Goal: Task Accomplishment & Management: Manage account settings

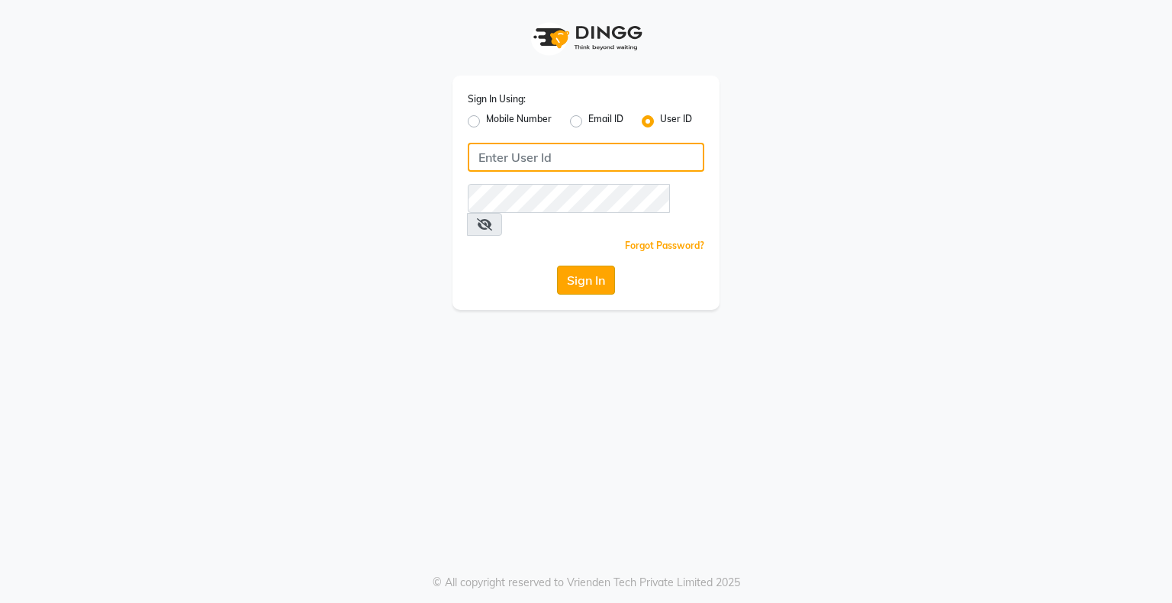
type input "bhavika1"
click at [591, 266] on button "Sign In" at bounding box center [586, 280] width 58 height 29
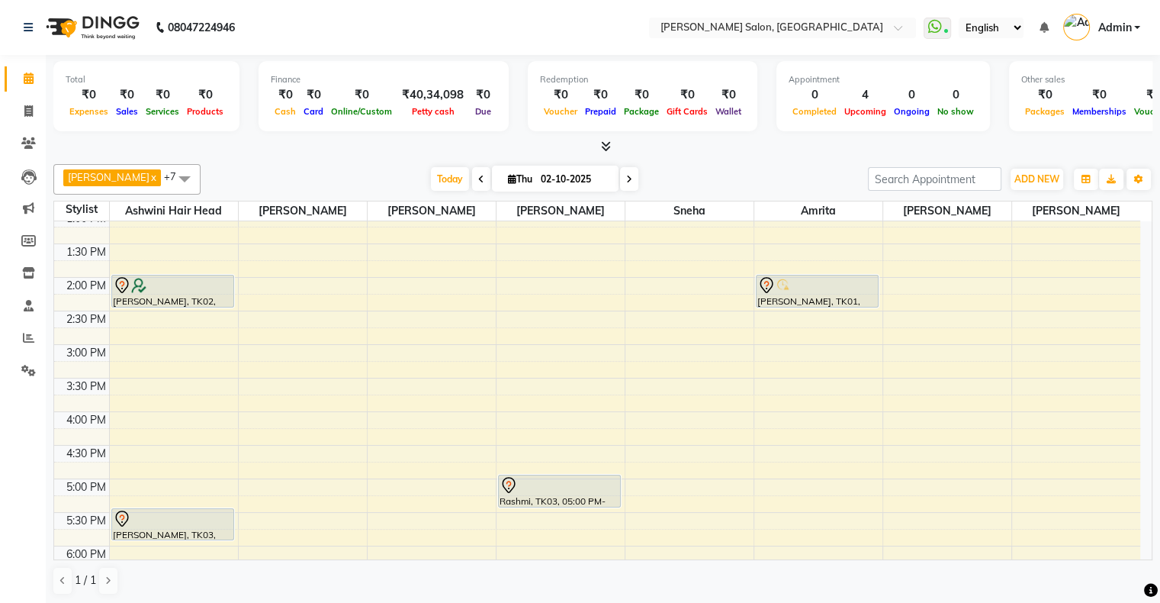
scroll to position [305, 0]
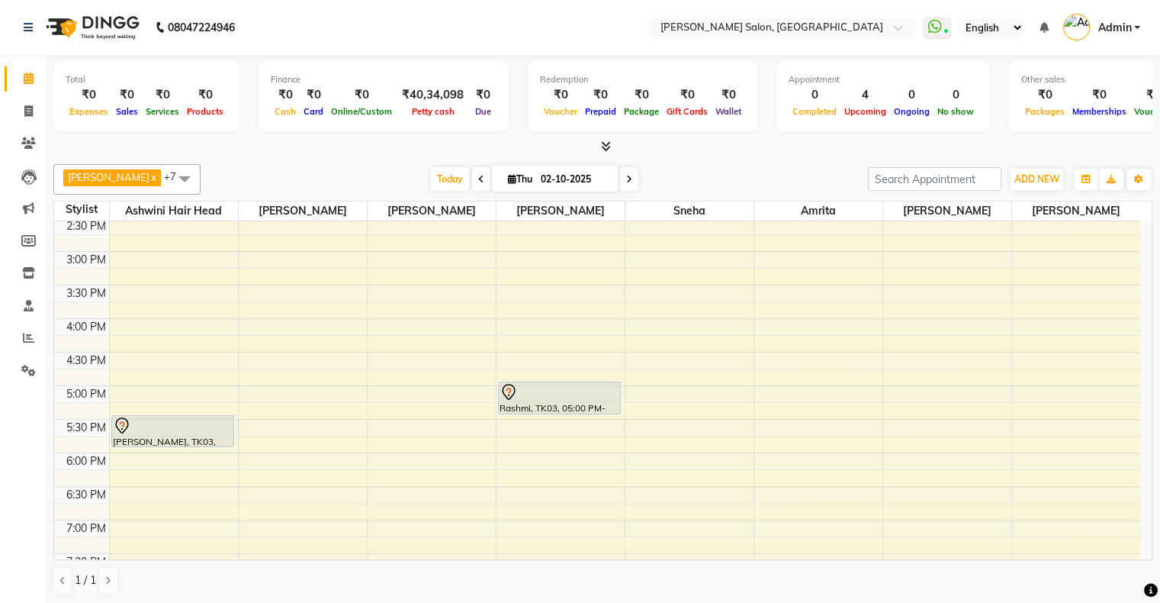
click at [543, 182] on input "02-10-2025" at bounding box center [574, 179] width 76 height 23
select select "10"
select select "2025"
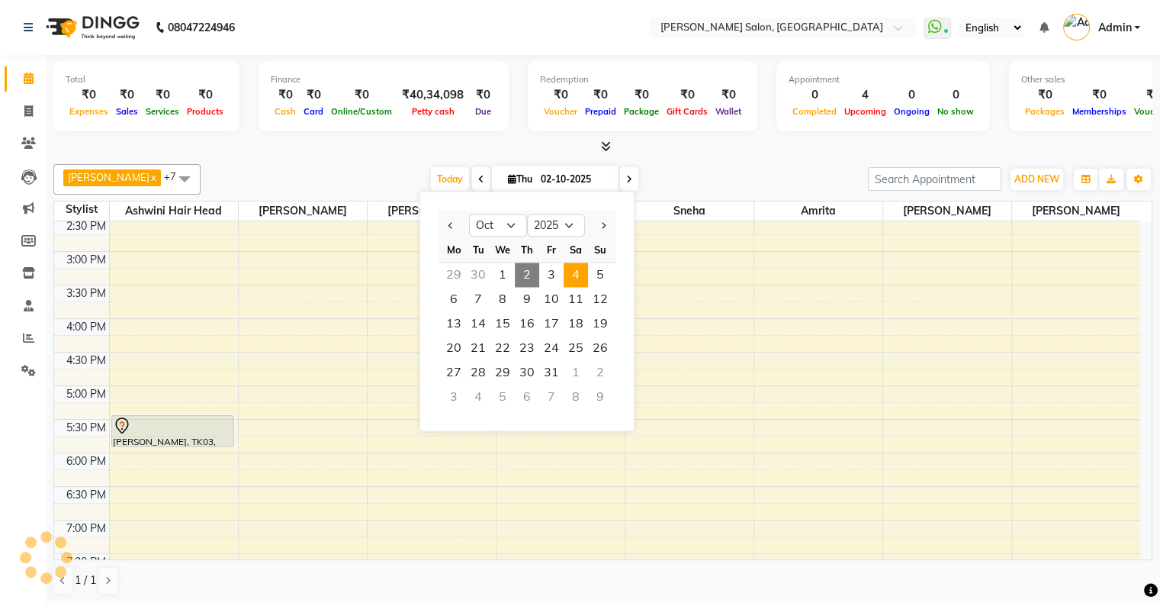
click at [583, 273] on span "4" at bounding box center [576, 274] width 24 height 24
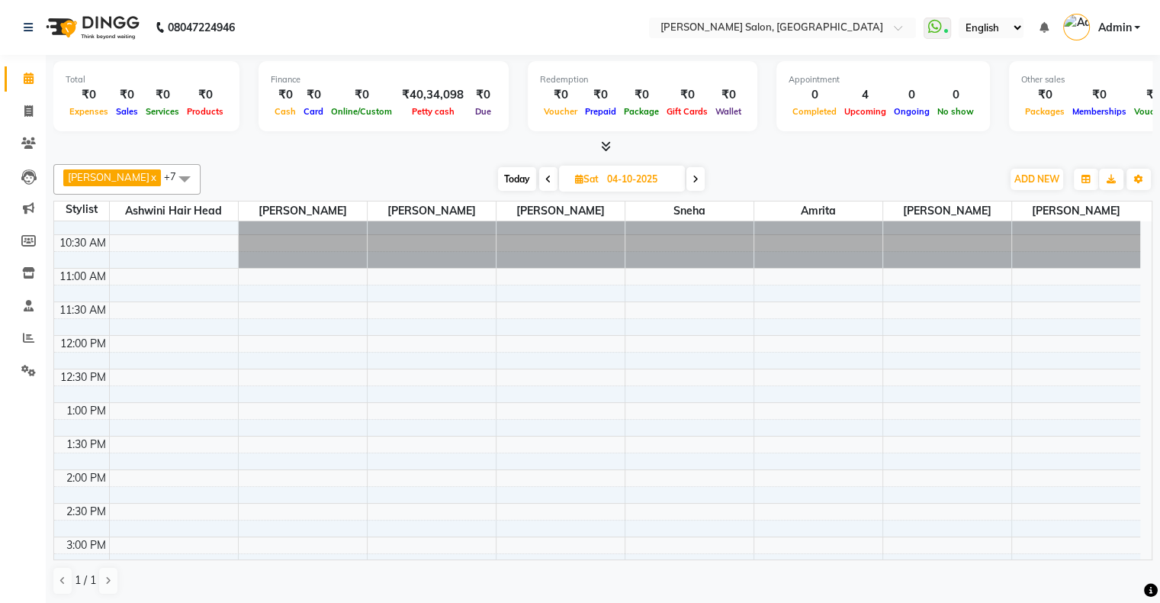
scroll to position [0, 0]
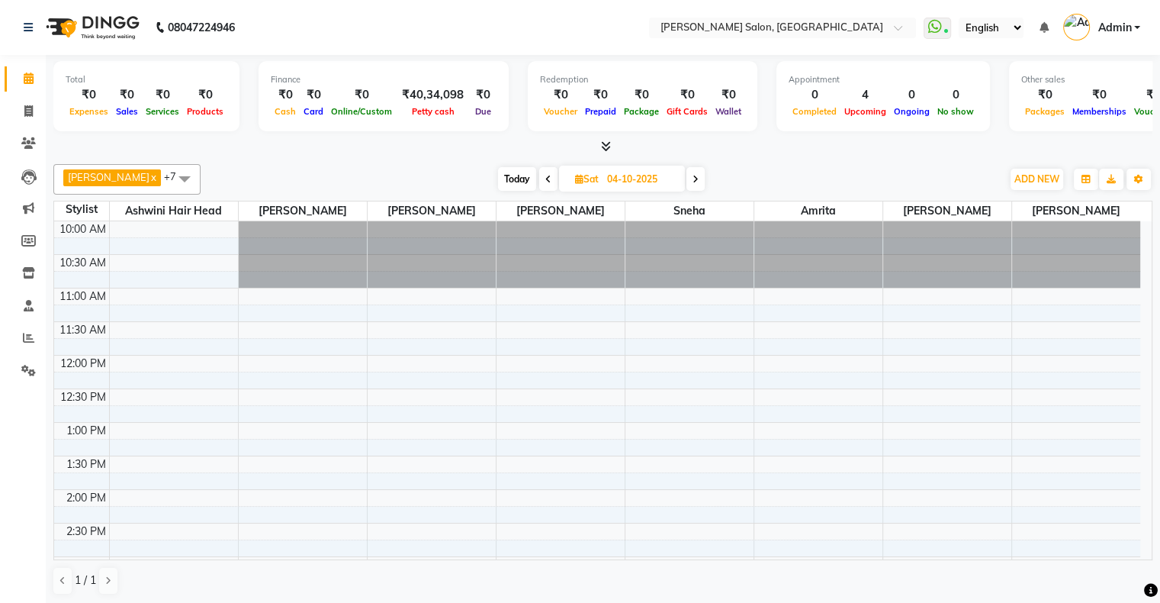
click at [498, 172] on span "Today" at bounding box center [517, 179] width 38 height 24
type input "02-10-2025"
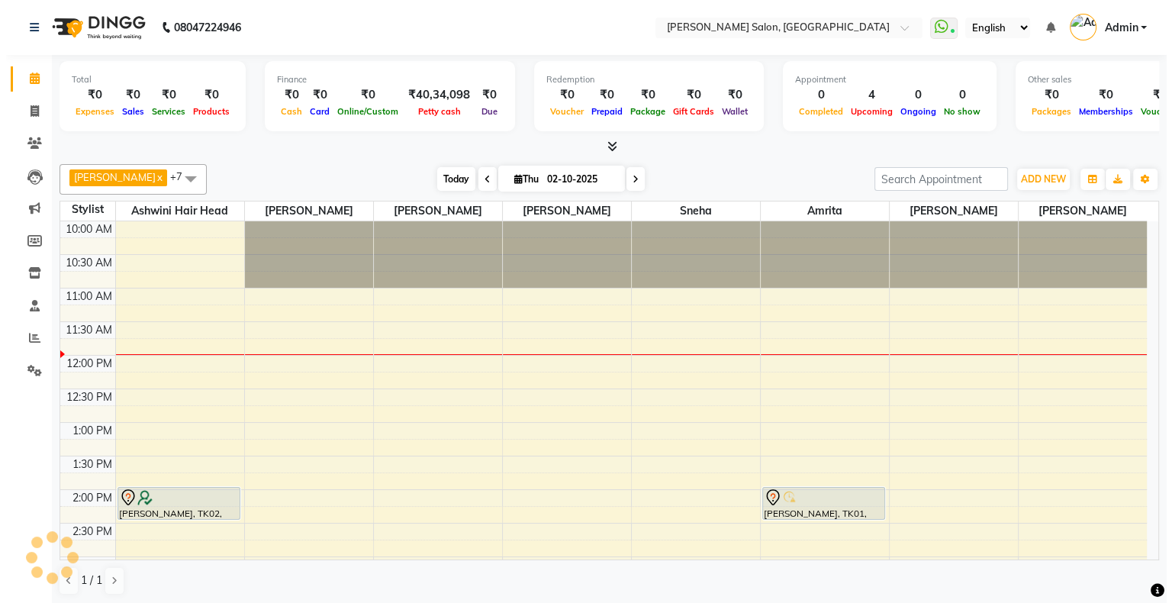
scroll to position [134, 0]
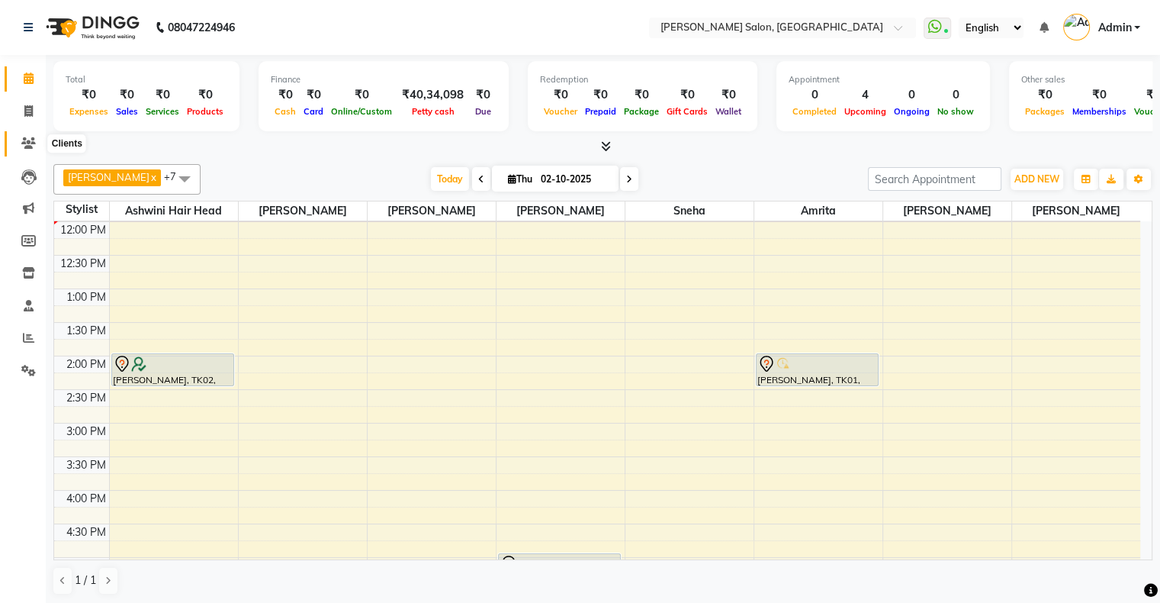
click at [31, 141] on icon at bounding box center [28, 142] width 14 height 11
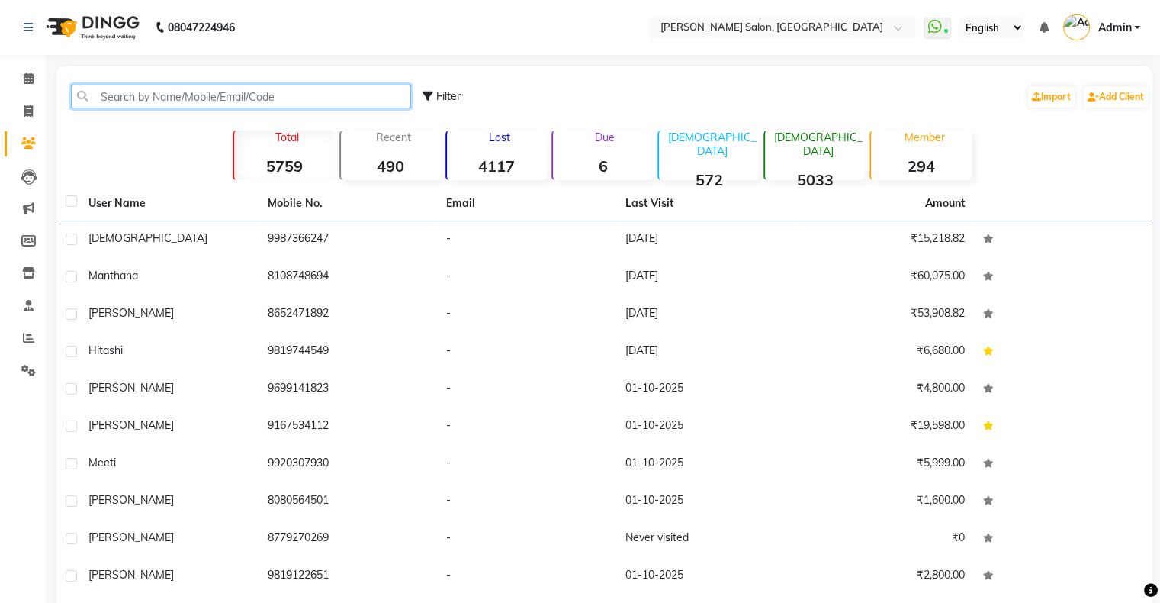
click at [205, 96] on input "text" at bounding box center [241, 97] width 340 height 24
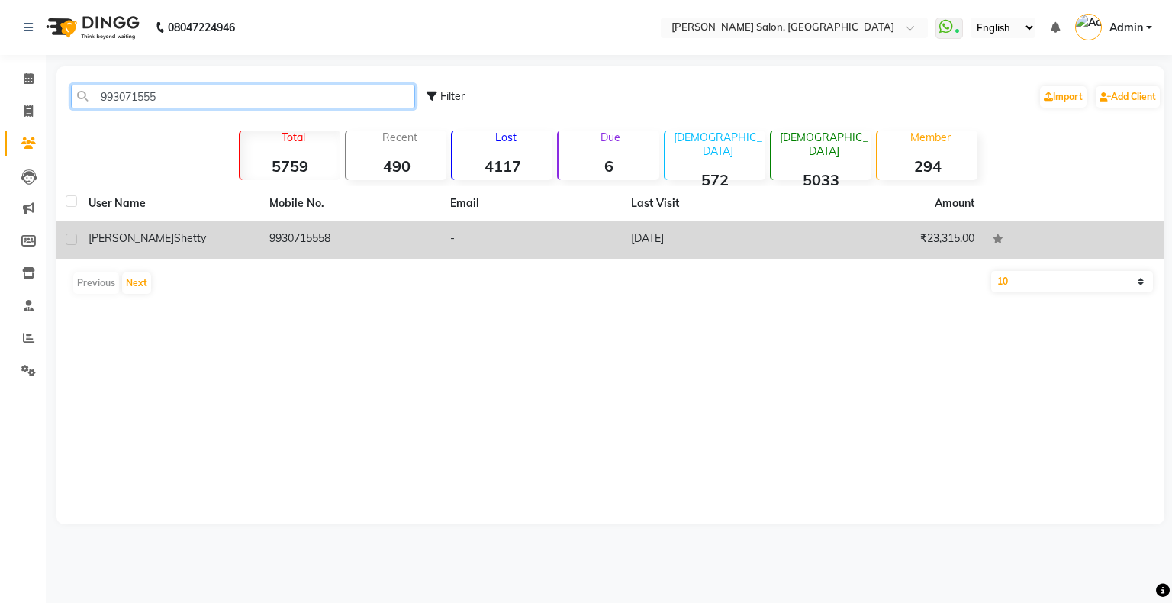
type input "993071555"
click at [328, 236] on td "9930715558" at bounding box center [350, 239] width 181 height 37
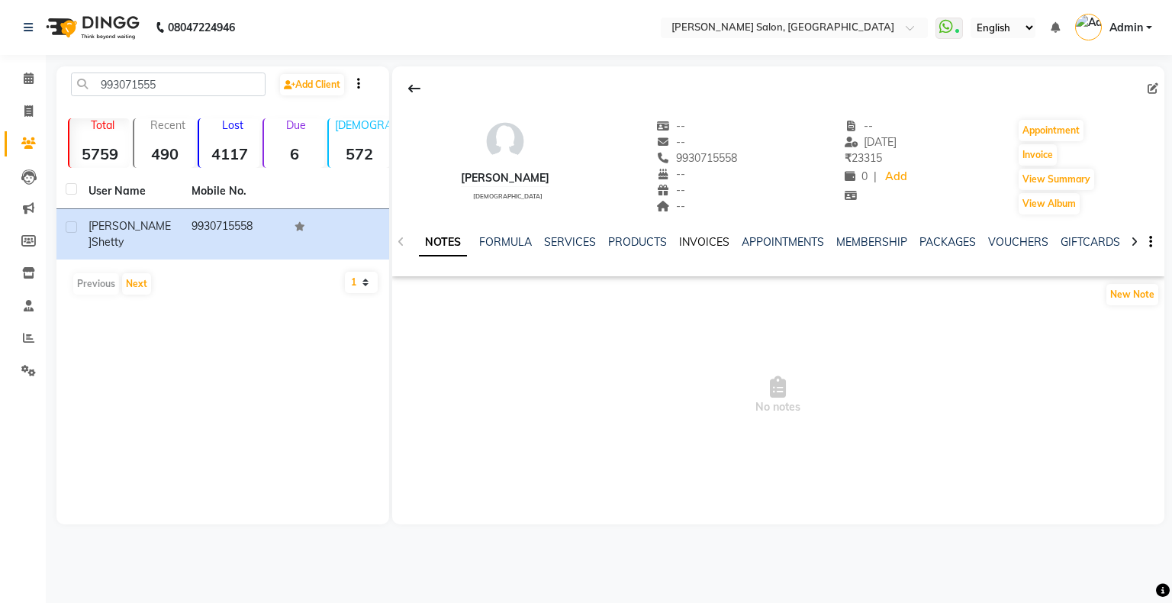
click at [719, 244] on link "INVOICES" at bounding box center [704, 242] width 50 height 14
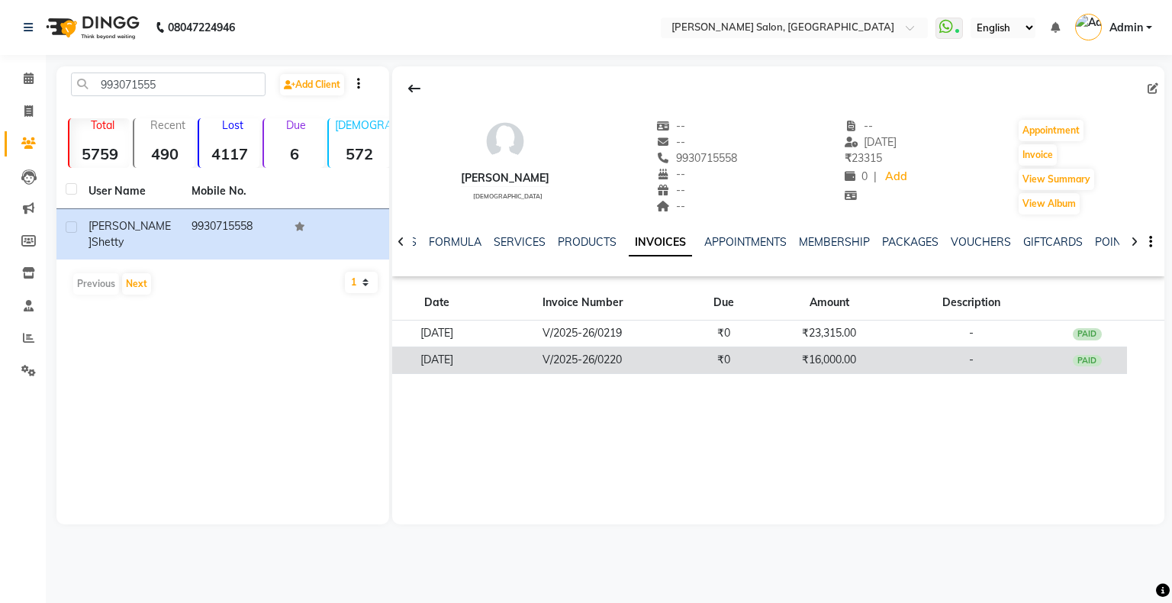
click at [894, 359] on td "₹16,000.00" at bounding box center [829, 359] width 131 height 27
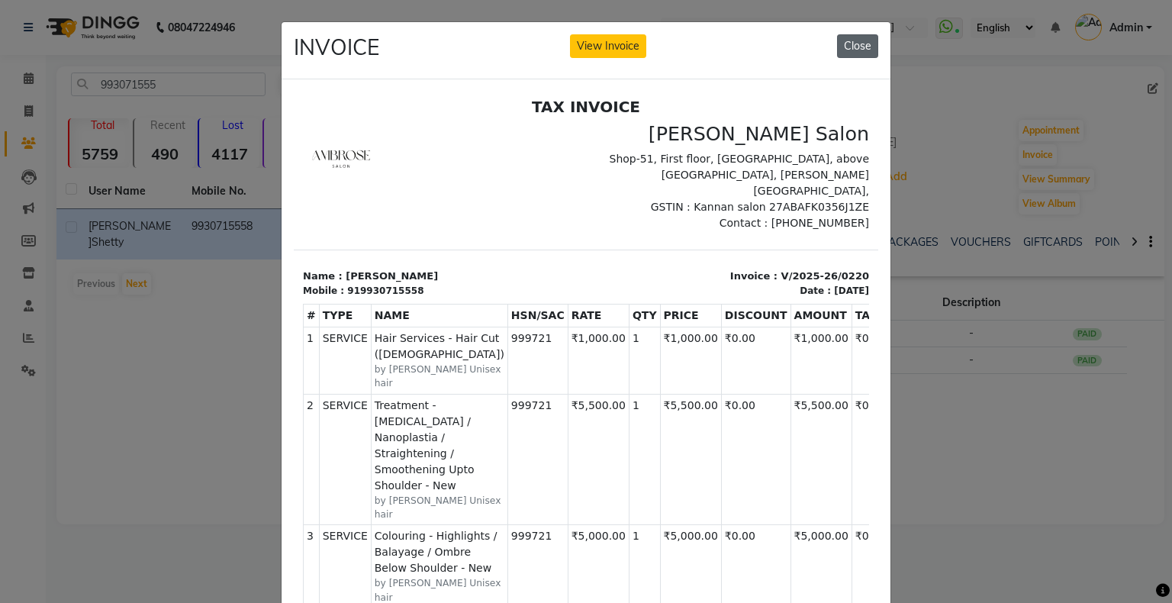
click at [860, 39] on button "Close" at bounding box center [857, 46] width 41 height 24
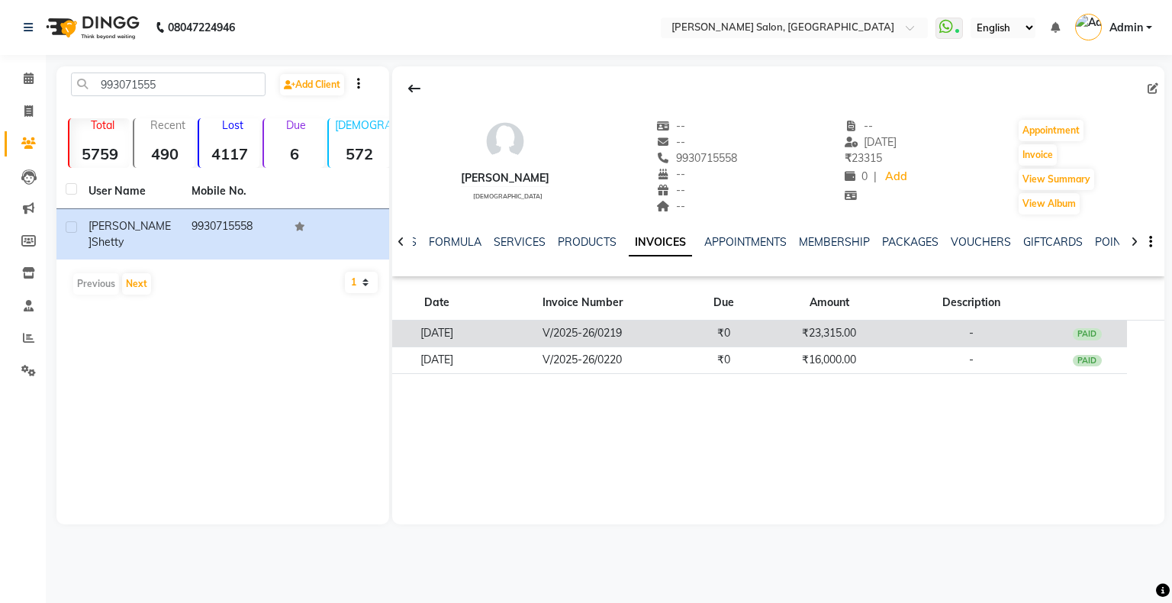
click at [821, 328] on td "₹23,315.00" at bounding box center [829, 333] width 131 height 27
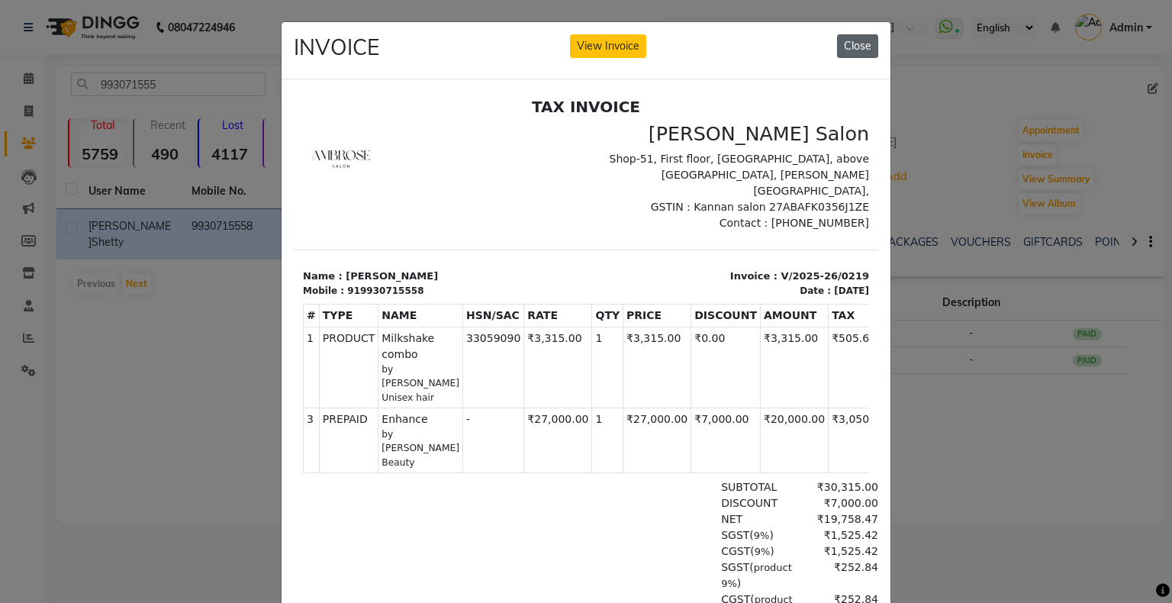
click at [859, 39] on button "Close" at bounding box center [857, 46] width 41 height 24
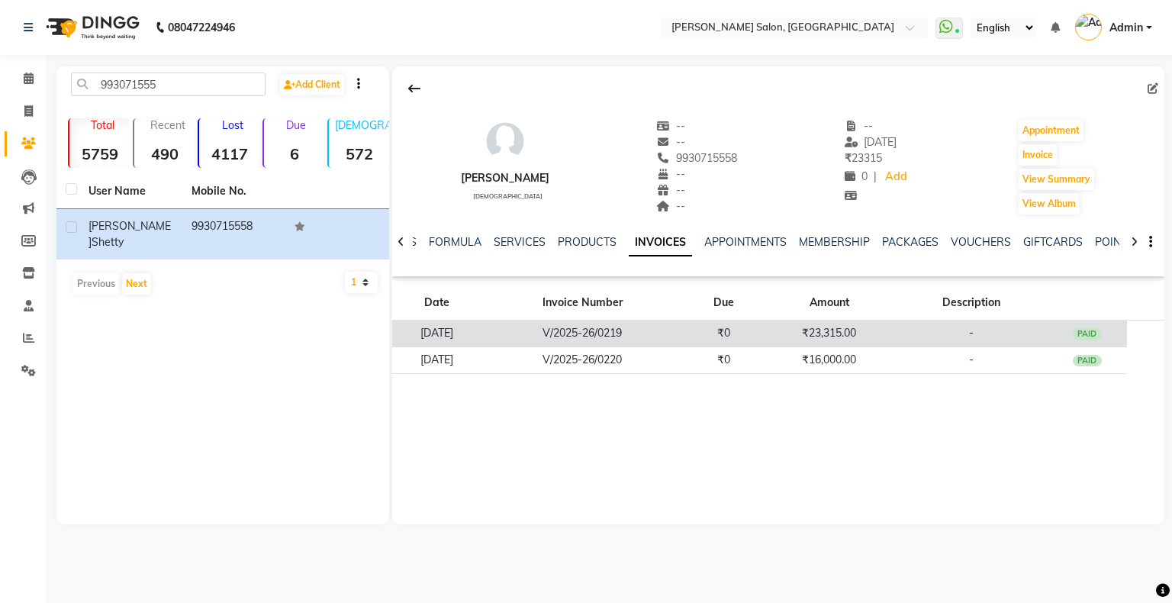
click at [632, 334] on td "V/2025-26/0219" at bounding box center [582, 333] width 202 height 27
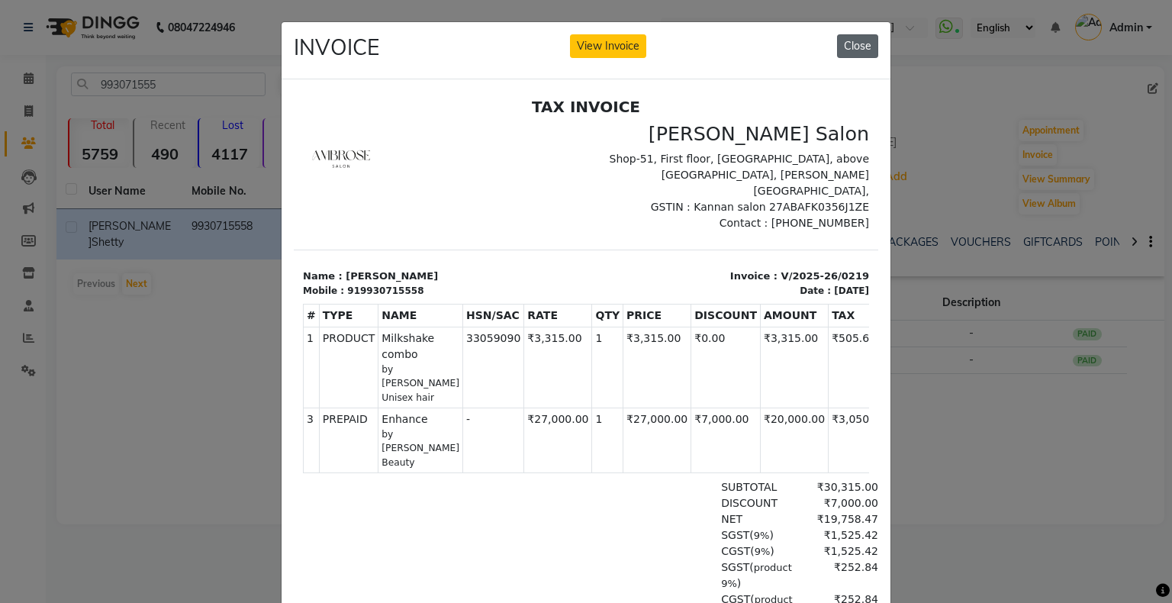
click at [848, 47] on button "Close" at bounding box center [857, 46] width 41 height 24
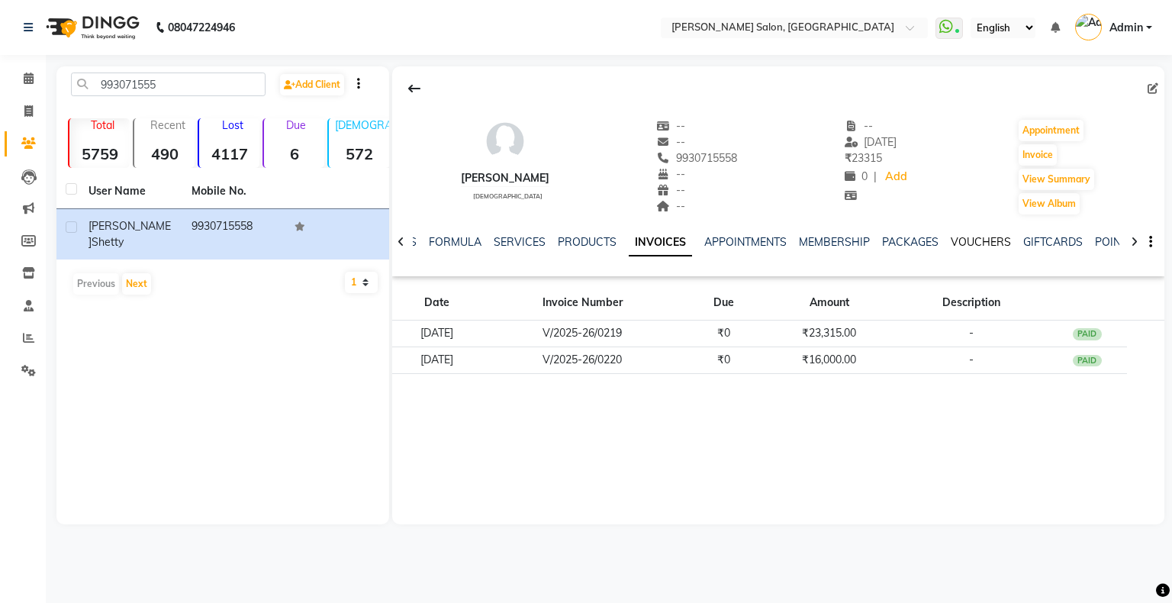
click at [961, 241] on link "VOUCHERS" at bounding box center [981, 242] width 60 height 14
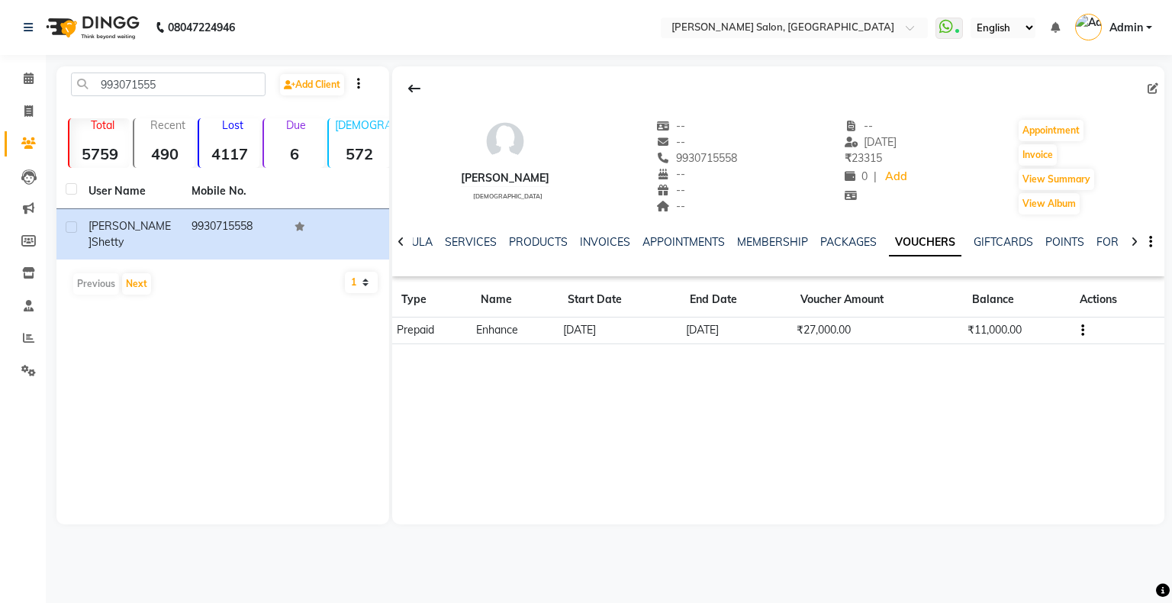
click at [1009, 349] on div "[PERSON_NAME] [DEMOGRAPHIC_DATA] -- -- 9930715558 -- -- -- -- [DATE] ₹ 23315 0 …" at bounding box center [778, 211] width 772 height 290
drag, startPoint x: 974, startPoint y: 331, endPoint x: 1041, endPoint y: 322, distance: 67.0
click at [1041, 322] on td "₹11,000.00" at bounding box center [1017, 330] width 108 height 27
click at [993, 359] on div "[PERSON_NAME] [DEMOGRAPHIC_DATA] -- -- 9930715558 -- -- -- -- [DATE] ₹ 23315 0 …" at bounding box center [778, 295] width 772 height 458
drag, startPoint x: 966, startPoint y: 294, endPoint x: 1041, endPoint y: 372, distance: 108.5
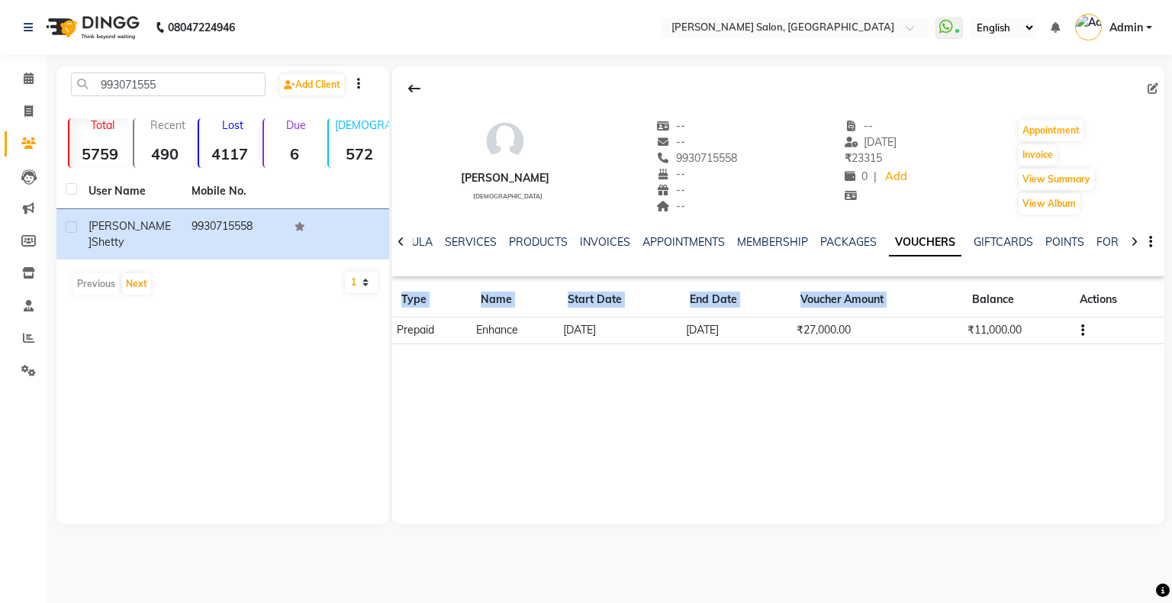
click at [1062, 364] on div "[PERSON_NAME] [DEMOGRAPHIC_DATA] -- -- 9930715558 -- -- -- -- [DATE] ₹ 23315 0 …" at bounding box center [778, 295] width 772 height 458
click at [1018, 387] on div "[PERSON_NAME] [DEMOGRAPHIC_DATA] -- -- 9930715558 -- -- -- -- [DATE] ₹ 23315 0 …" at bounding box center [778, 295] width 772 height 458
drag, startPoint x: 797, startPoint y: 328, endPoint x: 858, endPoint y: 330, distance: 61.1
click at [859, 330] on td "₹27,000.00" at bounding box center [876, 330] width 171 height 27
click at [858, 330] on td "₹27,000.00" at bounding box center [876, 330] width 171 height 27
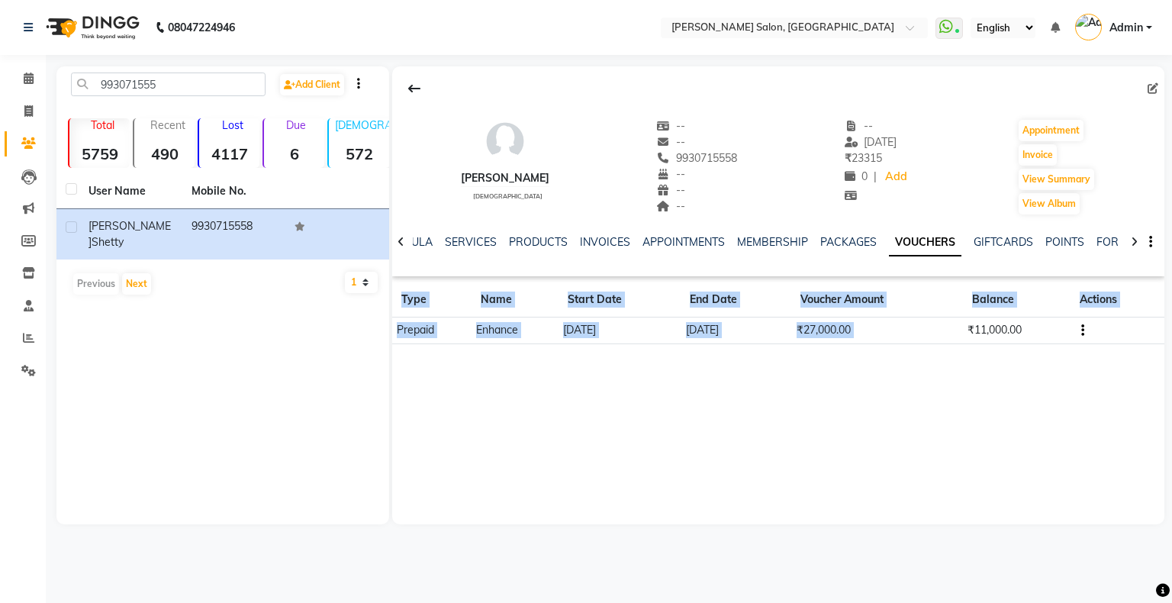
drag, startPoint x: 965, startPoint y: 326, endPoint x: 1004, endPoint y: 405, distance: 88.4
click at [1006, 404] on div "[PERSON_NAME] [DEMOGRAPHIC_DATA] -- -- 9930715558 -- -- -- -- [DATE] ₹ 23315 0 …" at bounding box center [778, 295] width 772 height 458
click at [995, 399] on div "[PERSON_NAME] [DEMOGRAPHIC_DATA] -- -- 9930715558 -- -- -- -- [DATE] ₹ 23315 0 …" at bounding box center [778, 295] width 772 height 458
drag, startPoint x: 964, startPoint y: 325, endPoint x: 1000, endPoint y: 349, distance: 43.4
click at [1000, 349] on div "[PERSON_NAME] [DEMOGRAPHIC_DATA] -- -- 9930715558 -- -- -- -- [DATE] ₹ 23315 0 …" at bounding box center [778, 211] width 772 height 290
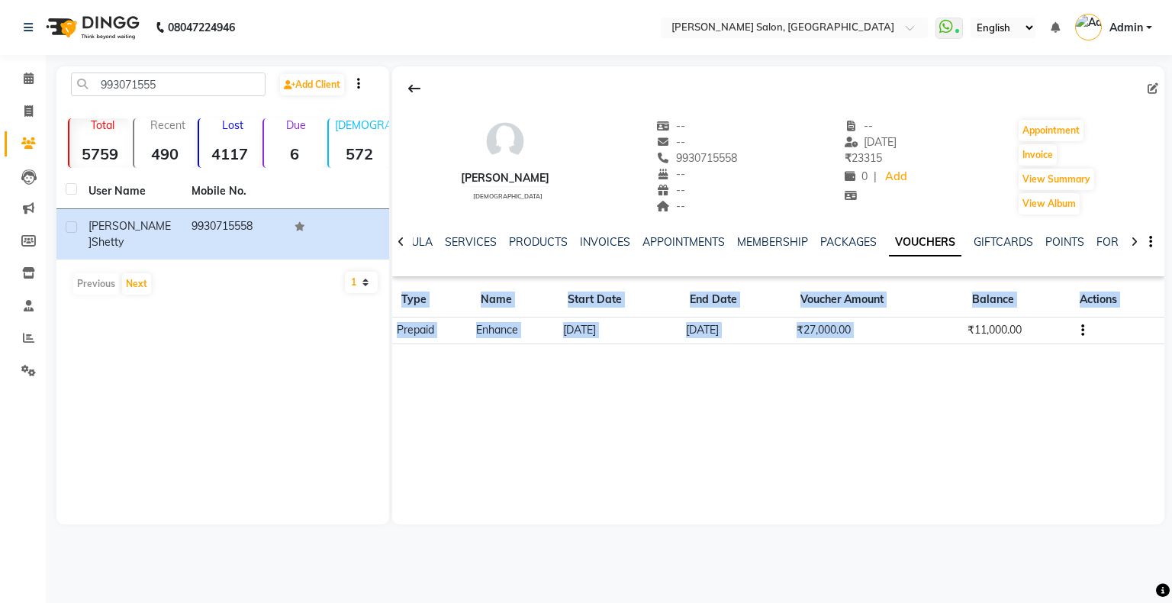
click at [978, 370] on div "[PERSON_NAME] [DEMOGRAPHIC_DATA] -- -- 9930715558 -- -- -- -- [DATE] ₹ 23315 0 …" at bounding box center [778, 295] width 772 height 458
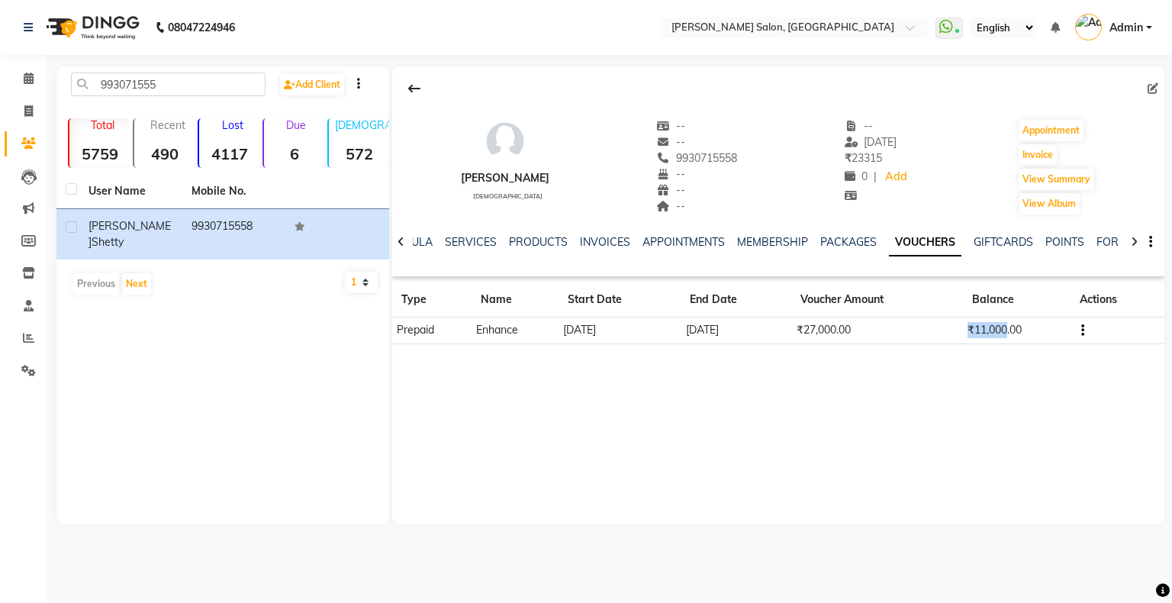
drag, startPoint x: 967, startPoint y: 328, endPoint x: 1004, endPoint y: 345, distance: 40.3
click at [1007, 337] on td "₹11,000.00" at bounding box center [1017, 330] width 108 height 27
click at [999, 359] on div "[PERSON_NAME] [DEMOGRAPHIC_DATA] -- -- 9930715558 -- -- -- -- [DATE] ₹ 23315 0 …" at bounding box center [778, 295] width 772 height 458
click at [949, 27] on icon at bounding box center [946, 26] width 14 height 15
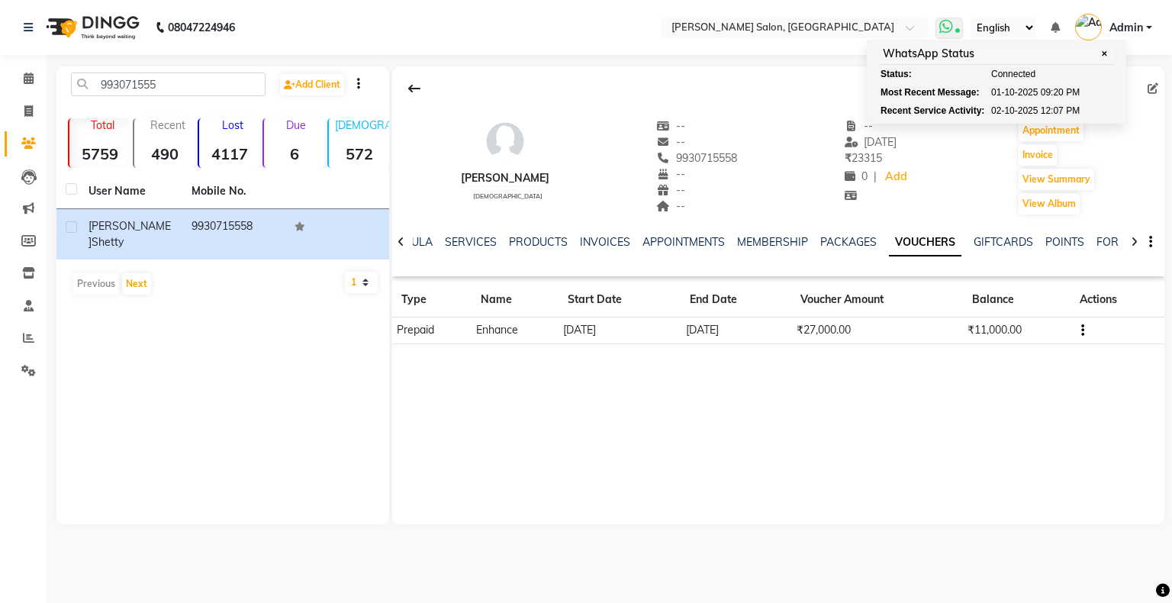
click at [949, 27] on icon at bounding box center [946, 26] width 14 height 15
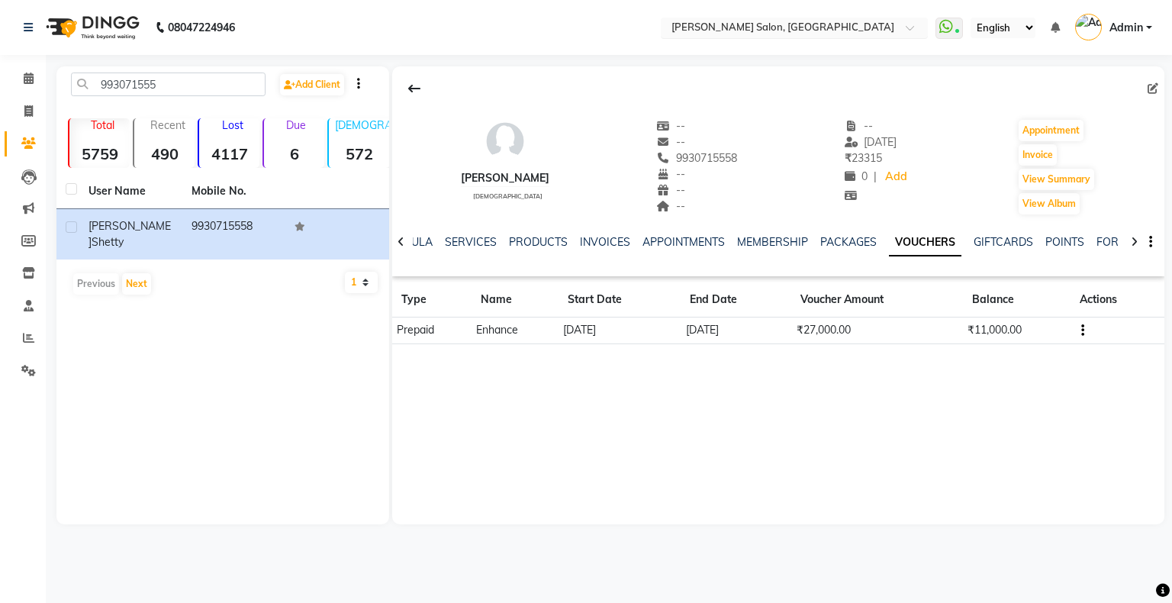
click at [909, 28] on span at bounding box center [915, 31] width 19 height 15
click at [905, 74] on div at bounding box center [778, 88] width 772 height 29
click at [957, 32] on icon at bounding box center [957, 32] width 5 height 8
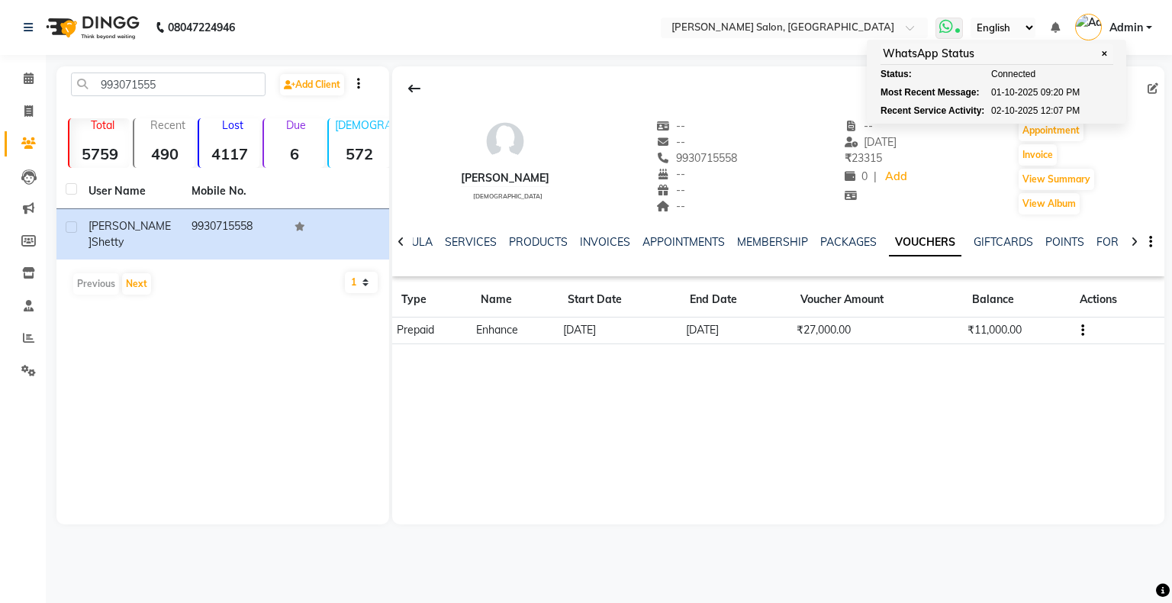
click at [953, 28] on icon at bounding box center [946, 26] width 14 height 15
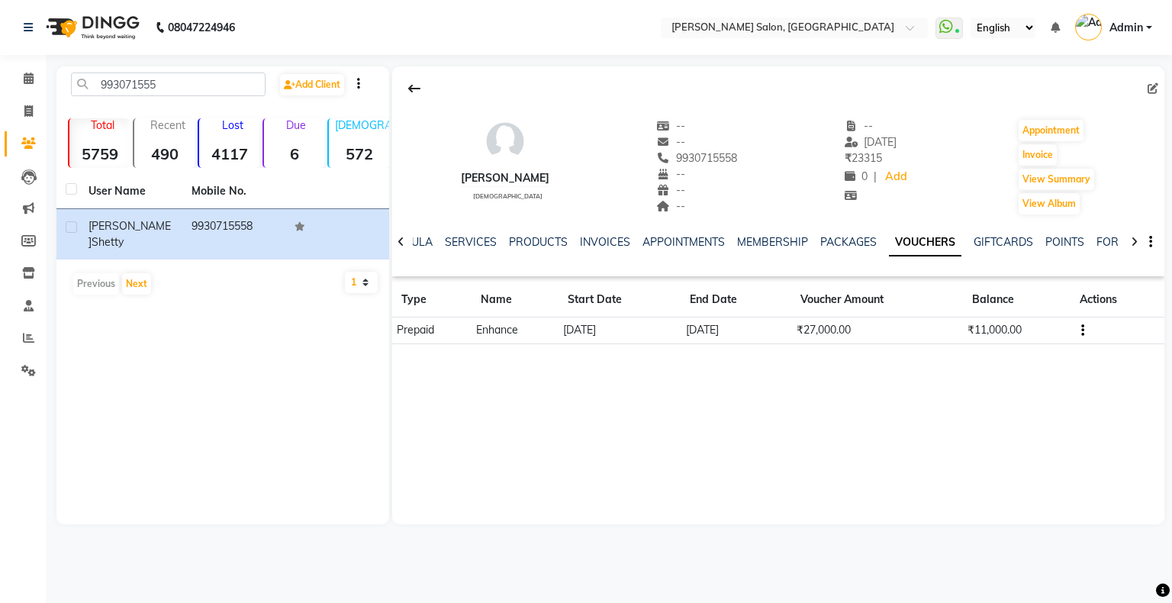
click at [1009, 33] on select "English ENGLISH Español العربية मराठी हिंदी ગુજરાતી தமிழ் 中文" at bounding box center [1002, 28] width 65 height 21
click at [1004, 31] on select "English ENGLISH Español العربية मराठी हिंदी ગુજરાતી தமிழ் 中文" at bounding box center [1002, 28] width 65 height 21
click at [1002, 32] on select "English ENGLISH Español العربية मराठी हिंदी ગુજરાતી தமிழ் 中文" at bounding box center [1002, 28] width 65 height 21
click at [1002, 33] on select "English ENGLISH Español العربية मराठी हिंदी ગુજરાતી தமிழ் 中文" at bounding box center [1002, 28] width 65 height 21
click at [944, 179] on div "[PERSON_NAME] [DEMOGRAPHIC_DATA] -- -- 9930715558 -- -- -- -- [DATE] ₹ 23315 0 …" at bounding box center [778, 159] width 772 height 113
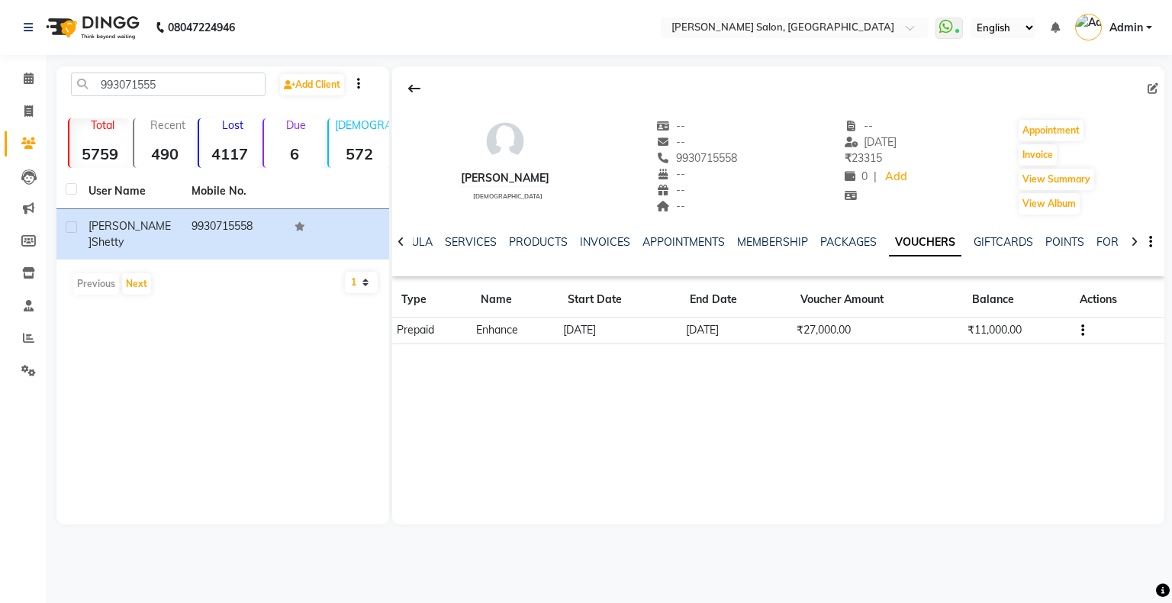
click at [1132, 243] on icon at bounding box center [1134, 242] width 7 height 11
click at [402, 243] on icon at bounding box center [400, 242] width 7 height 11
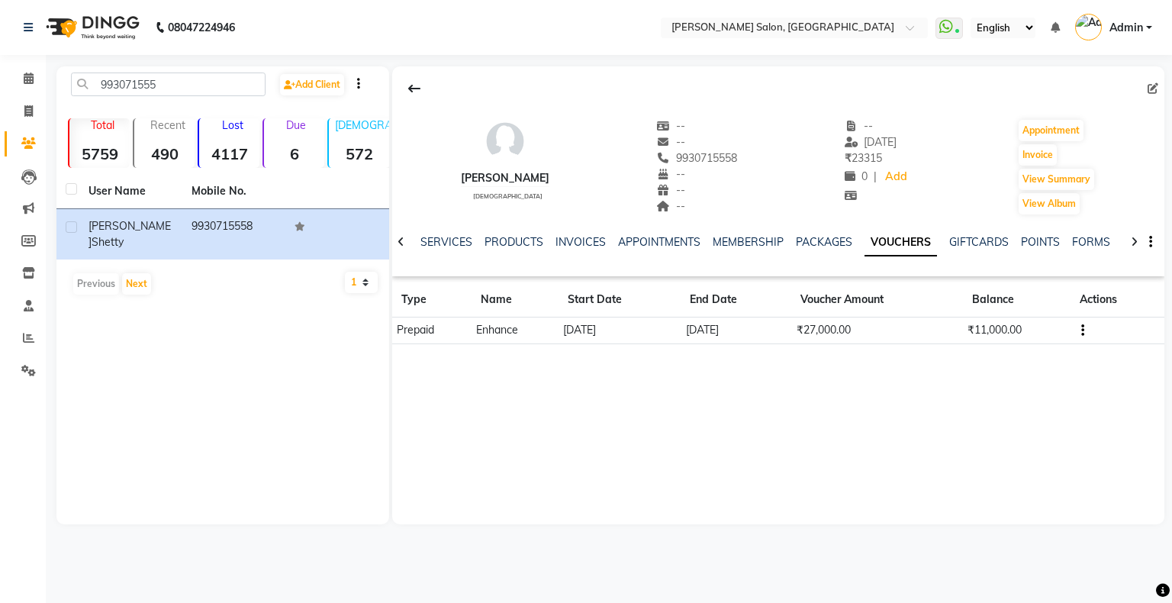
click at [402, 243] on icon at bounding box center [400, 242] width 7 height 11
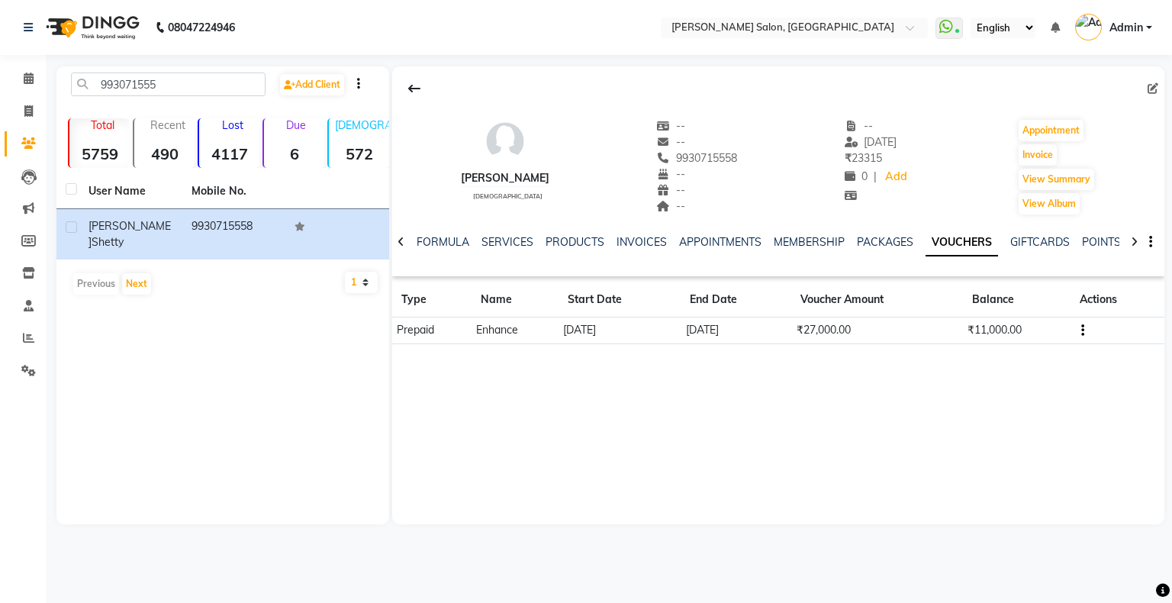
click at [402, 243] on icon at bounding box center [400, 242] width 7 height 11
click at [402, 243] on div "NOTES FORMULA SERVICES PRODUCTS INVOICES APPOINTMENTS MEMBERSHIP PACKAGES VOUCH…" at bounding box center [778, 242] width 772 height 53
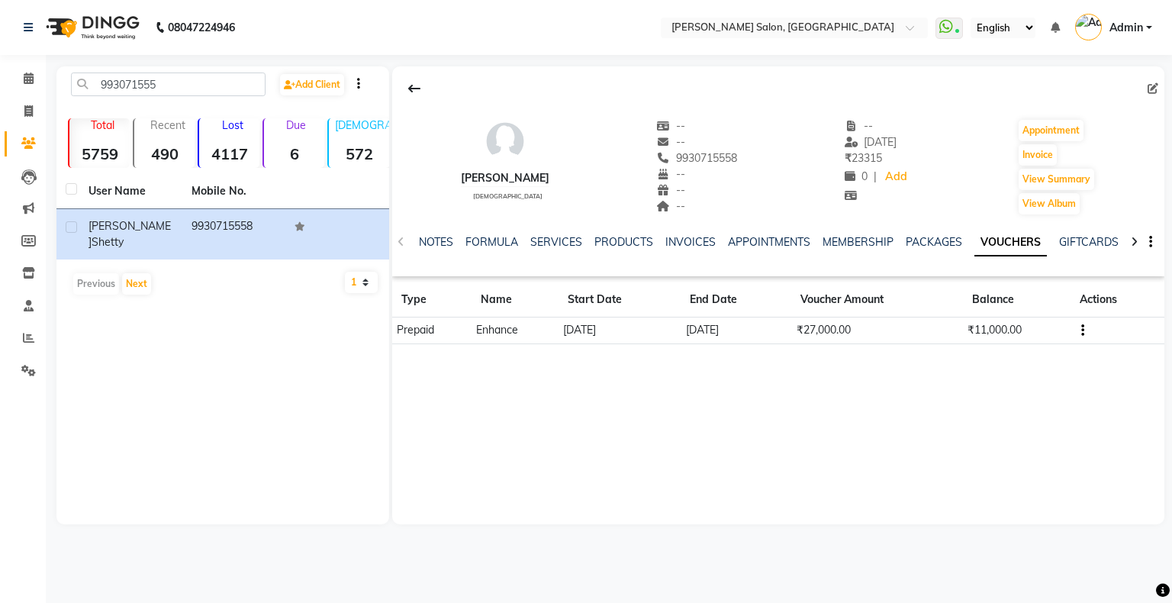
click at [402, 243] on div "NOTES FORMULA SERVICES PRODUCTS INVOICES APPOINTMENTS MEMBERSHIP PACKAGES VOUCH…" at bounding box center [778, 242] width 772 height 53
drag, startPoint x: 778, startPoint y: 337, endPoint x: 788, endPoint y: 328, distance: 13.5
drag, startPoint x: 788, startPoint y: 328, endPoint x: 750, endPoint y: 359, distance: 49.3
click at [750, 360] on div "[PERSON_NAME] [DEMOGRAPHIC_DATA] -- -- 9930715558 -- -- -- -- [DATE] ₹ 23315 0 …" at bounding box center [778, 295] width 772 height 458
click at [1080, 333] on button "button" at bounding box center [1079, 330] width 9 height 16
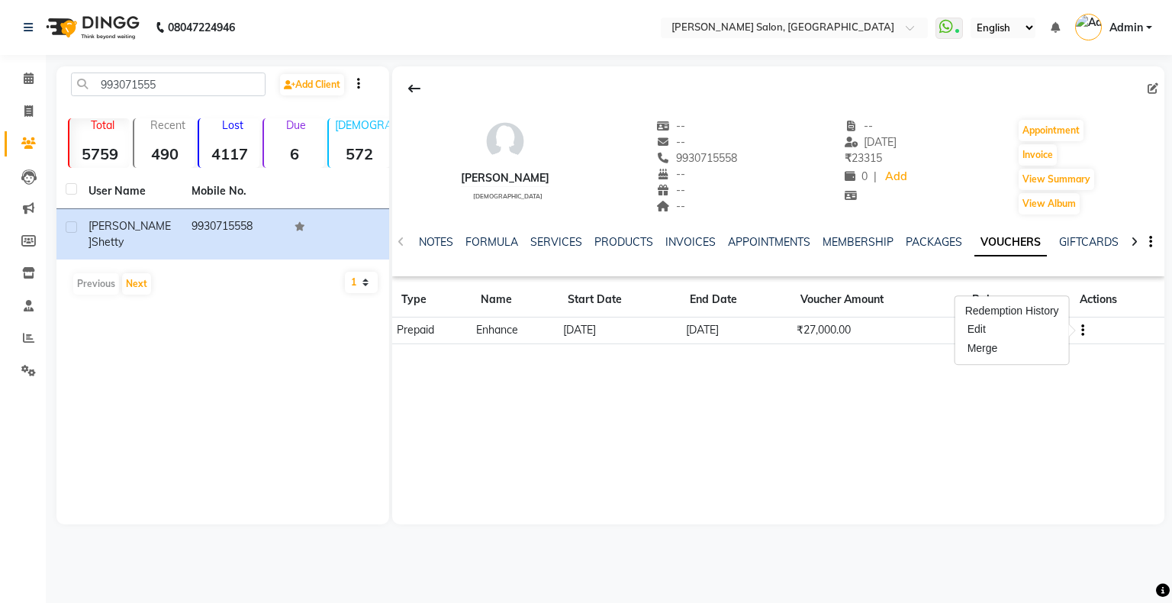
click at [917, 423] on div "[PERSON_NAME] [DEMOGRAPHIC_DATA] -- -- 9930715558 -- -- -- -- [DATE] ₹ 23315 0 …" at bounding box center [778, 295] width 772 height 458
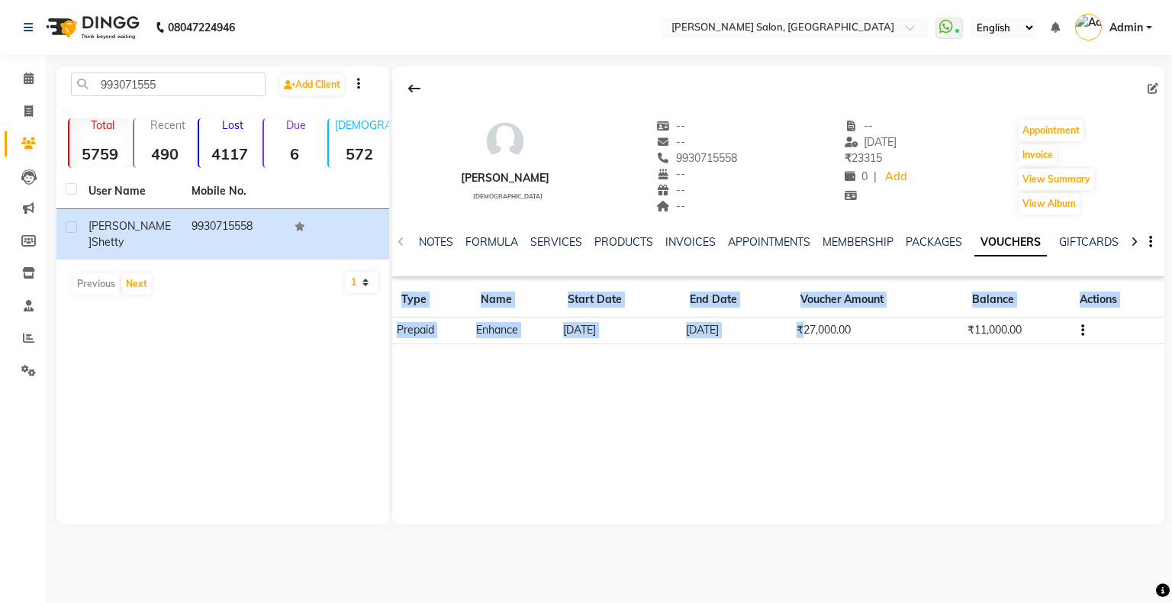
drag, startPoint x: 803, startPoint y: 330, endPoint x: 982, endPoint y: 419, distance: 199.3
click at [982, 419] on div "[PERSON_NAME] [DEMOGRAPHIC_DATA] -- -- 9930715558 -- -- -- -- [DATE] ₹ 23315 0 …" at bounding box center [778, 295] width 772 height 458
click at [983, 421] on div "[PERSON_NAME] [DEMOGRAPHIC_DATA] -- -- 9930715558 -- -- -- -- [DATE] ₹ 23315 0 …" at bounding box center [778, 295] width 772 height 458
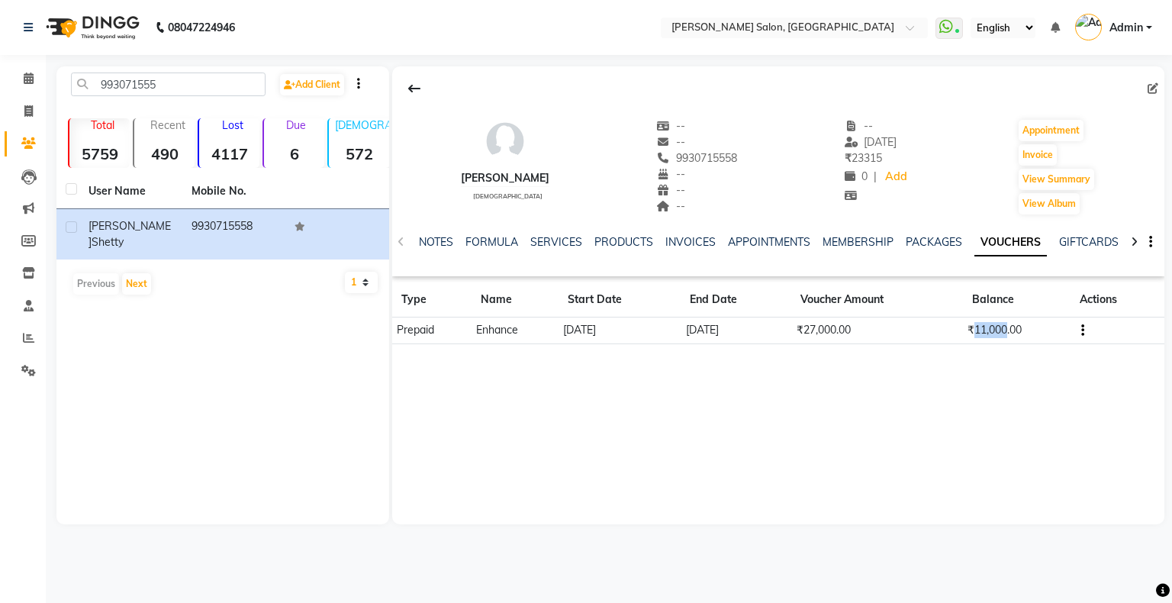
drag, startPoint x: 974, startPoint y: 329, endPoint x: 1007, endPoint y: 342, distance: 36.0
click at [1007, 342] on td "₹11,000.00" at bounding box center [1017, 330] width 108 height 27
click at [997, 375] on div "[PERSON_NAME] [DEMOGRAPHIC_DATA] -- -- 9930715558 -- -- -- -- [DATE] ₹ 23315 0 …" at bounding box center [778, 295] width 772 height 458
drag, startPoint x: 968, startPoint y: 331, endPoint x: 1006, endPoint y: 337, distance: 38.6
click at [1006, 337] on td "₹11,000.00" at bounding box center [1017, 330] width 108 height 27
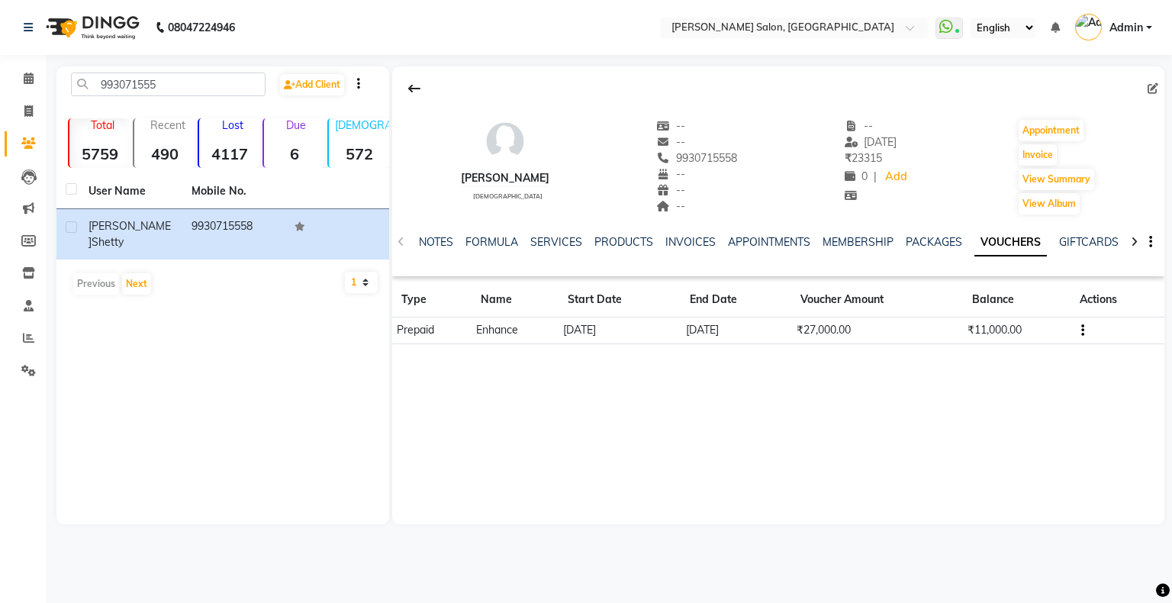
drag, startPoint x: 971, startPoint y: 362, endPoint x: 1003, endPoint y: 254, distance: 112.2
click at [974, 362] on div "[PERSON_NAME] [DEMOGRAPHIC_DATA] -- -- 9930715558 -- -- -- -- [DATE] ₹ 23315 0 …" at bounding box center [778, 295] width 772 height 458
click at [33, 76] on icon at bounding box center [29, 77] width 10 height 11
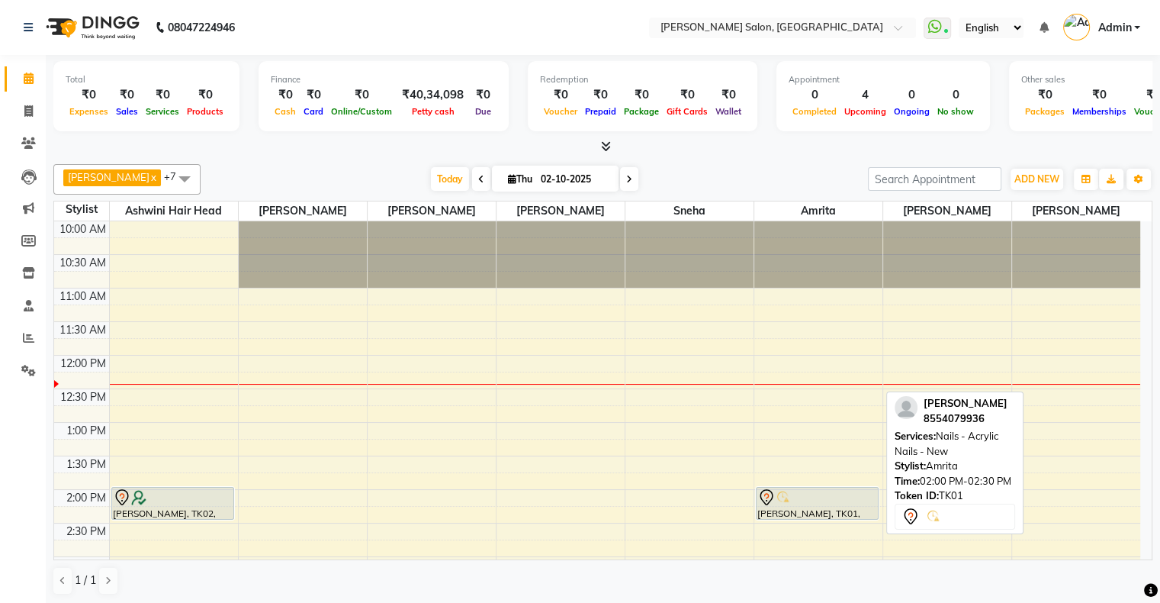
scroll to position [76, 0]
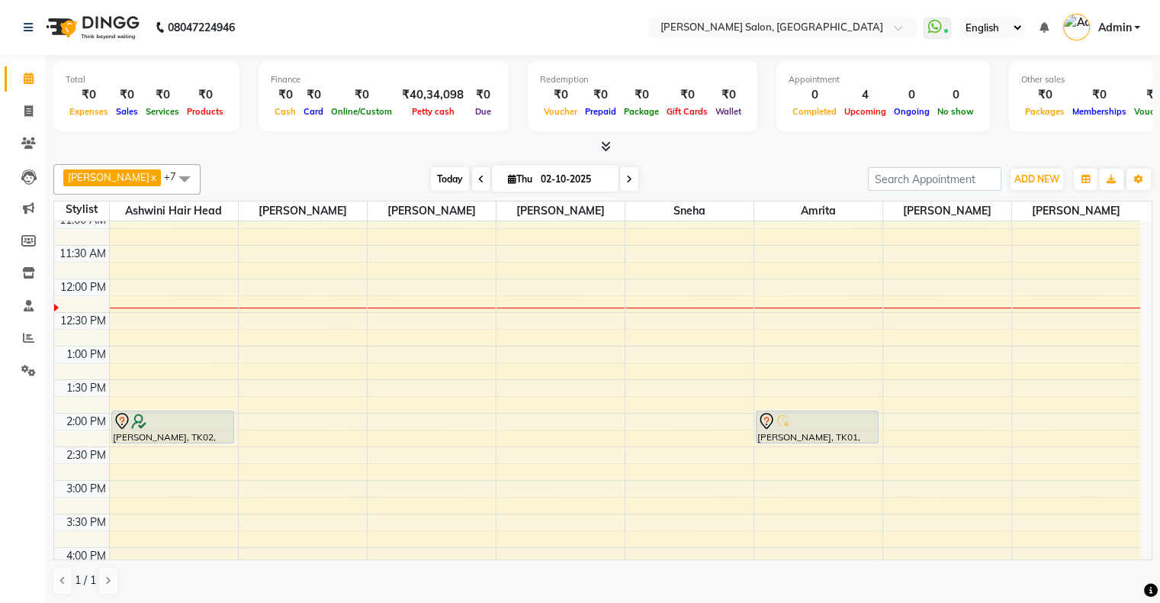
click at [433, 183] on span "Today" at bounding box center [450, 179] width 38 height 24
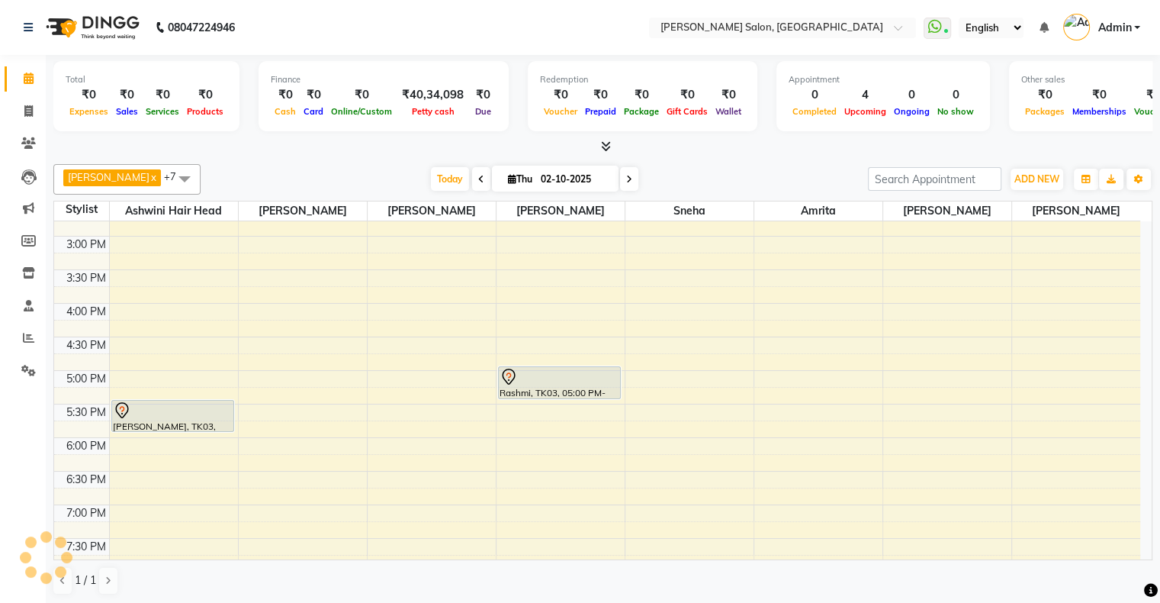
scroll to position [286, 0]
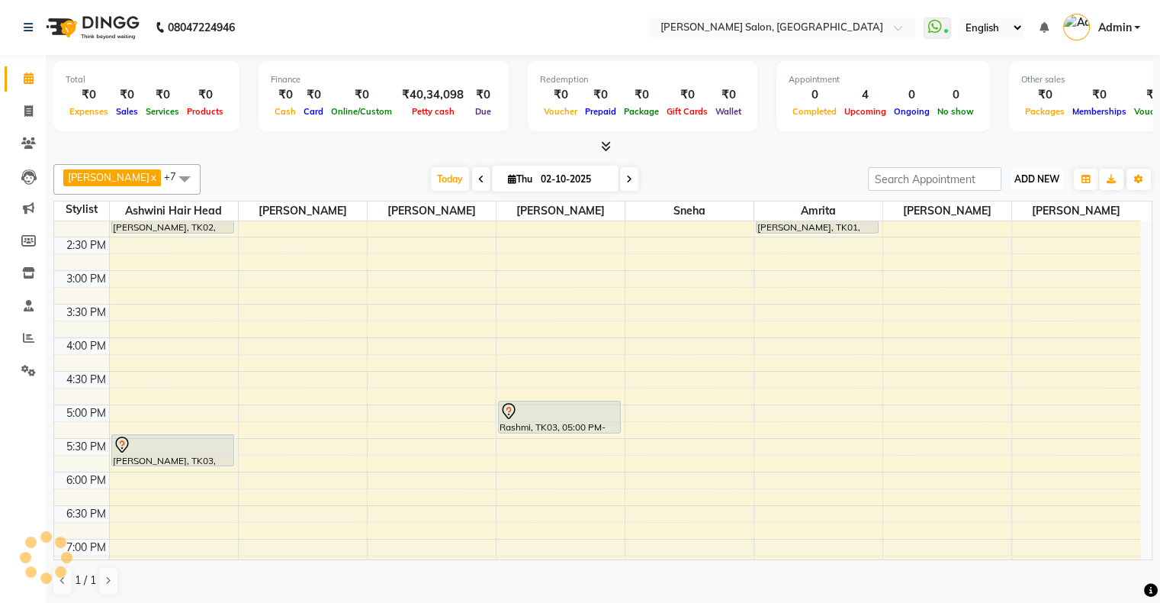
click at [1028, 183] on span "ADD NEW" at bounding box center [1037, 178] width 45 height 11
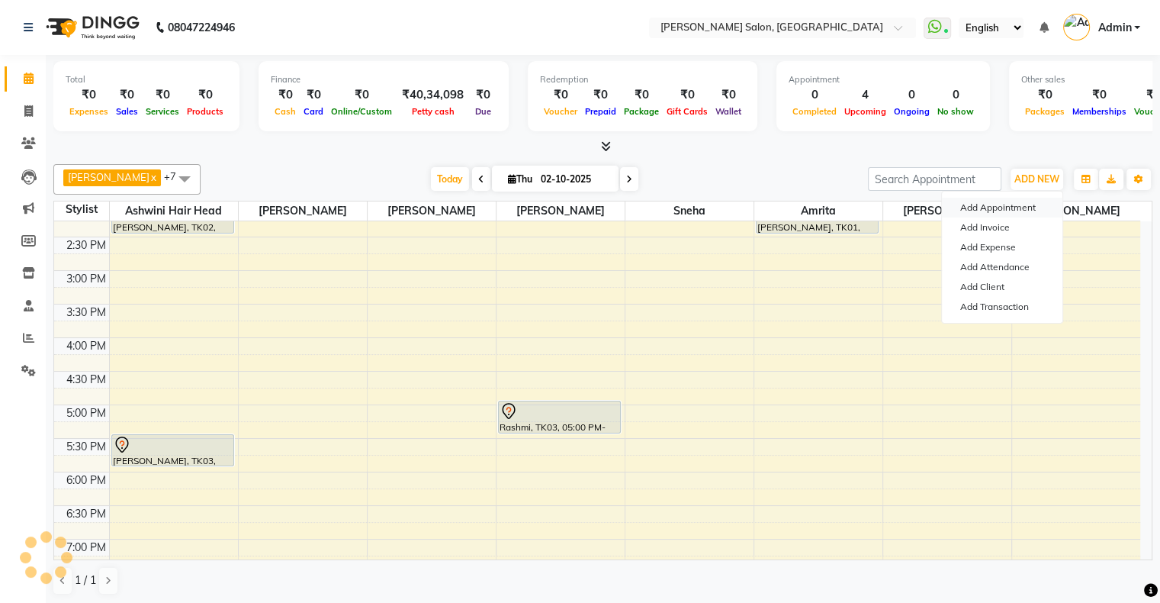
click at [1003, 203] on button "Add Appointment" at bounding box center [1002, 208] width 121 height 20
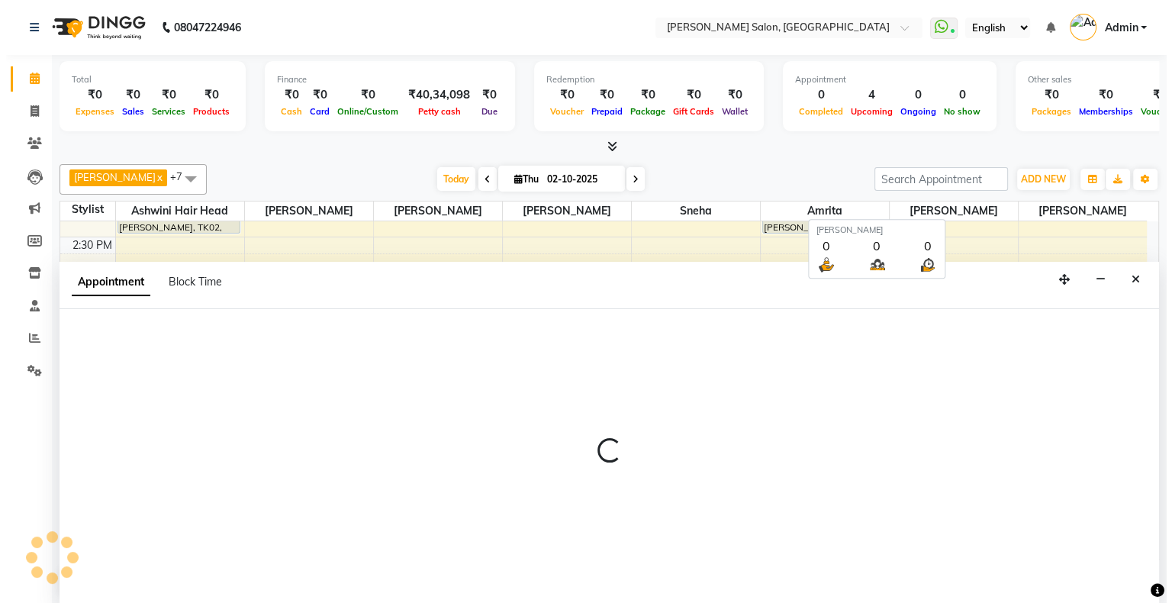
scroll to position [0, 0]
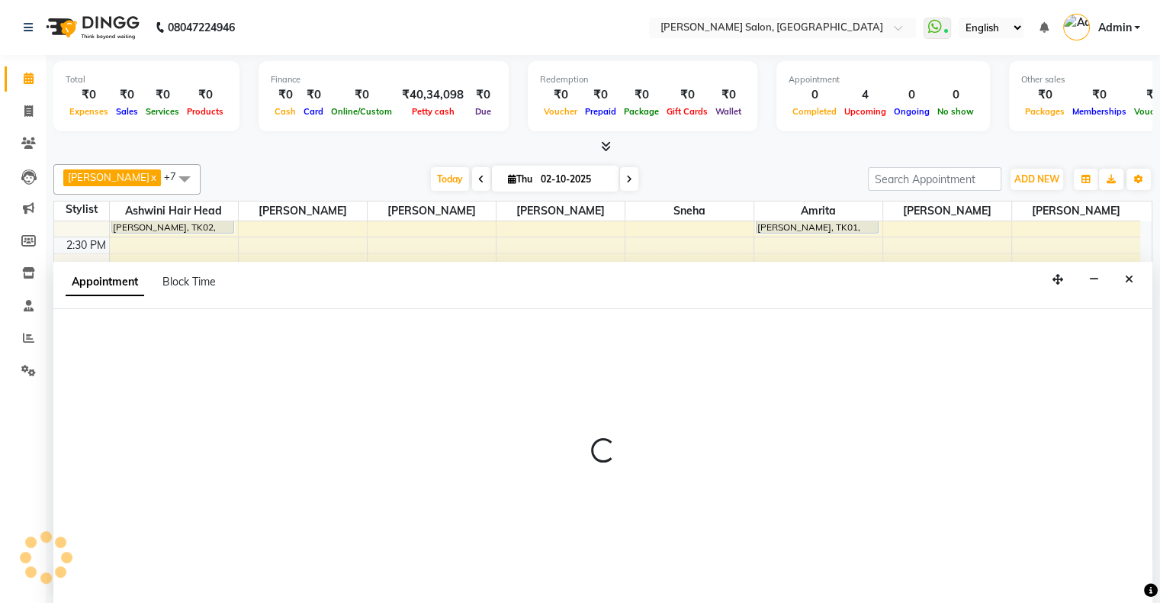
select select "tentative"
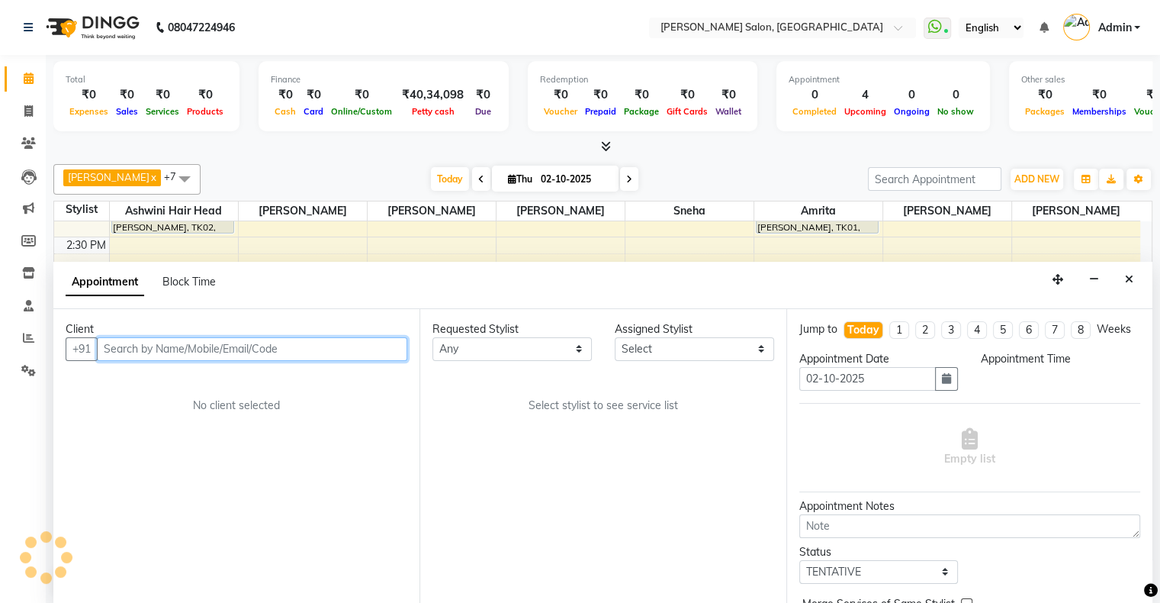
select select "660"
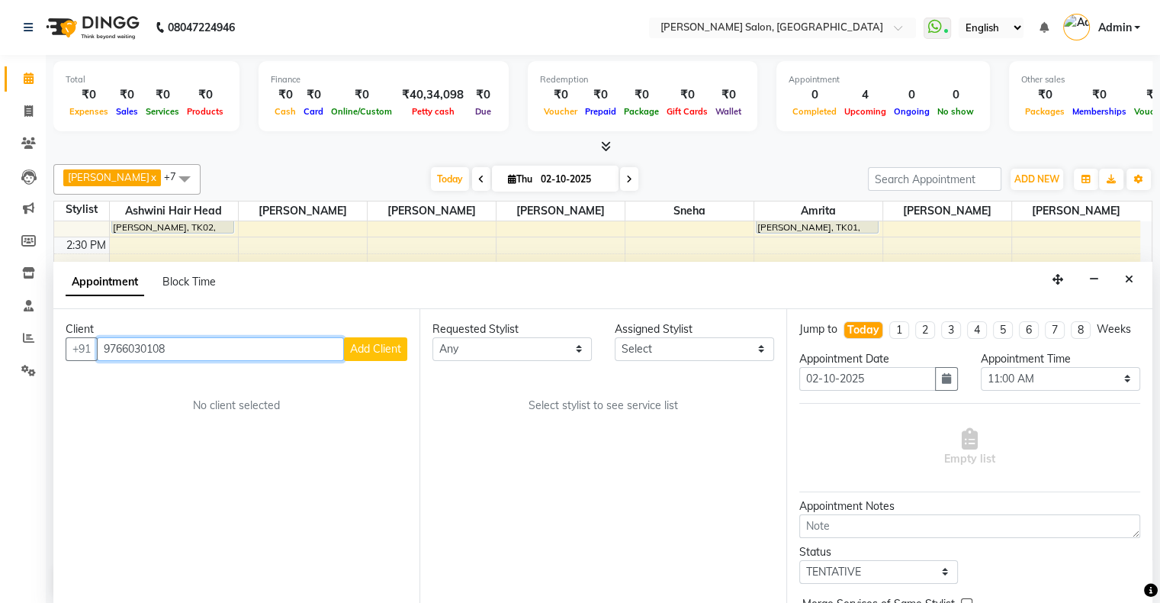
type input "9766030108"
click at [348, 337] on button "Add Client" at bounding box center [375, 349] width 63 height 24
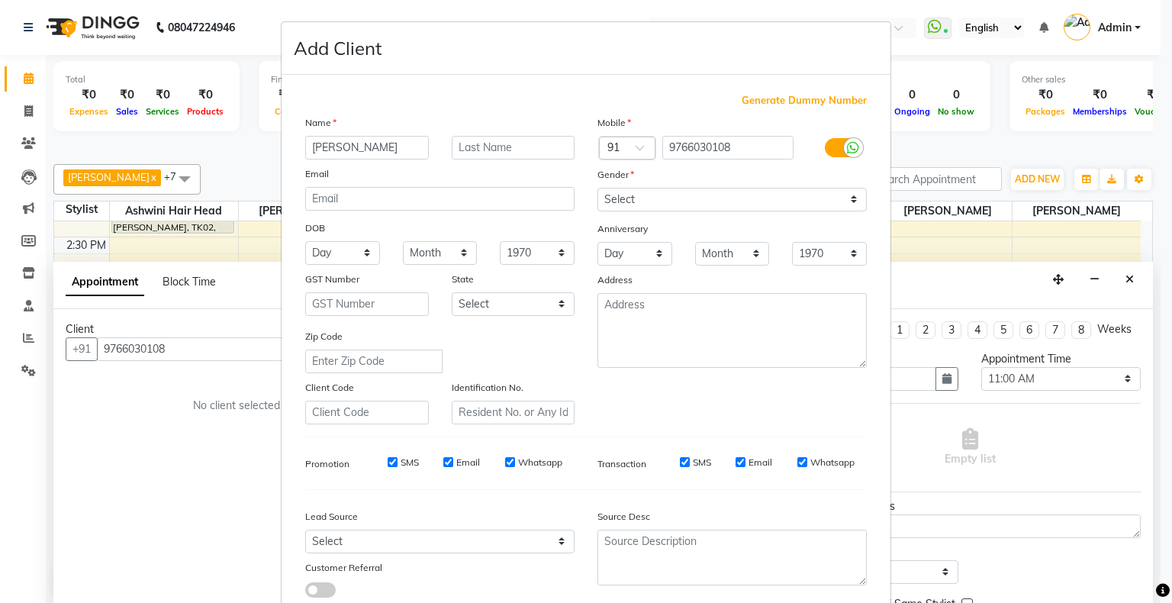
type input "[PERSON_NAME]"
click at [781, 197] on select "Select [DEMOGRAPHIC_DATA] [DEMOGRAPHIC_DATA] Other Prefer Not To Say" at bounding box center [731, 200] width 269 height 24
select select "[DEMOGRAPHIC_DATA]"
click at [597, 188] on select "Select [DEMOGRAPHIC_DATA] [DEMOGRAPHIC_DATA] Other Prefer Not To Say" at bounding box center [731, 200] width 269 height 24
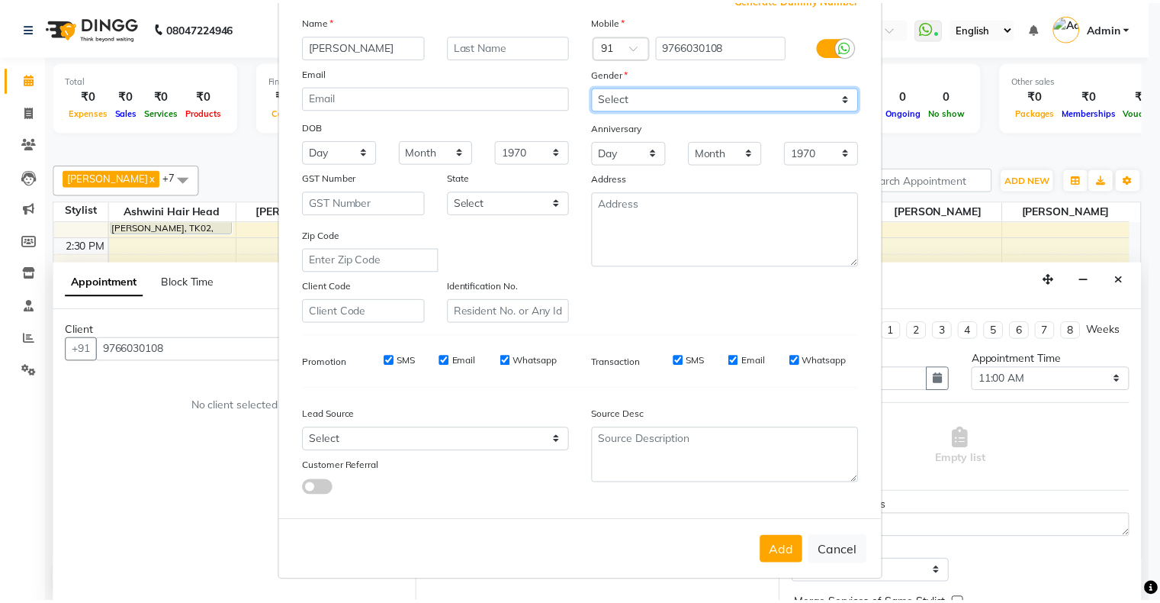
scroll to position [108, 0]
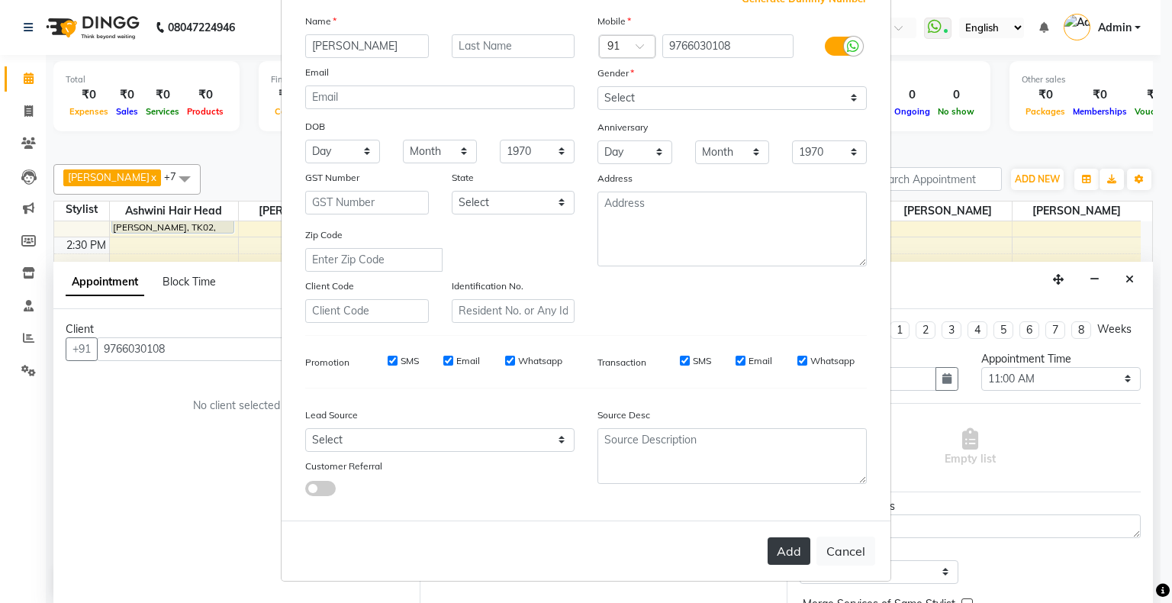
click at [777, 554] on button "Add" at bounding box center [789, 550] width 43 height 27
select select
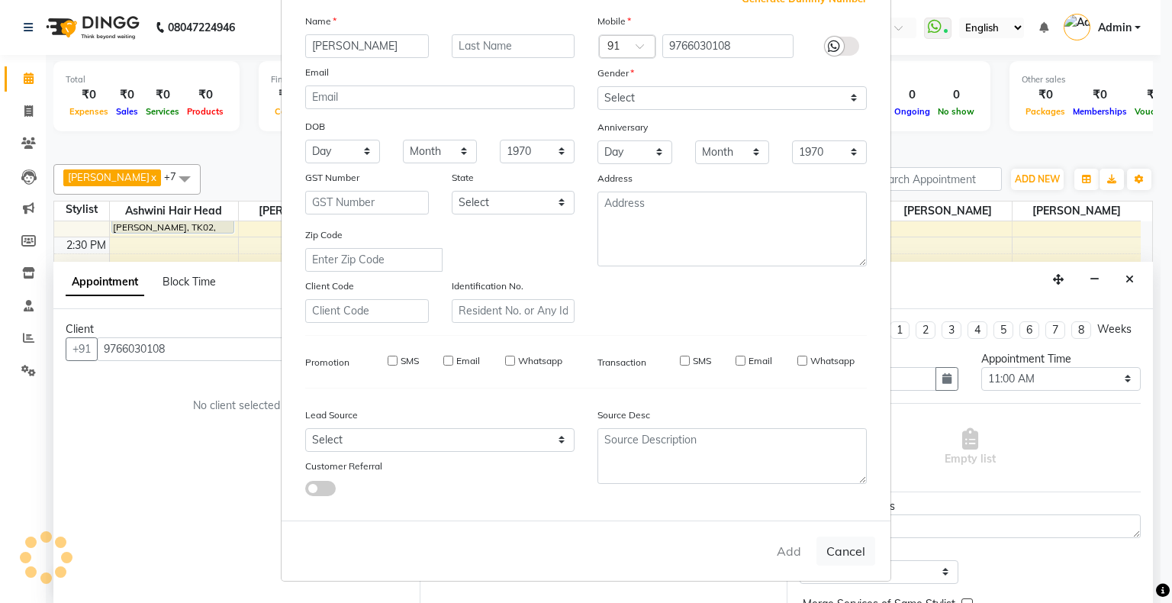
select select
checkbox input "false"
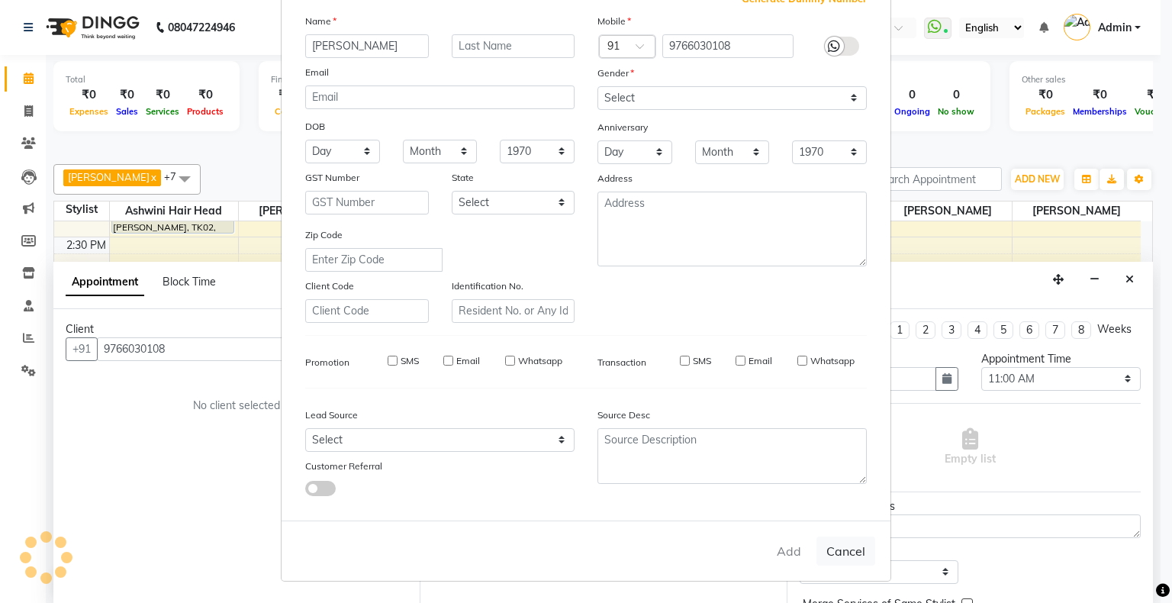
checkbox input "false"
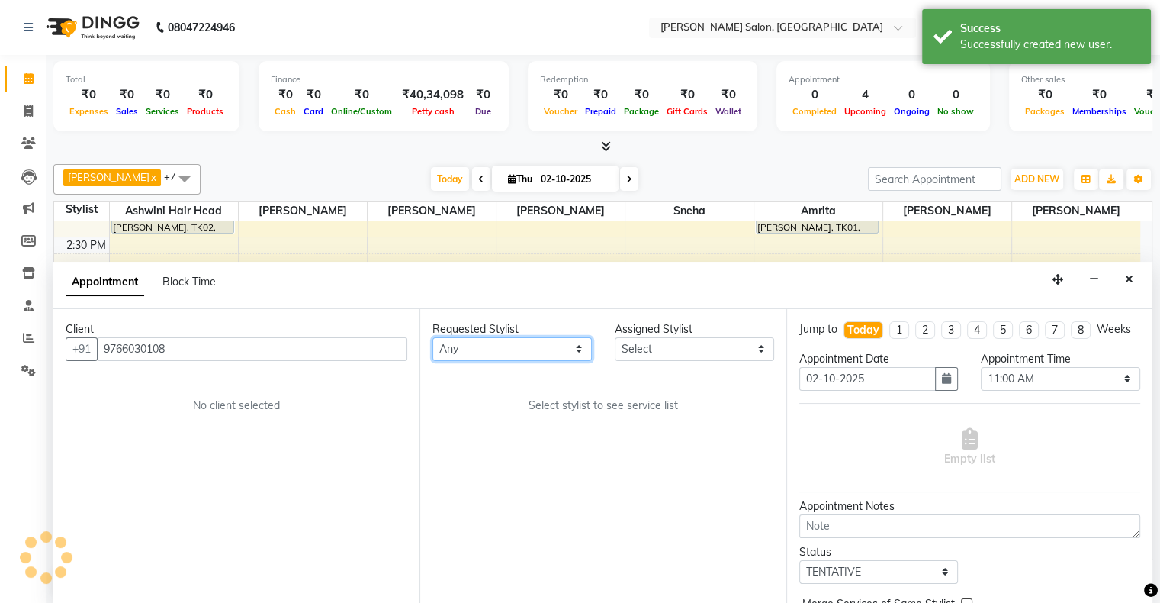
click at [502, 355] on select "Any [PERSON_NAME] Hair Head [PERSON_NAME] FD [PERSON_NAME] [PERSON_NAME] [PERSO…" at bounding box center [512, 349] width 159 height 24
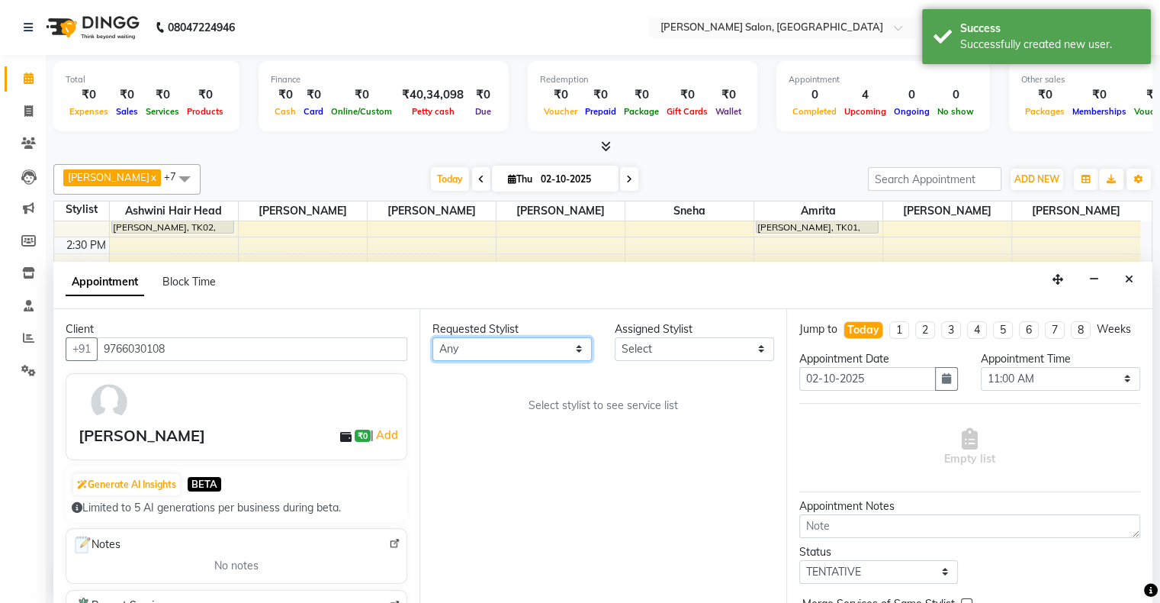
select select "89637"
click at [433, 337] on select "Any [PERSON_NAME] Hair Head [PERSON_NAME] FD [PERSON_NAME] [PERSON_NAME] [PERSO…" at bounding box center [512, 349] width 159 height 24
select select "89637"
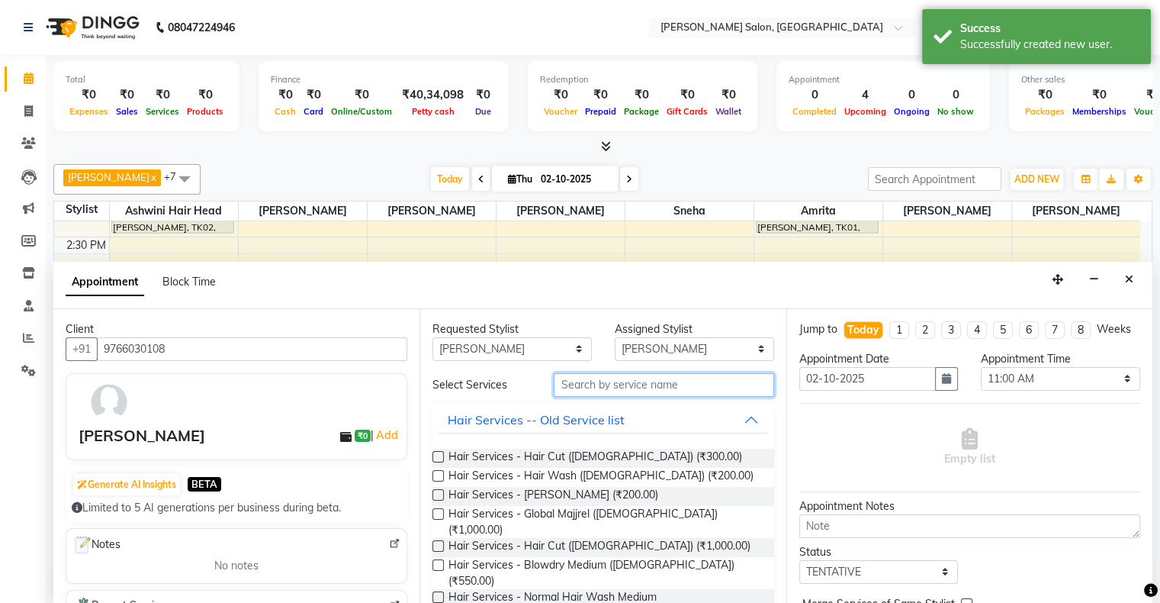
click at [634, 382] on input "text" at bounding box center [664, 385] width 220 height 24
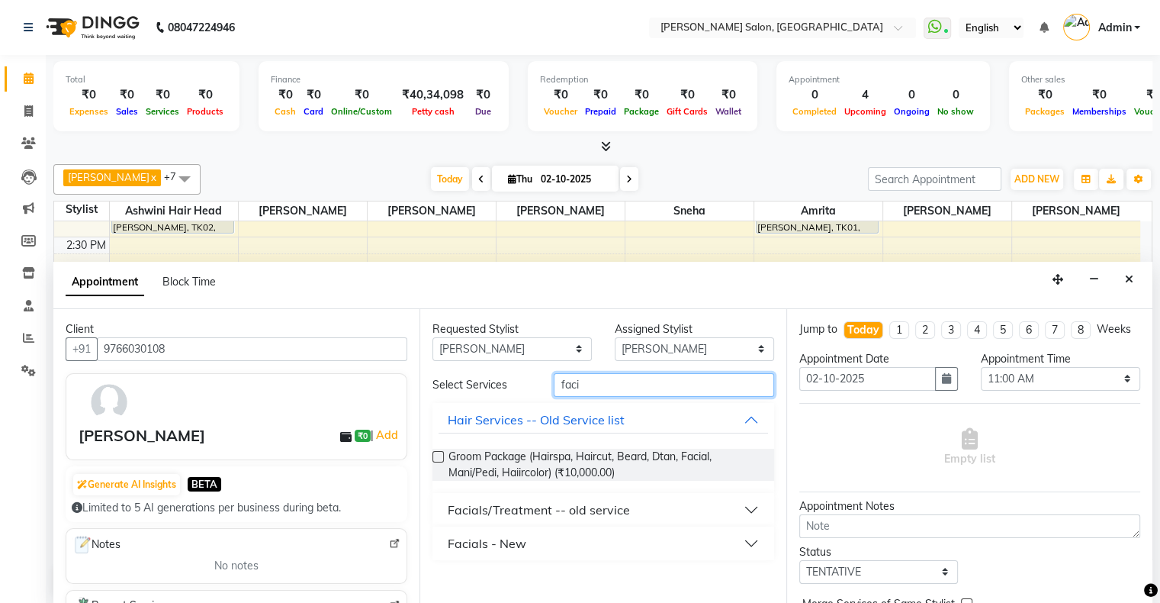
type input "faci"
click at [523, 538] on div "Facials - New" at bounding box center [487, 543] width 79 height 18
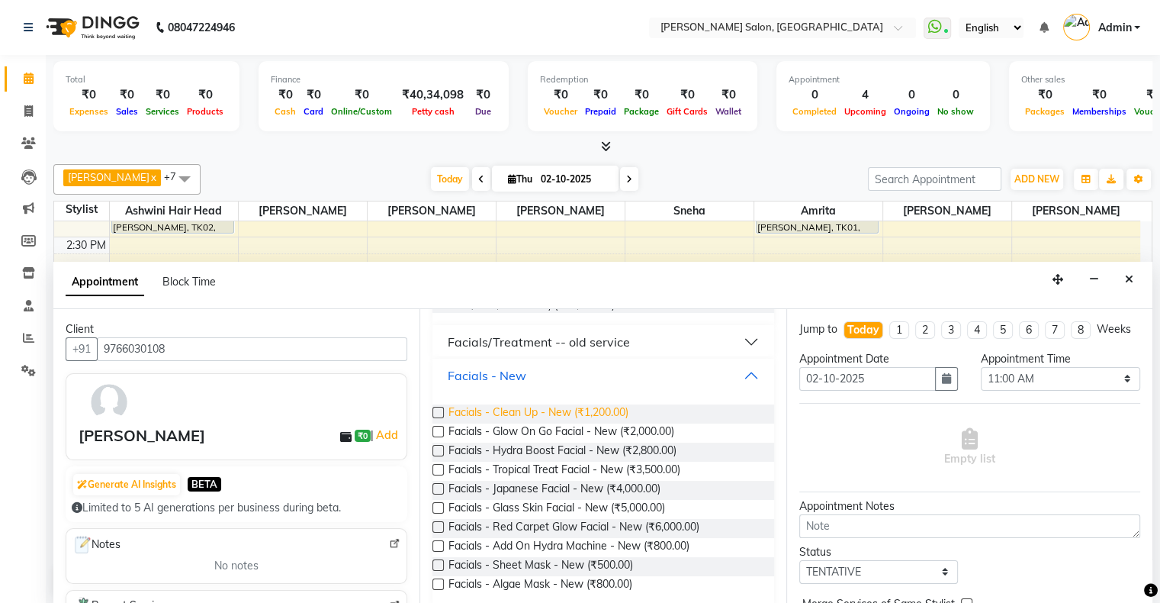
scroll to position [182, 0]
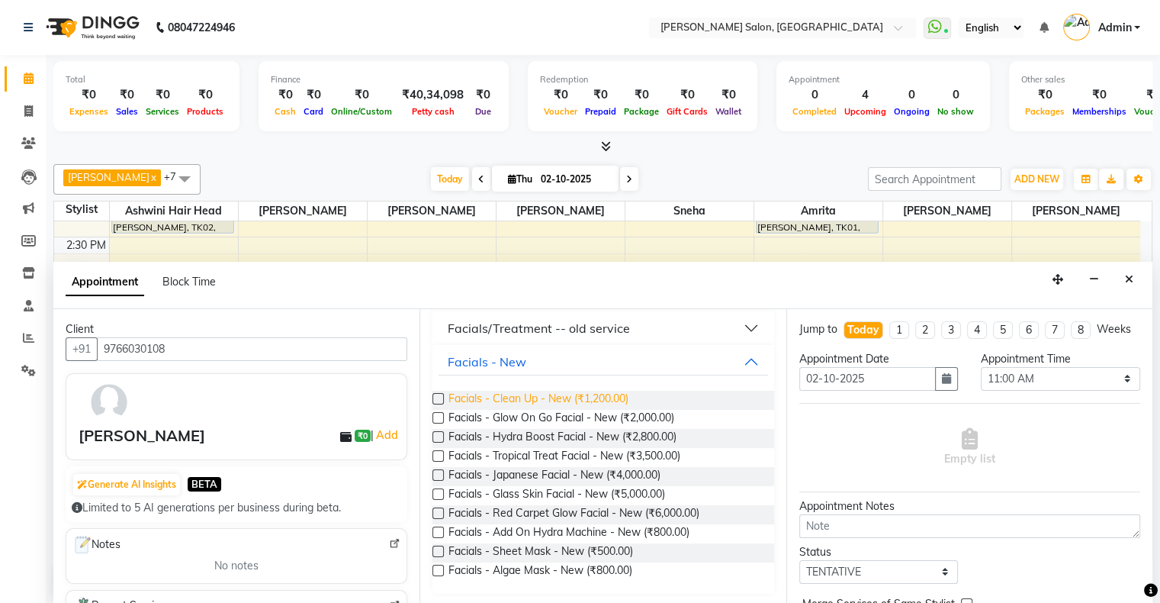
click at [469, 401] on span "Facials - Clean Up - New (₹1,200.00)" at bounding box center [539, 400] width 180 height 19
checkbox input "false"
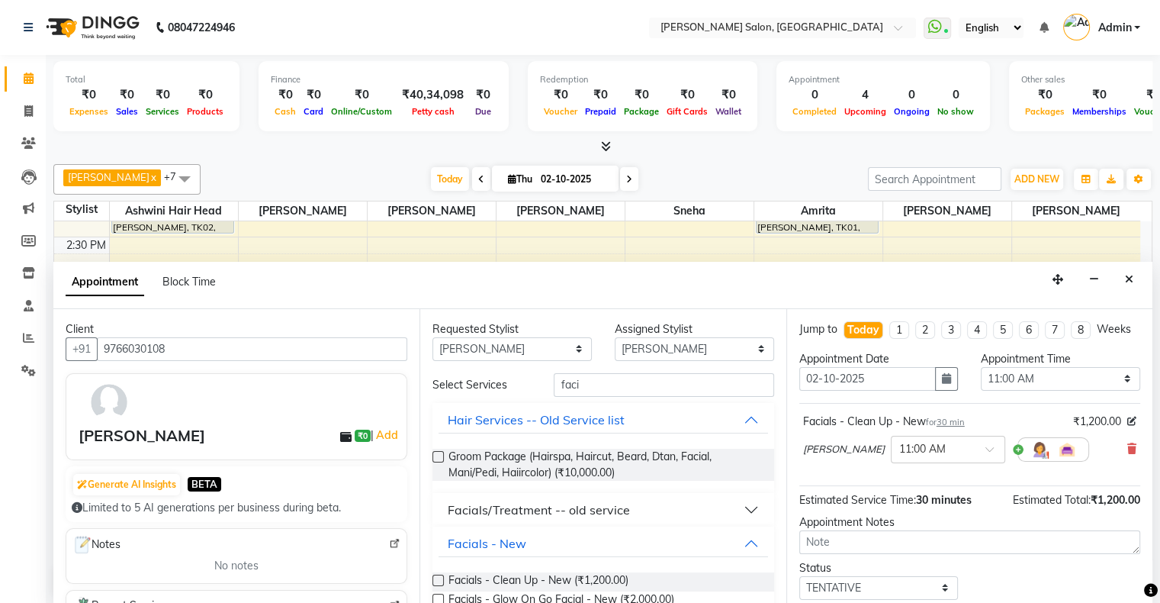
scroll to position [0, 0]
click at [480, 355] on select "Any [PERSON_NAME] Hair Head [PERSON_NAME] FD [PERSON_NAME] [PERSON_NAME] [PERSO…" at bounding box center [512, 349] width 159 height 24
select select "69724"
click at [433, 337] on select "Any [PERSON_NAME] Hair Head [PERSON_NAME] FD [PERSON_NAME] [PERSON_NAME] [PERSO…" at bounding box center [512, 349] width 159 height 24
select select "69724"
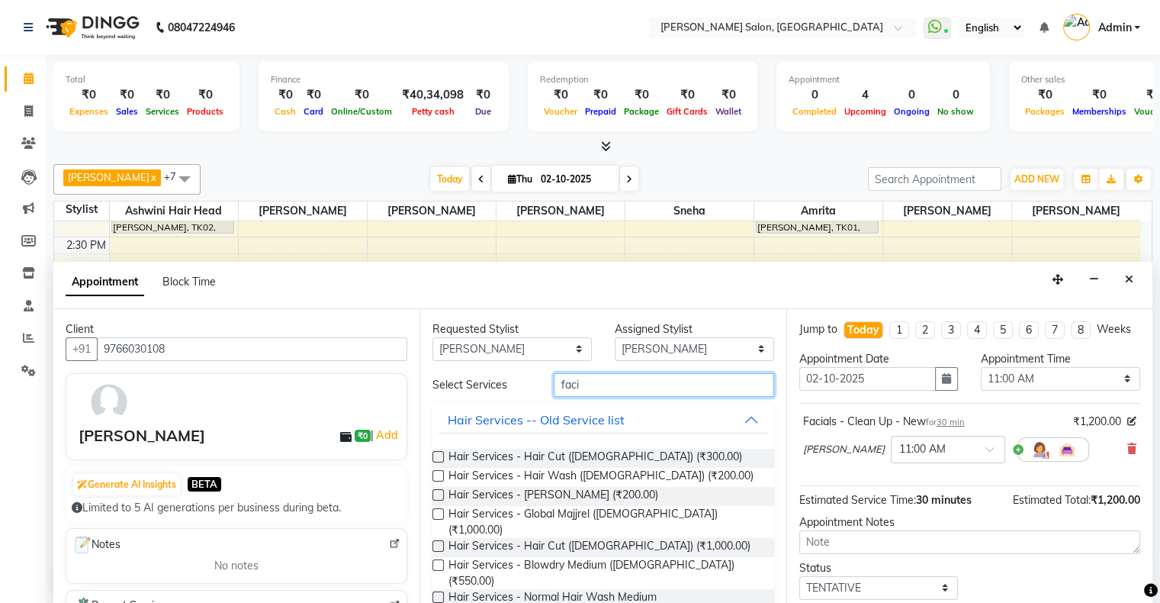
click at [592, 383] on input "faci" at bounding box center [664, 385] width 220 height 24
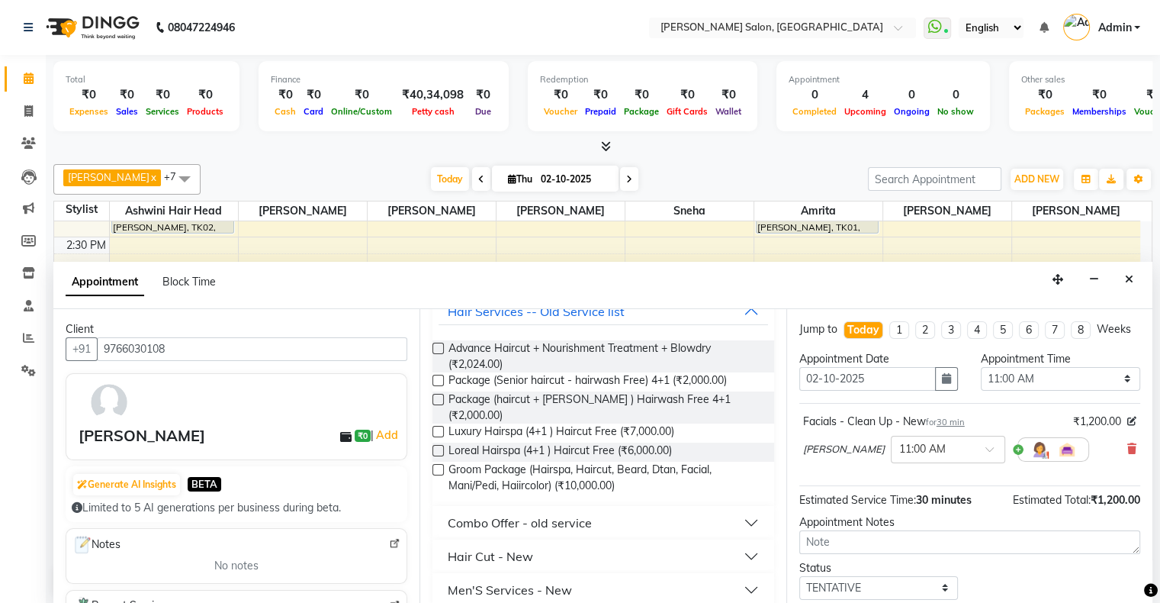
type input "haircu"
click at [520, 547] on div "Hair Cut - New" at bounding box center [490, 556] width 85 height 18
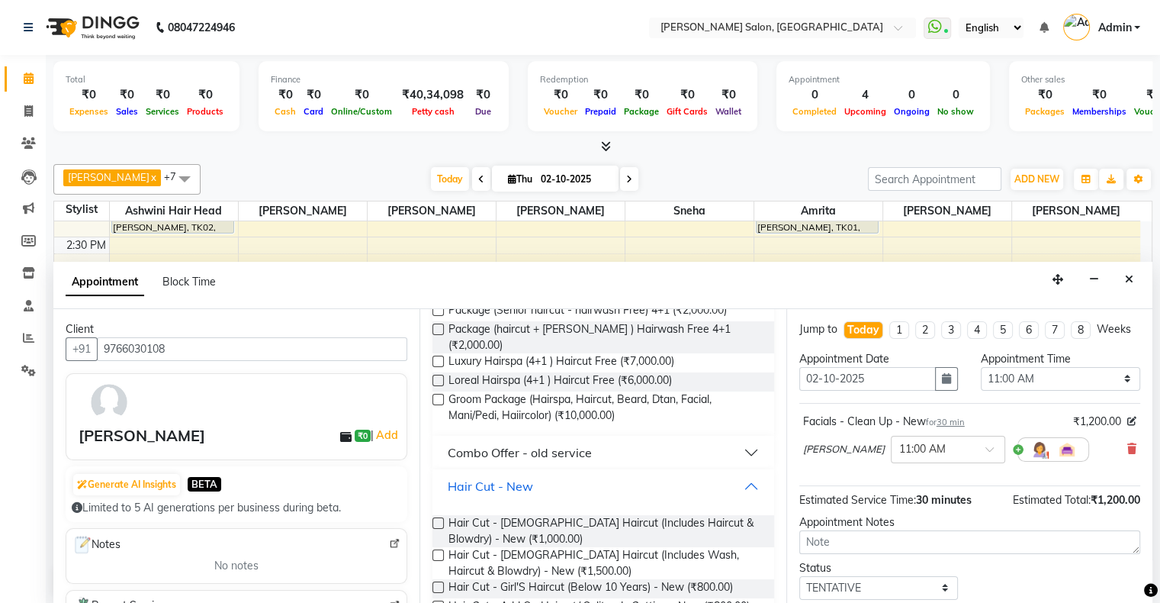
scroll to position [248, 0]
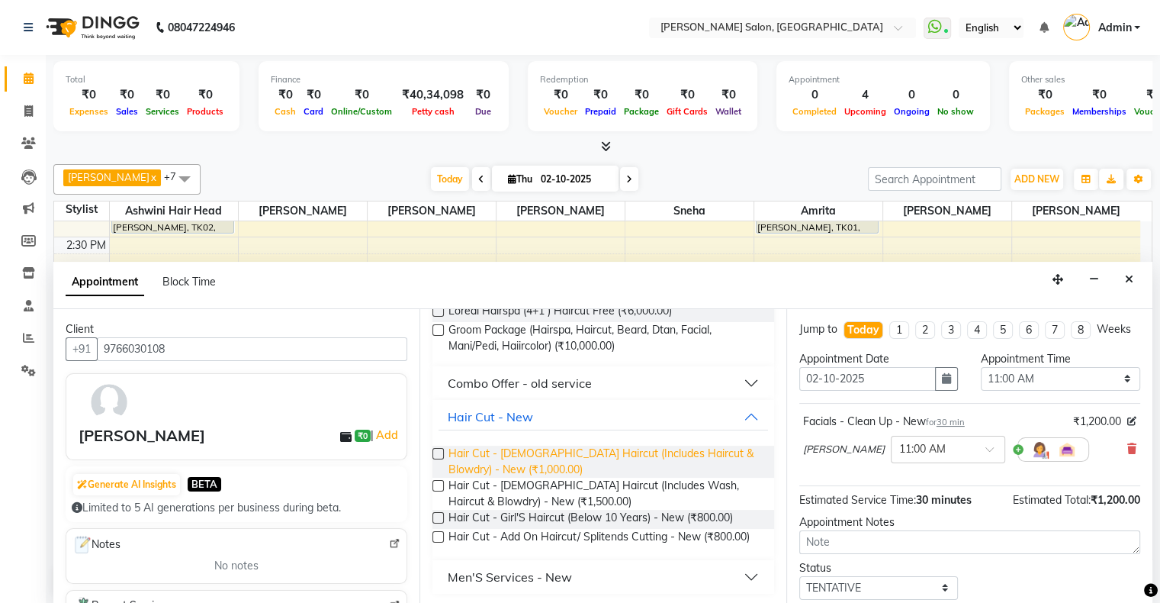
click at [491, 455] on span "Hair Cut - [DEMOGRAPHIC_DATA] Haircut (Includes Haircut & Blowdry) - New (₹1,00…" at bounding box center [605, 462] width 313 height 32
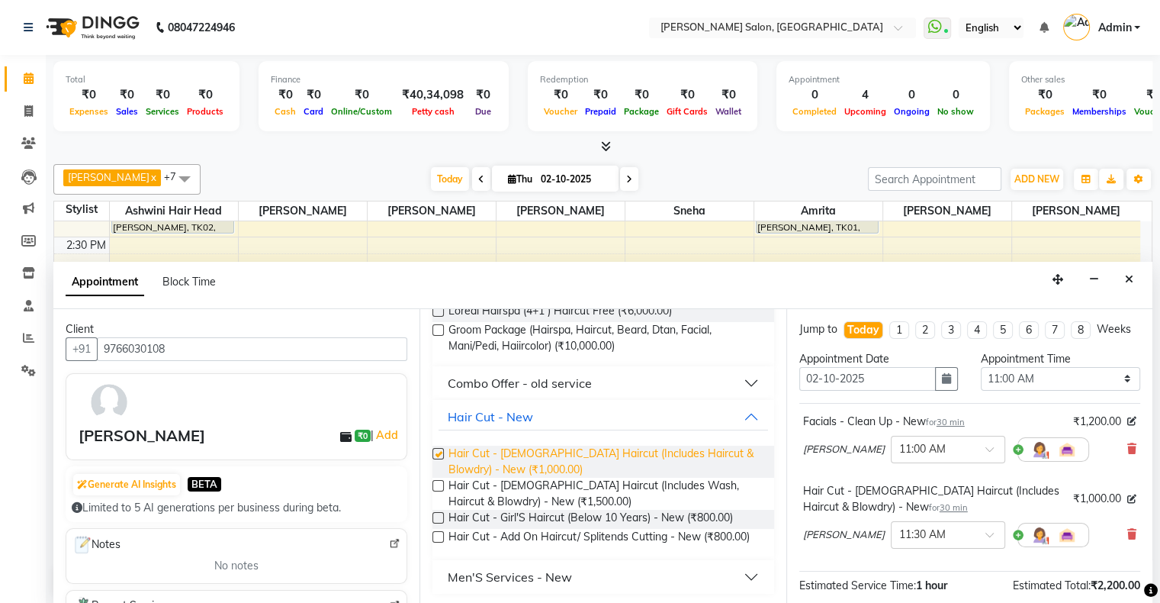
checkbox input "false"
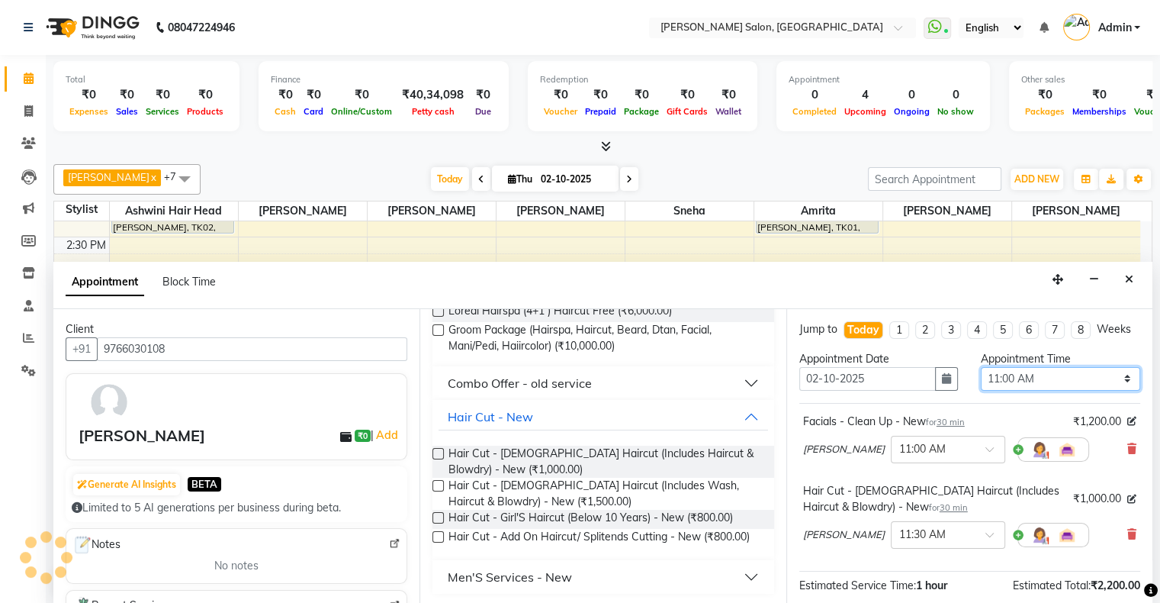
click at [1035, 391] on select "Select 11:00 AM 11:15 AM 11:30 AM 11:45 AM 12:00 PM 12:15 PM 12:30 PM 12:45 PM …" at bounding box center [1060, 379] width 159 height 24
select select "960"
click at [981, 379] on select "Select 11:00 AM 11:15 AM 11:30 AM 11:45 AM 12:00 PM 12:15 PM 12:30 PM 12:45 PM …" at bounding box center [1060, 379] width 159 height 24
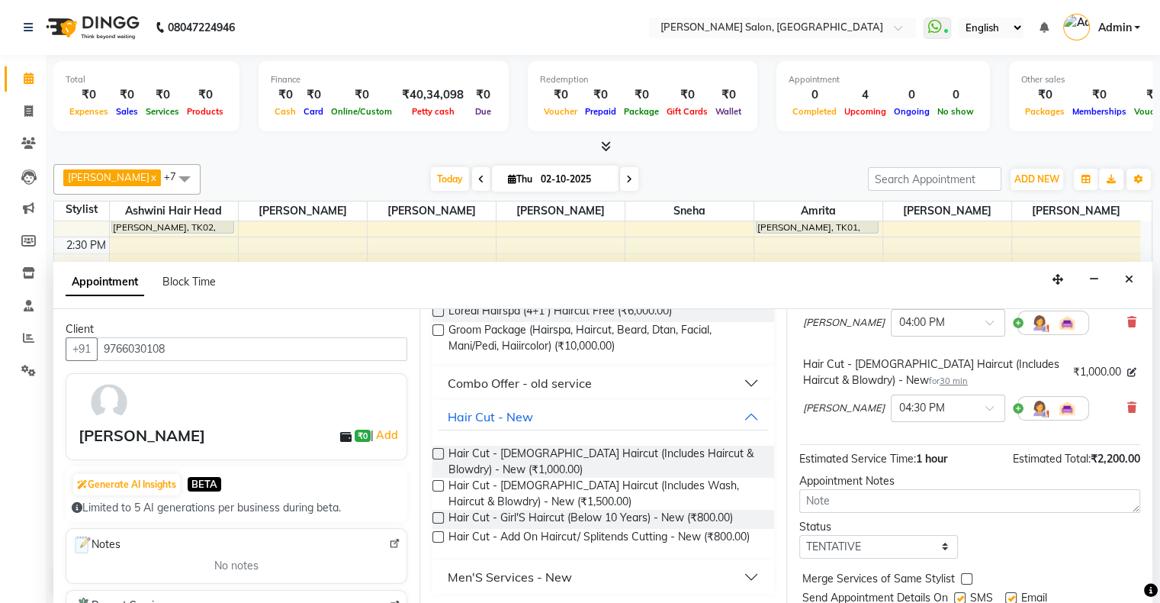
scroll to position [190, 0]
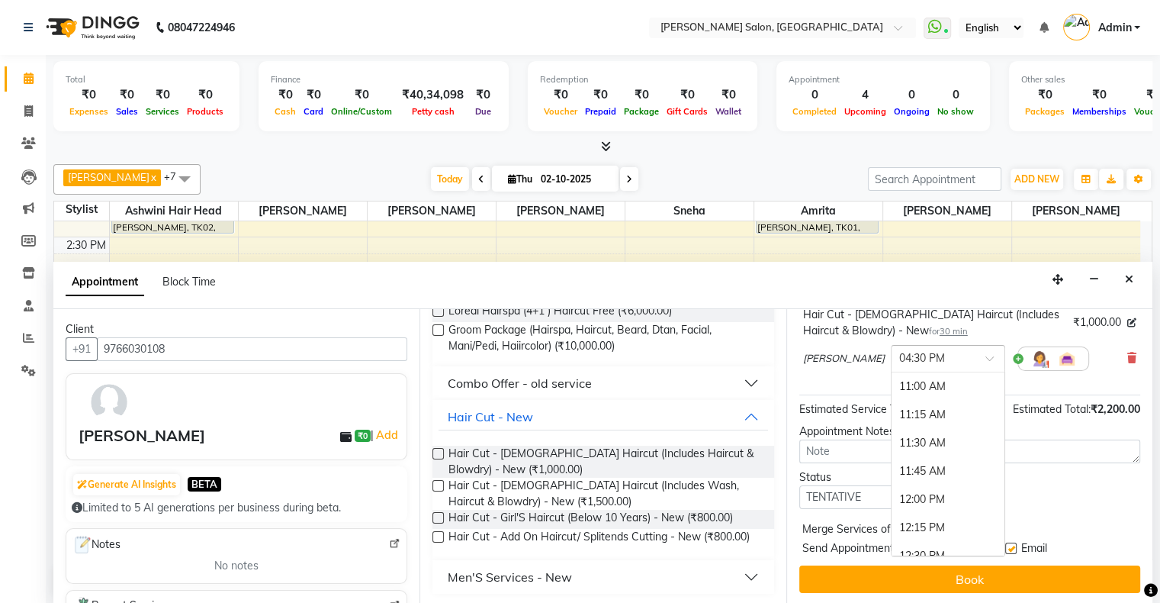
click at [924, 367] on div "× 04:30 PM" at bounding box center [948, 358] width 114 height 27
click at [922, 400] on div "04:00 PM" at bounding box center [948, 406] width 113 height 28
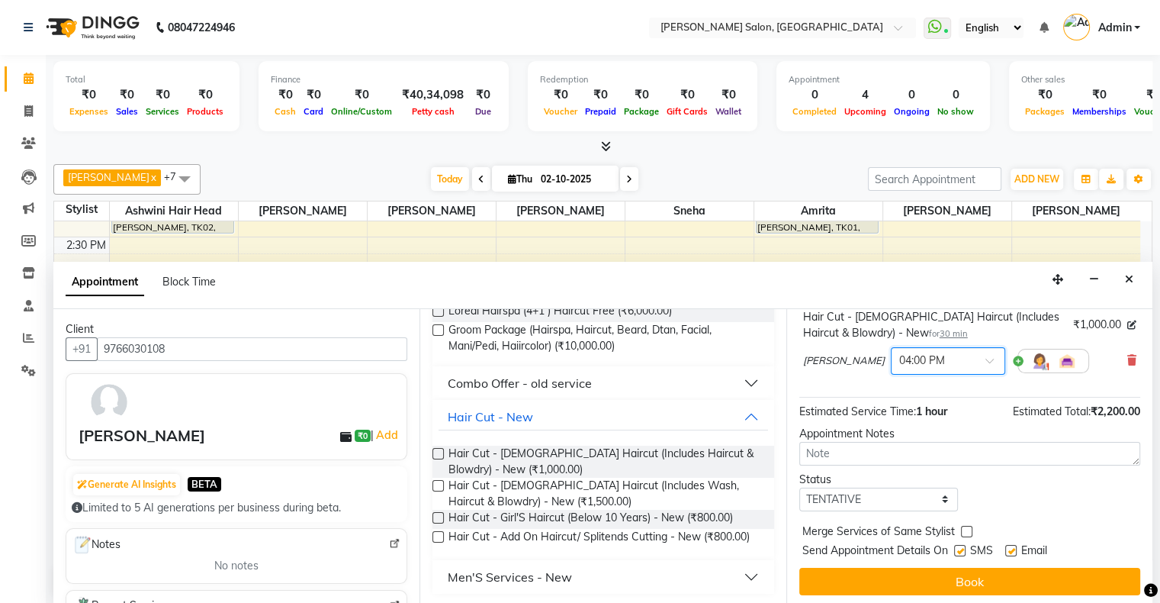
scroll to position [206, 0]
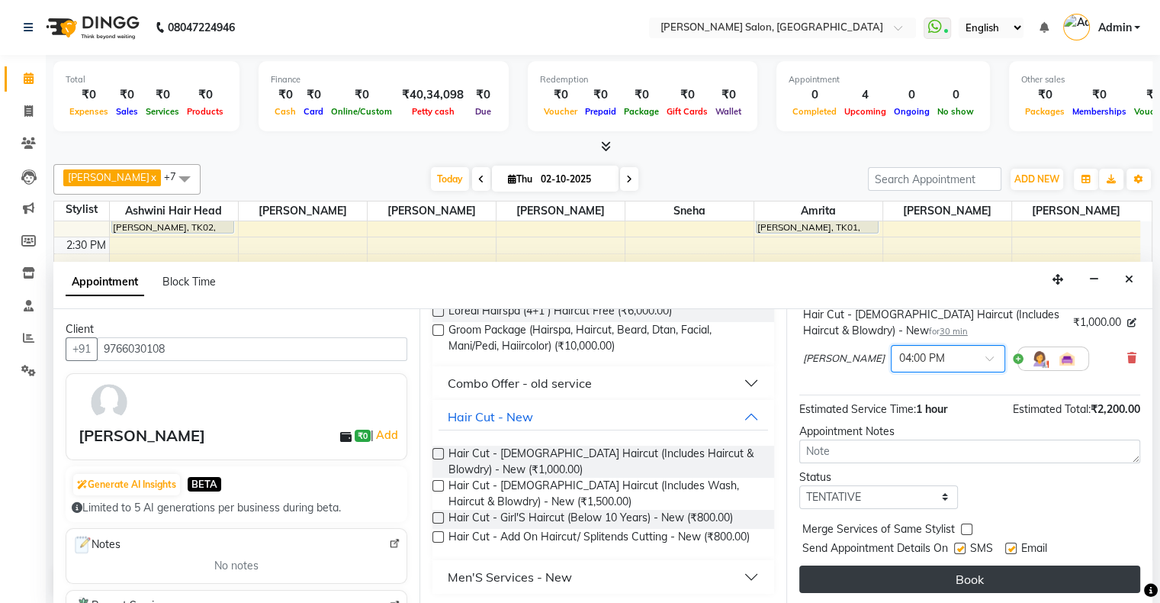
click at [936, 572] on button "Book" at bounding box center [970, 578] width 341 height 27
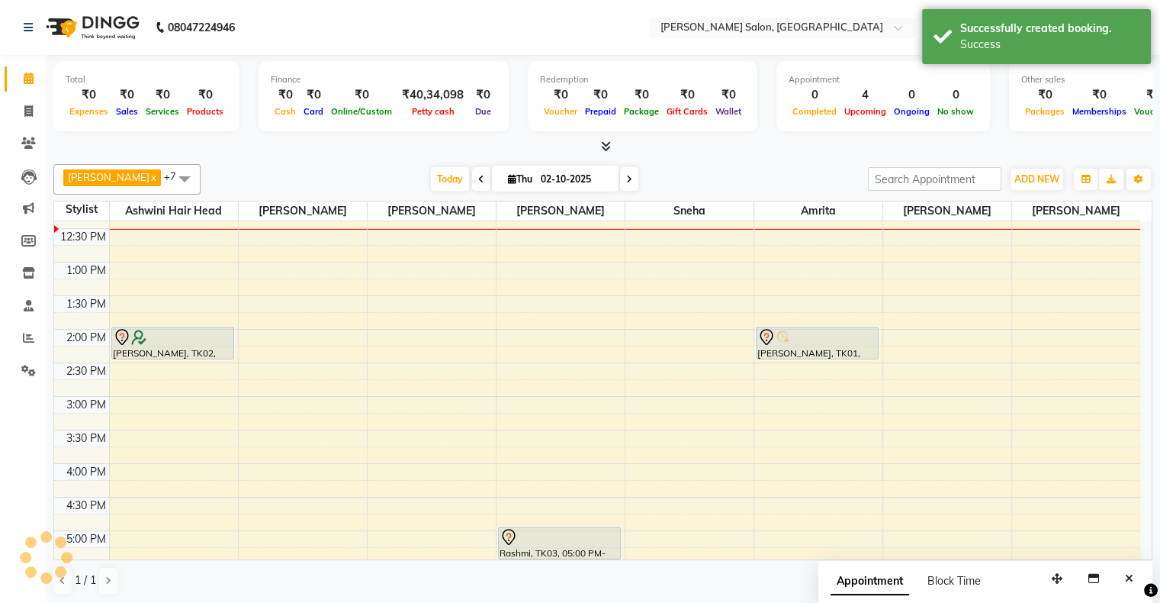
scroll to position [134, 0]
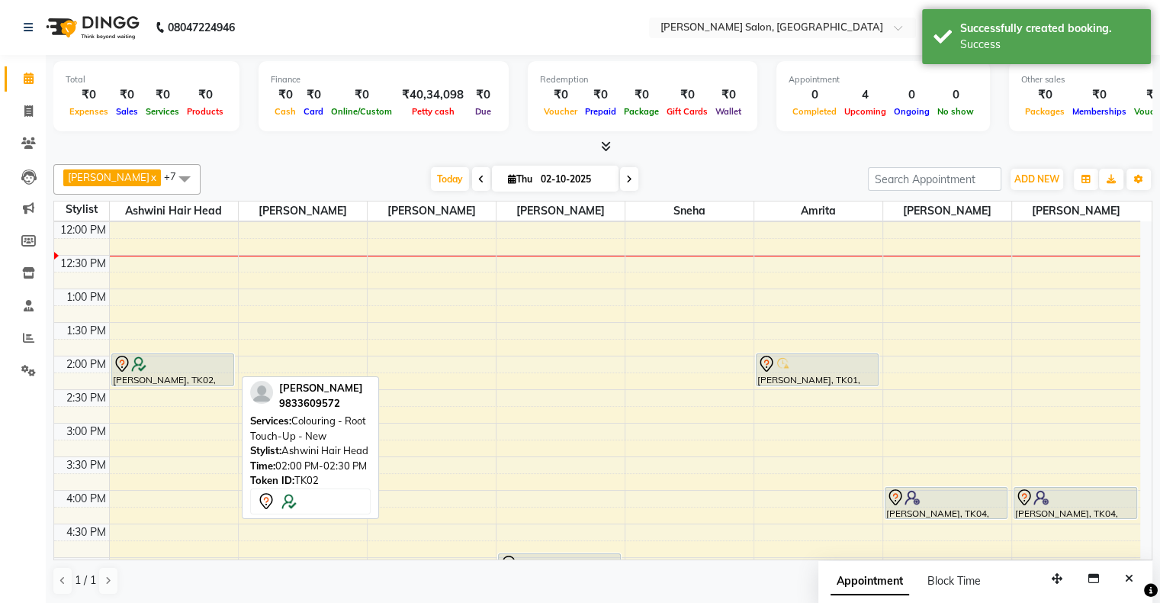
click at [174, 367] on div at bounding box center [173, 364] width 121 height 18
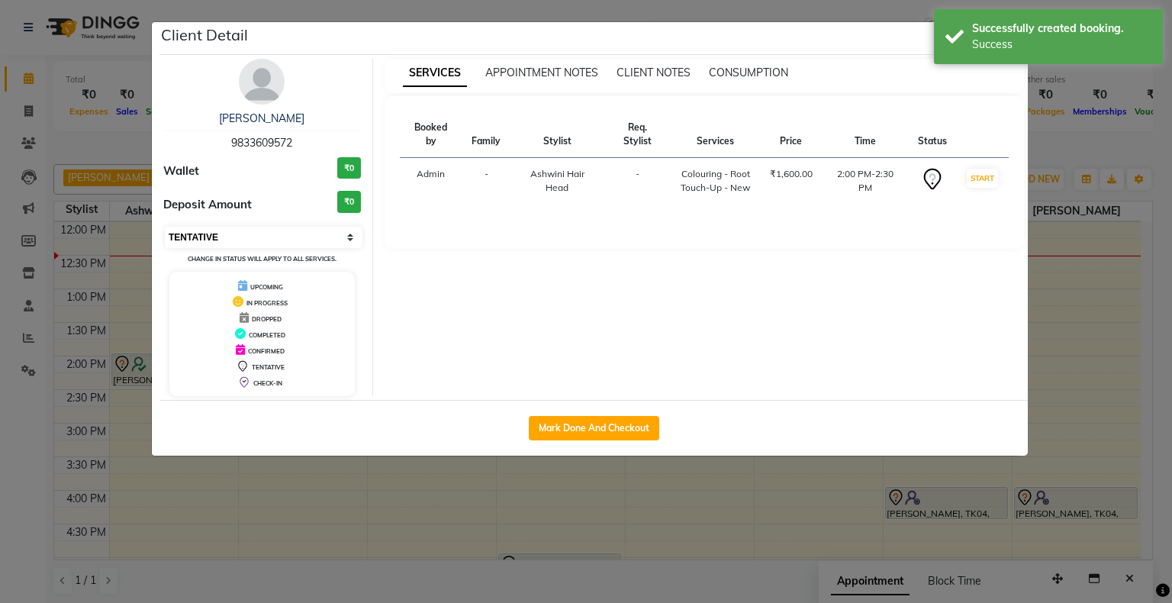
click at [253, 244] on select "Select IN SERVICE CONFIRMED TENTATIVE CHECK IN MARK DONE DROPPED UPCOMING" at bounding box center [264, 237] width 198 height 21
select select "6"
click at [165, 227] on select "Select IN SERVICE CONFIRMED TENTATIVE CHECK IN MARK DONE DROPPED UPCOMING" at bounding box center [264, 237] width 198 height 21
drag, startPoint x: 422, startPoint y: 458, endPoint x: 430, endPoint y: 458, distance: 8.4
click at [423, 458] on ngb-modal-window "Client Detail [PERSON_NAME] 9833609572 Wallet ₹0 Deposit Amount ₹0 Select IN SE…" at bounding box center [586, 301] width 1172 height 603
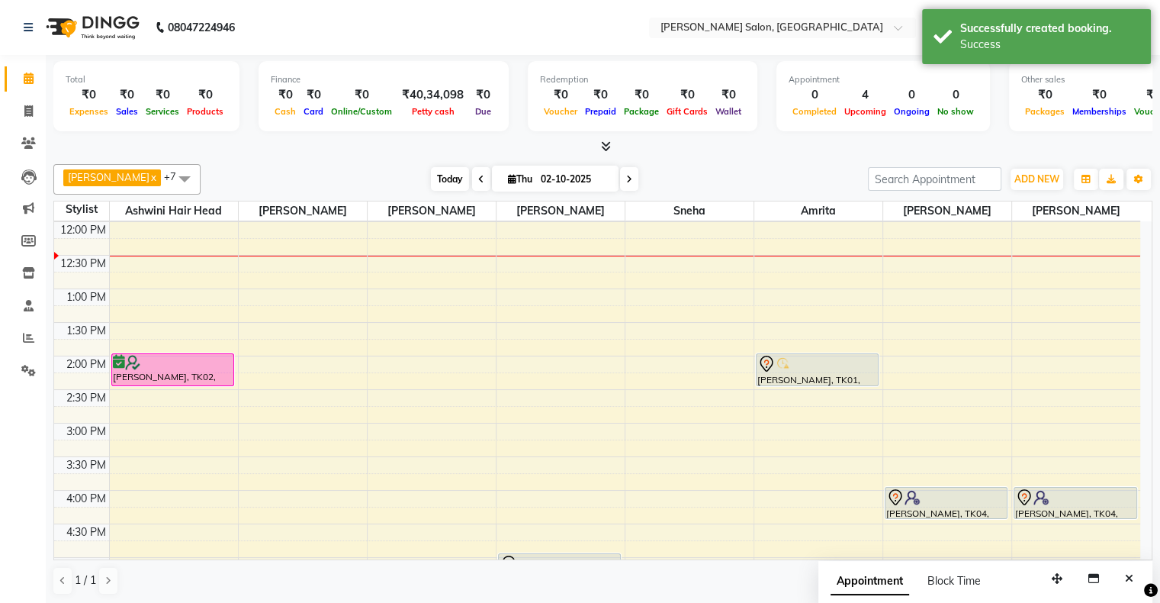
click at [433, 182] on span "Today" at bounding box center [450, 179] width 38 height 24
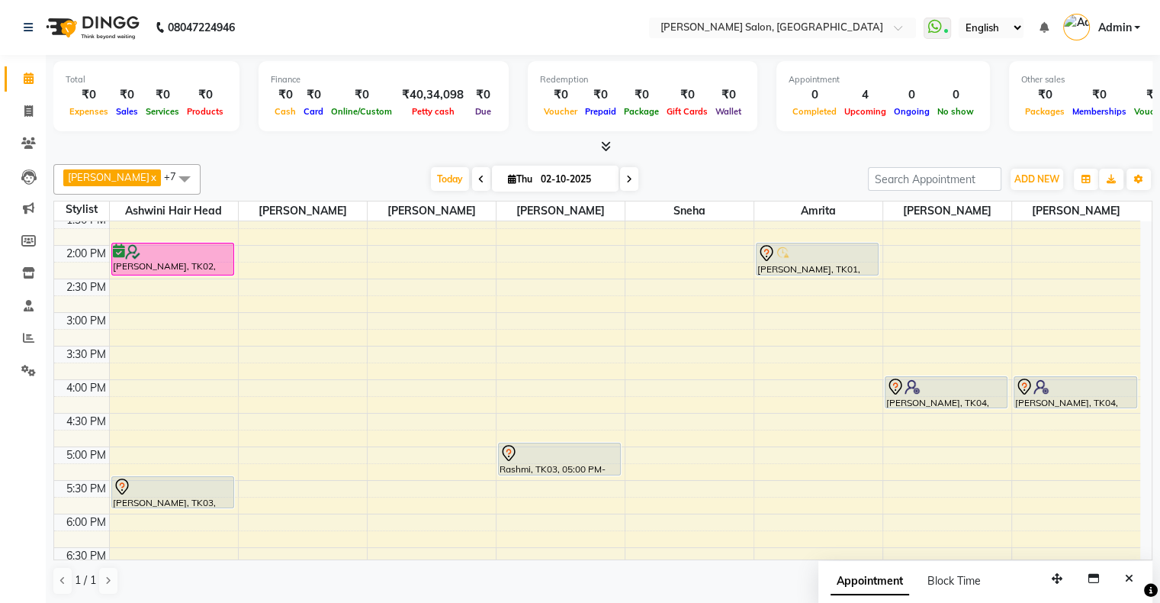
scroll to position [210, 0]
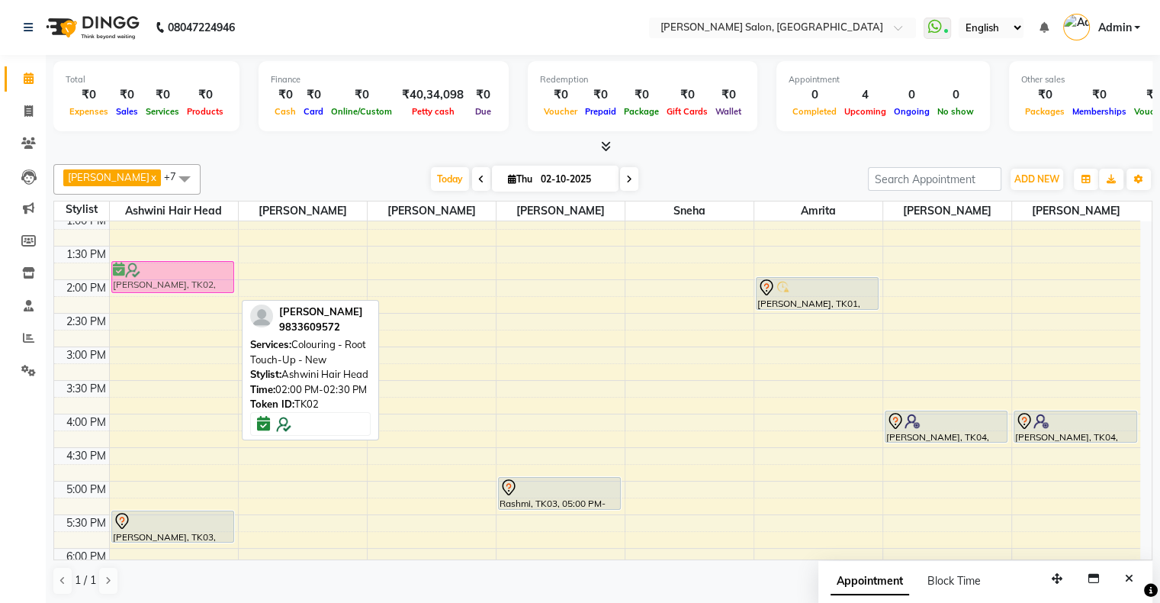
drag, startPoint x: 156, startPoint y: 291, endPoint x: 155, endPoint y: 267, distance: 24.4
click at [155, 267] on div "[PERSON_NAME], TK02, 02:00 PM-02:30 PM, Colouring - Root Touch-Up - New Rashmi,…" at bounding box center [174, 447] width 128 height 872
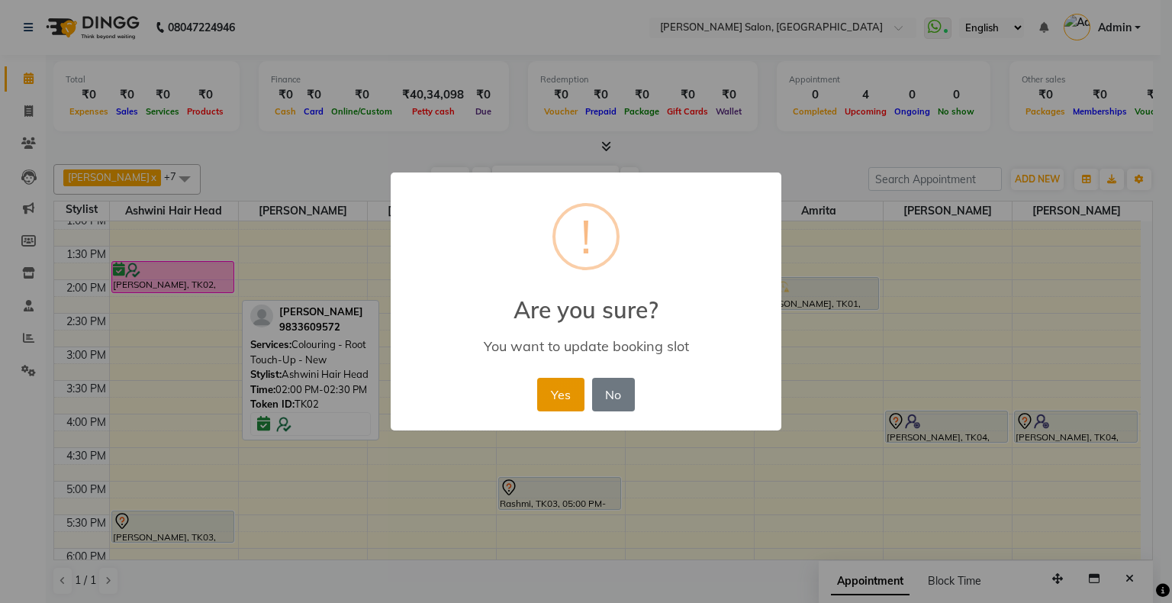
click at [562, 407] on button "Yes" at bounding box center [560, 395] width 47 height 34
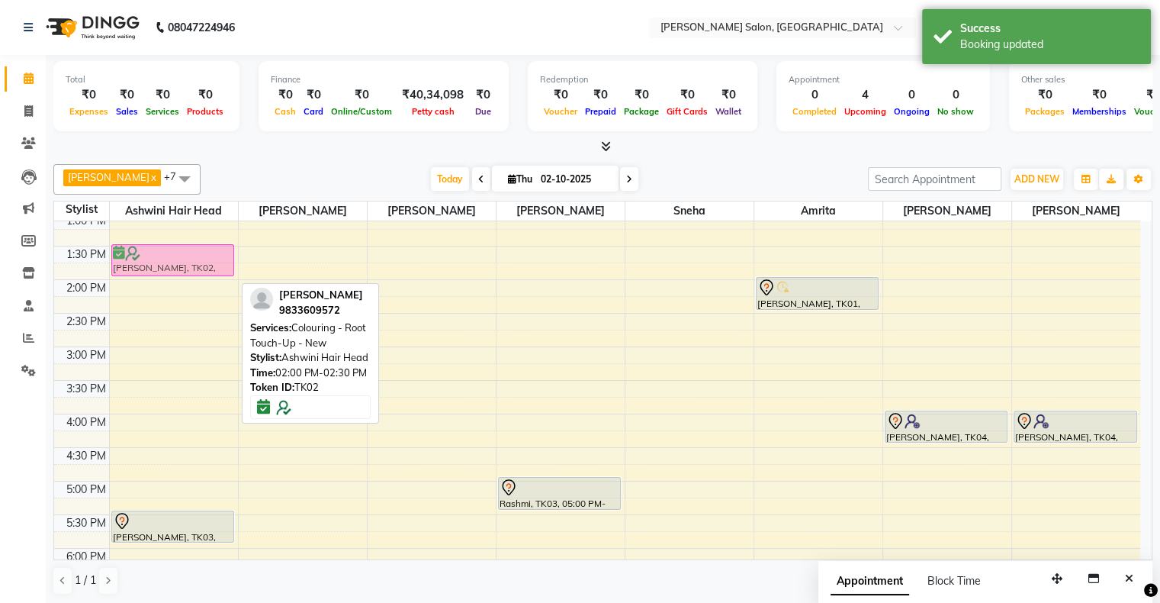
scroll to position [209, 0]
drag, startPoint x: 185, startPoint y: 275, endPoint x: 182, endPoint y: 252, distance: 24.0
click at [182, 252] on div "[PERSON_NAME], TK02, 01:45 PM-02:15 PM, Colouring - Root Touch-Up - New Rashmi,…" at bounding box center [174, 448] width 128 height 872
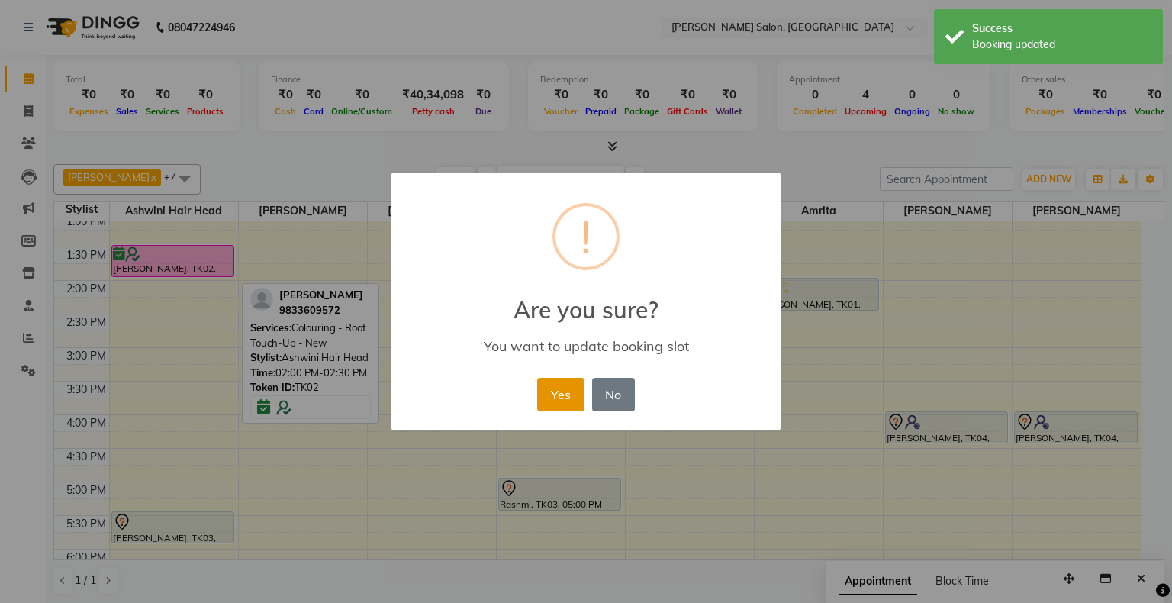
click at [555, 391] on button "Yes" at bounding box center [560, 395] width 47 height 34
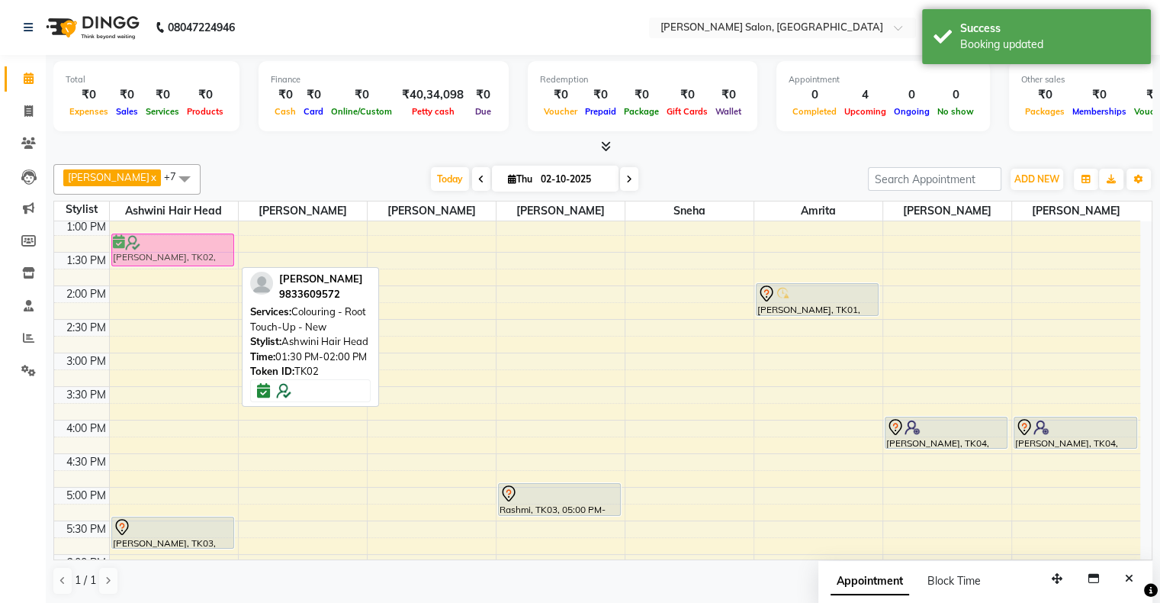
click at [164, 246] on div "[PERSON_NAME], TK02, 01:30 PM-02:00 PM, Colouring - Root Touch-Up - New Rashmi,…" at bounding box center [174, 454] width 128 height 872
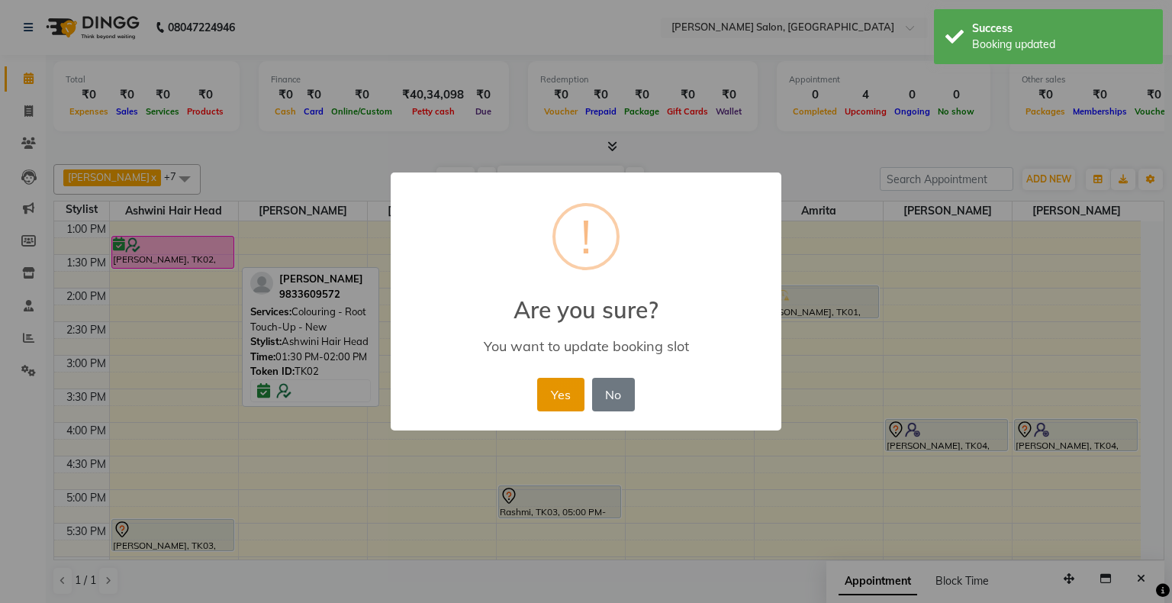
click at [571, 398] on button "Yes" at bounding box center [560, 395] width 47 height 34
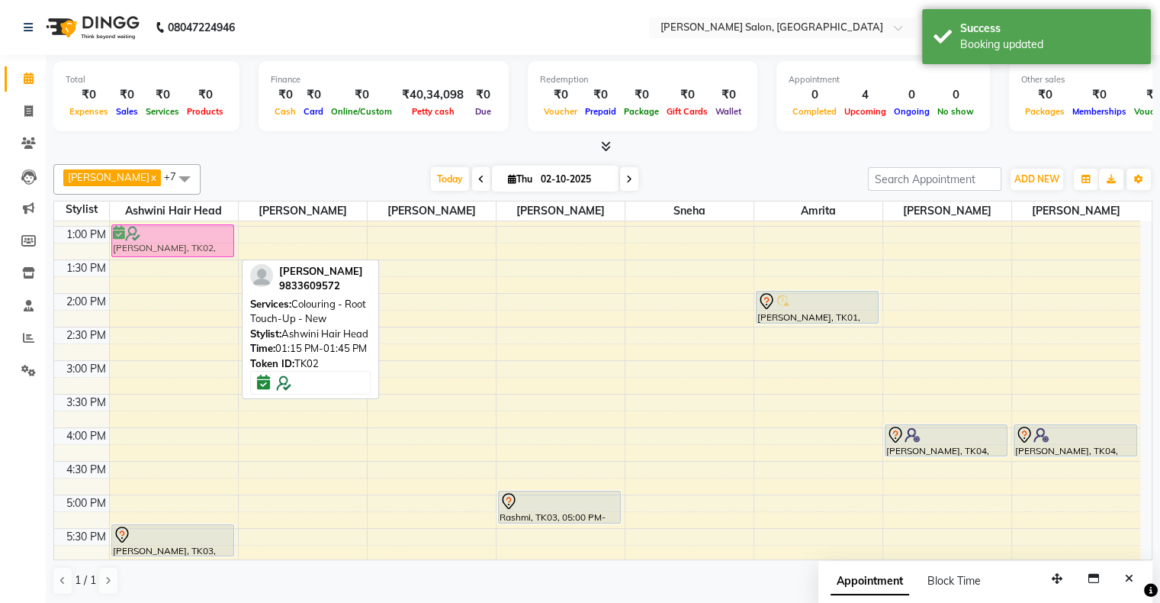
drag, startPoint x: 168, startPoint y: 256, endPoint x: 168, endPoint y: 247, distance: 9.2
click at [168, 247] on div "[PERSON_NAME], TK02, 01:15 PM-01:45 PM, Colouring - Root Touch-Up - New Rashmi,…" at bounding box center [174, 461] width 128 height 872
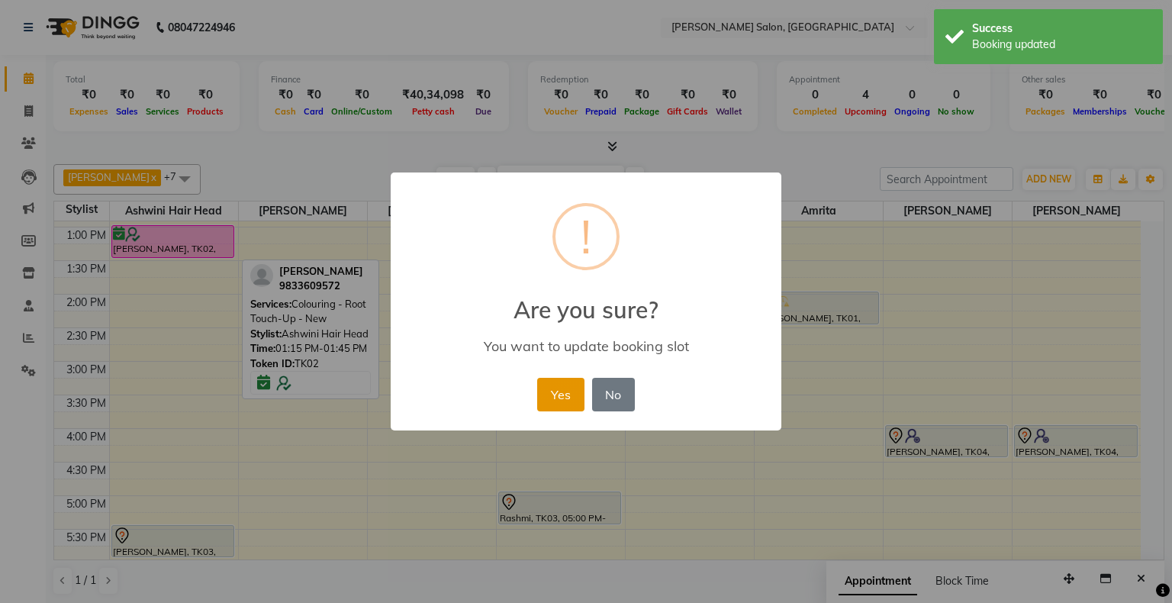
click at [572, 398] on button "Yes" at bounding box center [560, 395] width 47 height 34
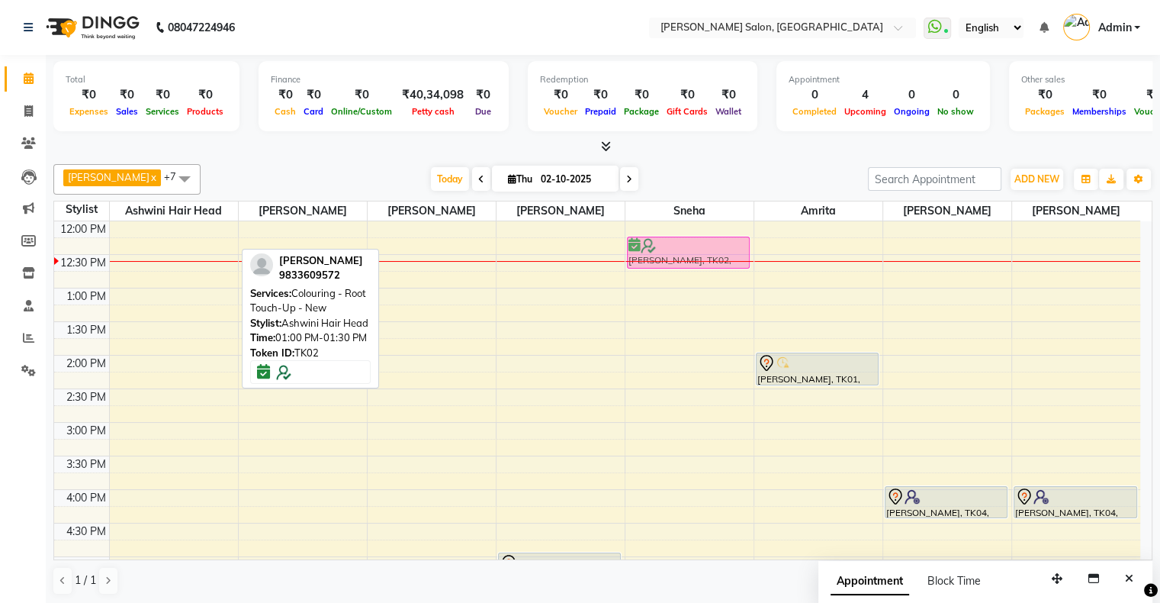
scroll to position [133, 0]
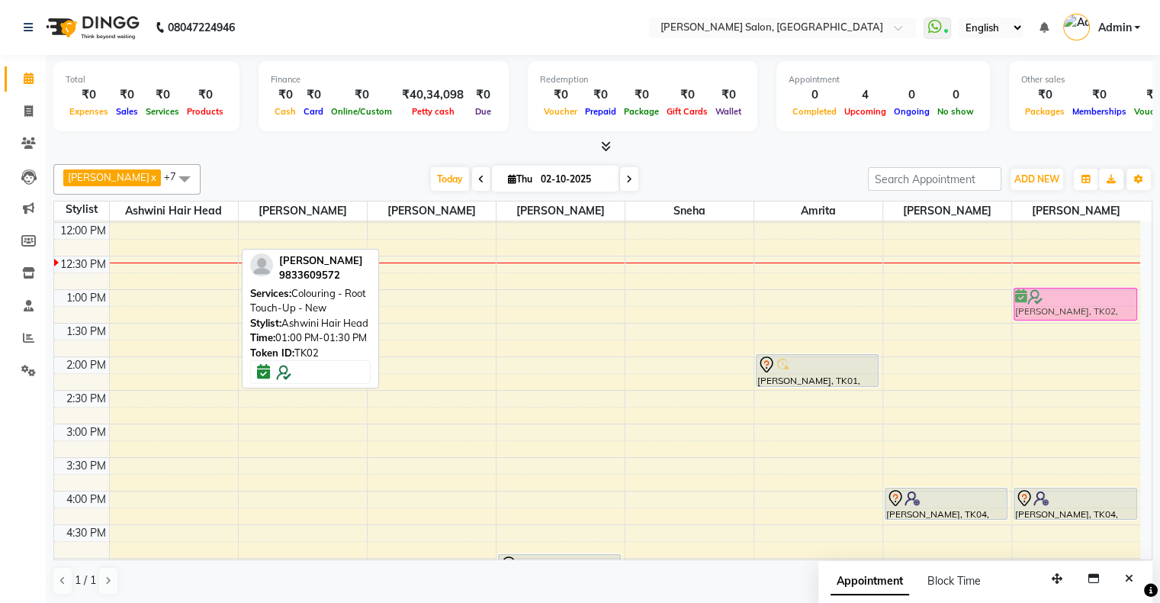
drag, startPoint x: 187, startPoint y: 243, endPoint x: 1120, endPoint y: 308, distance: 935.3
click at [1120, 308] on tr "[PERSON_NAME], TK02, 01:00 PM-01:30 PM, Colouring - Root Touch-Up - New Rashmi,…" at bounding box center [597, 525] width 1086 height 872
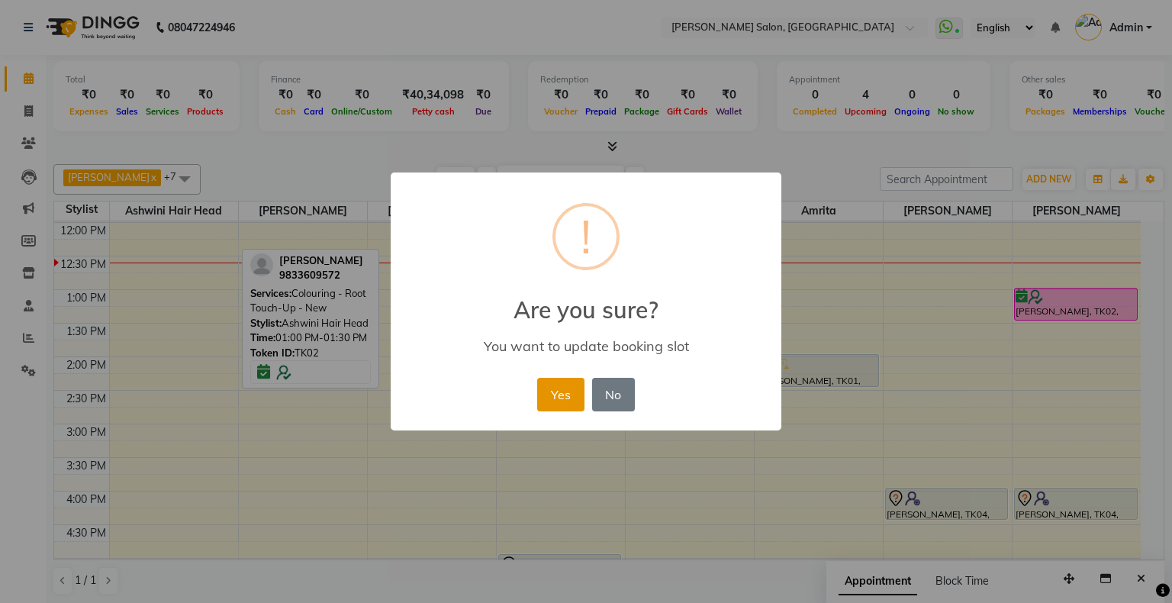
click at [565, 378] on button "Yes" at bounding box center [560, 395] width 47 height 34
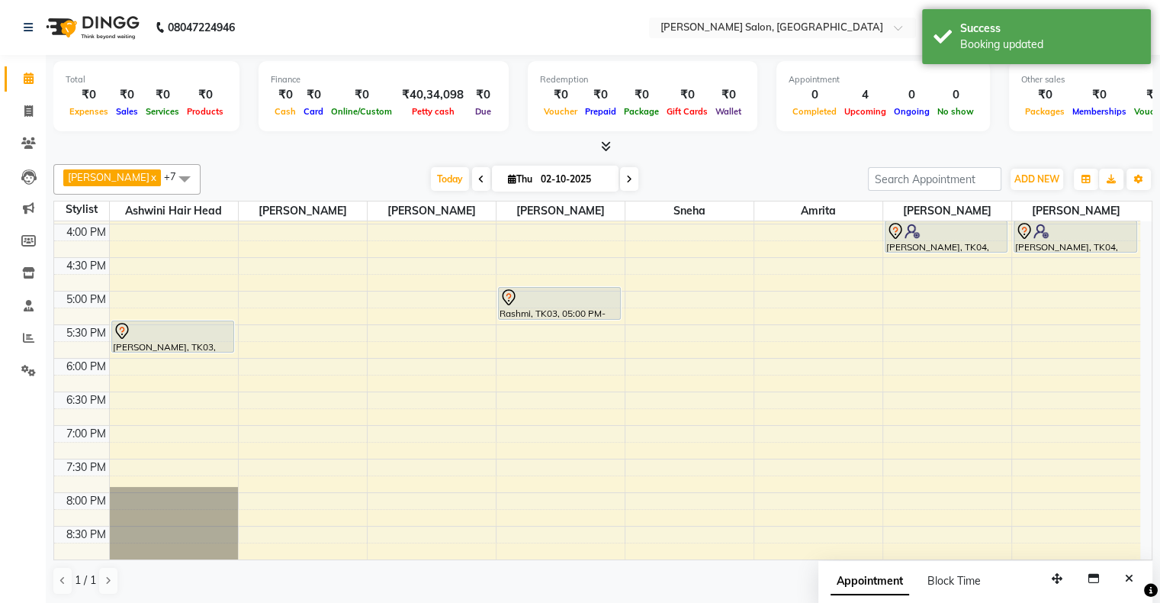
scroll to position [362, 0]
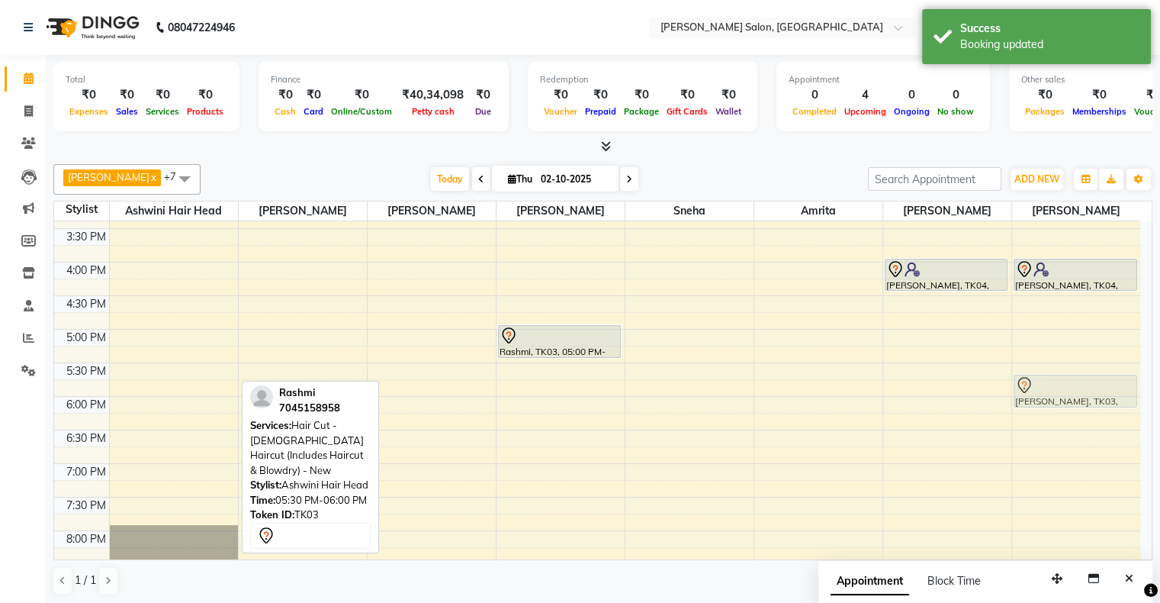
drag, startPoint x: 174, startPoint y: 376, endPoint x: 1050, endPoint y: 394, distance: 876.1
click at [1050, 394] on tr "Rashmi, TK03, 05:30 PM-06:00 PM, Hair Cut - [DEMOGRAPHIC_DATA] Haircut (Include…" at bounding box center [597, 296] width 1086 height 872
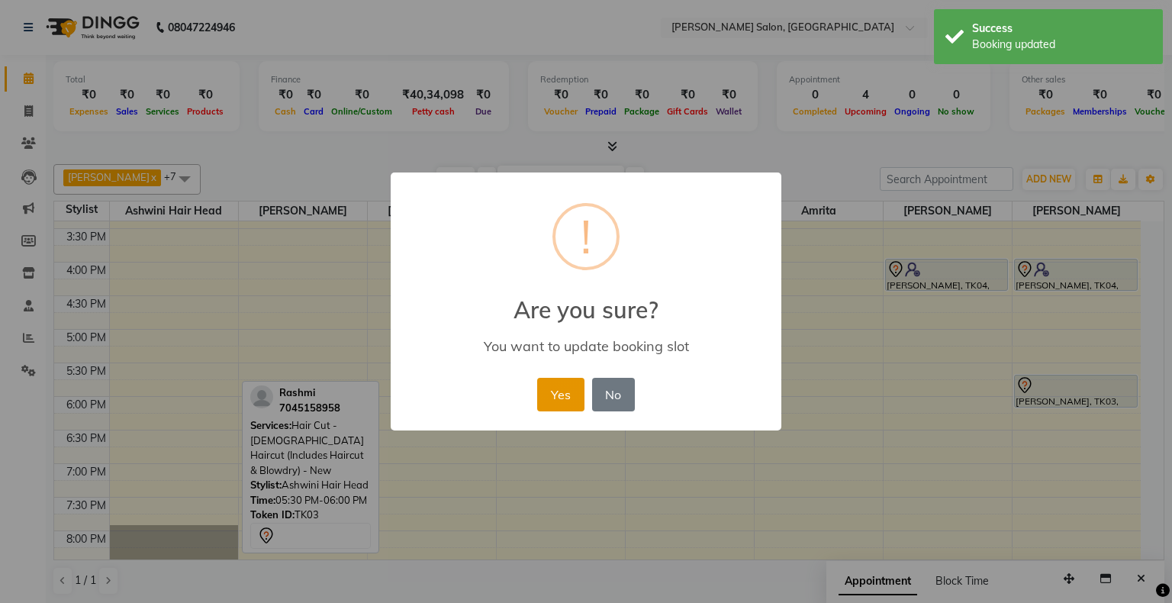
click at [561, 397] on button "Yes" at bounding box center [560, 395] width 47 height 34
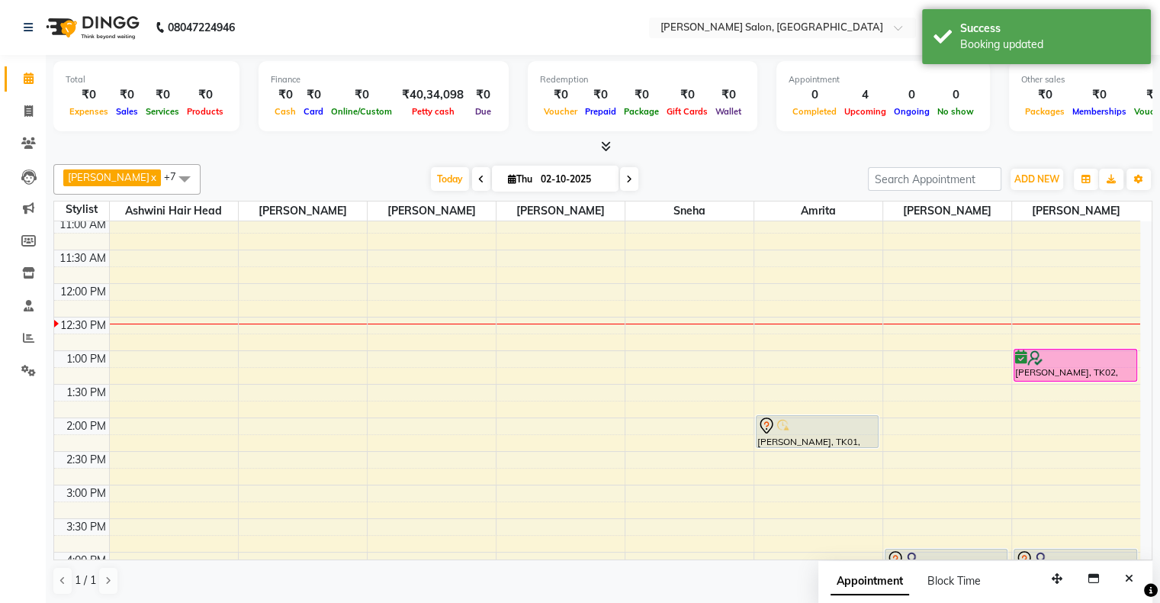
scroll to position [56, 0]
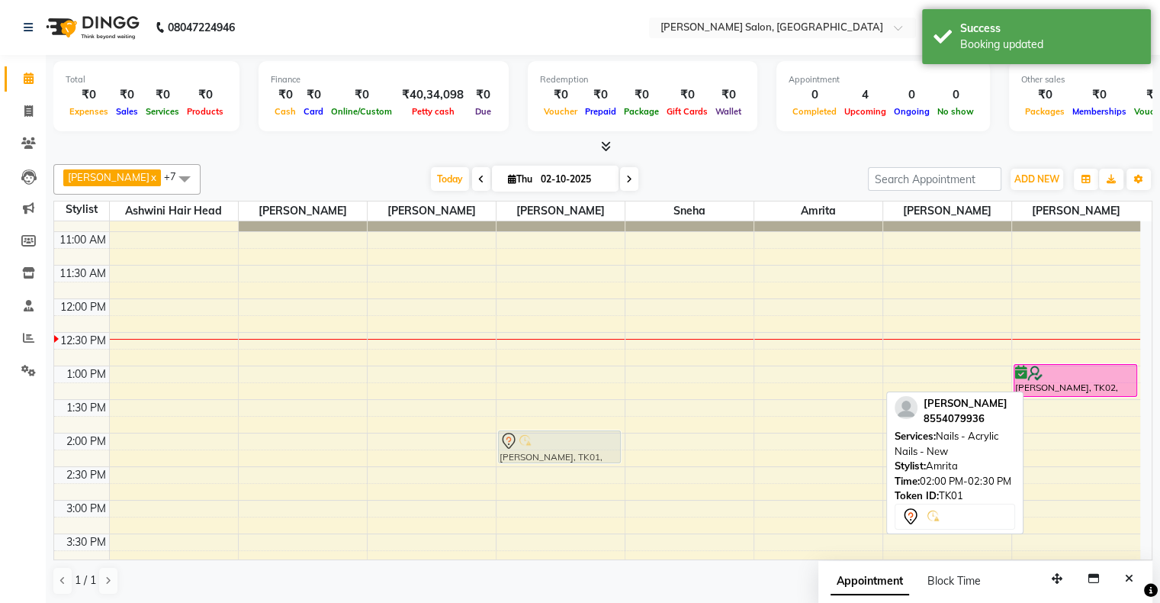
drag, startPoint x: 815, startPoint y: 443, endPoint x: 581, endPoint y: 443, distance: 234.2
click at [581, 443] on tr "Rashmi, TK03, 05:00 PM-05:30 PM, Nails - Gel Polish - [GEOGRAPHIC_DATA][PERSON_…" at bounding box center [597, 601] width 1086 height 872
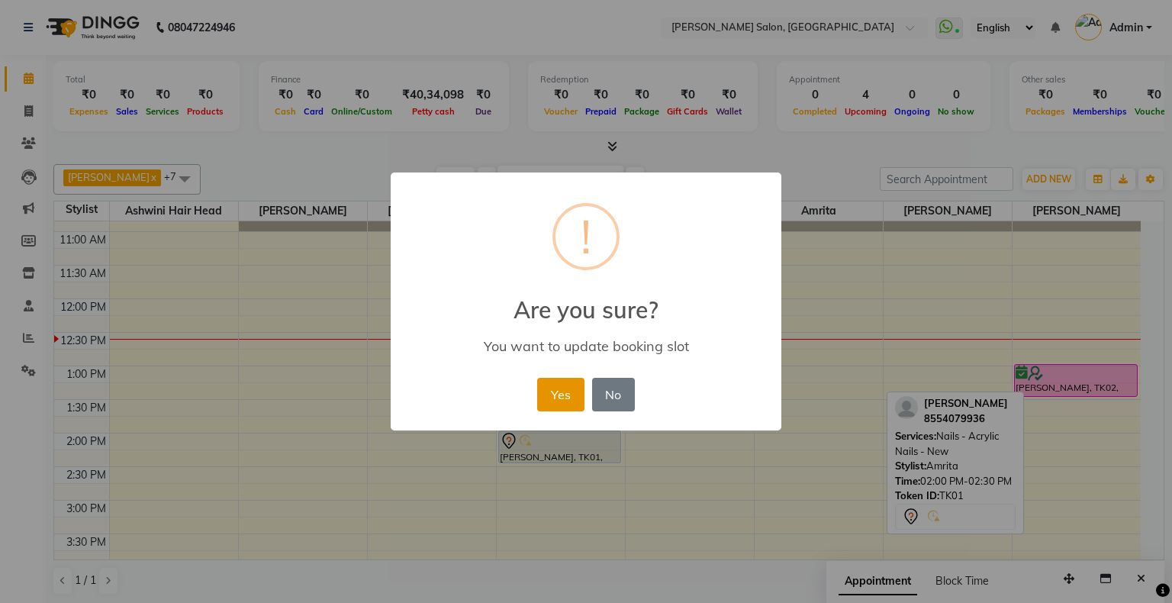
click at [564, 395] on button "Yes" at bounding box center [560, 395] width 47 height 34
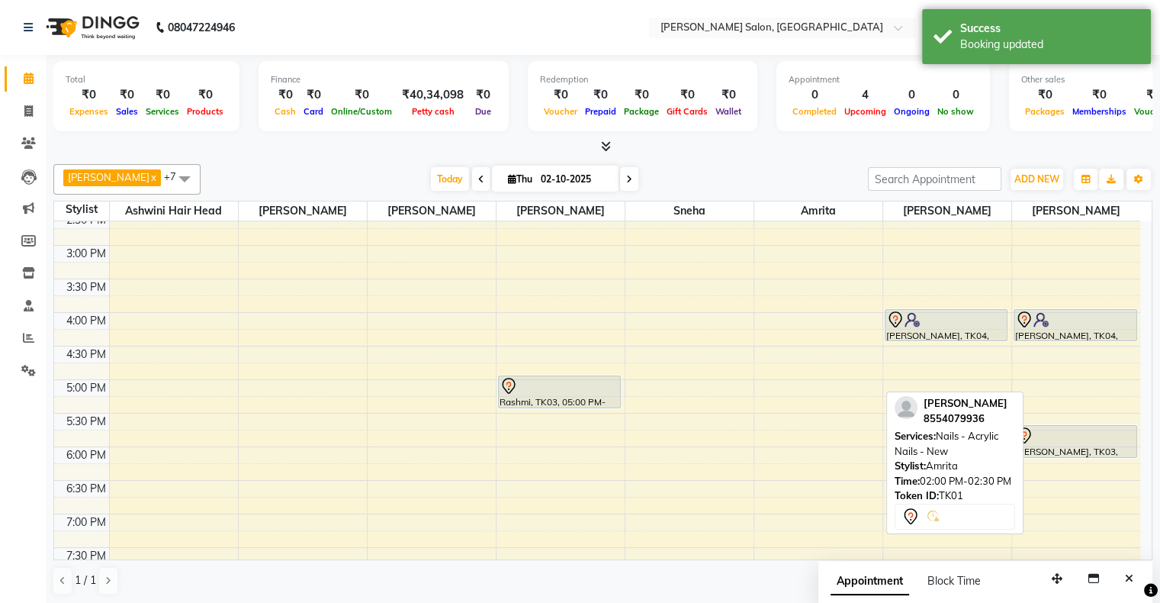
scroll to position [285, 0]
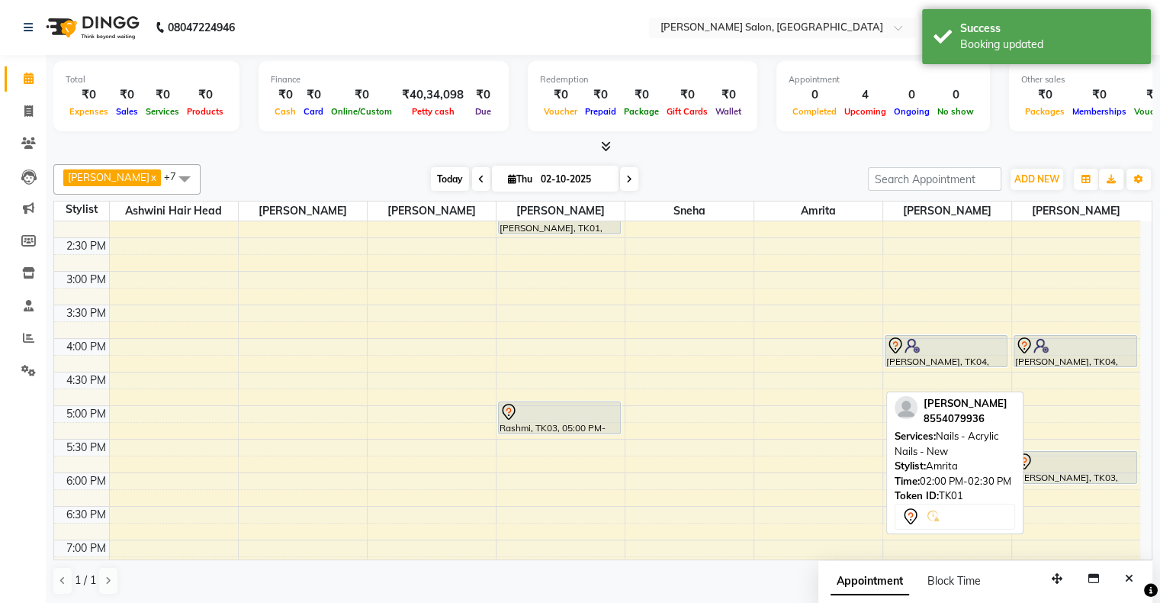
click at [431, 179] on span "Today" at bounding box center [450, 179] width 38 height 24
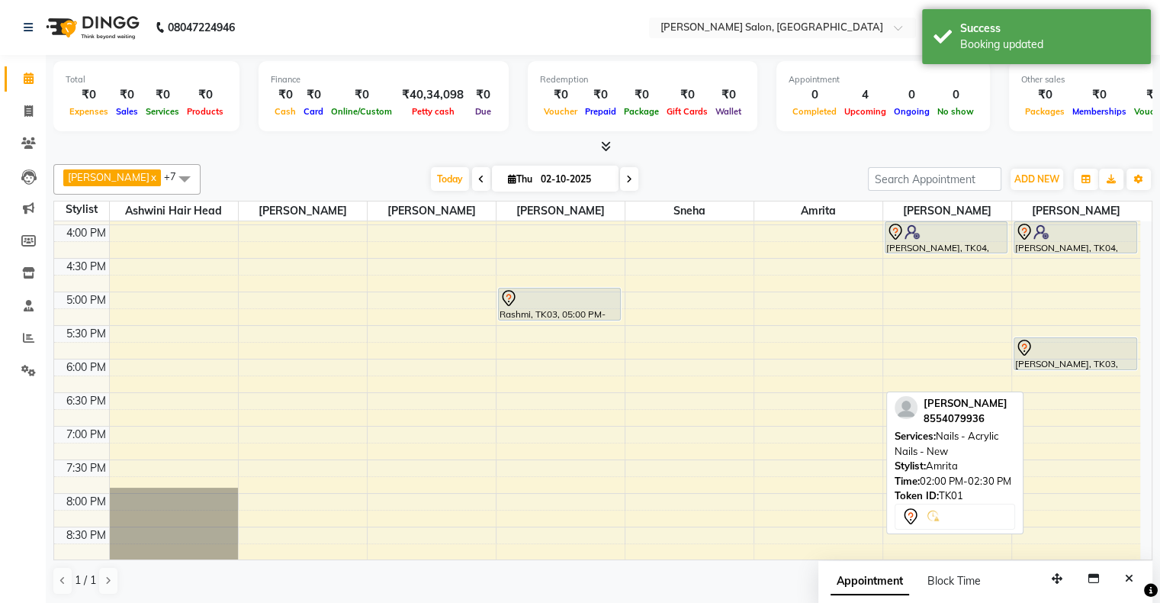
scroll to position [363, 0]
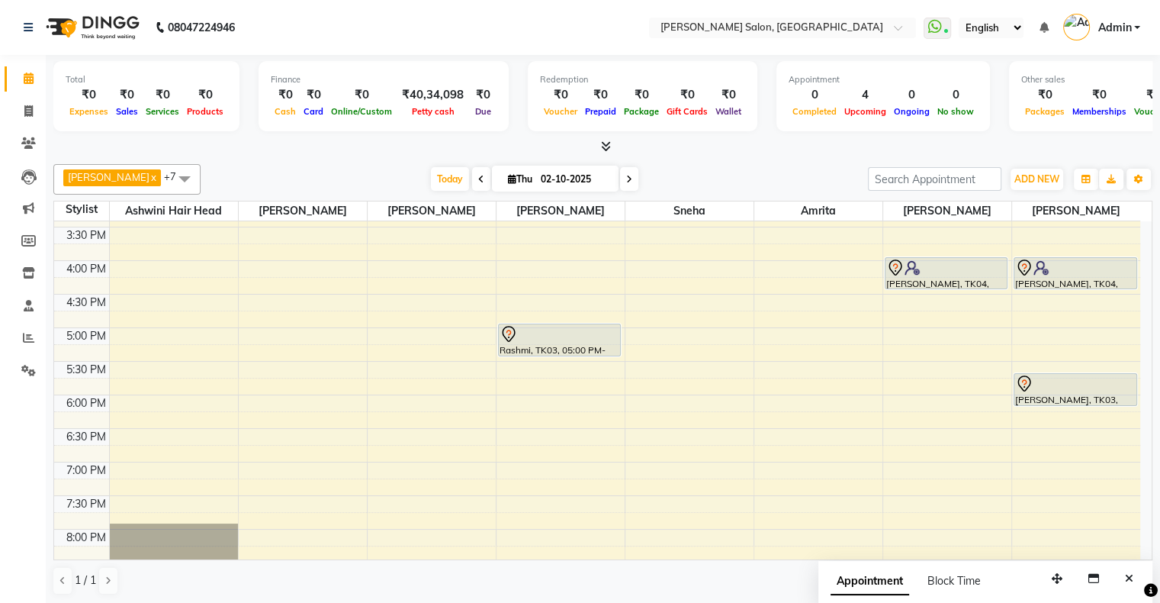
click at [472, 175] on span at bounding box center [481, 179] width 18 height 24
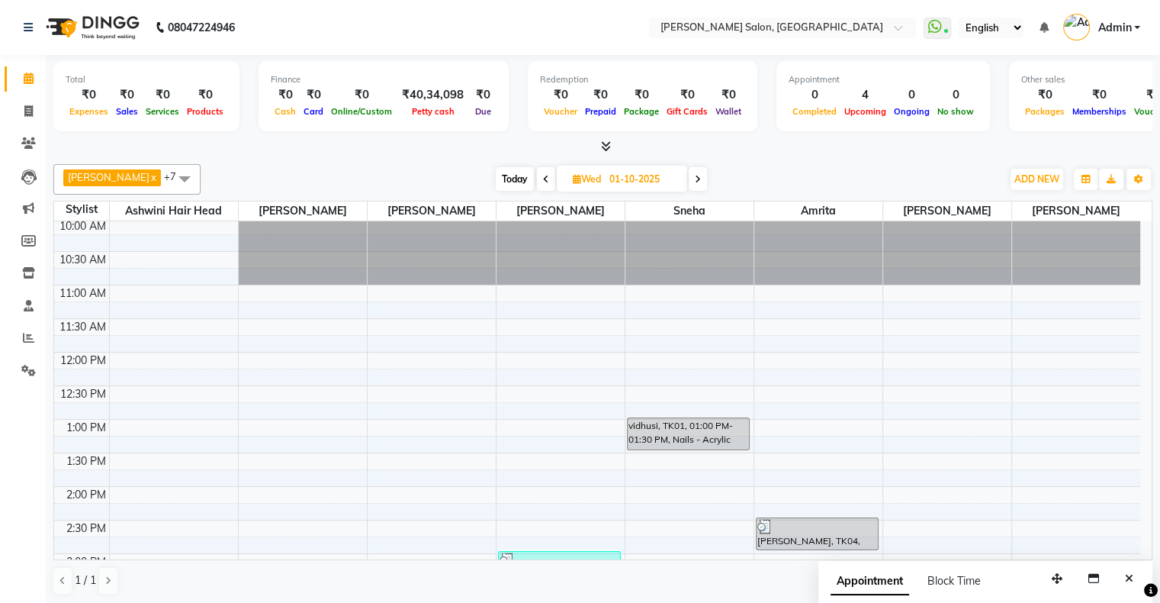
scroll to position [0, 0]
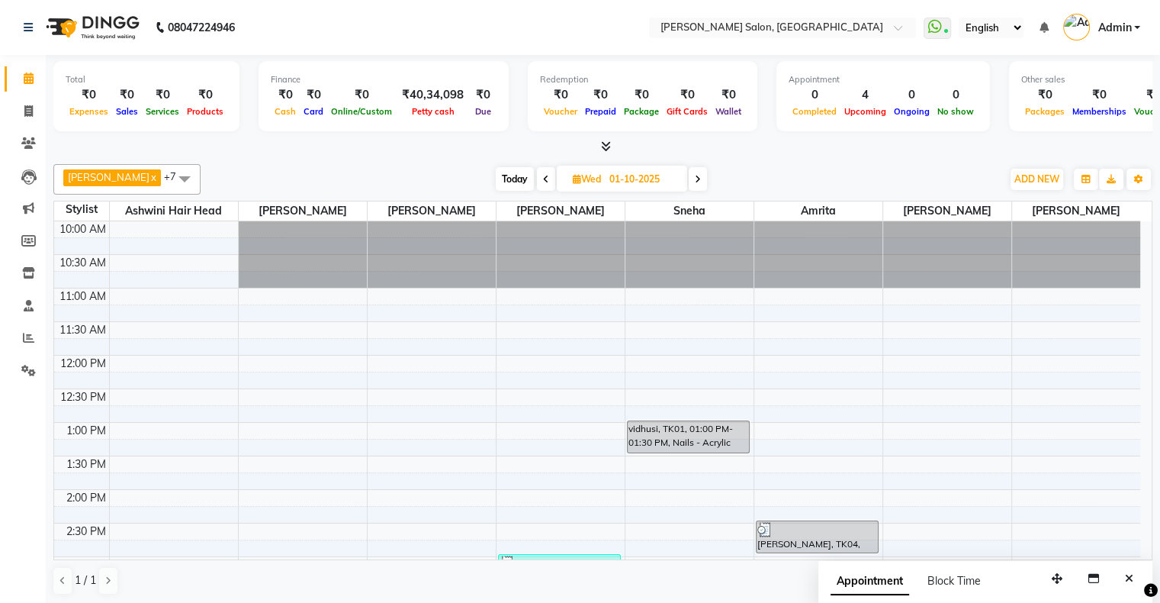
click at [496, 179] on span "Today" at bounding box center [515, 179] width 38 height 24
type input "02-10-2025"
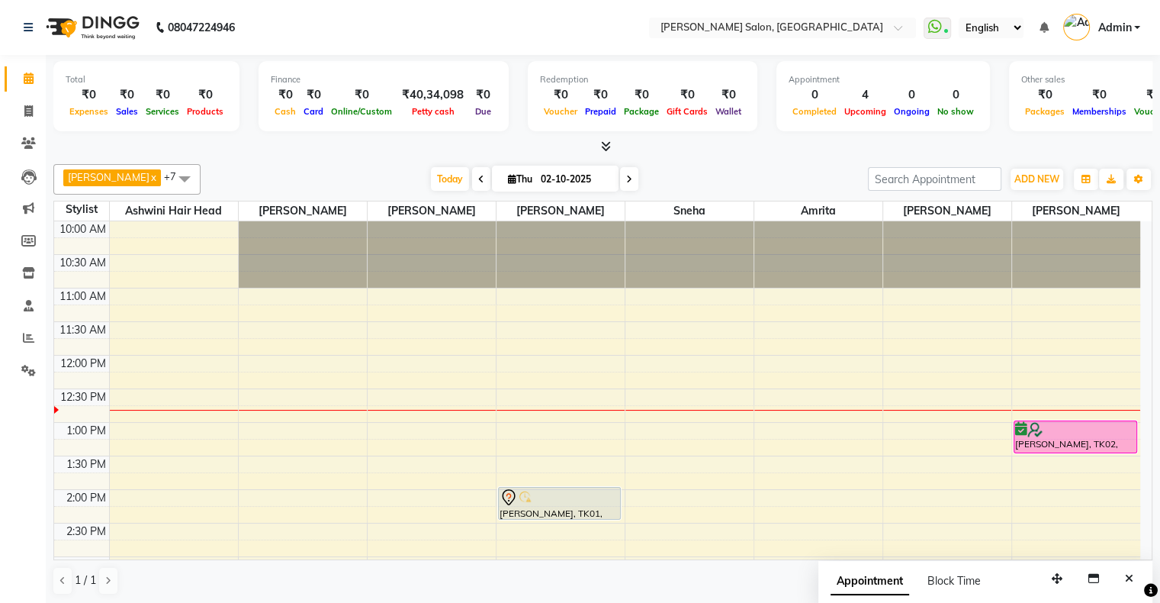
scroll to position [76, 0]
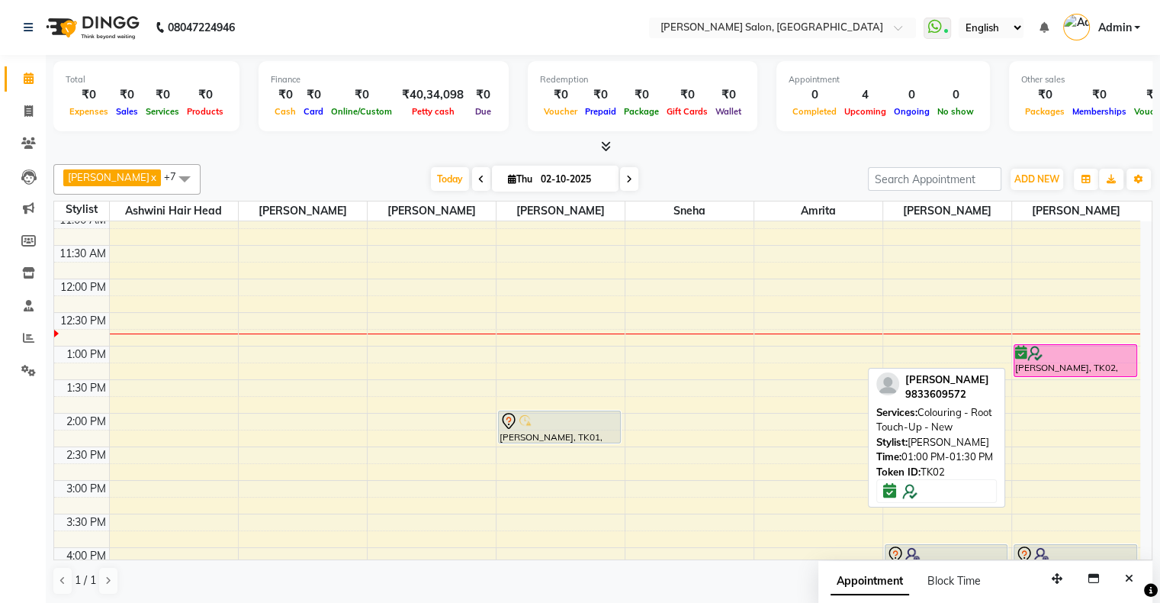
click at [1099, 352] on div at bounding box center [1075, 353] width 121 height 15
click at [1089, 365] on div "[PERSON_NAME], TK02, 01:00 PM-01:30 PM, Colouring - Root Touch-Up - New" at bounding box center [1076, 360] width 122 height 31
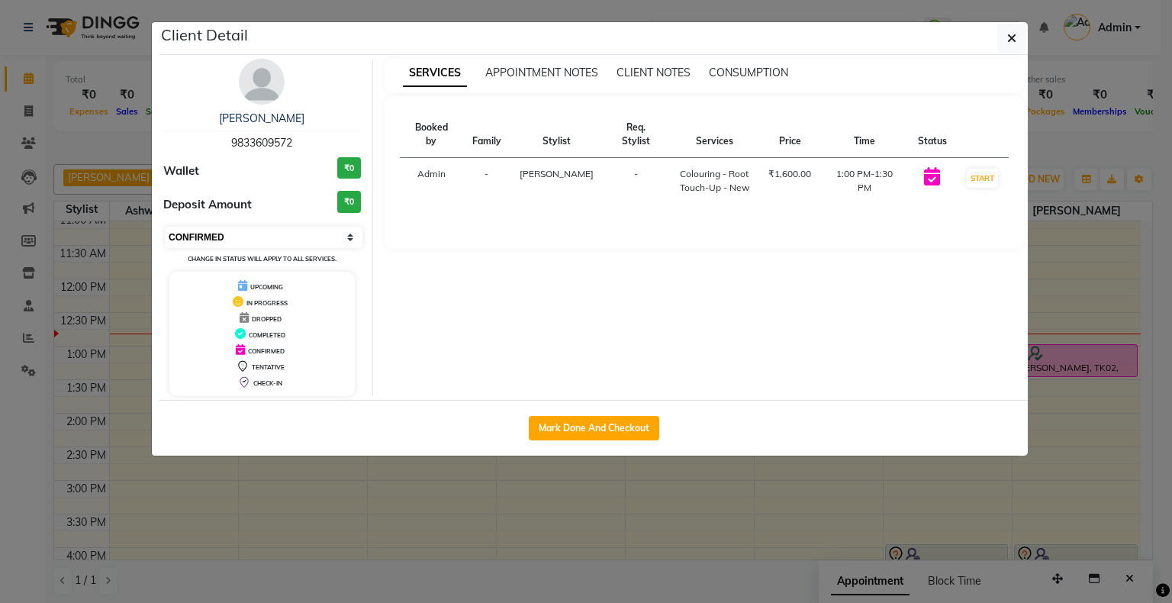
click at [240, 236] on select "Select IN SERVICE CONFIRMED TENTATIVE CHECK IN MARK DONE DROPPED UPCOMING" at bounding box center [264, 237] width 198 height 21
select select "8"
click at [165, 227] on select "Select IN SERVICE CONFIRMED TENTATIVE CHECK IN MARK DONE DROPPED UPCOMING" at bounding box center [264, 237] width 198 height 21
click at [616, 536] on ngb-modal-window "Client Detail [PERSON_NAME] 9833609572 Wallet ₹0 Deposit Amount ₹0 Select IN SE…" at bounding box center [586, 301] width 1172 height 603
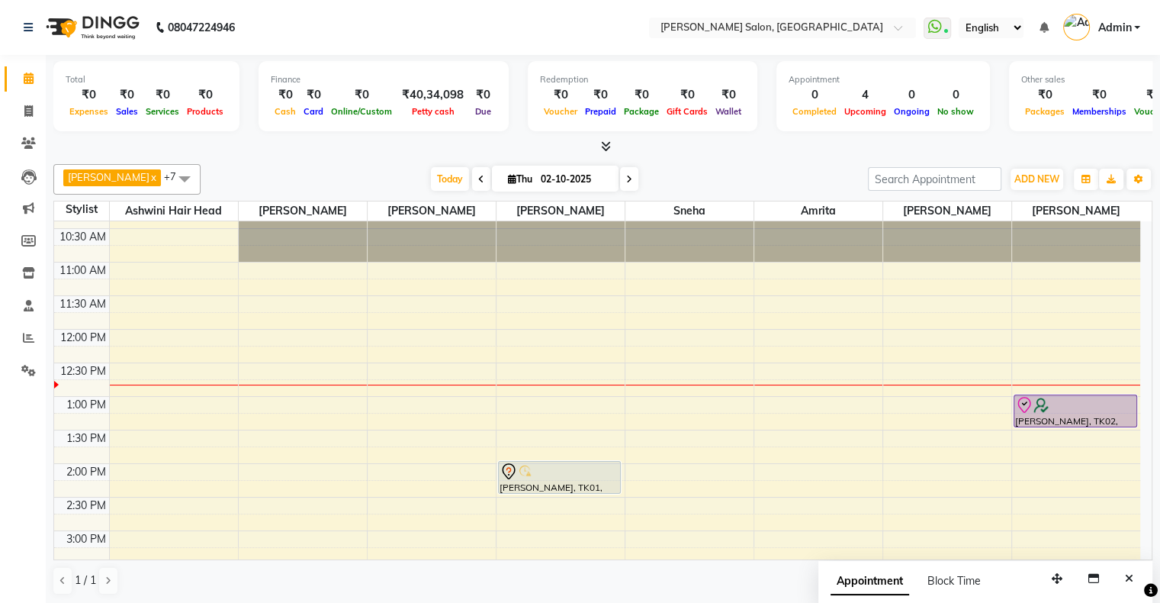
scroll to position [0, 0]
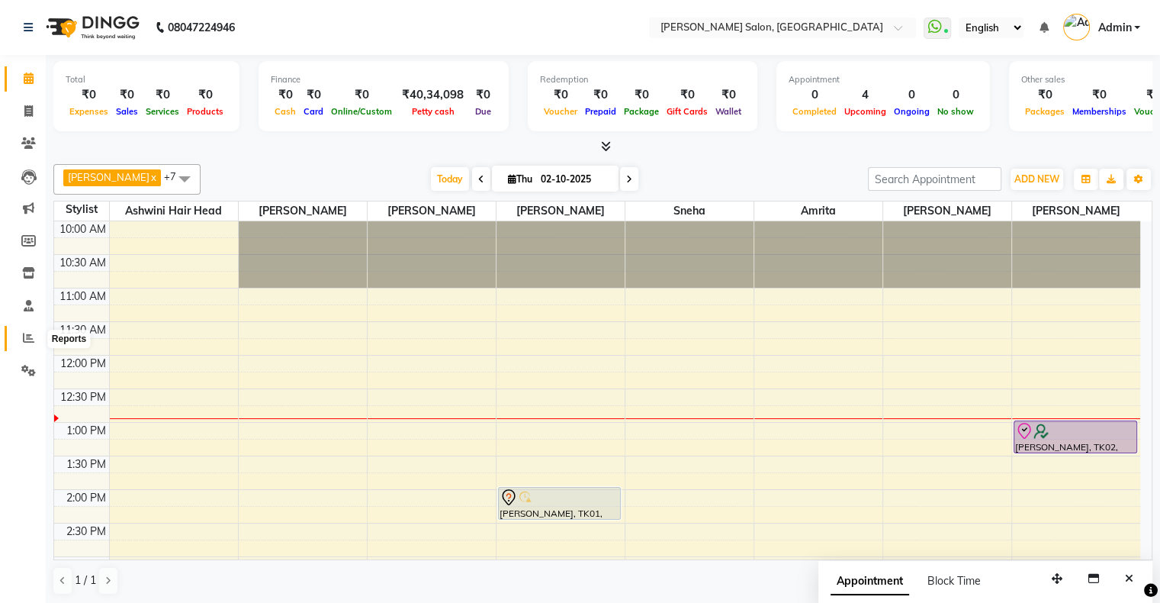
click at [31, 336] on icon at bounding box center [28, 337] width 11 height 11
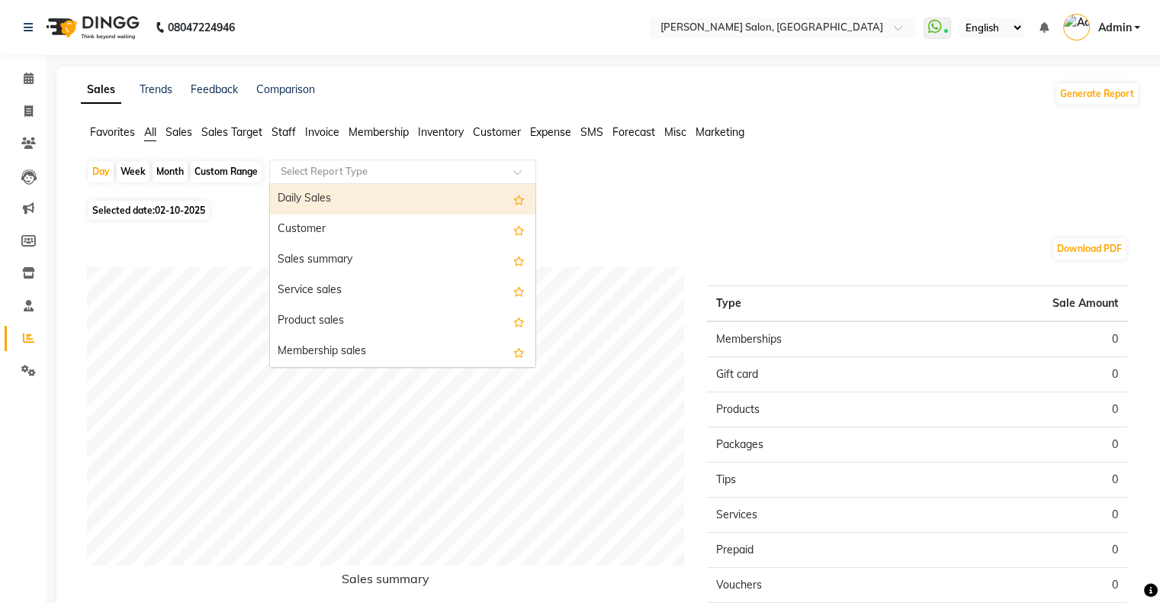
click at [352, 165] on input "text" at bounding box center [388, 171] width 220 height 15
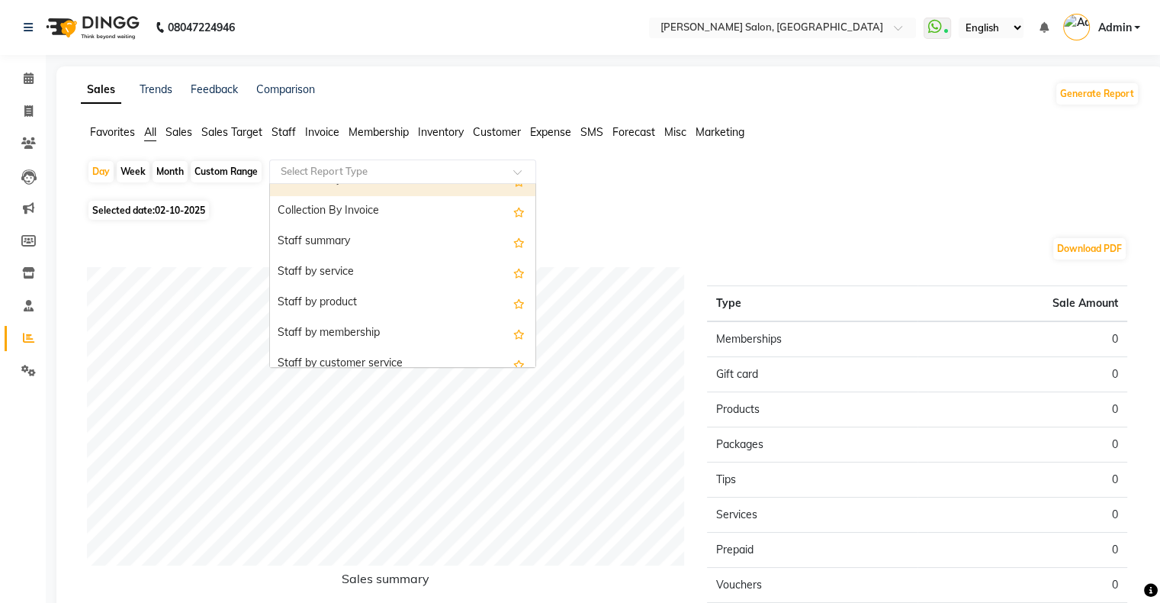
scroll to position [534, 0]
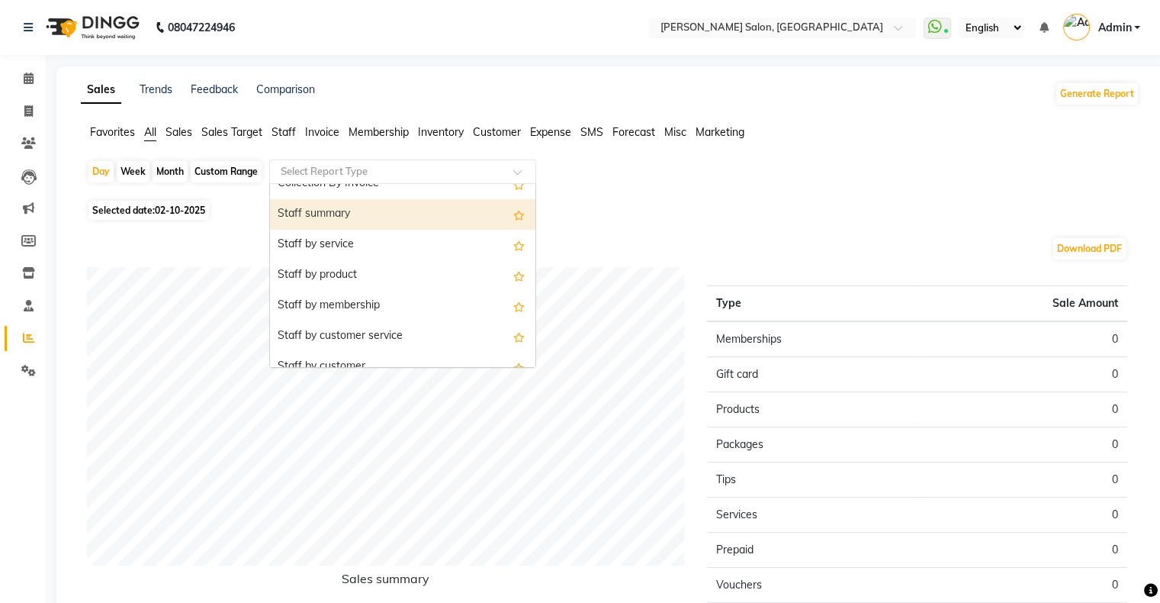
click at [338, 210] on div "Staff summary" at bounding box center [403, 214] width 266 height 31
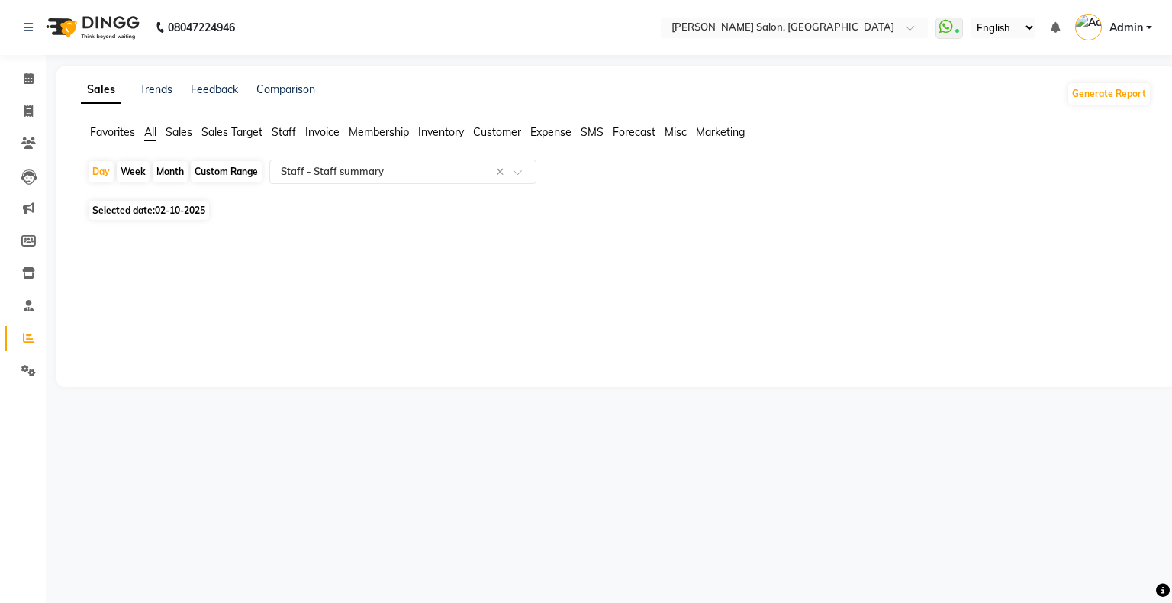
click at [168, 166] on div "Month" at bounding box center [170, 171] width 35 height 21
select select "10"
select select "2025"
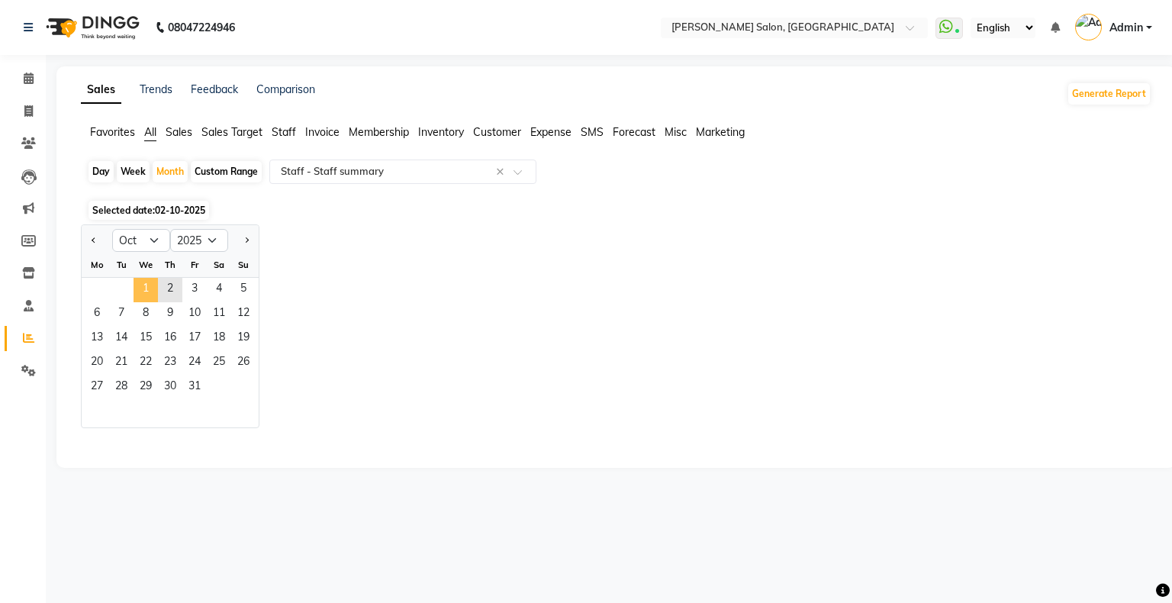
click at [139, 288] on span "1" at bounding box center [146, 290] width 24 height 24
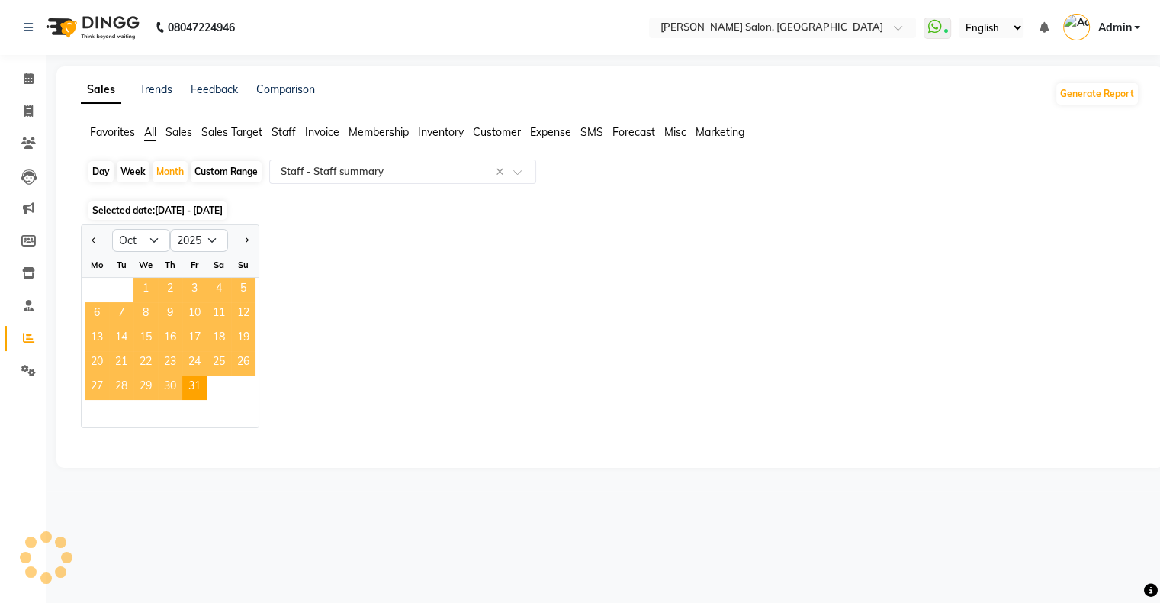
select select "full_report"
select select "csv"
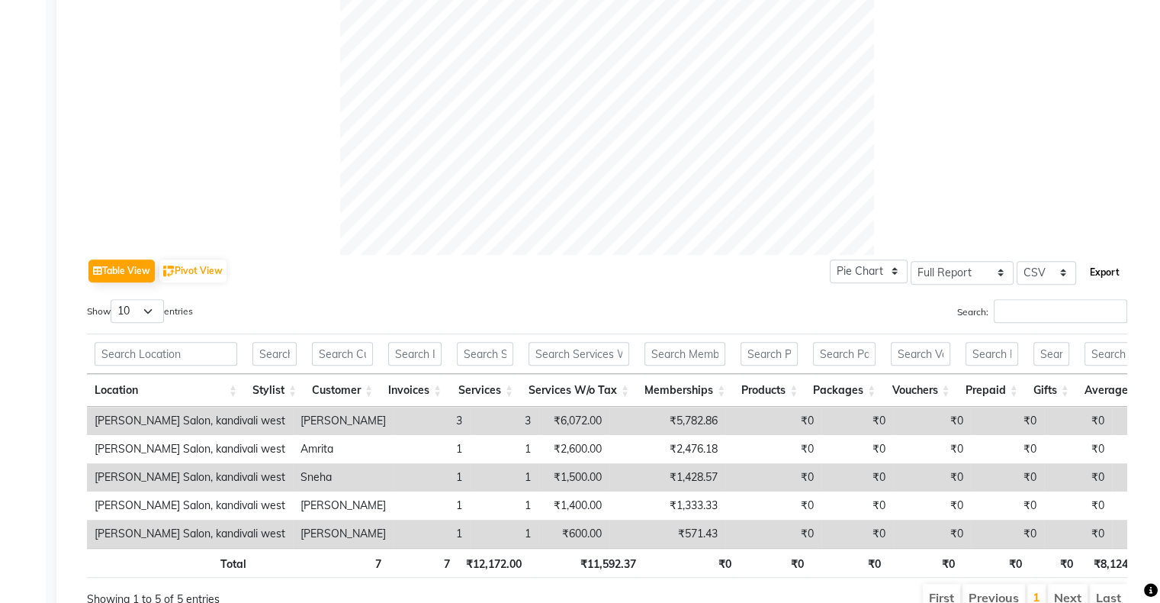
click at [1117, 264] on button "Export" at bounding box center [1105, 272] width 42 height 26
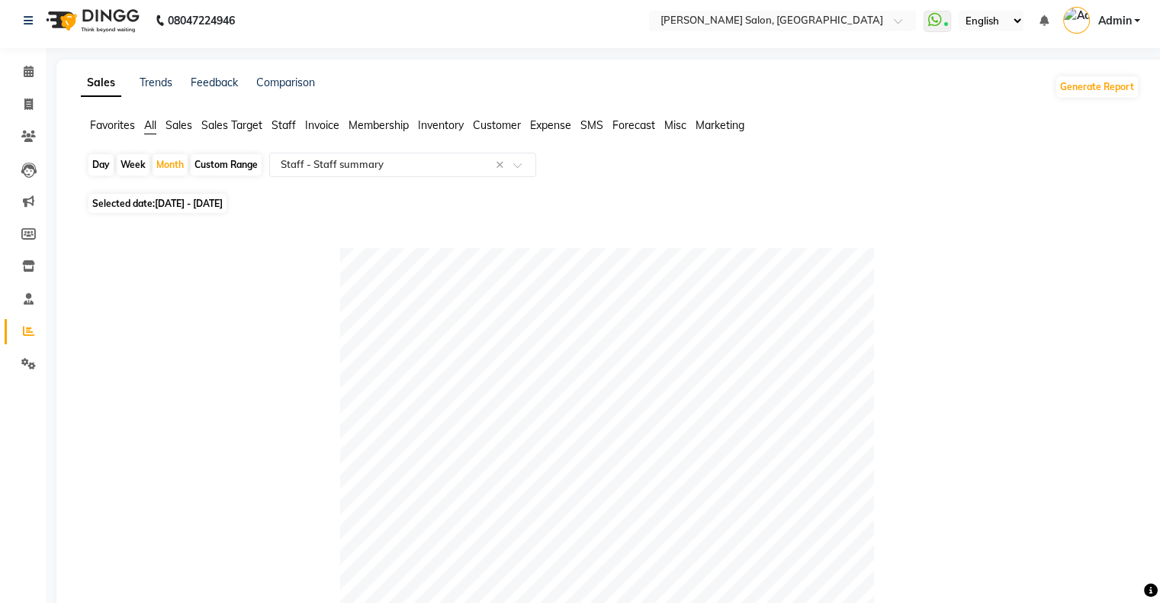
scroll to position [0, 0]
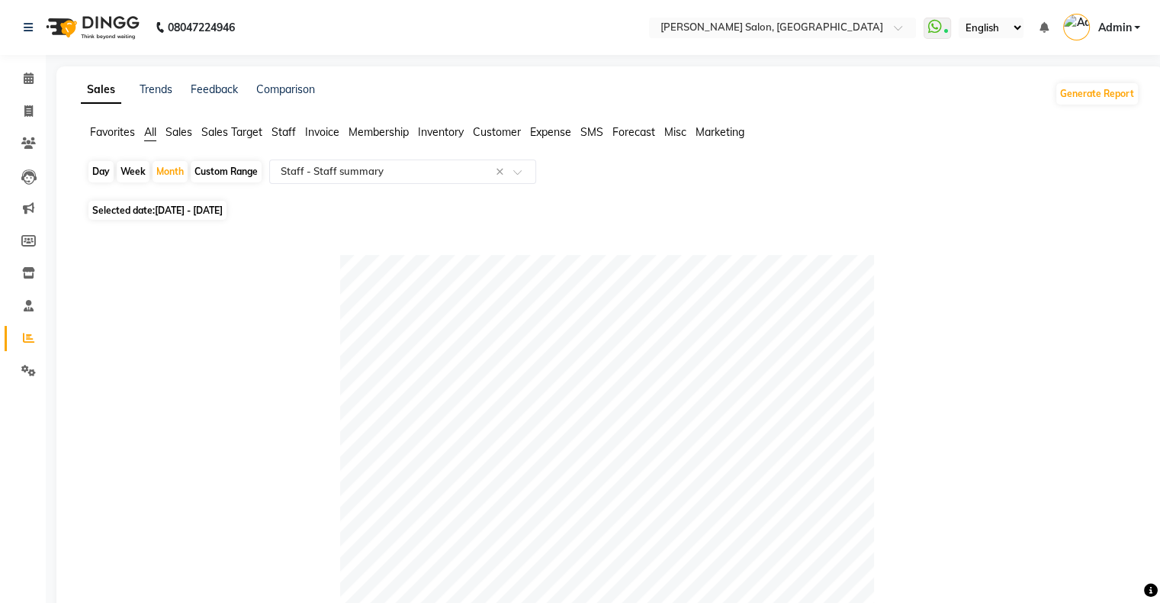
click at [21, 63] on li "Calendar" at bounding box center [23, 79] width 46 height 33
click at [19, 77] on span at bounding box center [28, 79] width 27 height 18
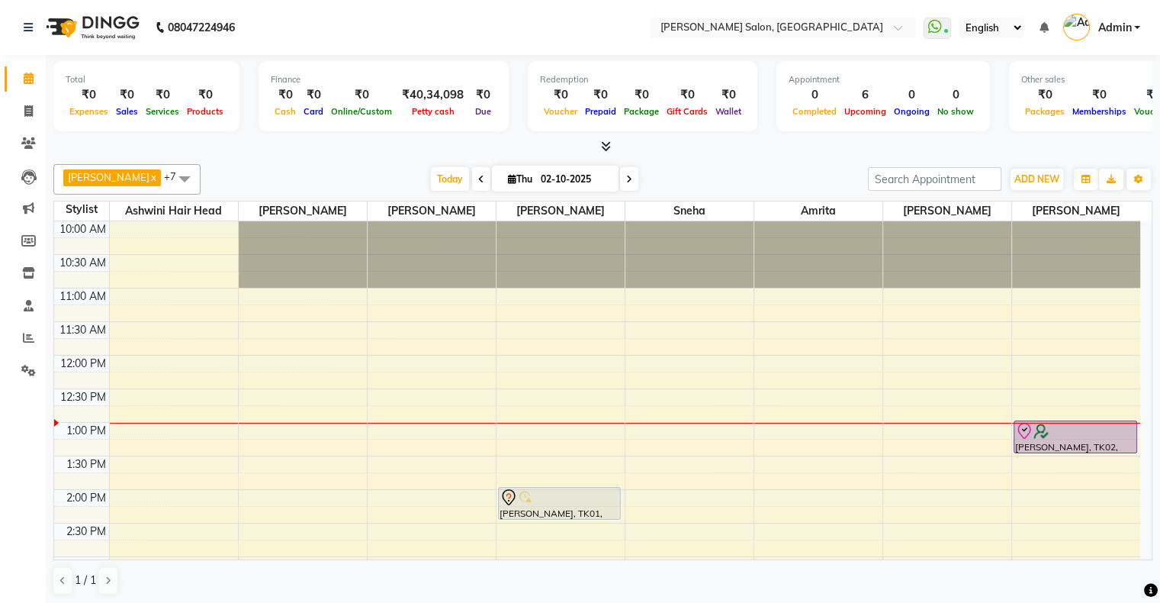
click at [472, 179] on span at bounding box center [481, 179] width 18 height 24
type input "01-10-2025"
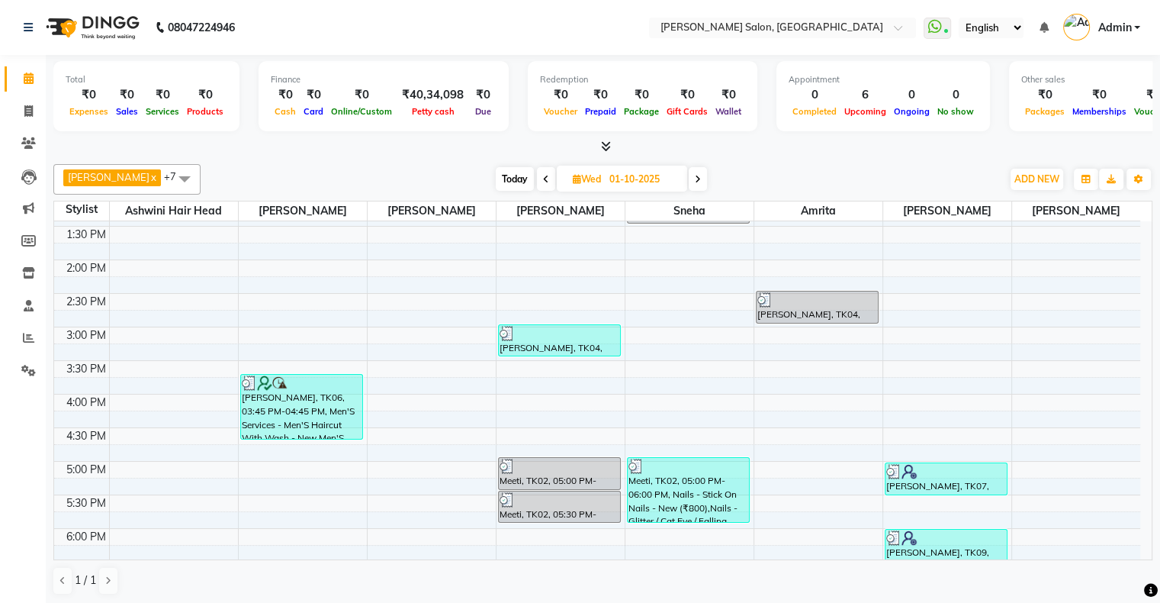
scroll to position [353, 0]
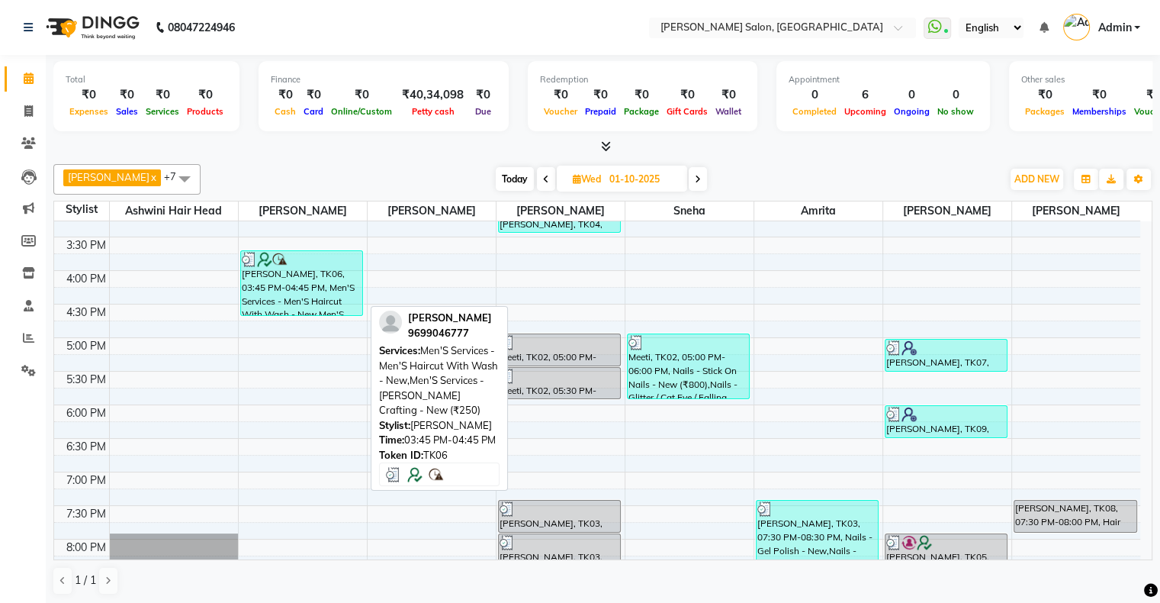
click at [274, 276] on div "[PERSON_NAME], TK06, 03:45 PM-04:45 PM, Men'S Services - Men'S Haircut With Was…" at bounding box center [302, 283] width 122 height 64
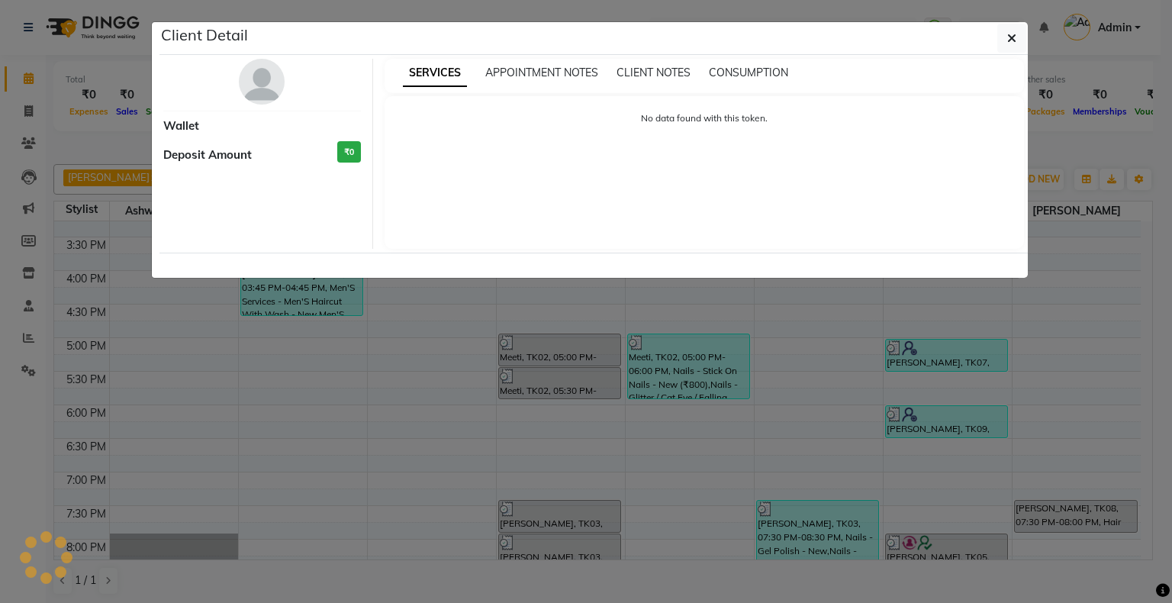
select select "3"
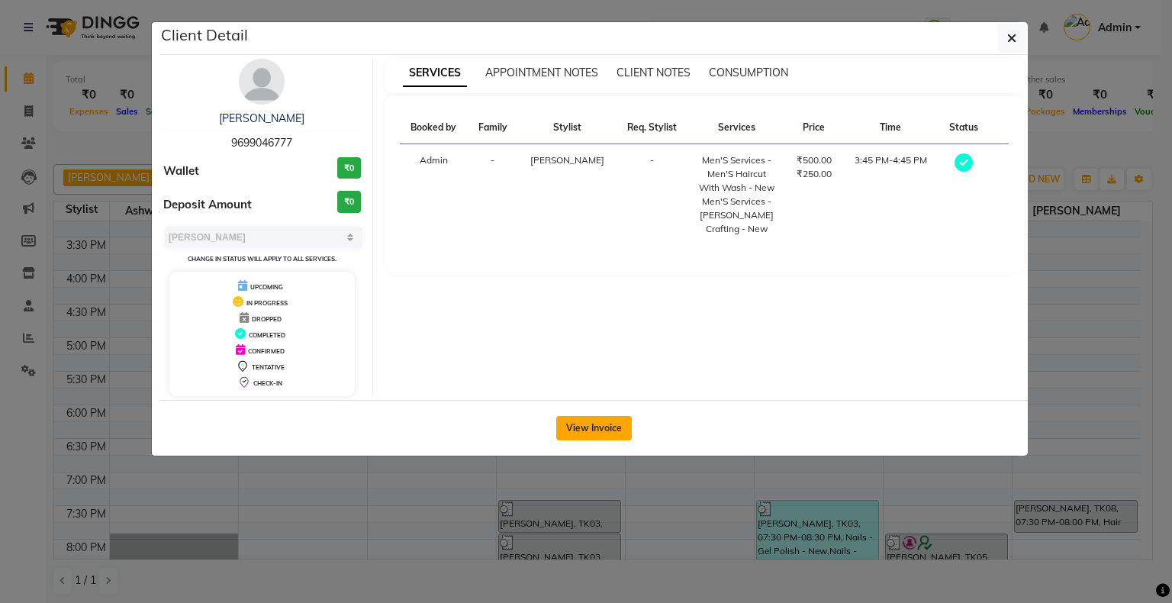
click at [589, 428] on button "View Invoice" at bounding box center [594, 428] width 76 height 24
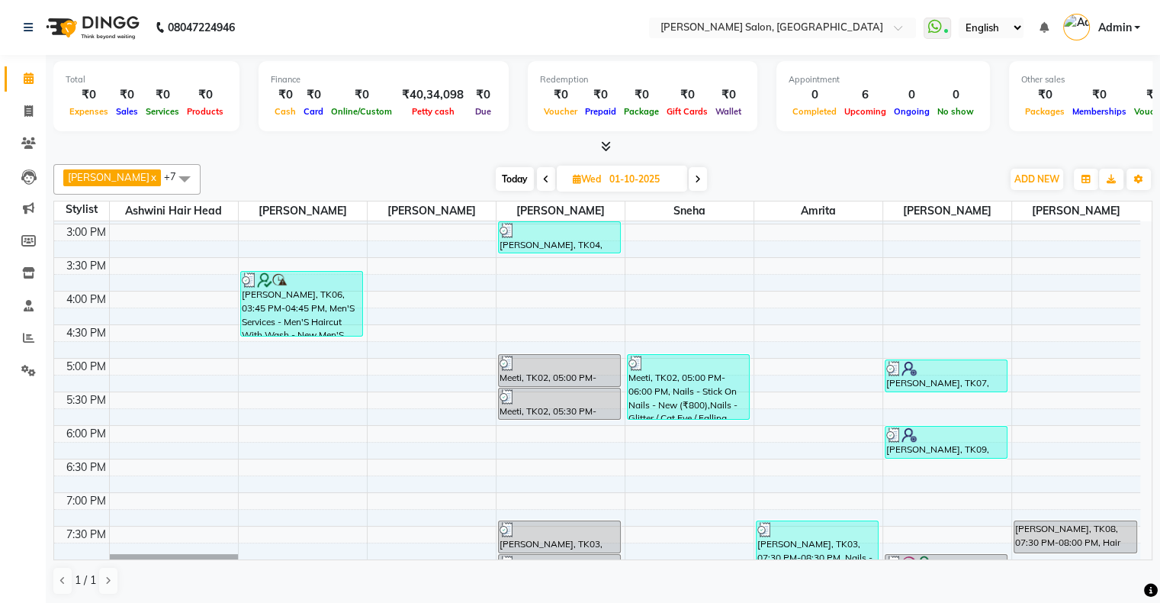
scroll to position [381, 0]
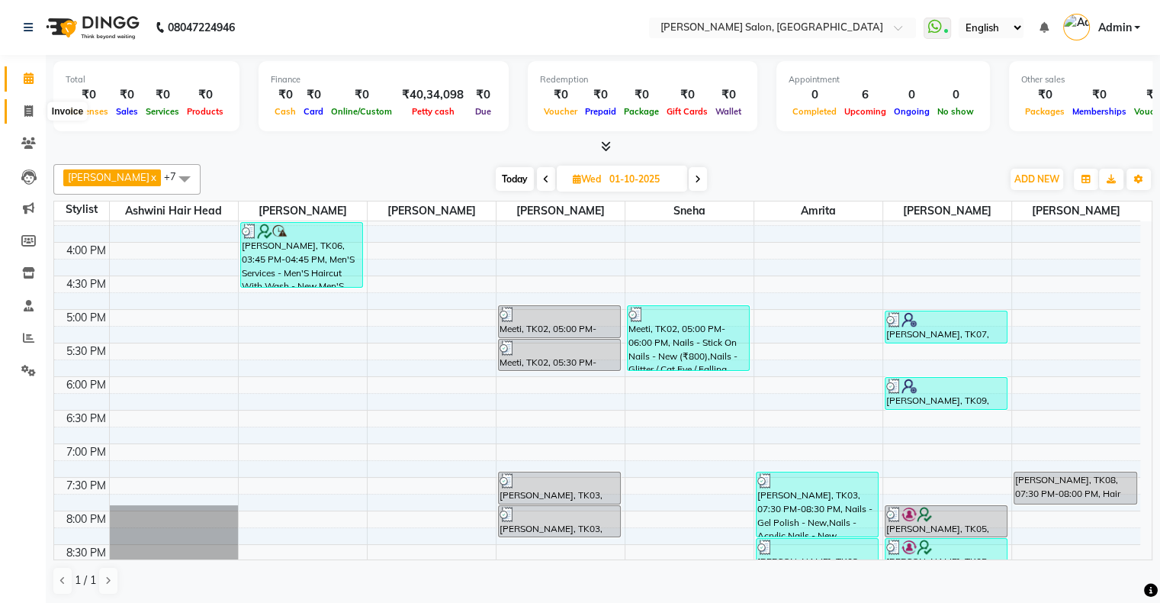
click at [22, 111] on span at bounding box center [28, 112] width 27 height 18
select select "4073"
select select "service"
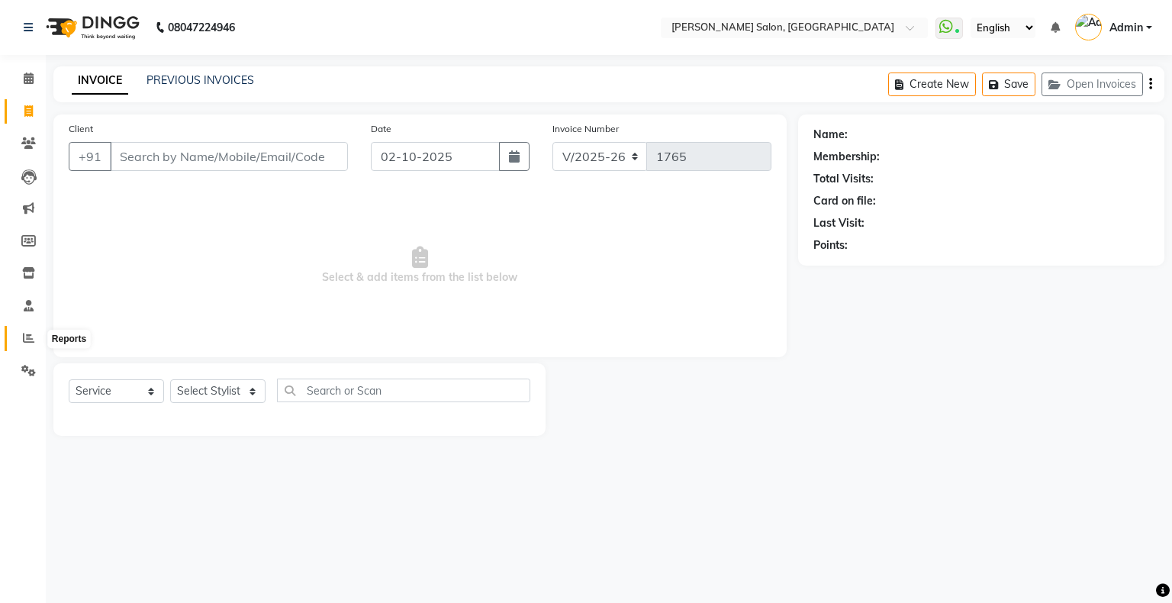
click at [32, 343] on icon at bounding box center [28, 337] width 11 height 11
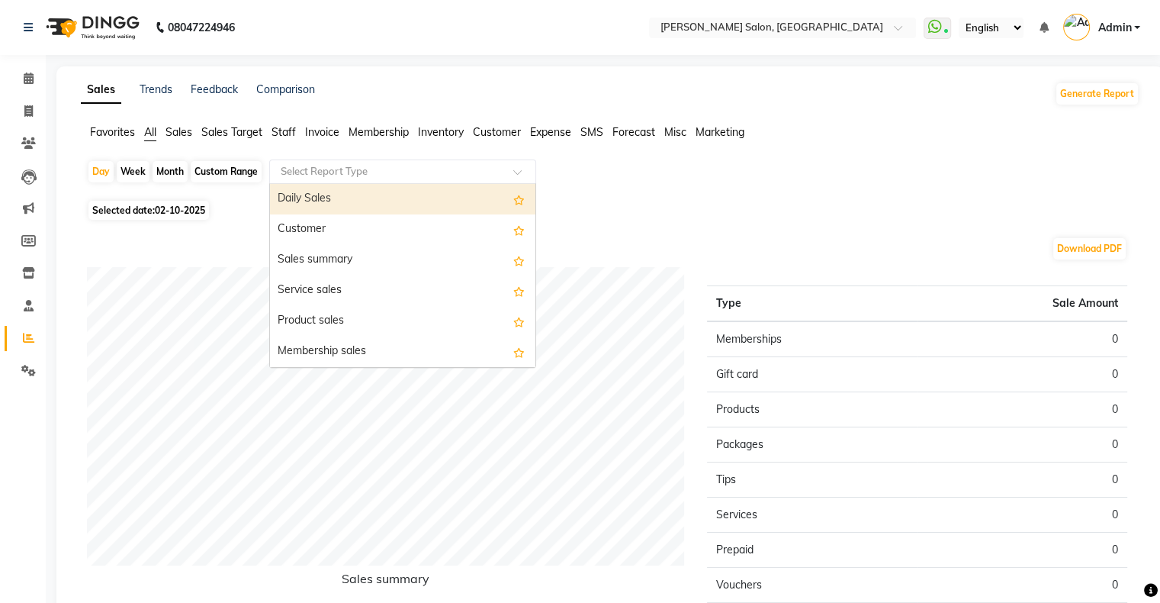
click at [311, 179] on input "text" at bounding box center [388, 171] width 220 height 15
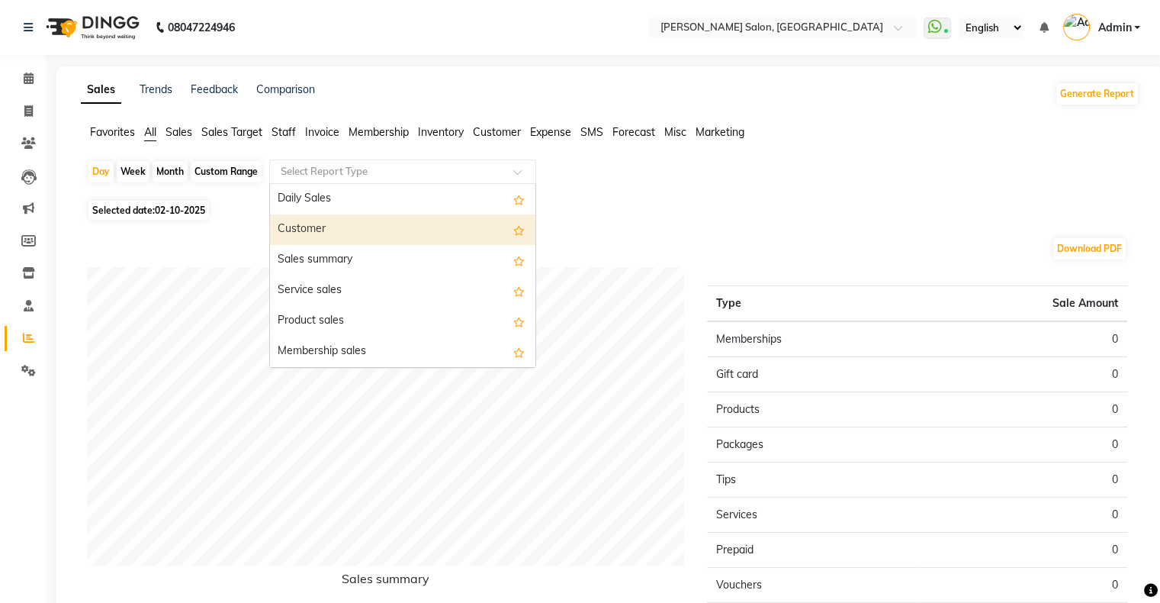
scroll to position [76, 0]
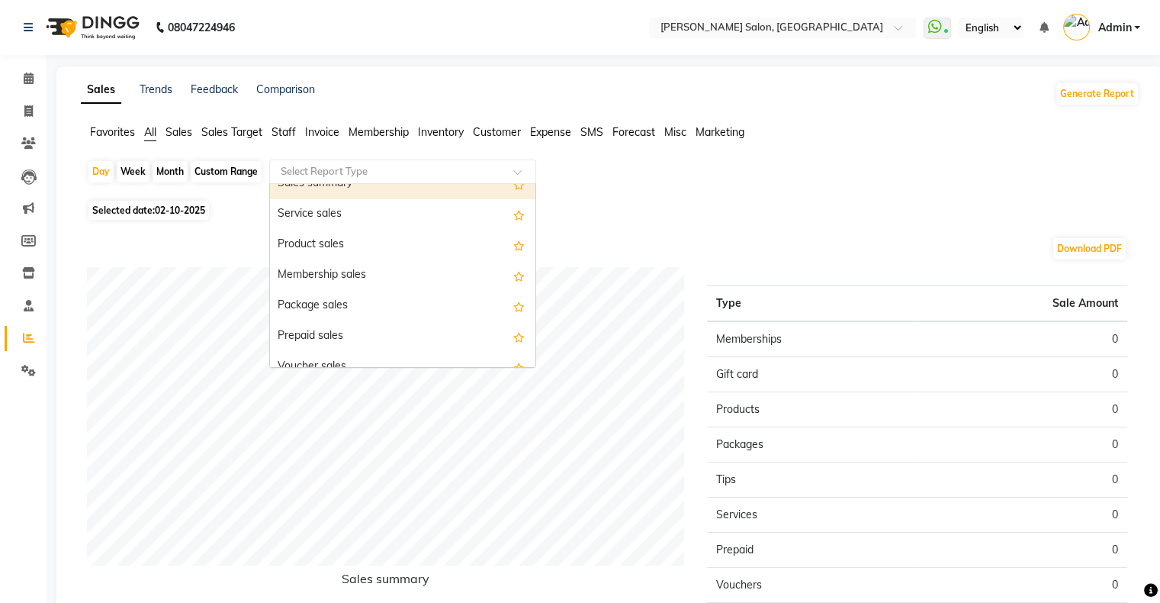
click at [330, 190] on div "Sales summary" at bounding box center [403, 184] width 266 height 31
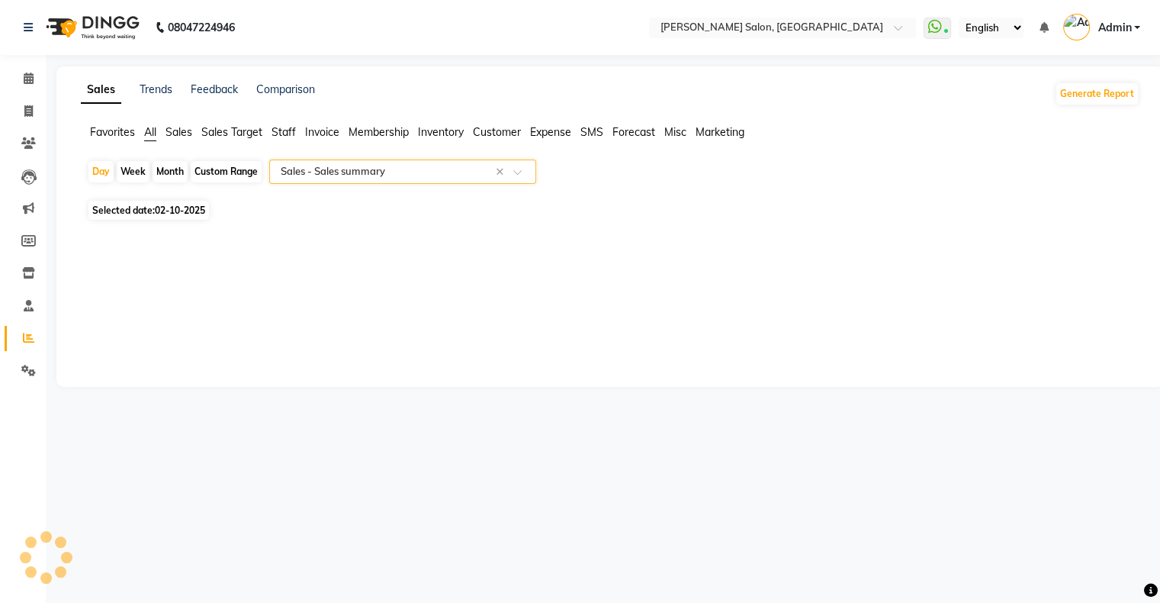
select select "full_report"
select select "csv"
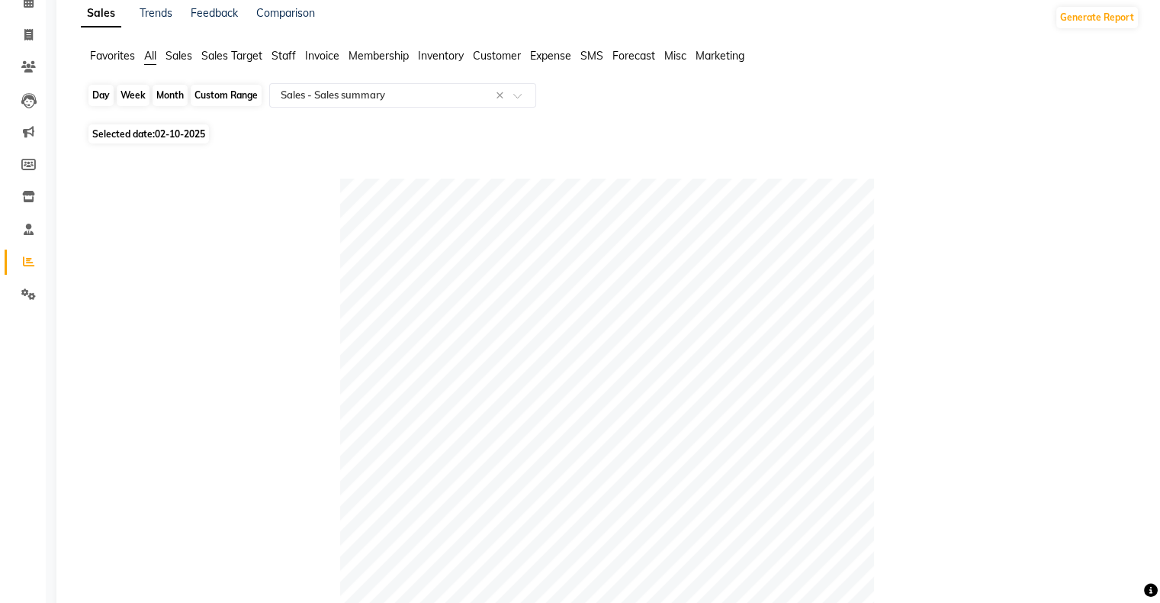
click at [98, 100] on div "Day" at bounding box center [101, 95] width 25 height 21
select select "10"
select select "2025"
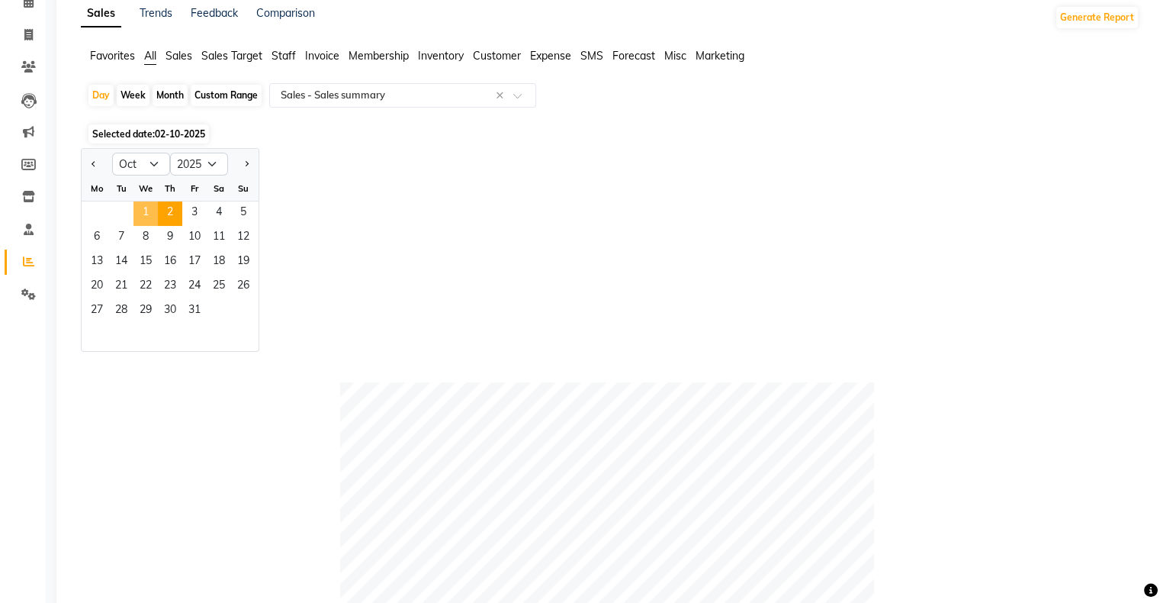
click at [150, 214] on span "1" at bounding box center [146, 213] width 24 height 24
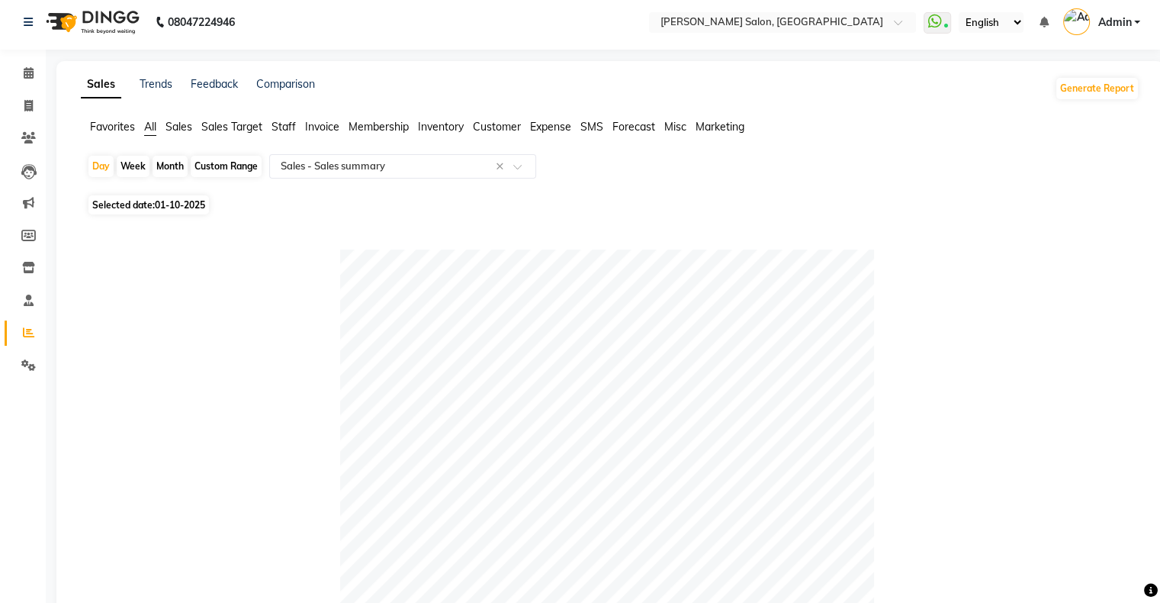
scroll to position [0, 0]
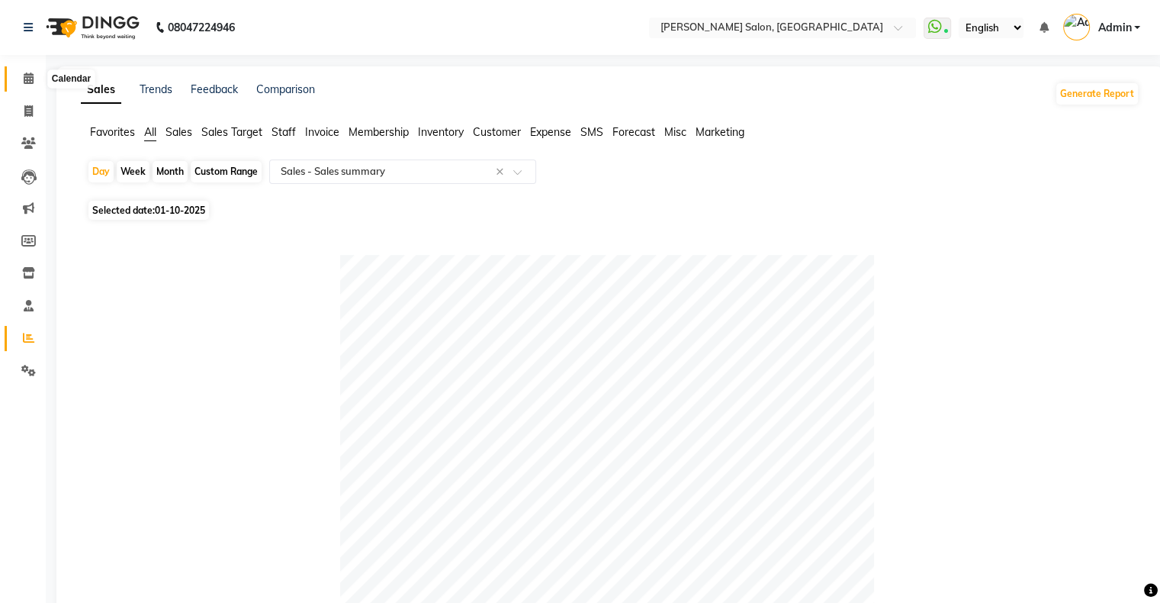
click at [27, 85] on span at bounding box center [28, 79] width 27 height 18
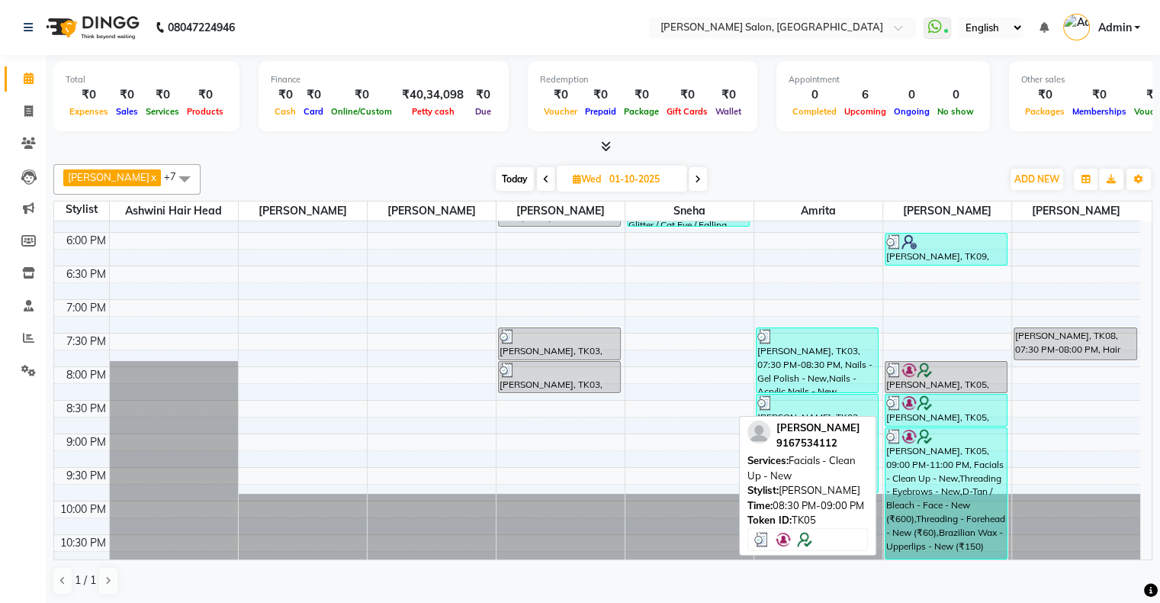
click at [941, 414] on div "[PERSON_NAME], TK05, 08:30 PM-09:00 PM, Facials - Clean Up - New" at bounding box center [947, 409] width 122 height 31
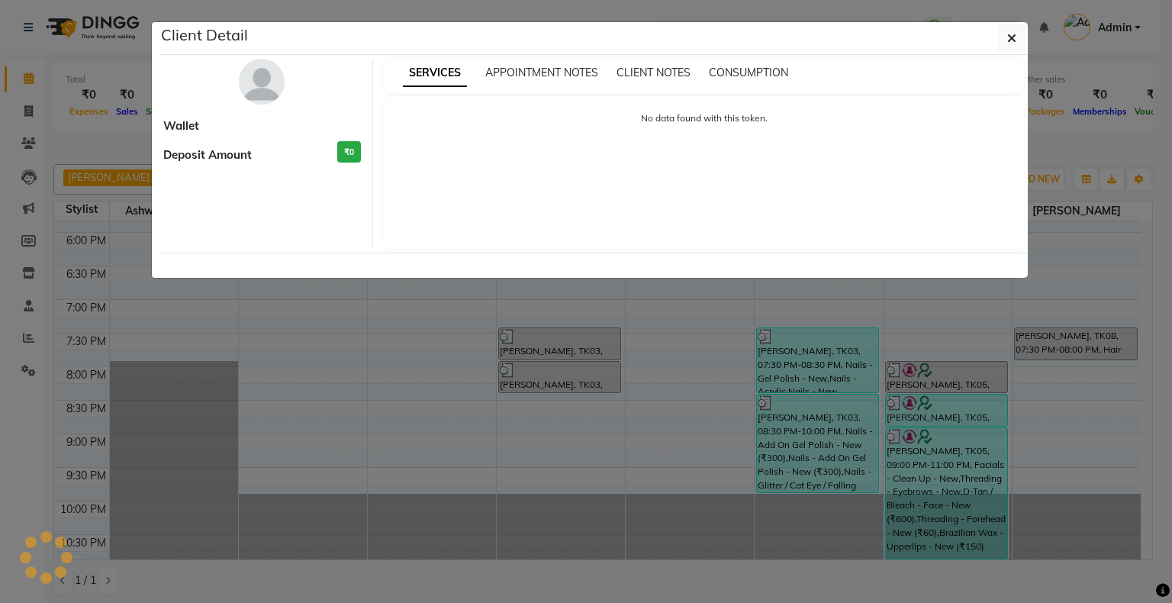
select select "3"
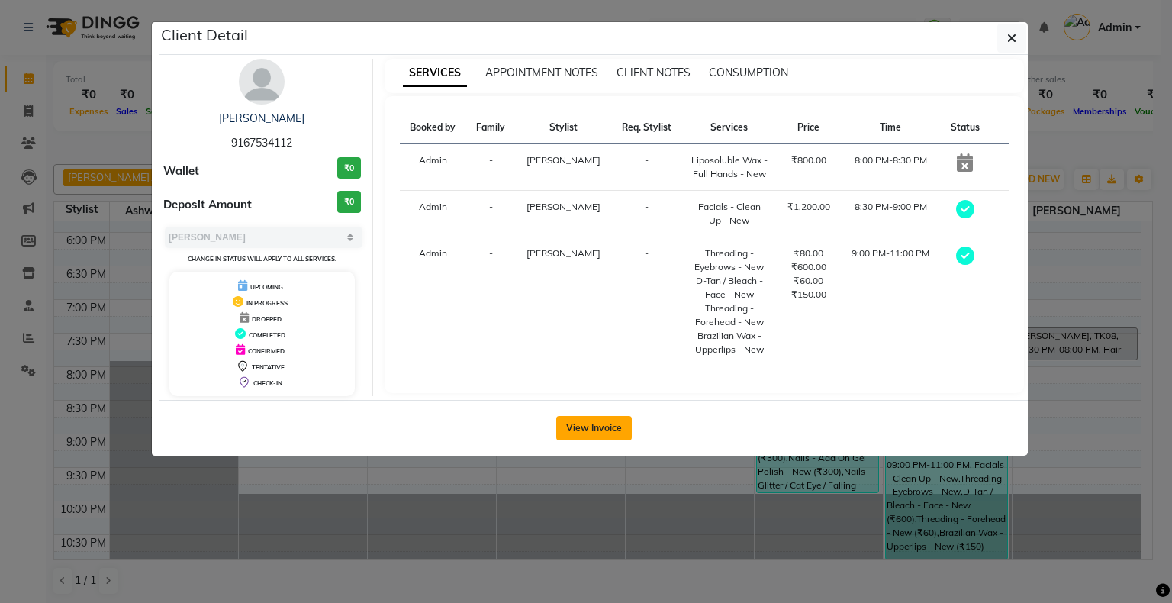
click at [591, 426] on button "View Invoice" at bounding box center [594, 428] width 76 height 24
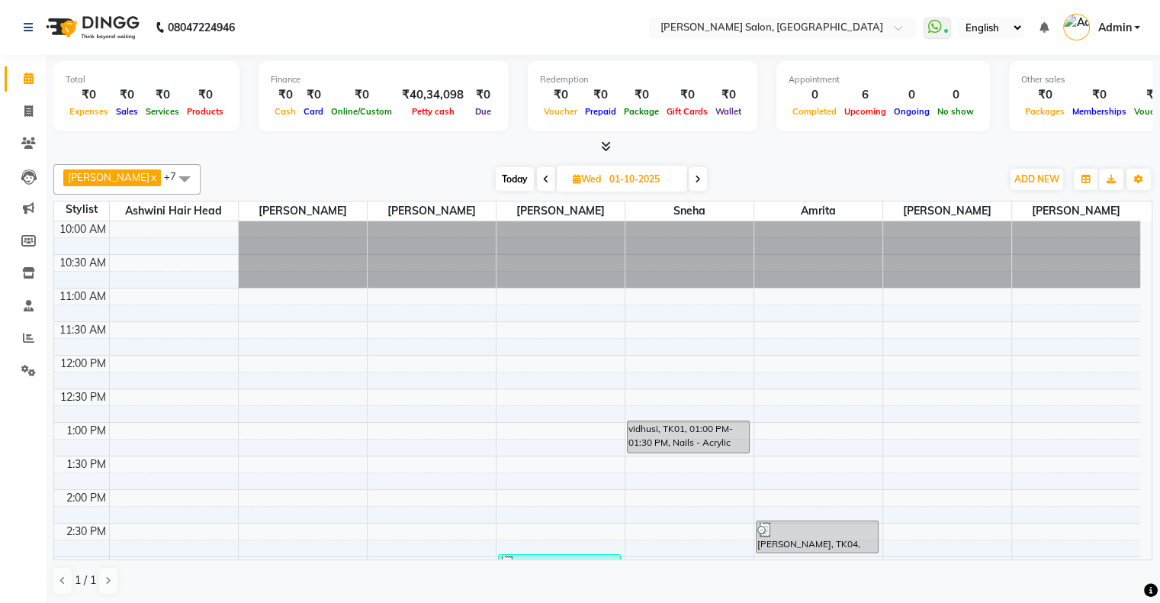
click at [507, 167] on span "Today" at bounding box center [515, 179] width 38 height 24
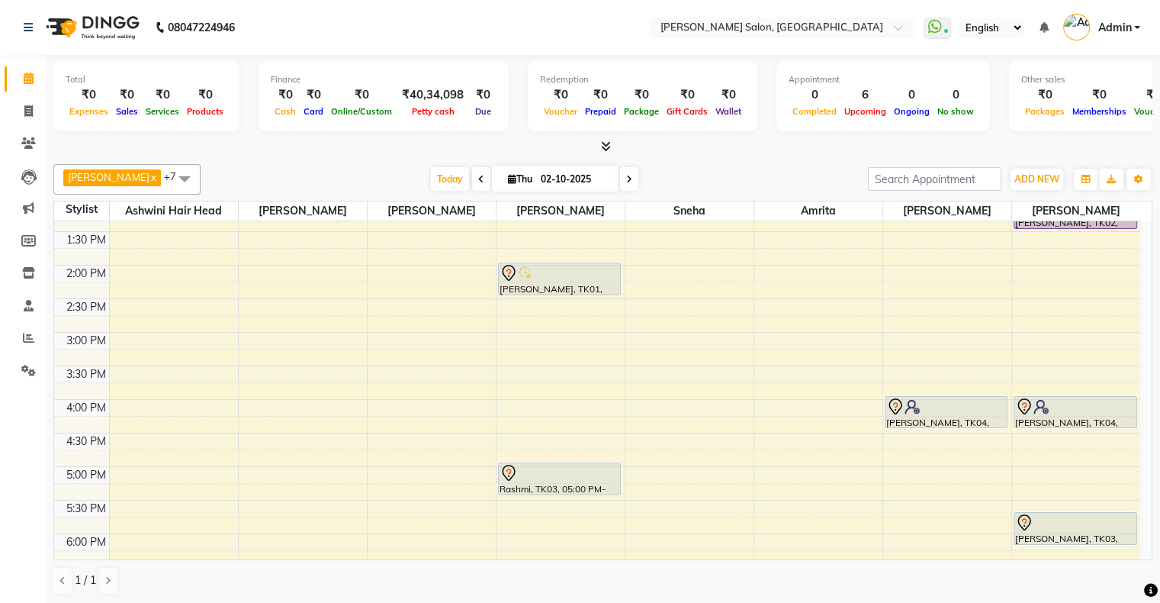
scroll to position [201, 0]
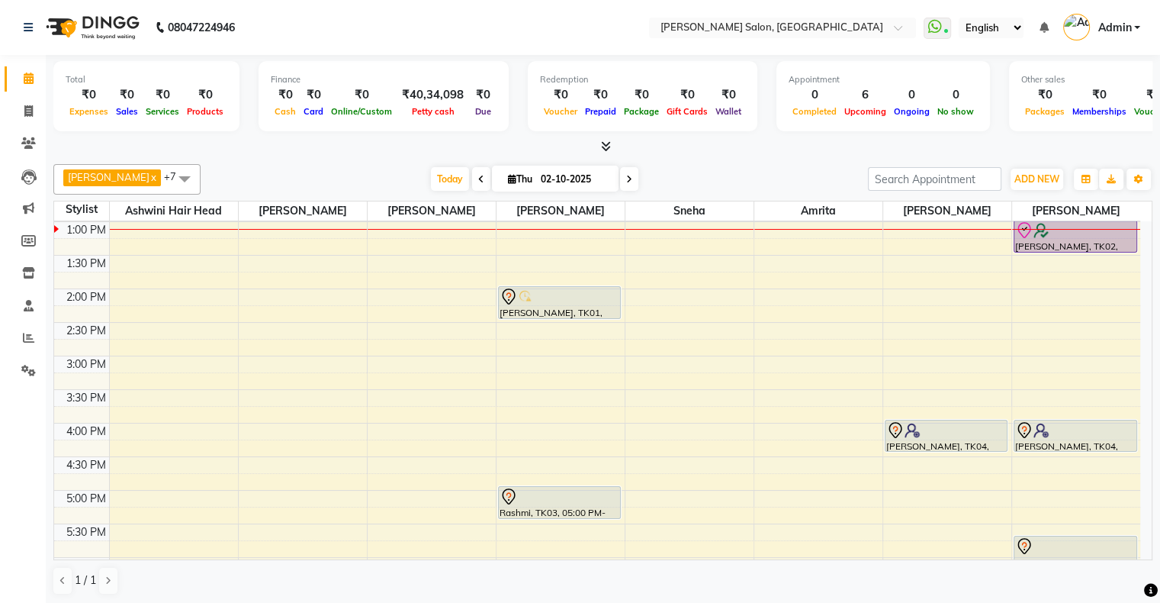
click at [626, 175] on icon at bounding box center [629, 179] width 6 height 9
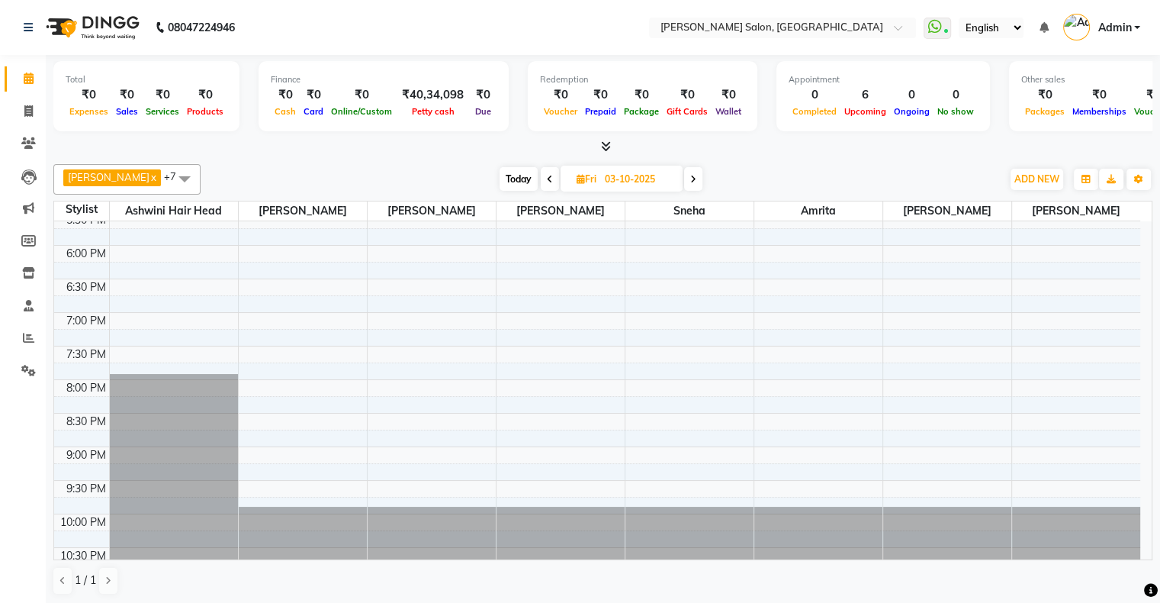
scroll to position [526, 0]
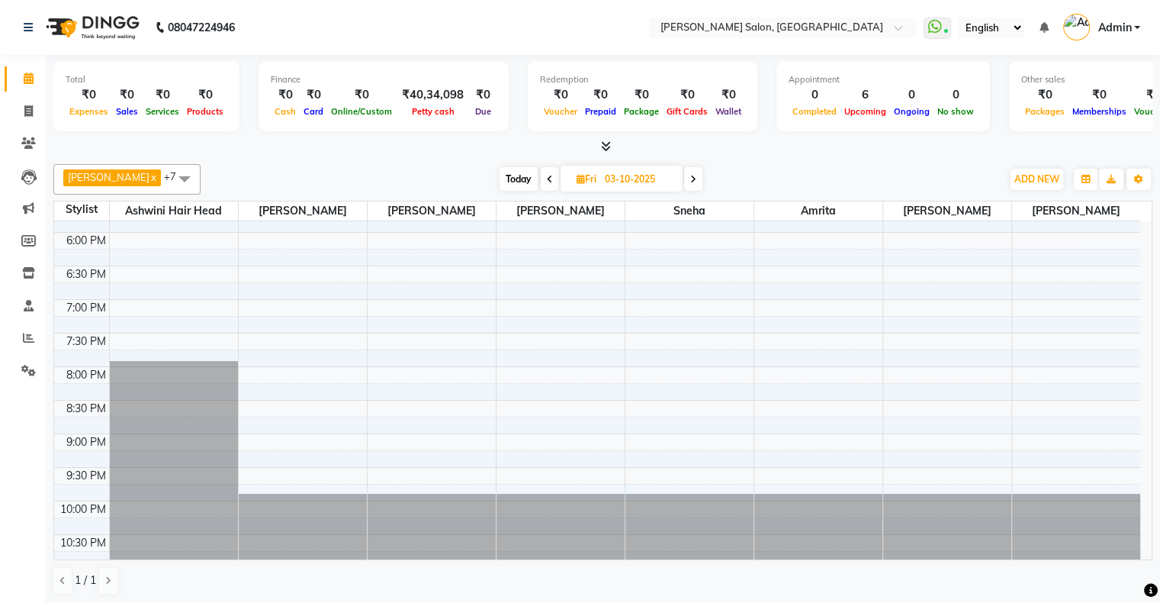
click at [684, 182] on span at bounding box center [693, 179] width 18 height 24
click at [693, 175] on icon at bounding box center [696, 179] width 6 height 9
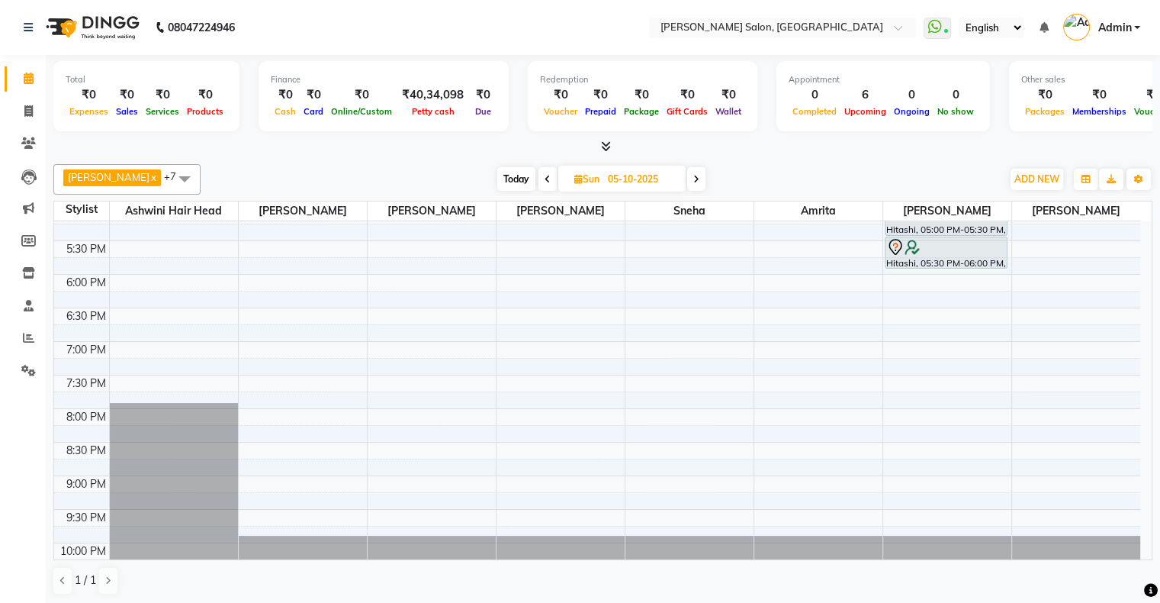
scroll to position [449, 0]
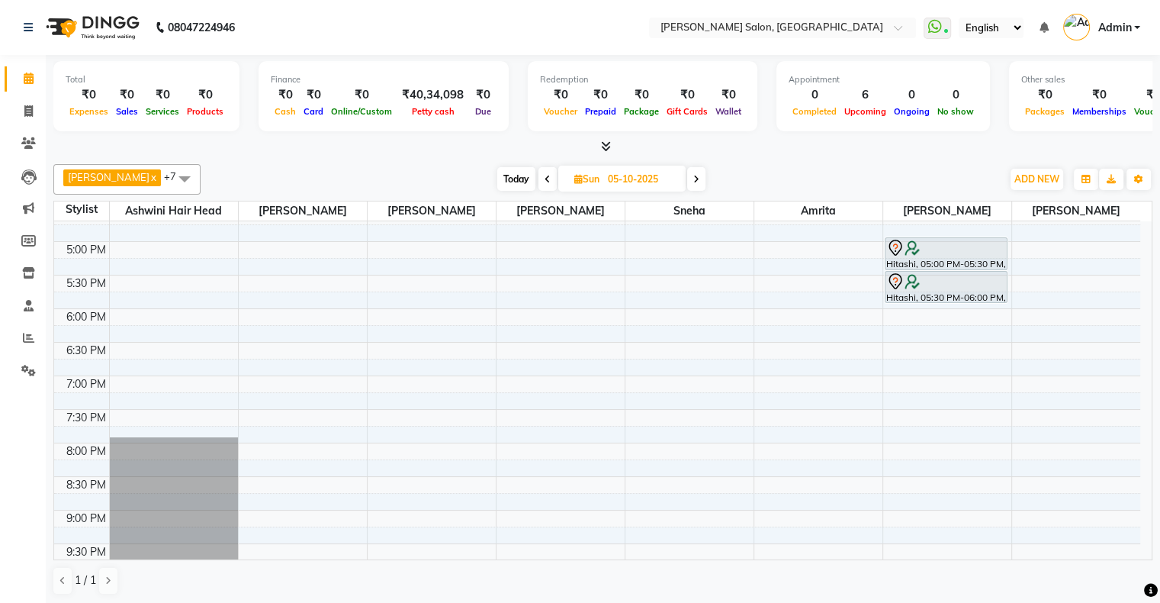
click at [694, 176] on icon at bounding box center [697, 179] width 6 height 9
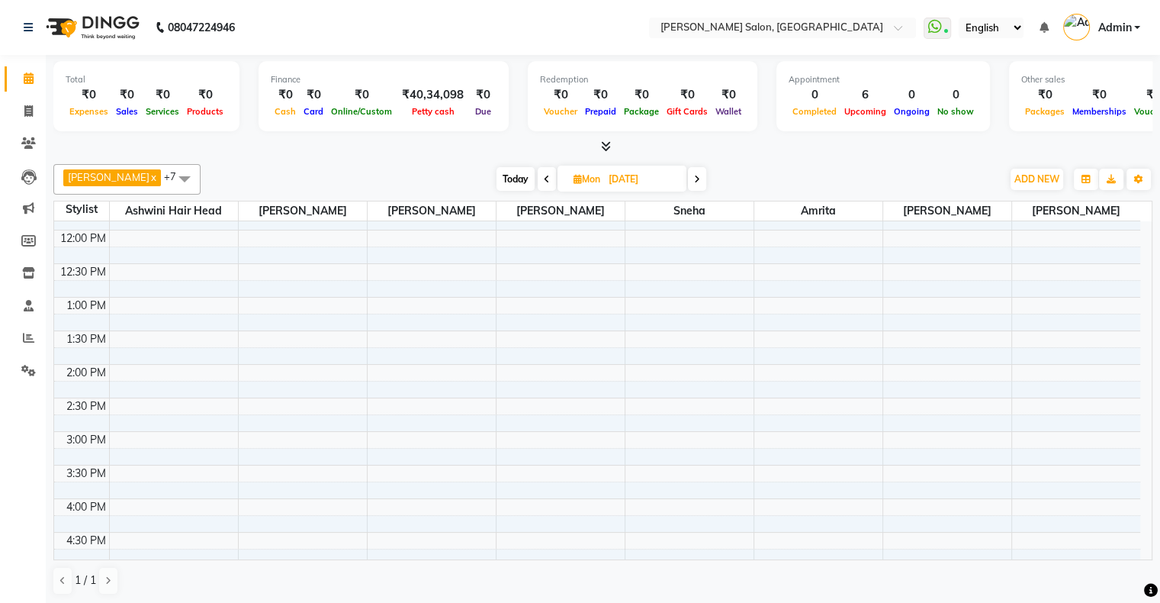
scroll to position [0, 0]
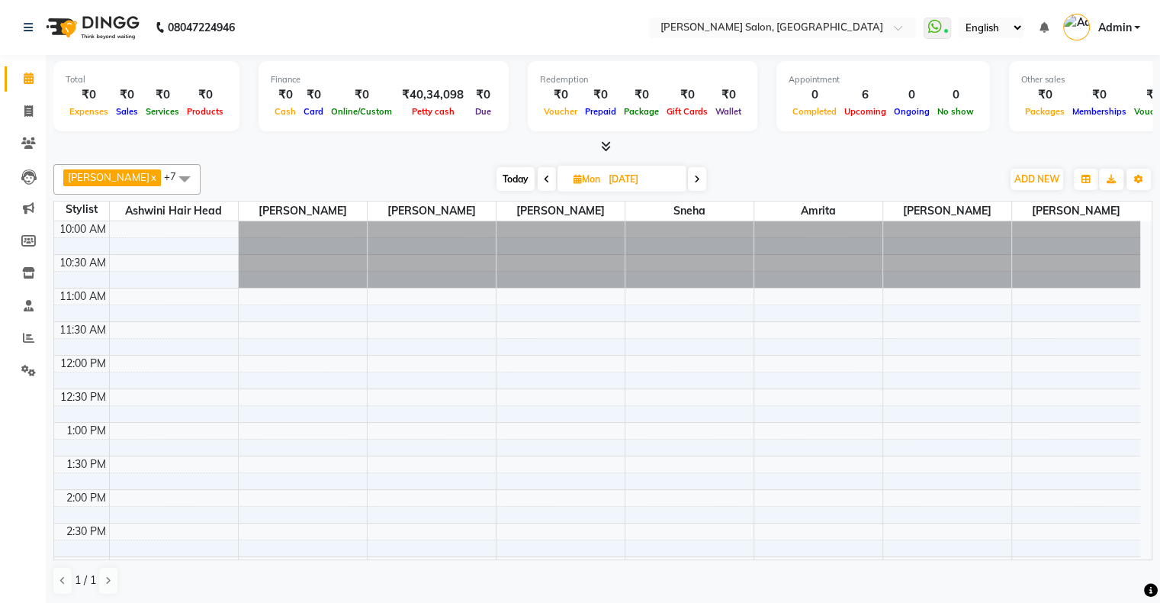
click at [503, 177] on span "Today" at bounding box center [516, 179] width 38 height 24
type input "02-10-2025"
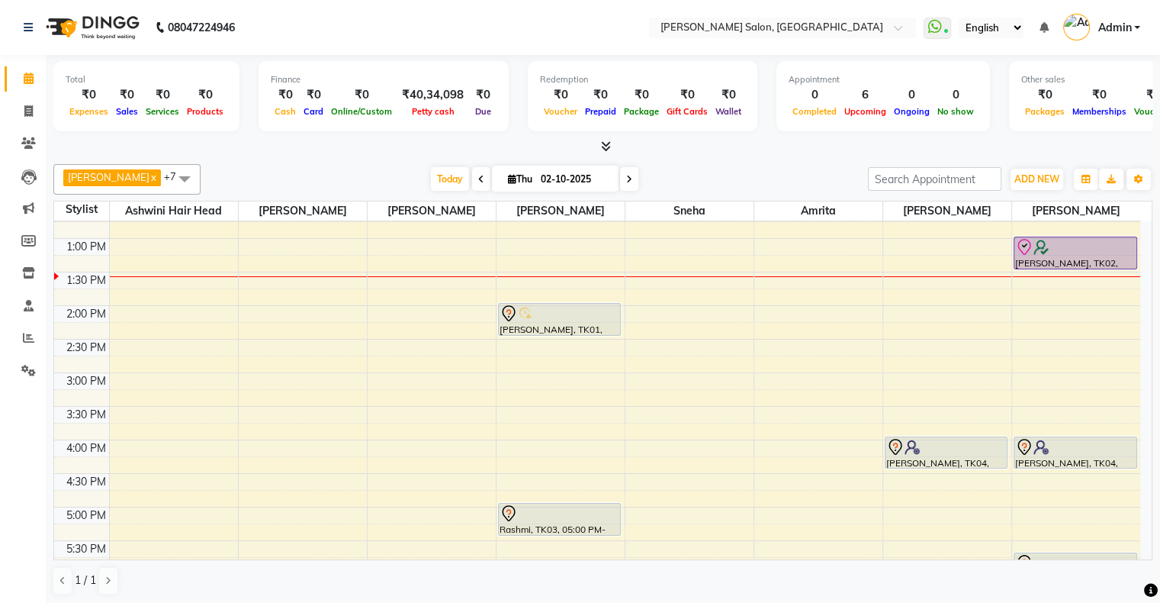
scroll to position [144, 0]
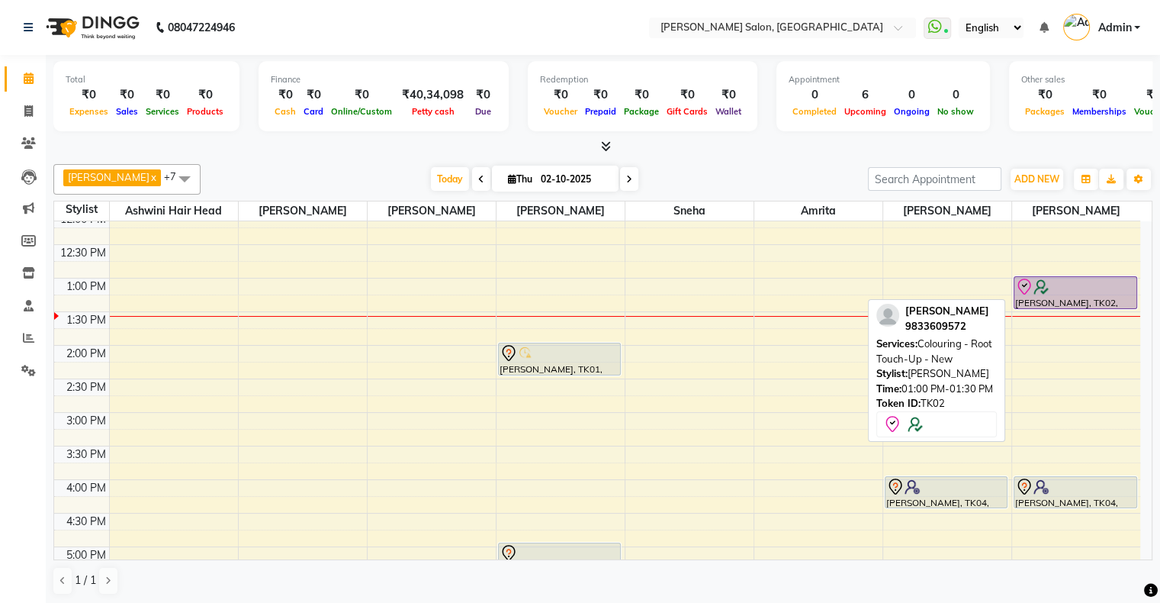
click at [1093, 296] on div "[PERSON_NAME], TK02, 01:00 PM-01:30 PM, Colouring - Root Touch-Up - New" at bounding box center [1076, 292] width 122 height 31
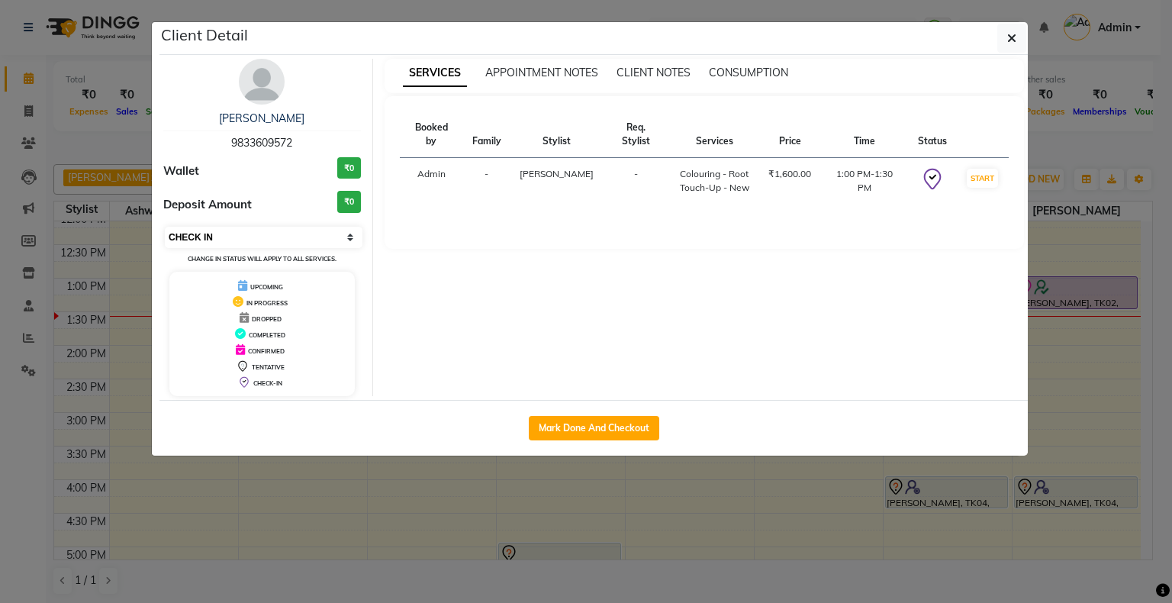
click at [235, 243] on select "Select IN SERVICE CONFIRMED TENTATIVE CHECK IN MARK DONE DROPPED UPCOMING" at bounding box center [264, 237] width 198 height 21
select select "1"
click at [165, 227] on select "Select IN SERVICE CONFIRMED TENTATIVE CHECK IN MARK DONE DROPPED UPCOMING" at bounding box center [264, 237] width 198 height 21
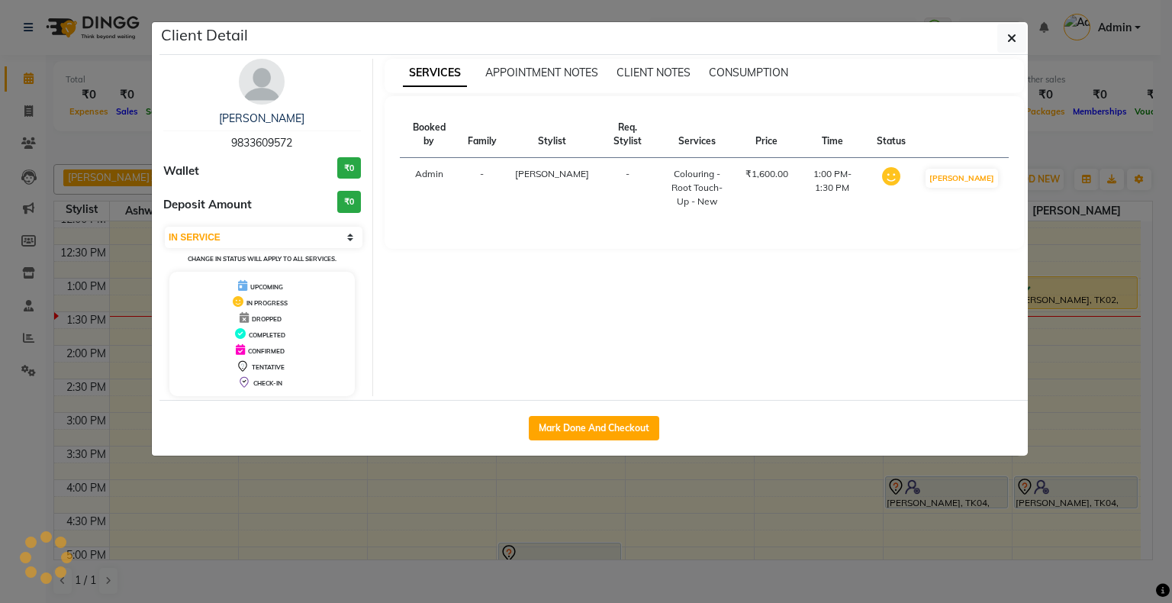
click at [526, 490] on ngb-modal-window "Client Detail [PERSON_NAME] 9833609572 Wallet ₹0 Deposit Amount ₹0 Select IN SE…" at bounding box center [586, 301] width 1172 height 603
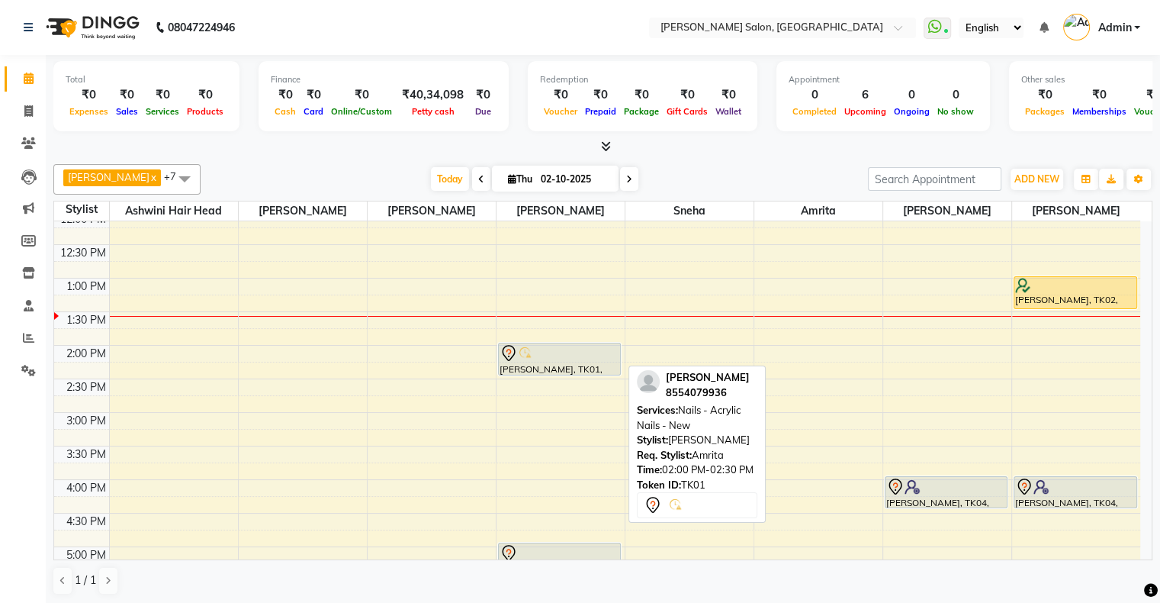
click at [543, 359] on div at bounding box center [560, 353] width 121 height 18
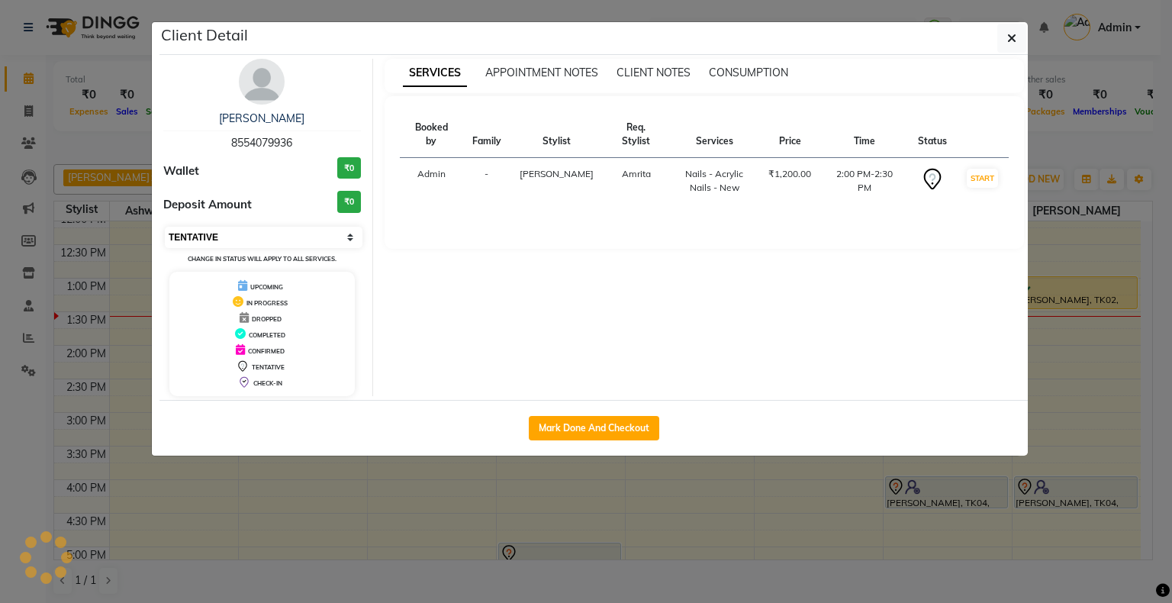
click at [231, 237] on select "Select IN SERVICE CONFIRMED TENTATIVE CHECK IN MARK DONE DROPPED UPCOMING" at bounding box center [264, 237] width 198 height 21
select select "6"
click at [165, 227] on select "Select IN SERVICE CONFIRMED TENTATIVE CHECK IN MARK DONE DROPPED UPCOMING" at bounding box center [264, 237] width 198 height 21
click at [499, 446] on div "Mark Done And Checkout" at bounding box center [593, 428] width 868 height 56
click at [788, 465] on ngb-modal-window "Client Detail [PERSON_NAME] 8554079936 Wallet ₹0 Deposit Amount ₹0 Select IN SE…" at bounding box center [586, 301] width 1172 height 603
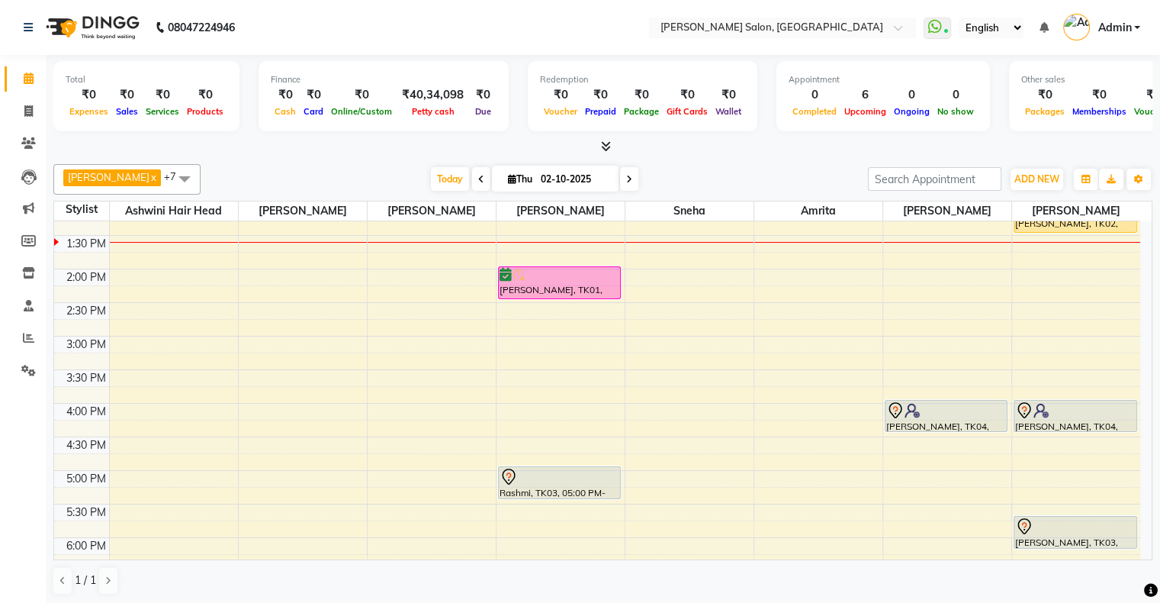
scroll to position [297, 0]
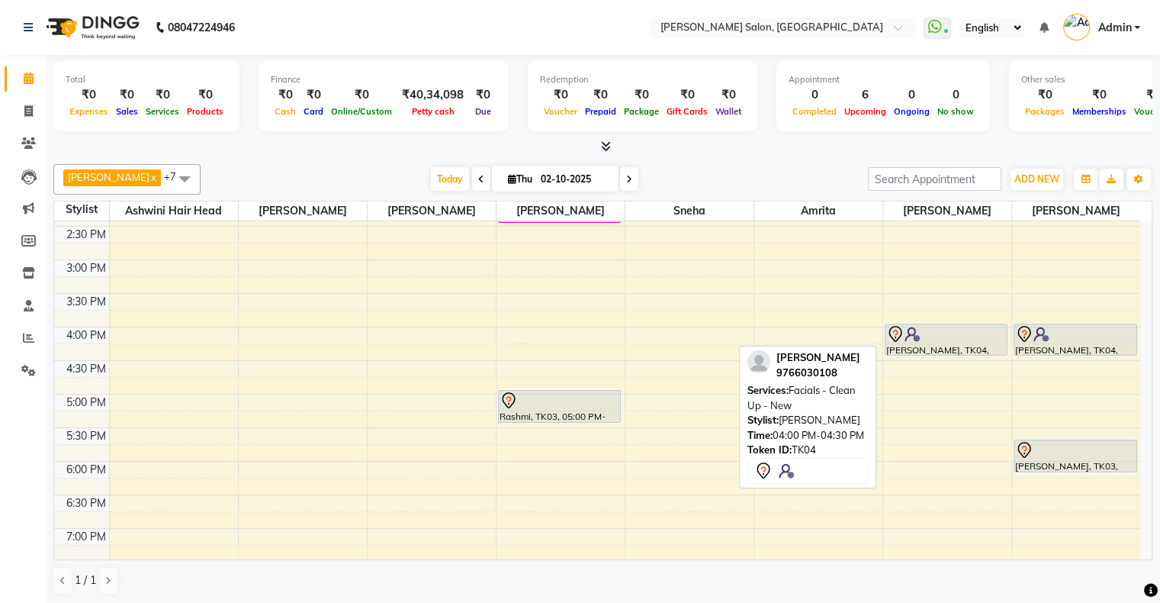
click at [945, 335] on div at bounding box center [947, 334] width 121 height 18
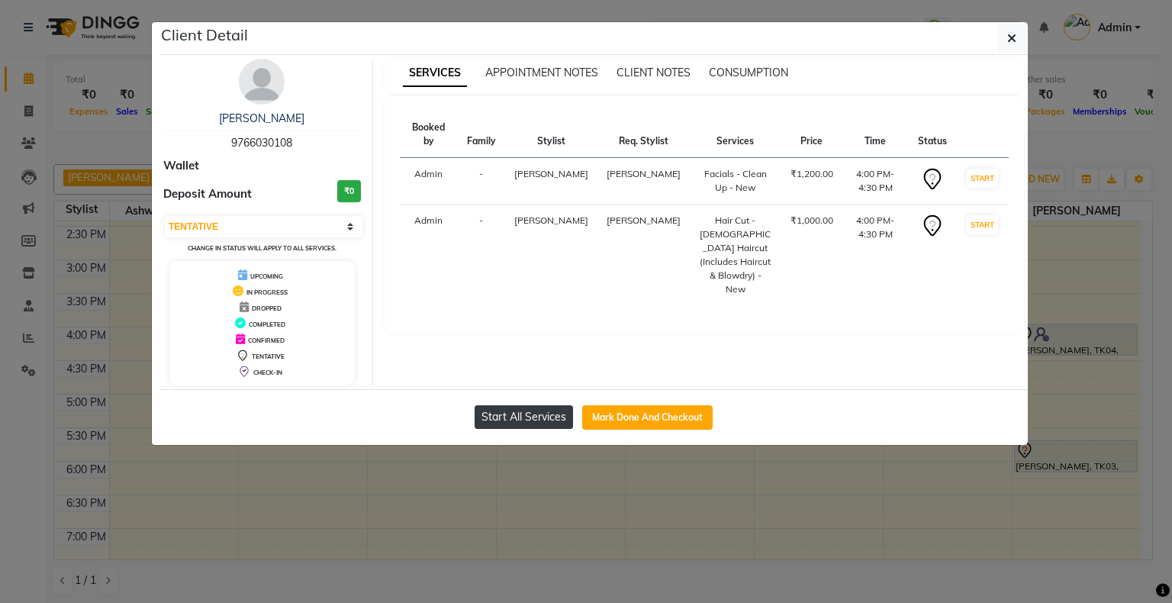
click at [517, 414] on button "Start All Services" at bounding box center [524, 417] width 98 height 24
select select "1"
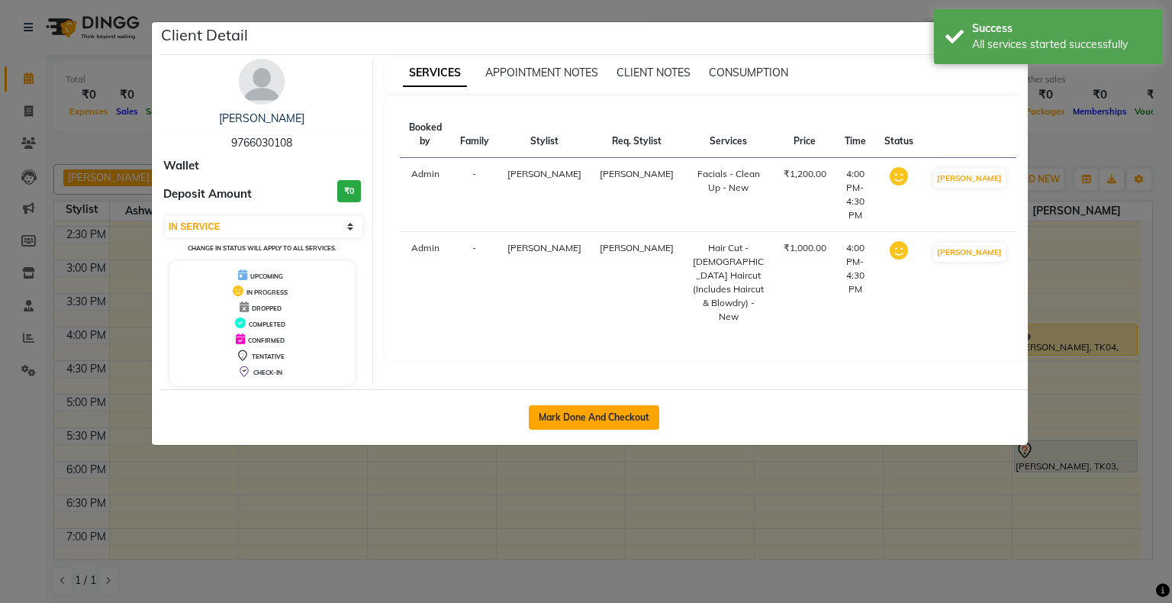
click at [558, 414] on button "Mark Done And Checkout" at bounding box center [594, 417] width 130 height 24
select select "service"
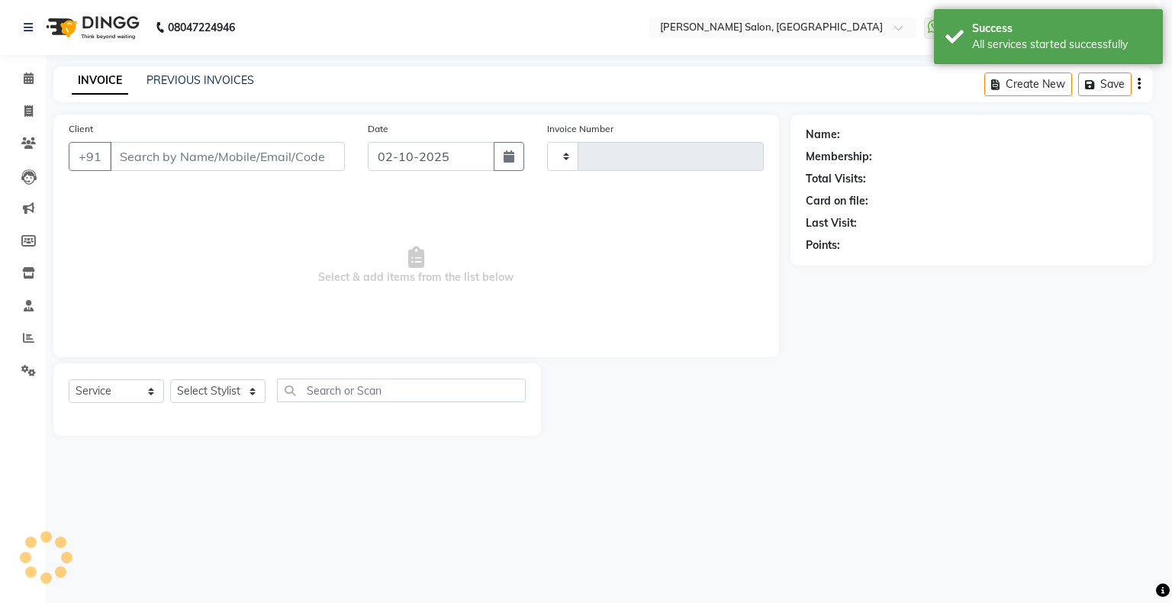
type input "1765"
select select "4073"
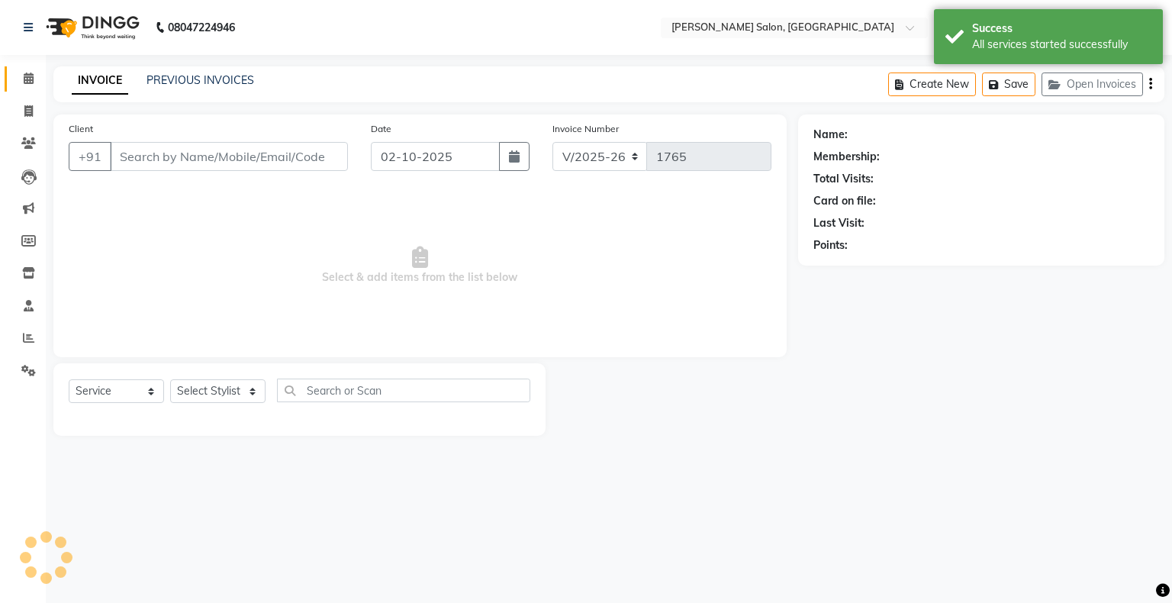
type input "9766030108"
select select "89637"
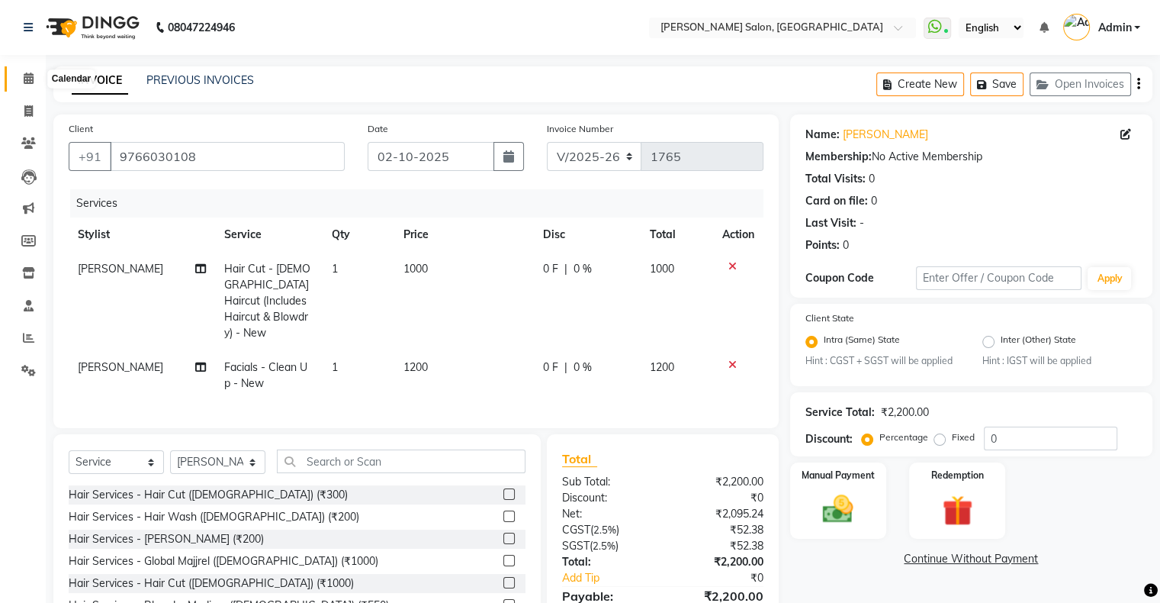
click at [36, 76] on span at bounding box center [28, 79] width 27 height 18
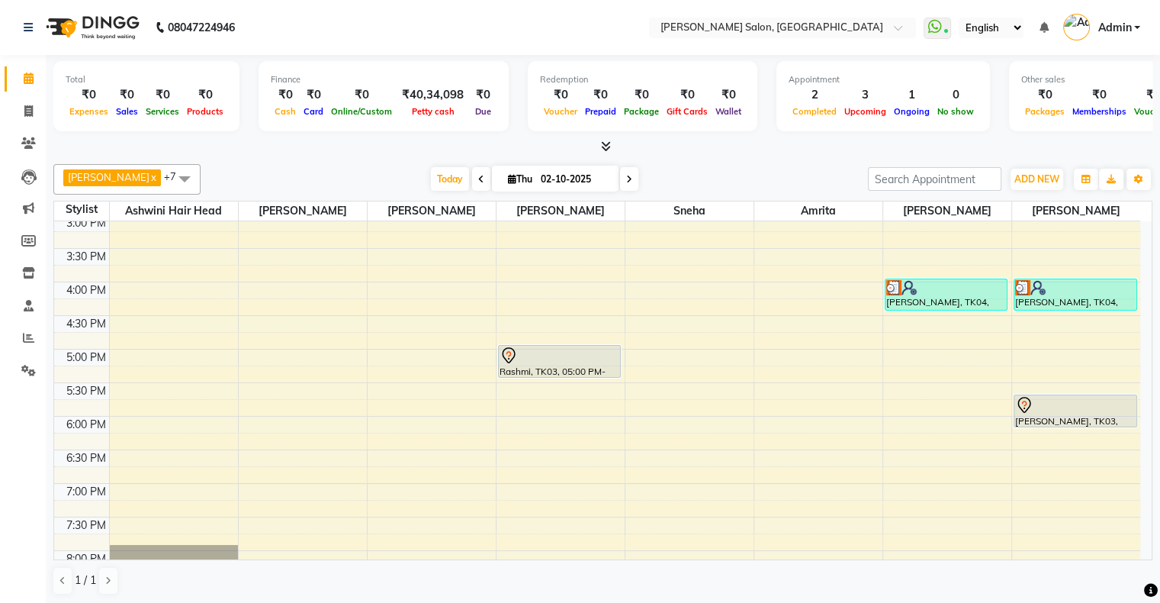
scroll to position [305, 0]
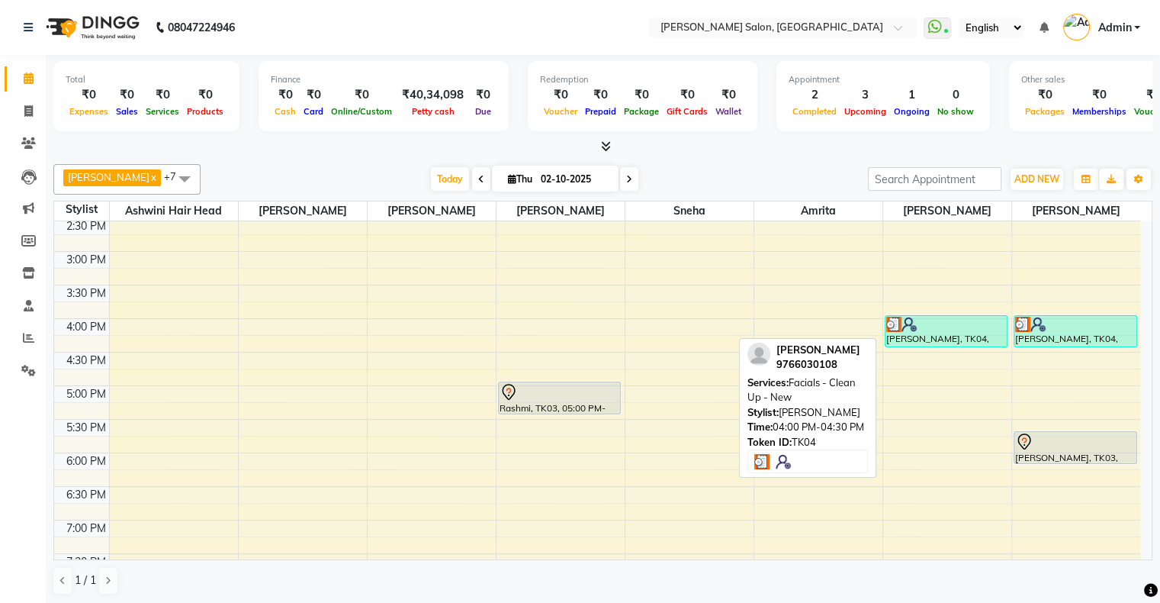
click at [932, 327] on div at bounding box center [947, 324] width 121 height 15
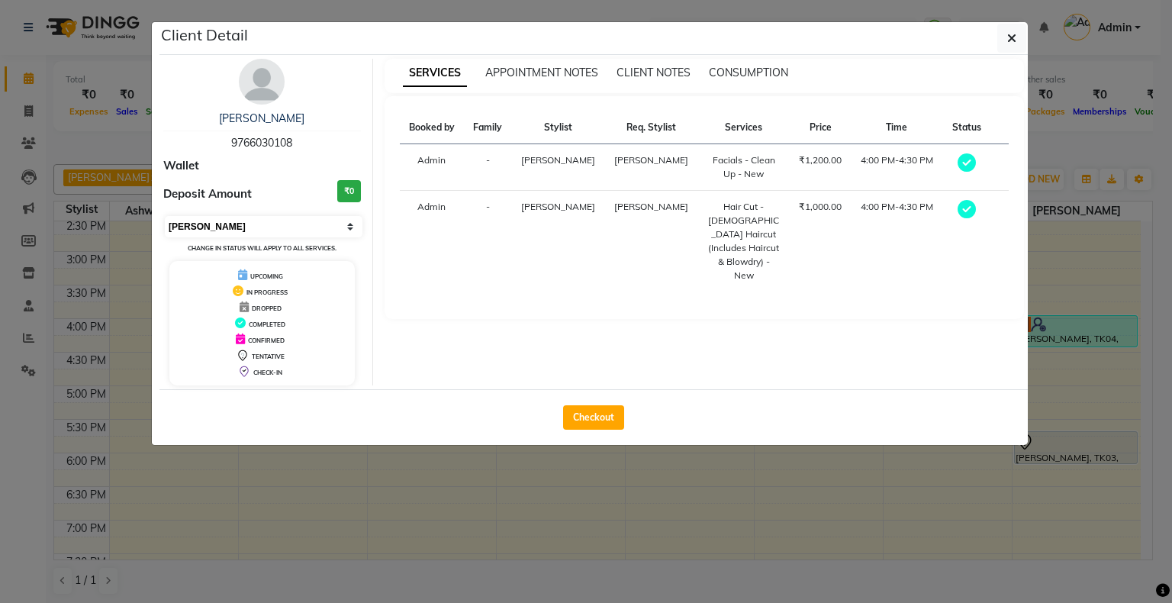
click at [340, 232] on select "Select MARK DONE UPCOMING" at bounding box center [264, 226] width 198 height 21
select select "5"
click at [165, 216] on select "Select MARK DONE UPCOMING" at bounding box center [264, 226] width 198 height 21
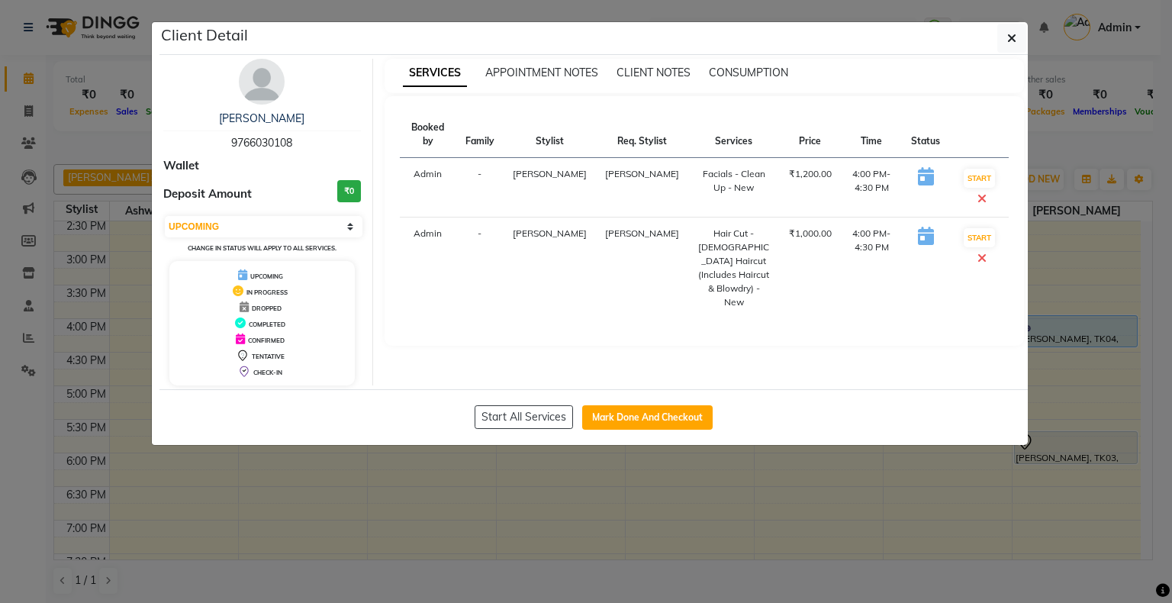
click at [661, 548] on ngb-modal-window "Client Detail [PERSON_NAME] 9766030108 Wallet Deposit Amount ₹0 Select IN SERVI…" at bounding box center [586, 301] width 1172 height 603
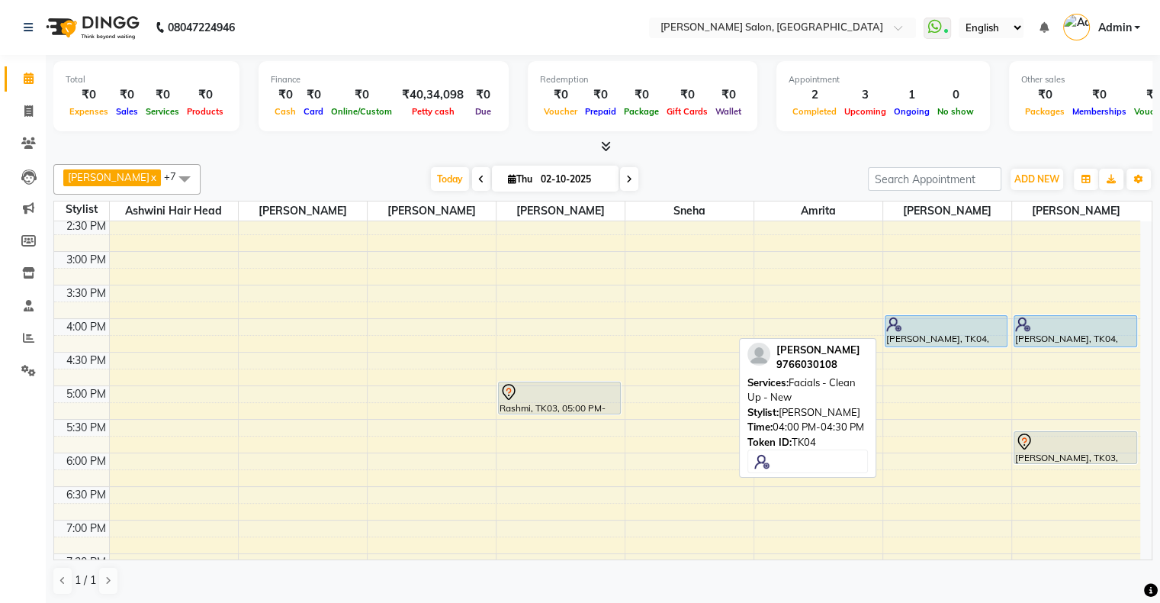
click at [919, 334] on div "[PERSON_NAME], TK04, 04:00 PM-04:30 PM, Facials - Clean Up - New" at bounding box center [947, 331] width 122 height 31
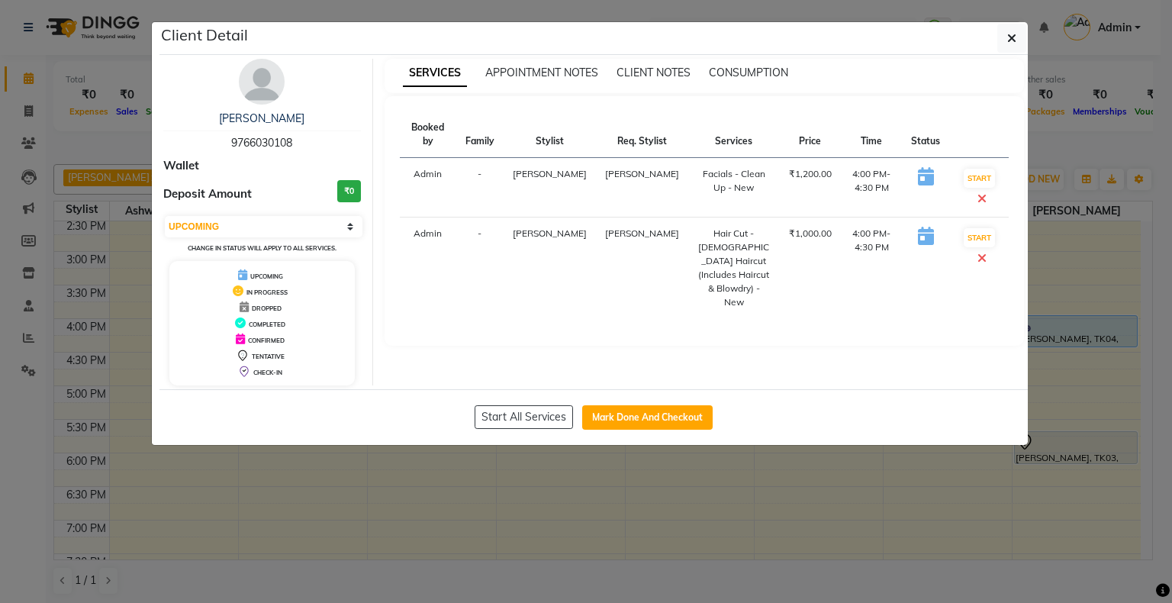
click at [230, 212] on div "[PERSON_NAME] 9766030108 Wallet Deposit Amount ₹0 Select IN SERVICE CONFIRMED T…" at bounding box center [262, 222] width 221 height 327
click at [229, 227] on select "Select IN SERVICE CONFIRMED TENTATIVE CHECK IN MARK DONE DROPPED UPCOMING" at bounding box center [264, 226] width 198 height 21
select select "6"
click at [165, 216] on select "Select IN SERVICE CONFIRMED TENTATIVE CHECK IN MARK DONE DROPPED UPCOMING" at bounding box center [264, 226] width 198 height 21
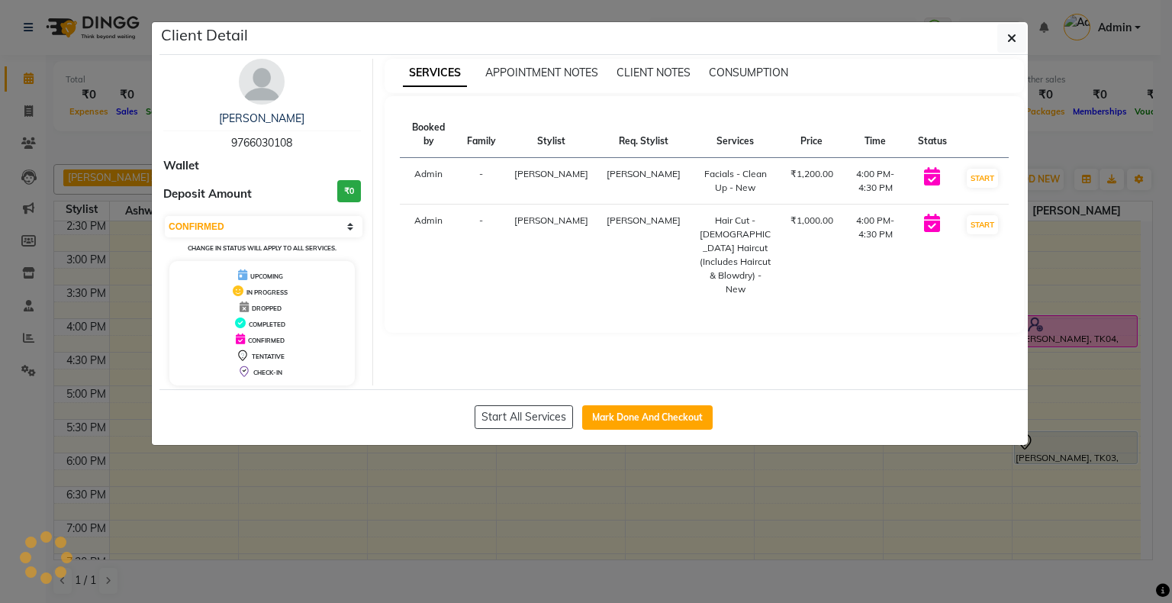
click at [668, 498] on ngb-modal-window "Client Detail [PERSON_NAME] 9766030108 Wallet Deposit Amount ₹0 Select IN SERVI…" at bounding box center [586, 301] width 1172 height 603
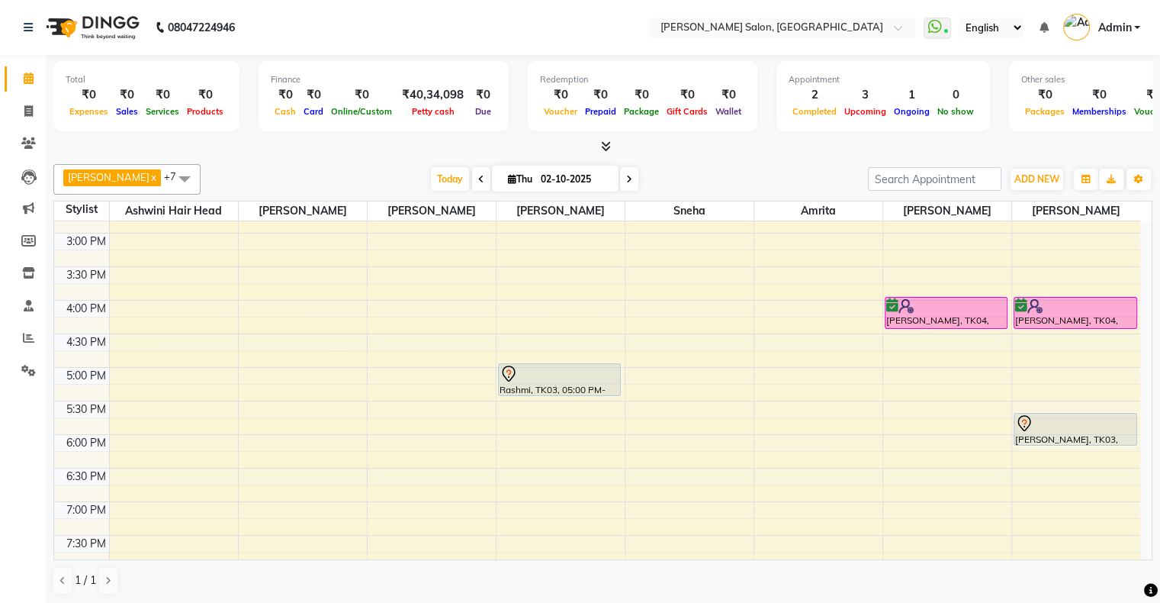
scroll to position [297, 0]
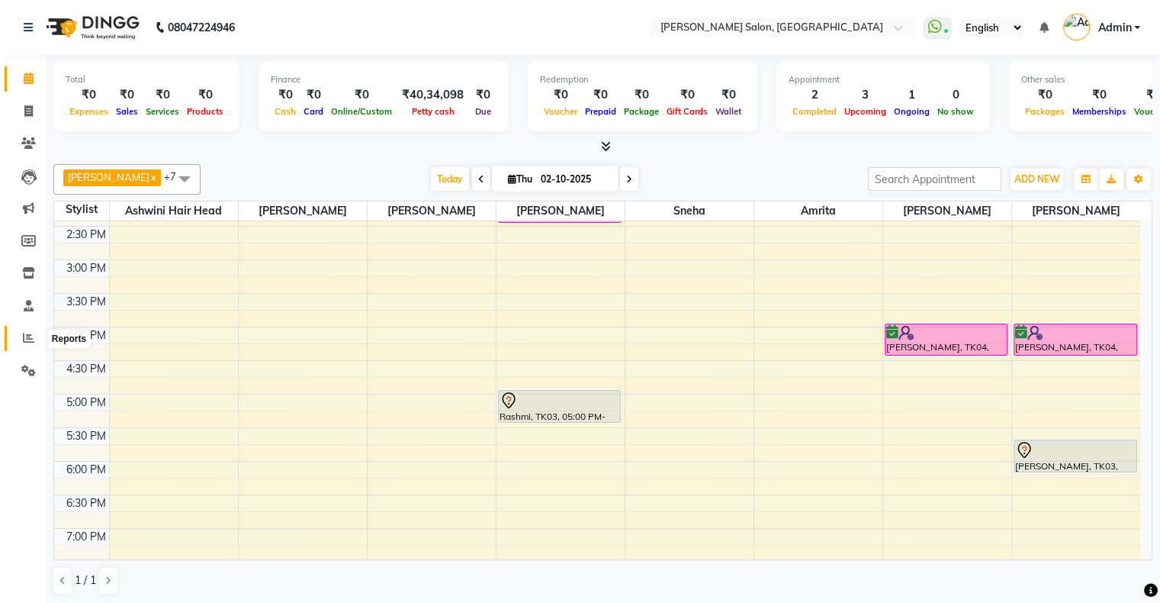
click at [27, 337] on icon at bounding box center [28, 337] width 11 height 11
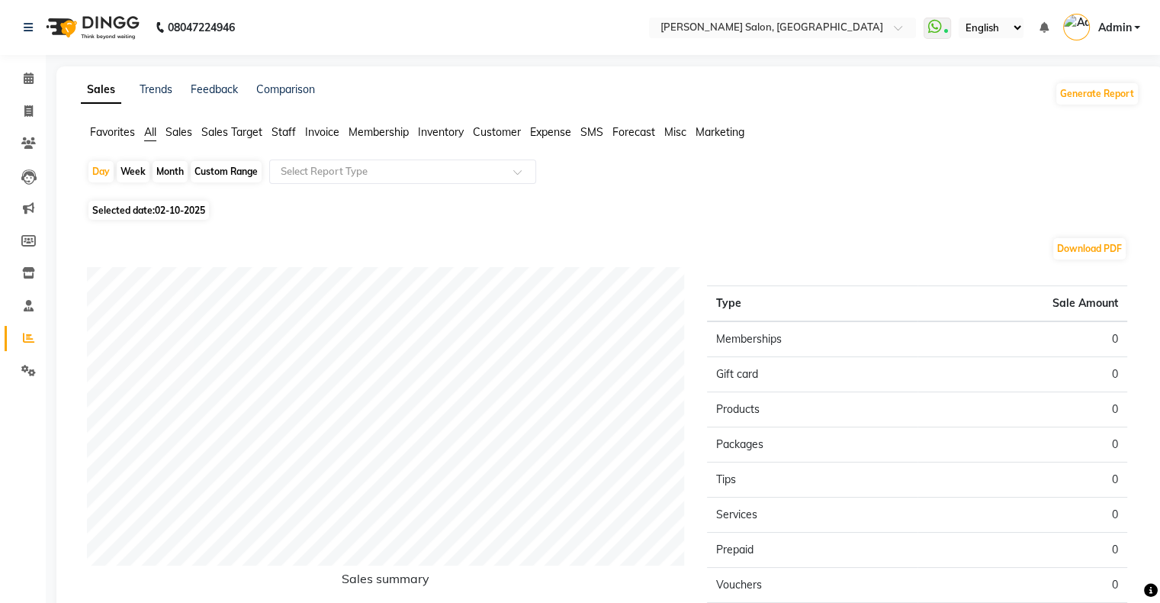
click at [165, 169] on div "Month" at bounding box center [170, 171] width 35 height 21
select select "10"
select select "2025"
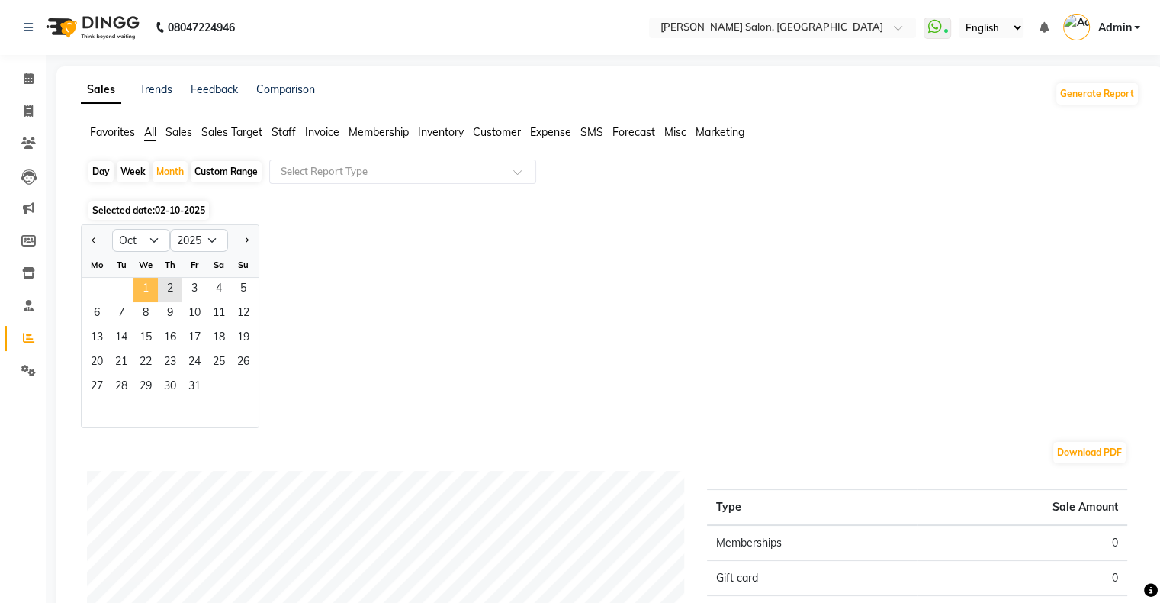
click at [150, 285] on span "1" at bounding box center [146, 290] width 24 height 24
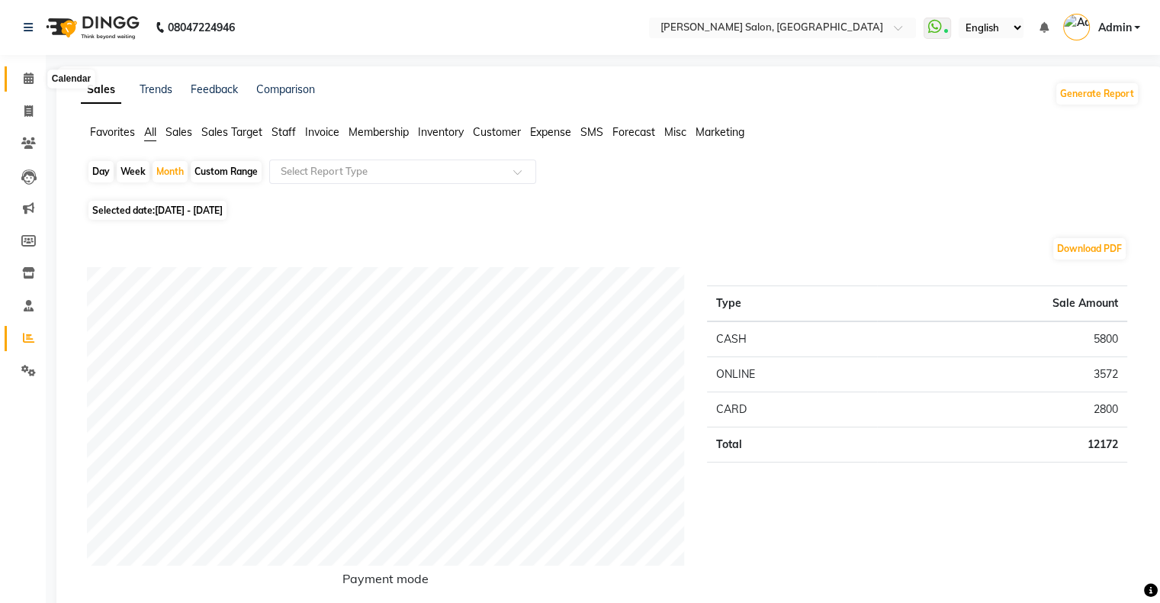
click at [17, 81] on span at bounding box center [28, 79] width 27 height 18
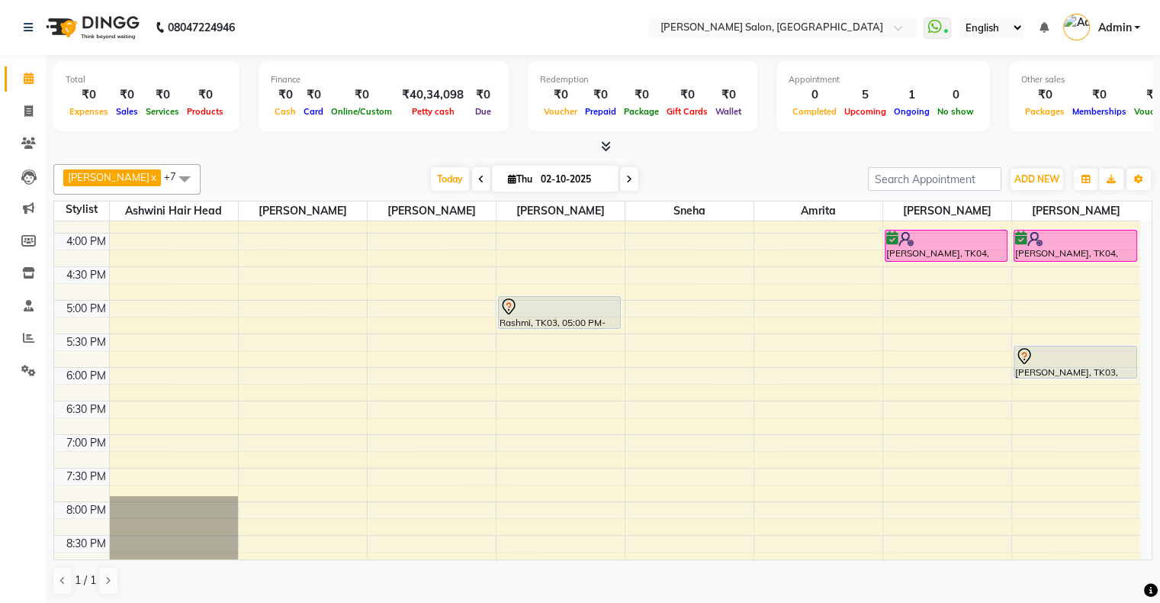
scroll to position [449, 0]
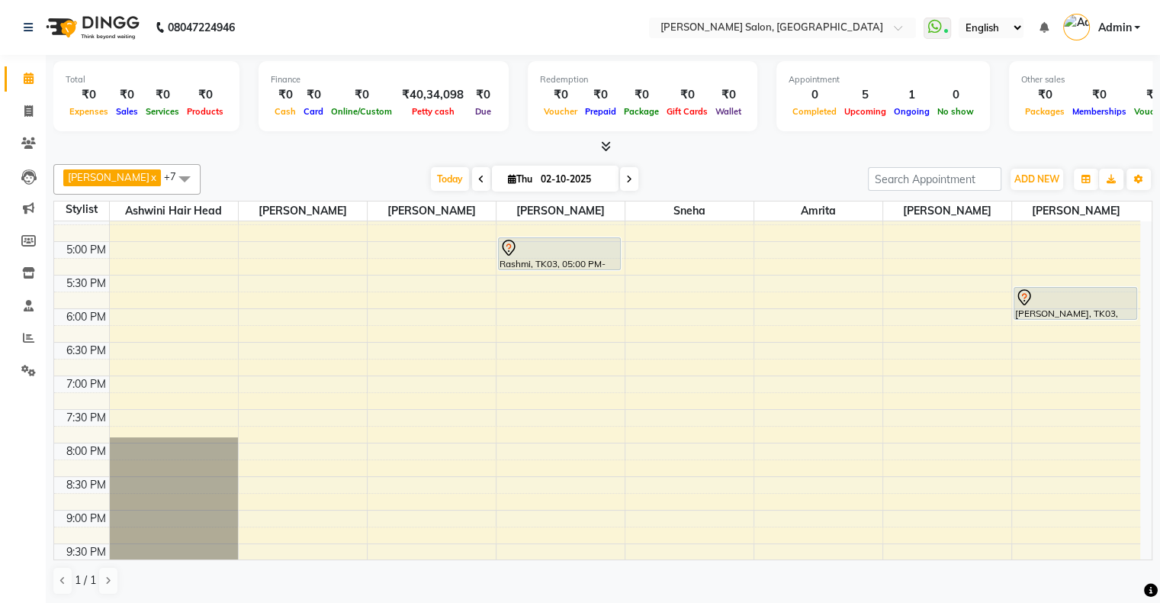
click at [620, 176] on span at bounding box center [629, 179] width 18 height 24
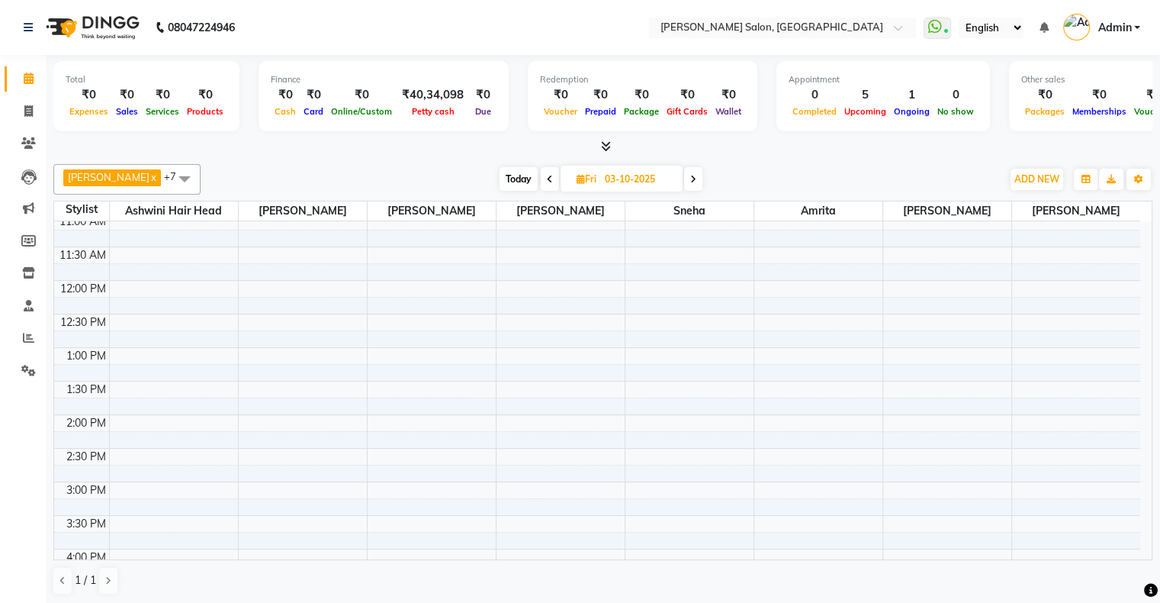
scroll to position [76, 0]
click at [511, 168] on span "Today" at bounding box center [519, 179] width 38 height 24
type input "02-10-2025"
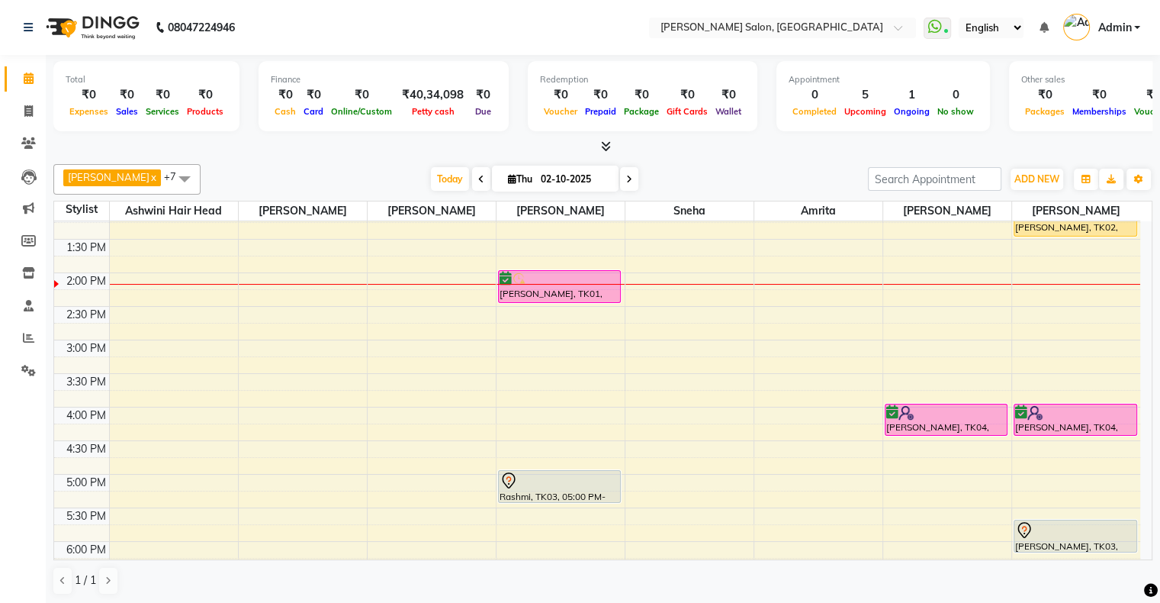
scroll to position [191, 0]
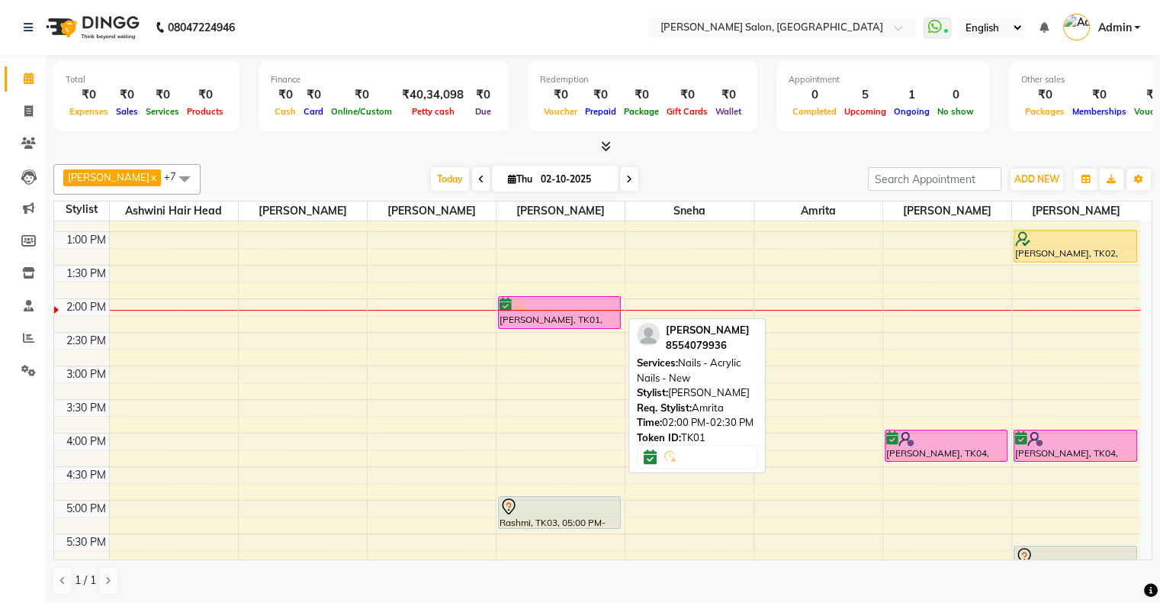
click at [549, 305] on div at bounding box center [560, 305] width 121 height 15
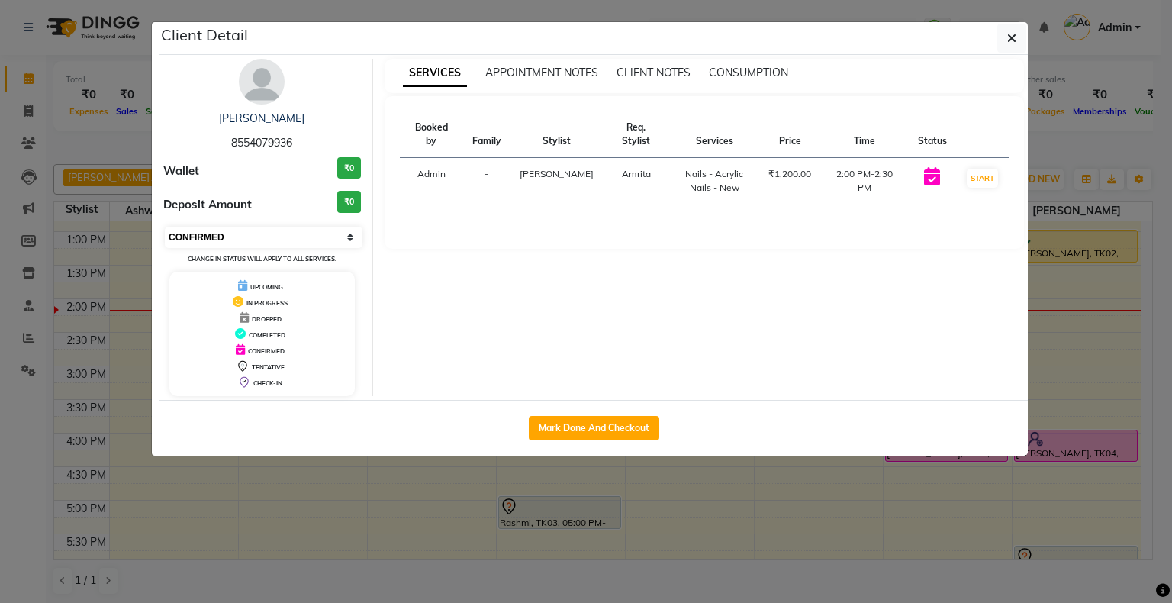
click at [276, 227] on select "Select IN SERVICE CONFIRMED TENTATIVE CHECK IN MARK DONE DROPPED UPCOMING" at bounding box center [264, 237] width 198 height 21
select select "8"
click at [165, 227] on select "Select IN SERVICE CONFIRMED TENTATIVE CHECK IN MARK DONE DROPPED UPCOMING" at bounding box center [264, 237] width 198 height 21
click at [590, 476] on ngb-modal-window "Client Detail [PERSON_NAME] 8554079936 Wallet ₹0 Deposit Amount ₹0 Select IN SE…" at bounding box center [586, 301] width 1172 height 603
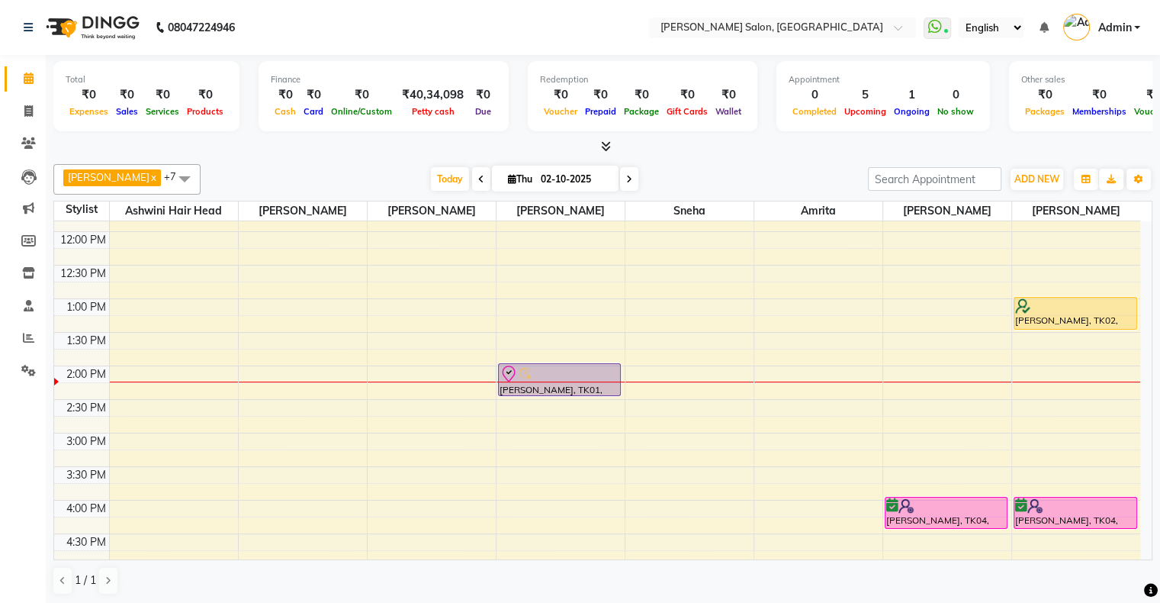
scroll to position [114, 0]
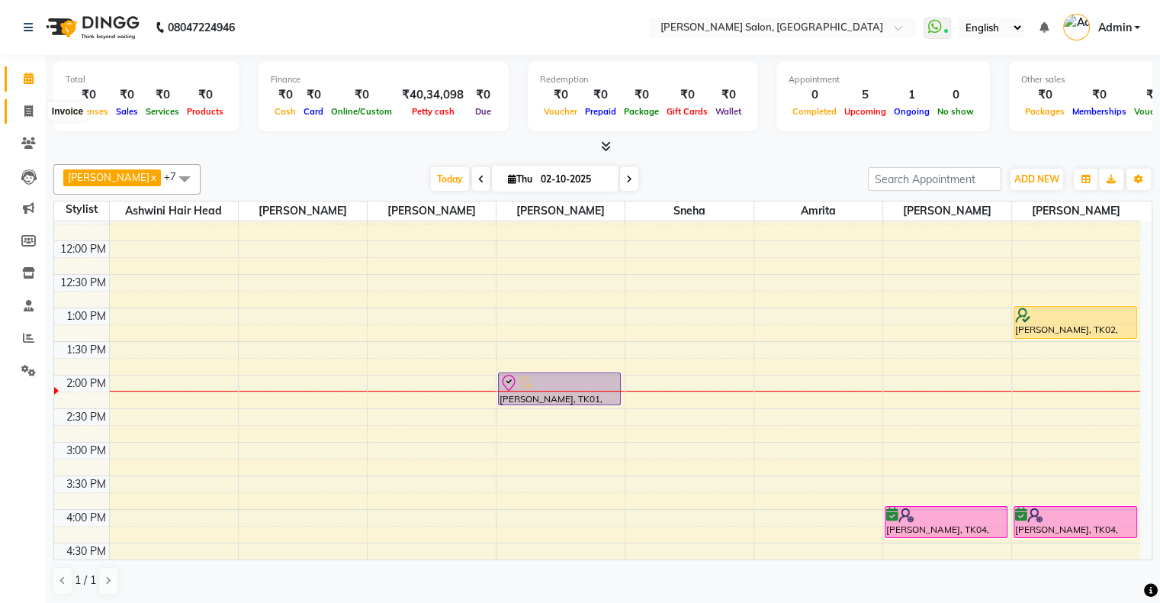
click at [21, 103] on span at bounding box center [28, 112] width 27 height 18
select select "4073"
select select "service"
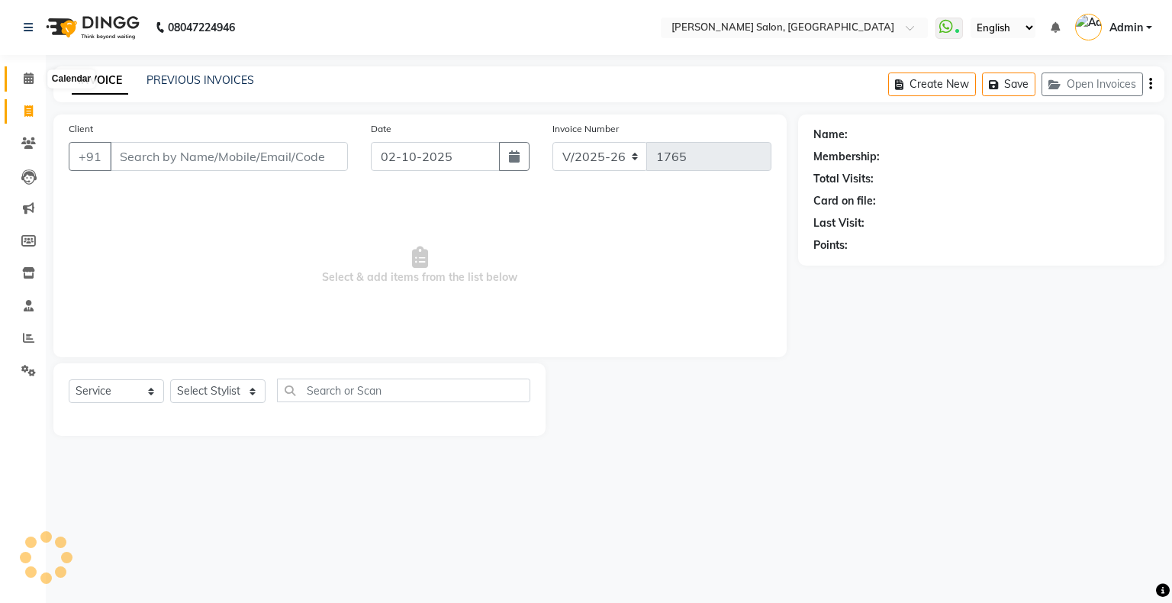
click at [30, 84] on icon at bounding box center [29, 77] width 10 height 11
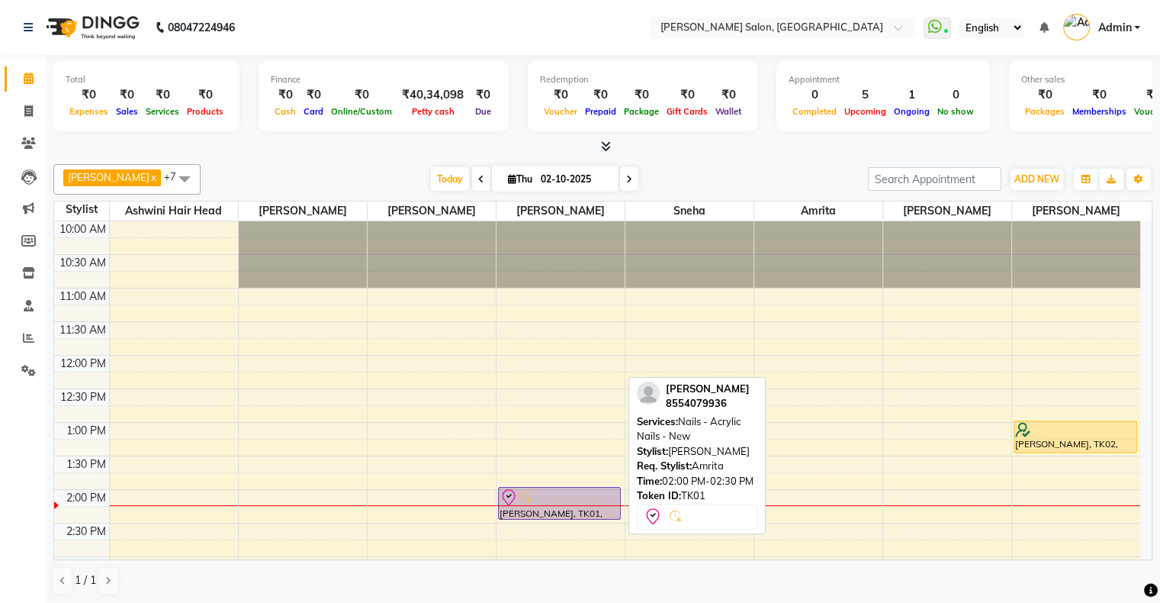
click at [568, 496] on div at bounding box center [560, 497] width 121 height 18
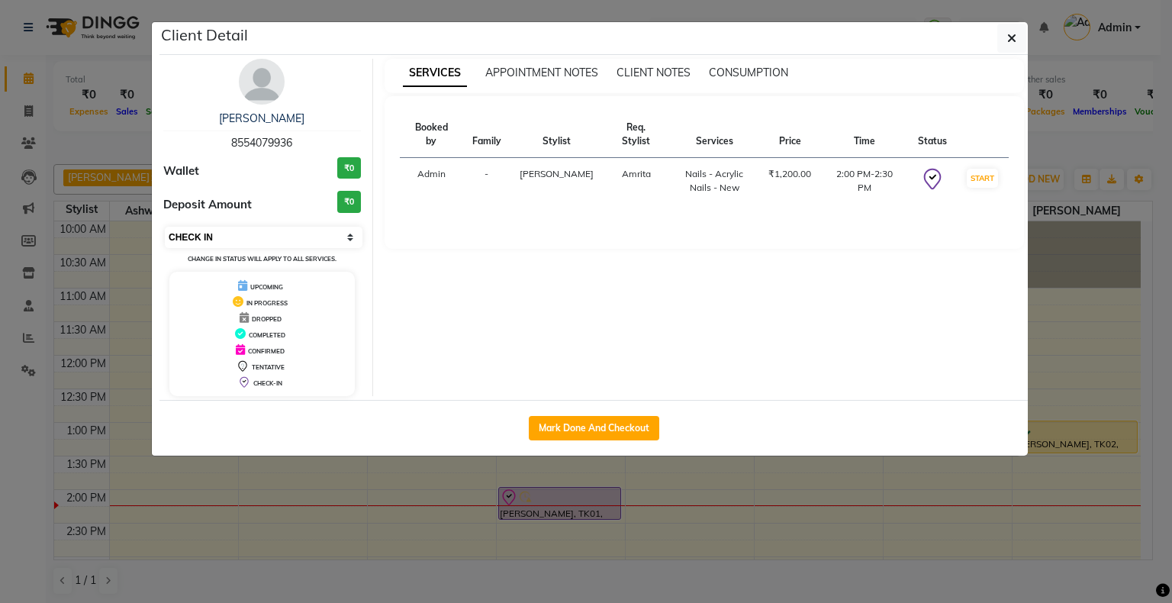
click at [284, 235] on select "Select IN SERVICE CONFIRMED TENTATIVE CHECK IN MARK DONE DROPPED UPCOMING" at bounding box center [264, 237] width 198 height 21
select select "1"
click at [165, 227] on select "Select IN SERVICE CONFIRMED TENTATIVE CHECK IN MARK DONE DROPPED UPCOMING" at bounding box center [264, 237] width 198 height 21
click at [563, 453] on div "Mark Done And Checkout" at bounding box center [593, 428] width 868 height 56
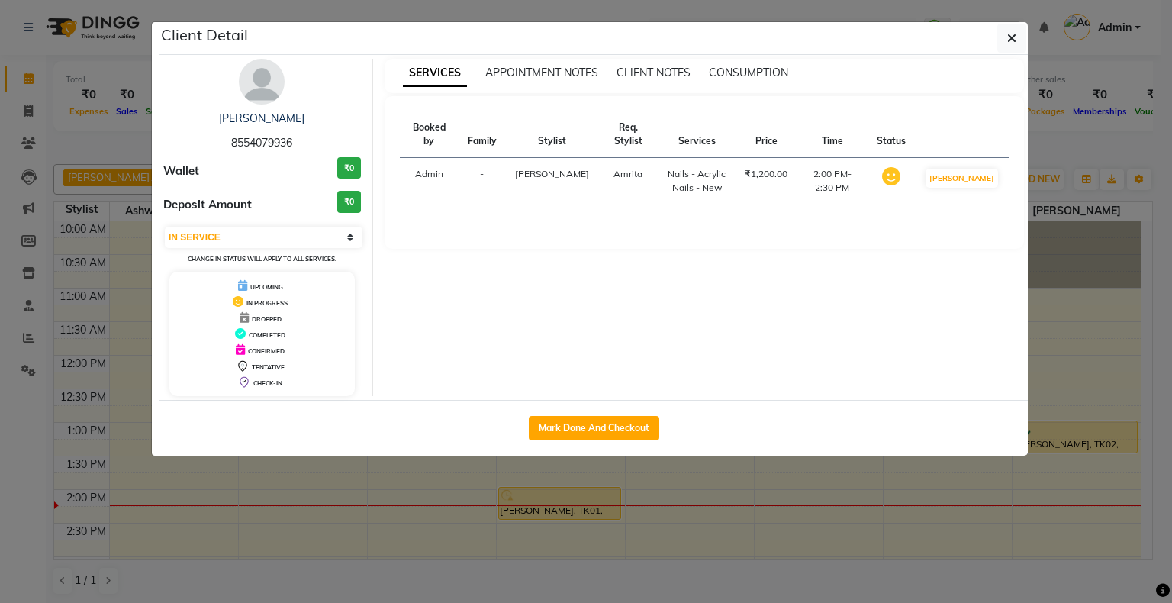
click at [751, 517] on ngb-modal-window "Client Detail [PERSON_NAME] 8554079936 Wallet ₹0 Deposit Amount ₹0 Select IN SE…" at bounding box center [586, 301] width 1172 height 603
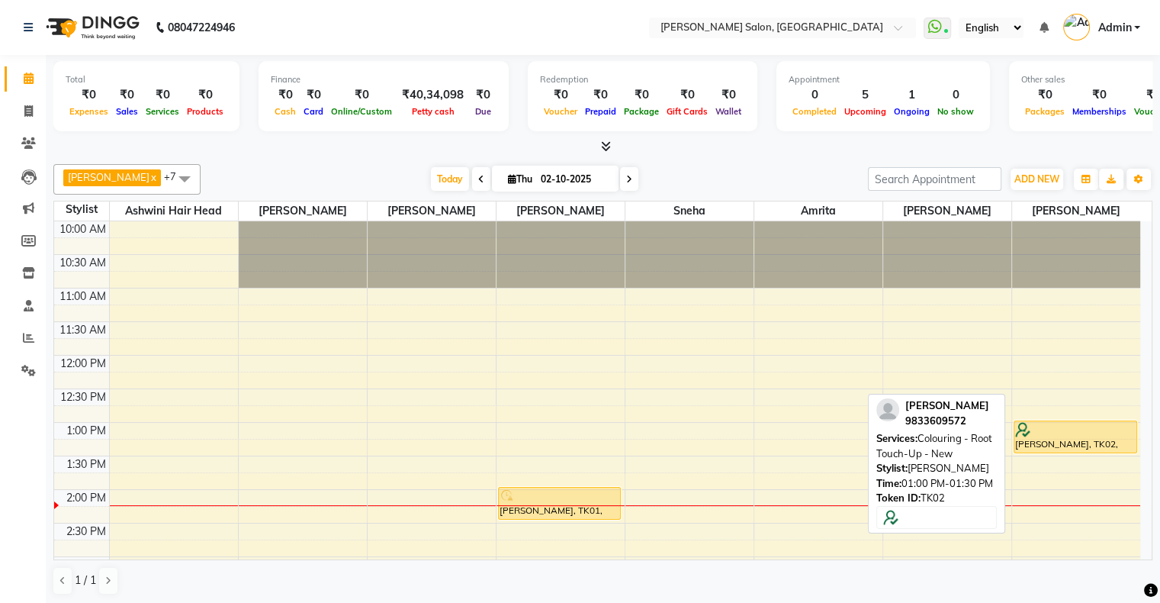
click at [1062, 423] on div at bounding box center [1075, 429] width 121 height 15
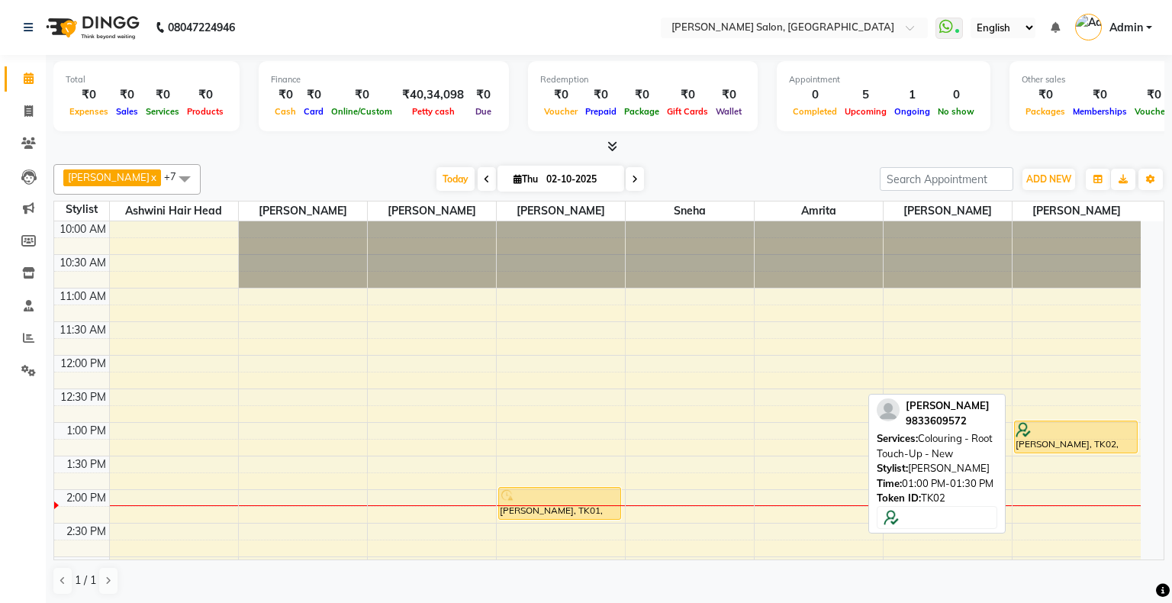
select select "1"
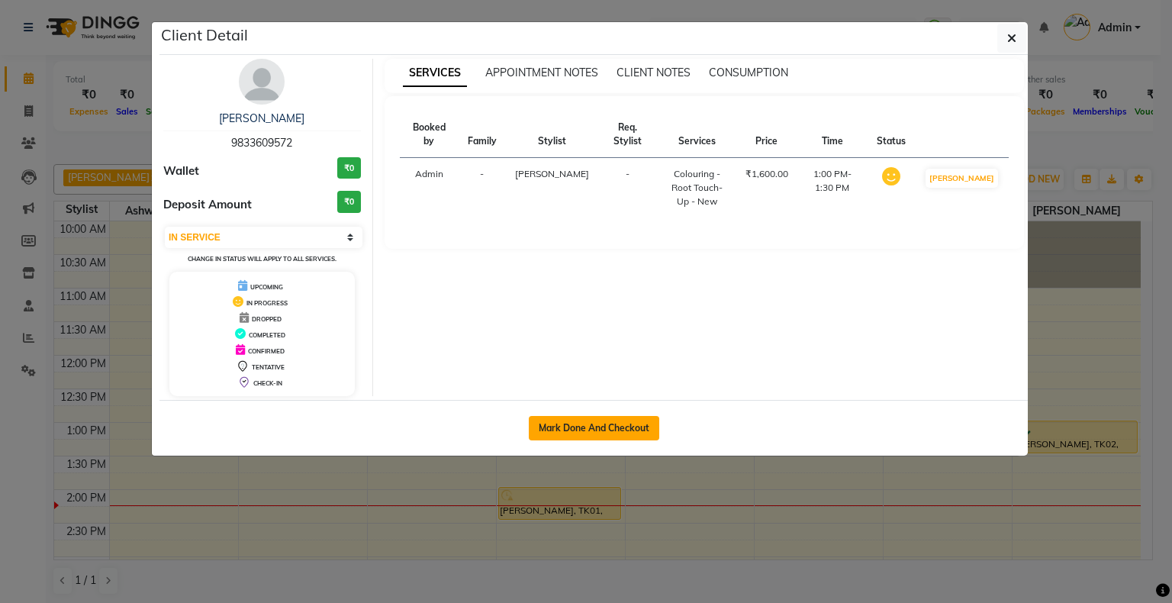
click at [610, 420] on button "Mark Done And Checkout" at bounding box center [594, 428] width 130 height 24
select select "4073"
select select "service"
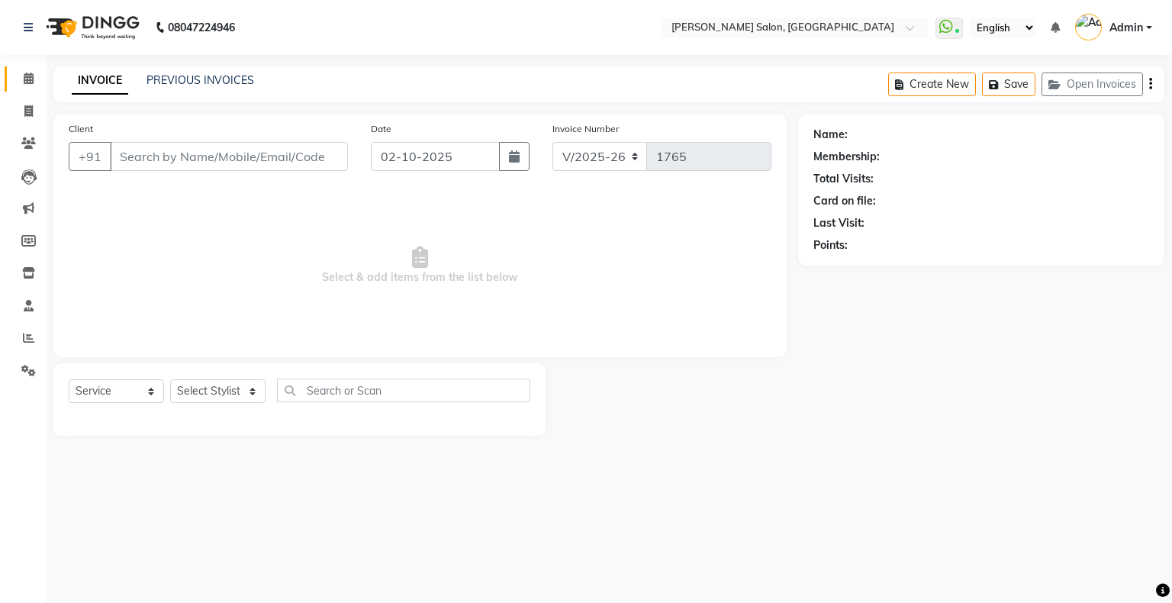
type input "9833609572"
select select "69724"
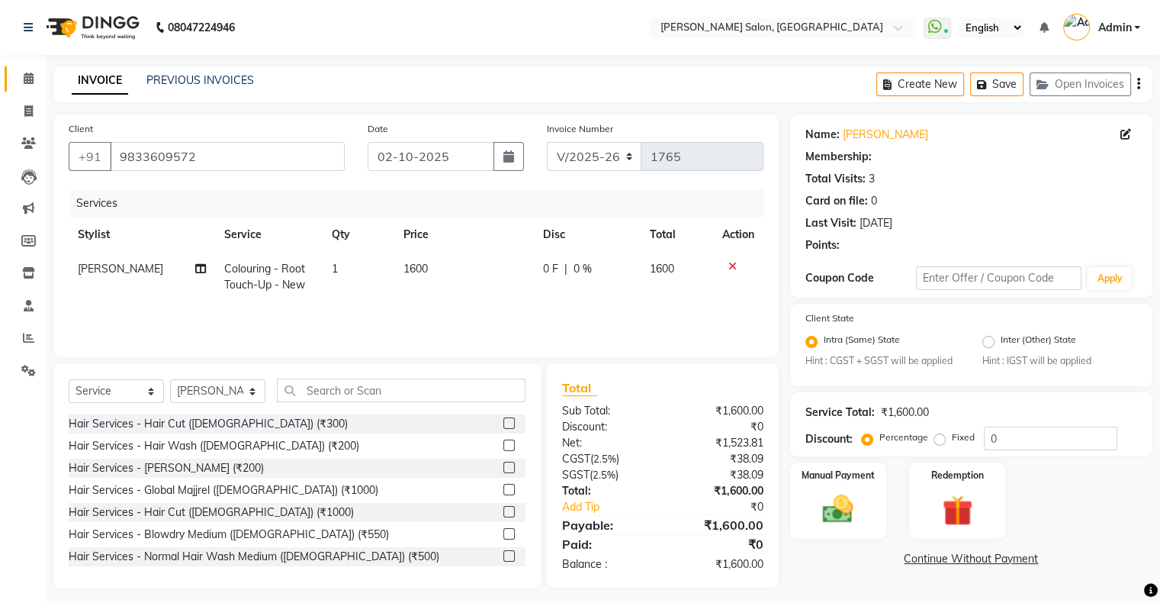
select select "1: Object"
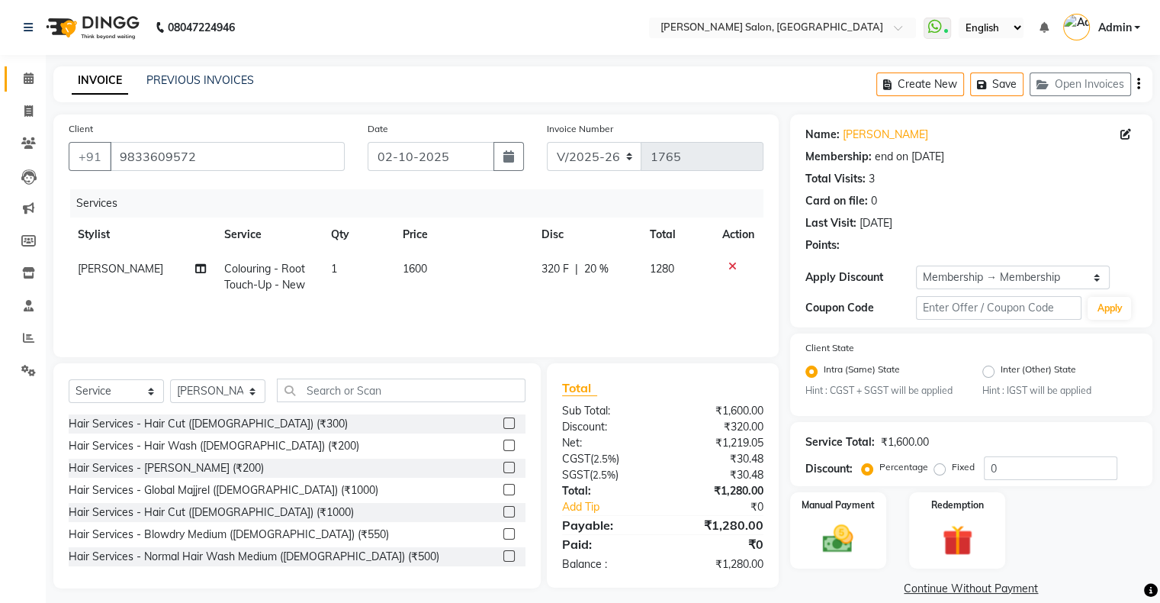
type input "20"
click at [729, 265] on icon at bounding box center [733, 266] width 8 height 11
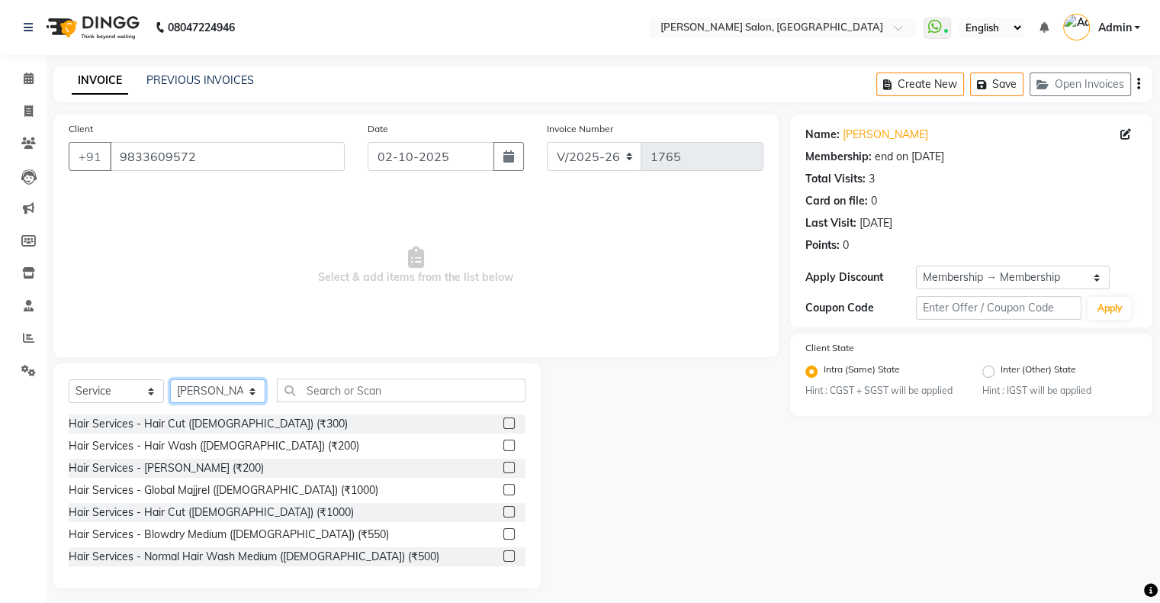
click at [222, 398] on select "Select Stylist Akshay [PERSON_NAME] Amrita [PERSON_NAME] Hair Head [PERSON_NAME…" at bounding box center [217, 391] width 95 height 24
select select "87848"
click at [170, 380] on select "Select Stylist Akshay [PERSON_NAME] Amrita [PERSON_NAME] Hair Head [PERSON_NAME…" at bounding box center [217, 391] width 95 height 24
click at [321, 385] on input "text" at bounding box center [401, 390] width 249 height 24
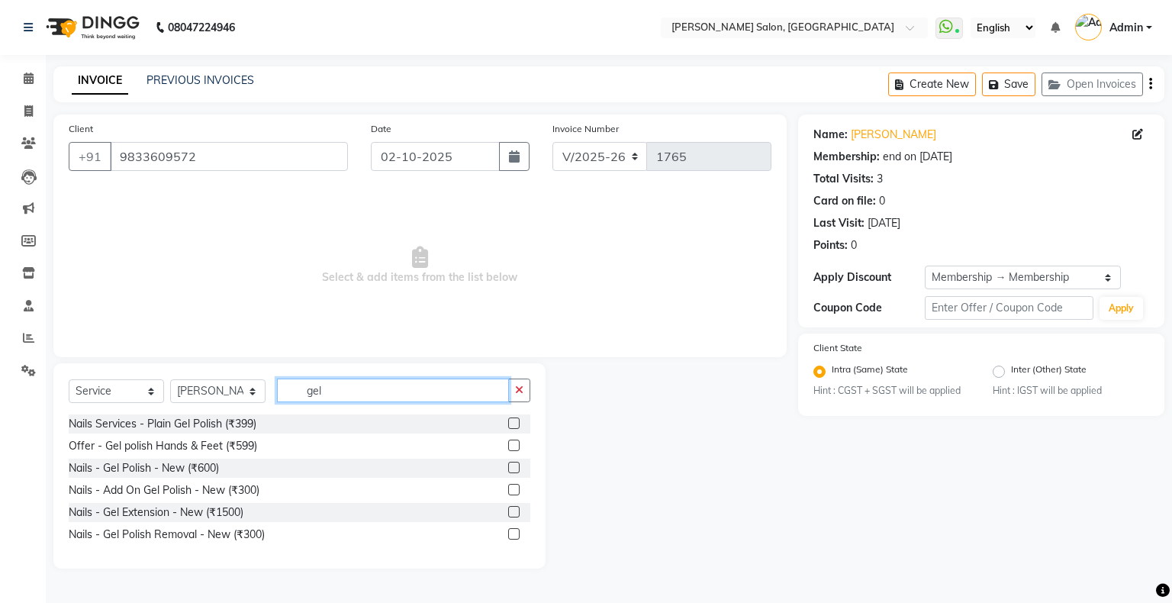
type input "gel"
click at [517, 468] on label at bounding box center [513, 467] width 11 height 11
click at [517, 468] on input "checkbox" at bounding box center [513, 468] width 10 height 10
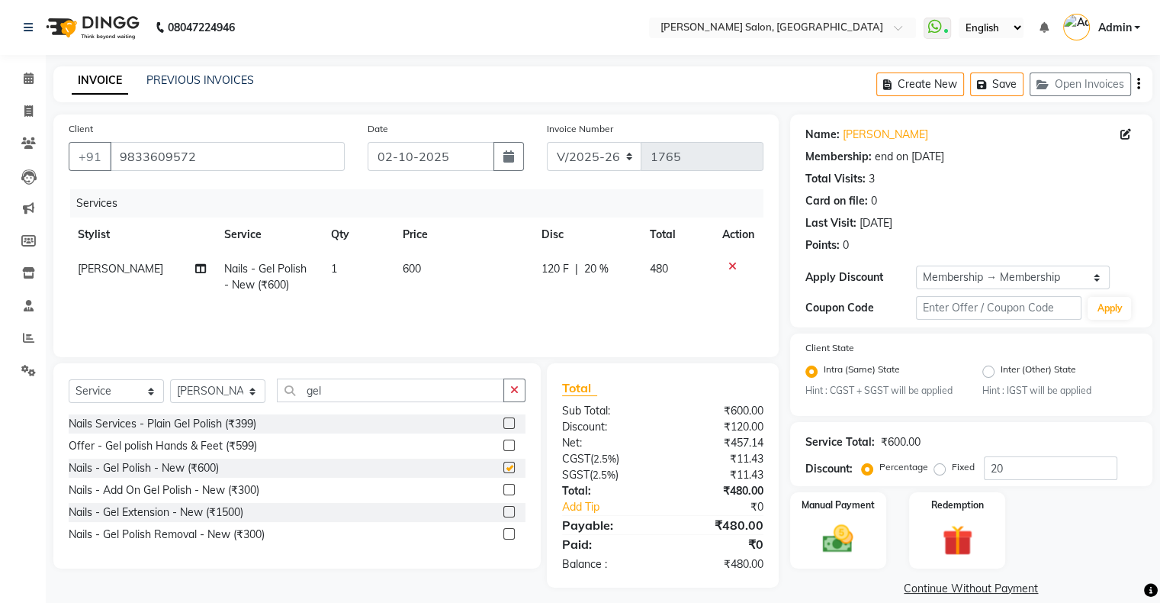
checkbox input "false"
click at [544, 270] on span "120 F" at bounding box center [555, 269] width 27 height 16
select select "87848"
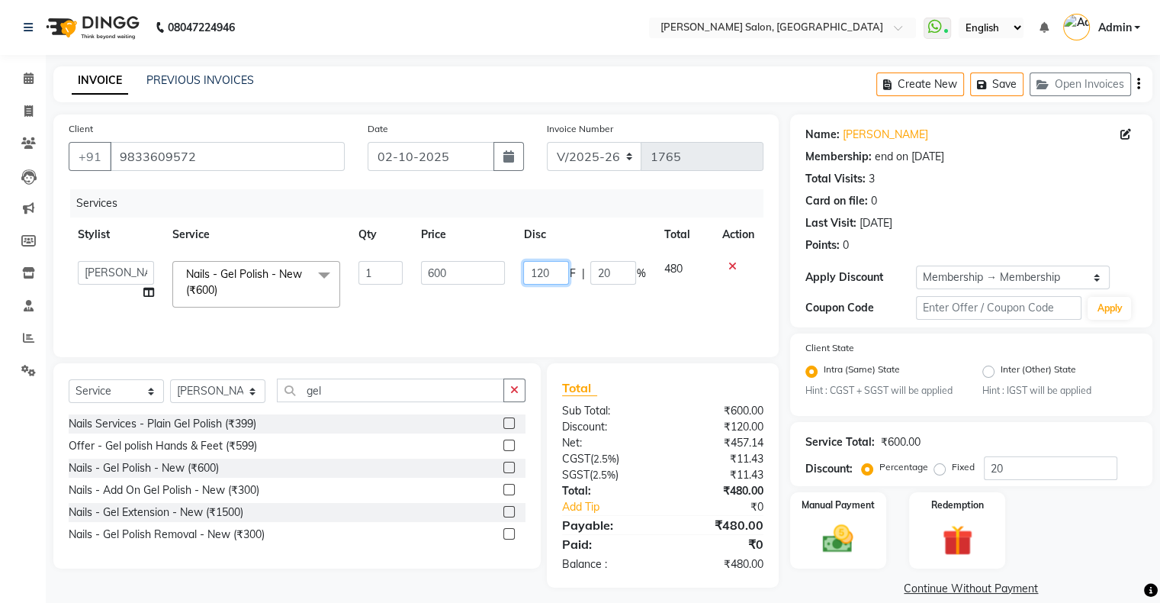
click at [544, 270] on input "120" at bounding box center [546, 273] width 46 height 24
type input "3"
type input "200"
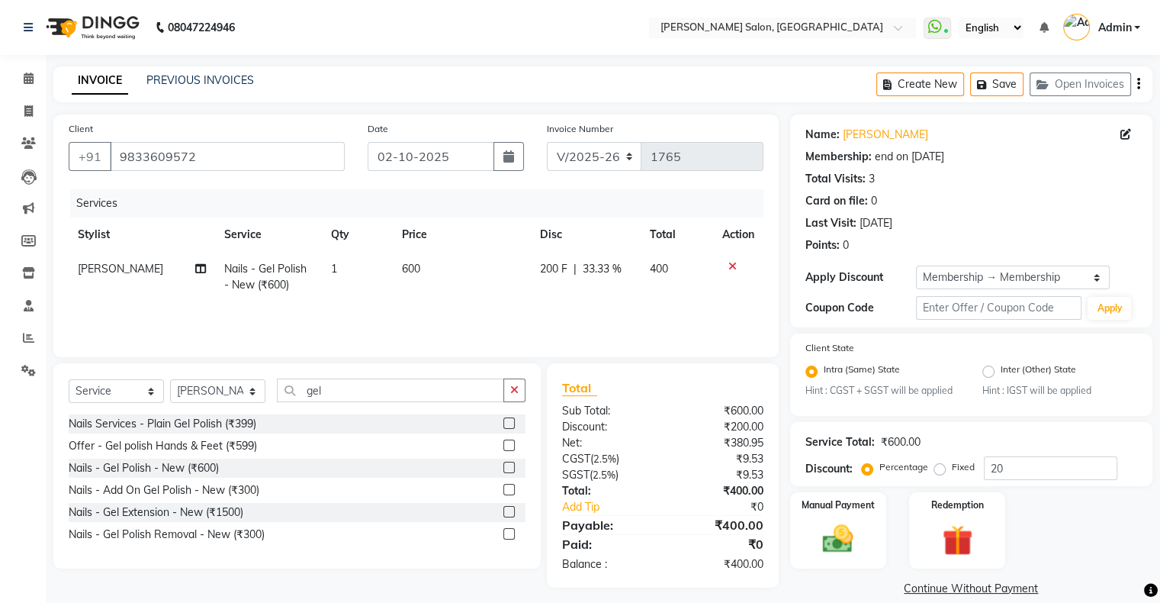
click at [543, 313] on div "Services Stylist Service Qty Price Disc Total Action [PERSON_NAME] Nails - Gel …" at bounding box center [416, 265] width 695 height 153
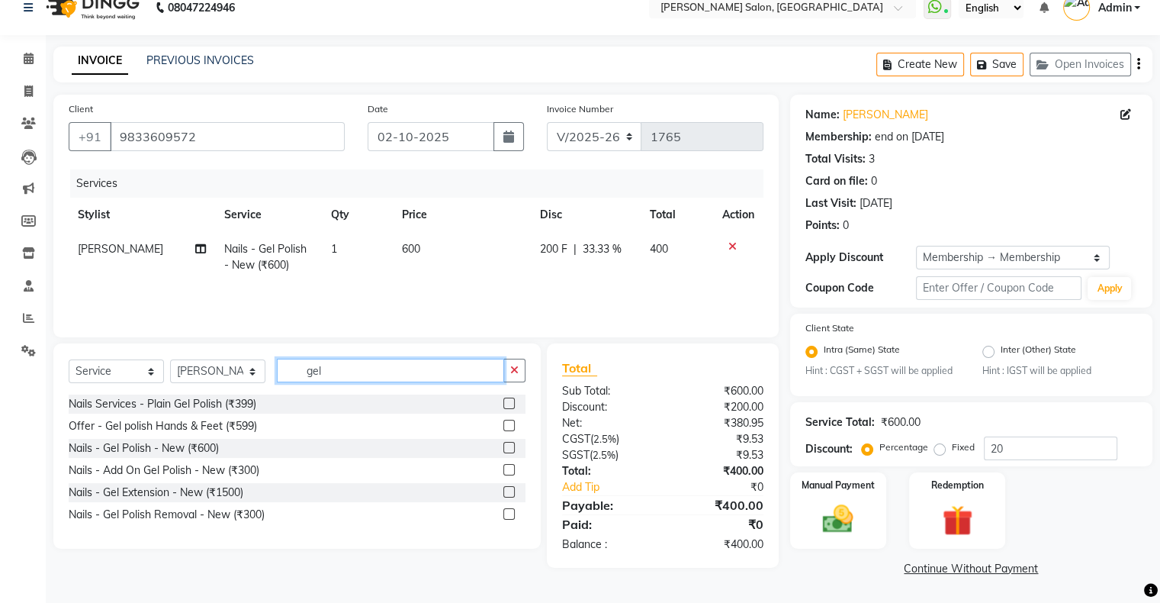
click at [314, 365] on input "gel" at bounding box center [390, 371] width 227 height 24
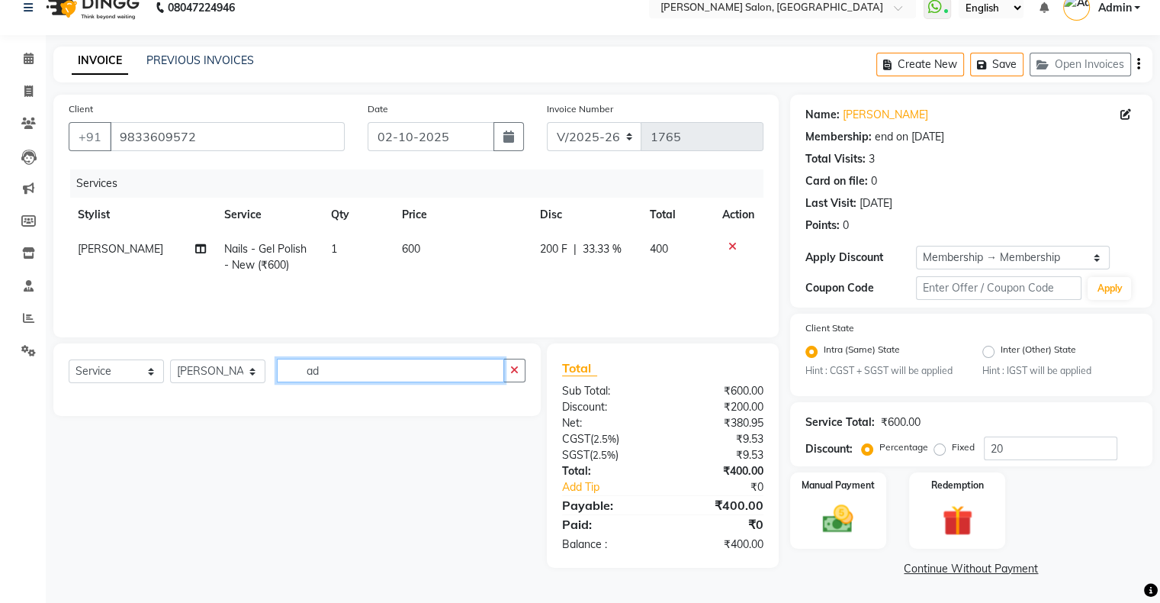
type input "a"
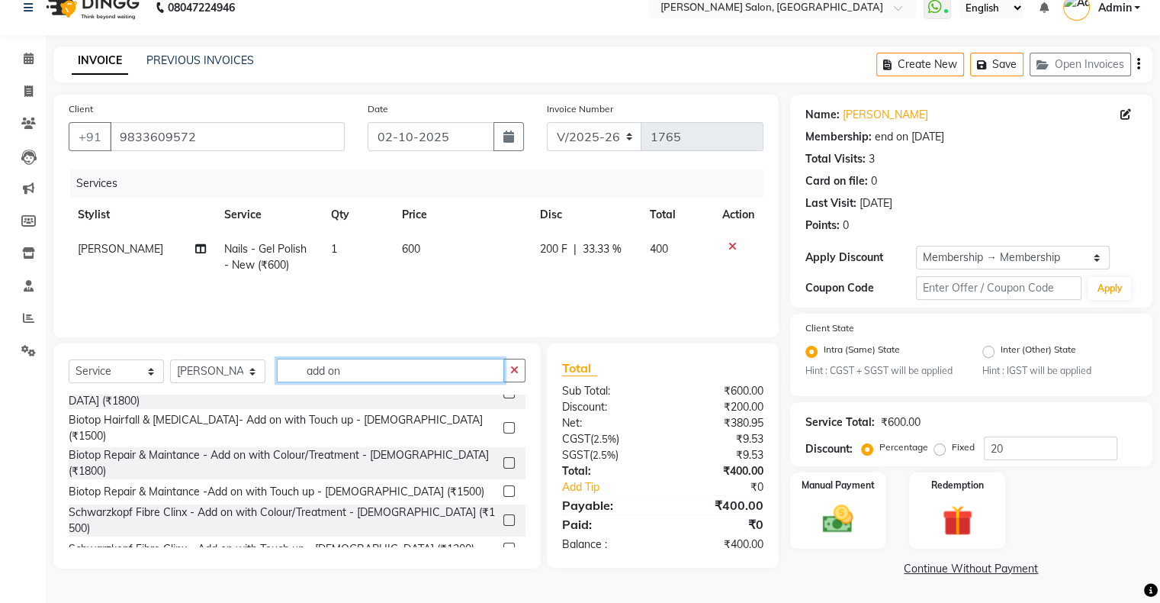
scroll to position [179, 0]
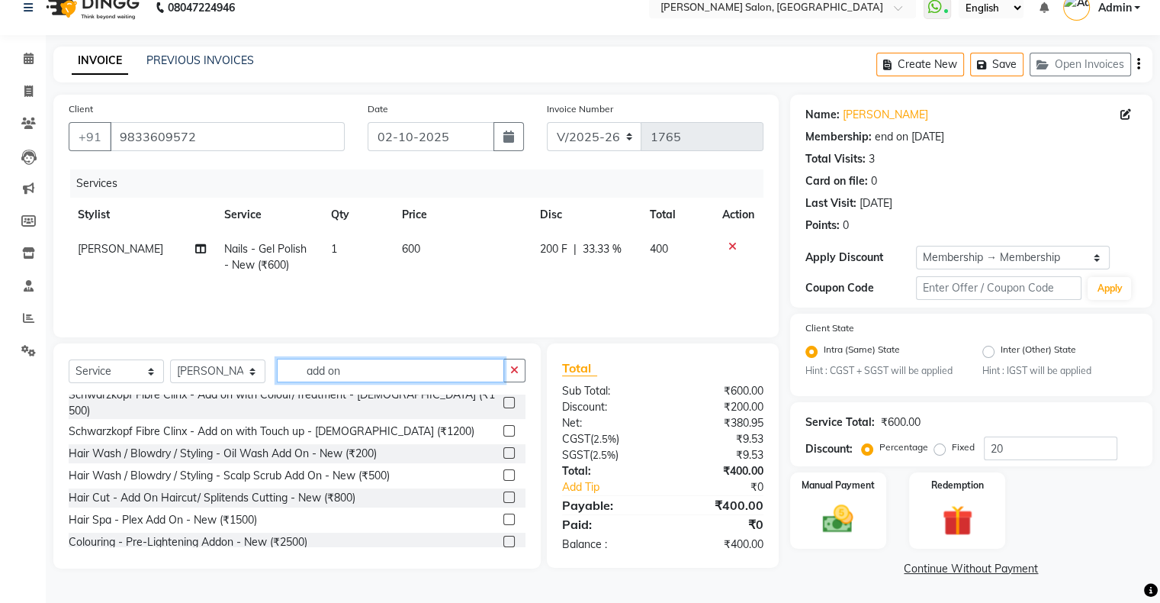
type input "add on"
click at [504, 558] on div at bounding box center [509, 566] width 10 height 16
click at [504, 558] on label at bounding box center [509, 563] width 11 height 11
click at [504, 559] on input "checkbox" at bounding box center [509, 564] width 10 height 10
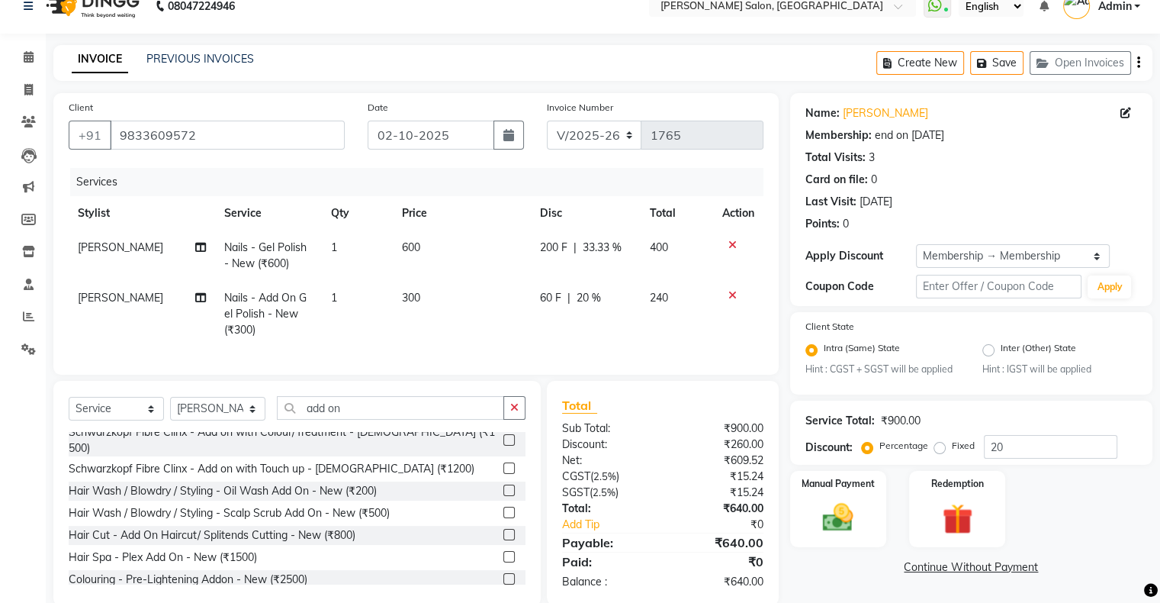
checkbox input "false"
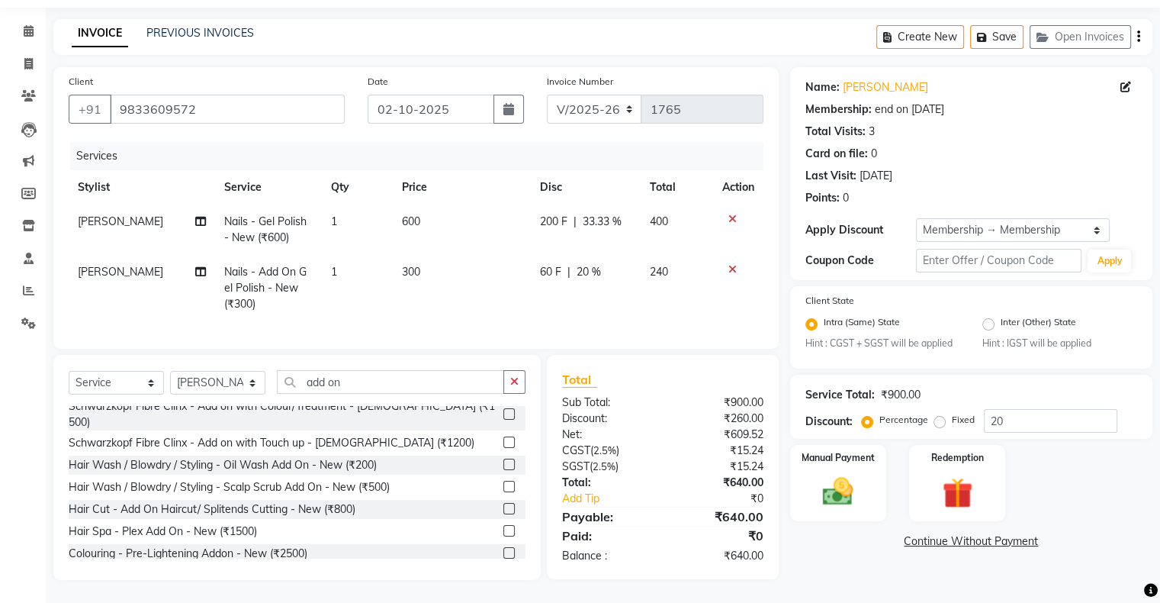
click at [531, 258] on td "60 F | 20 %" at bounding box center [586, 288] width 110 height 66
select select "87848"
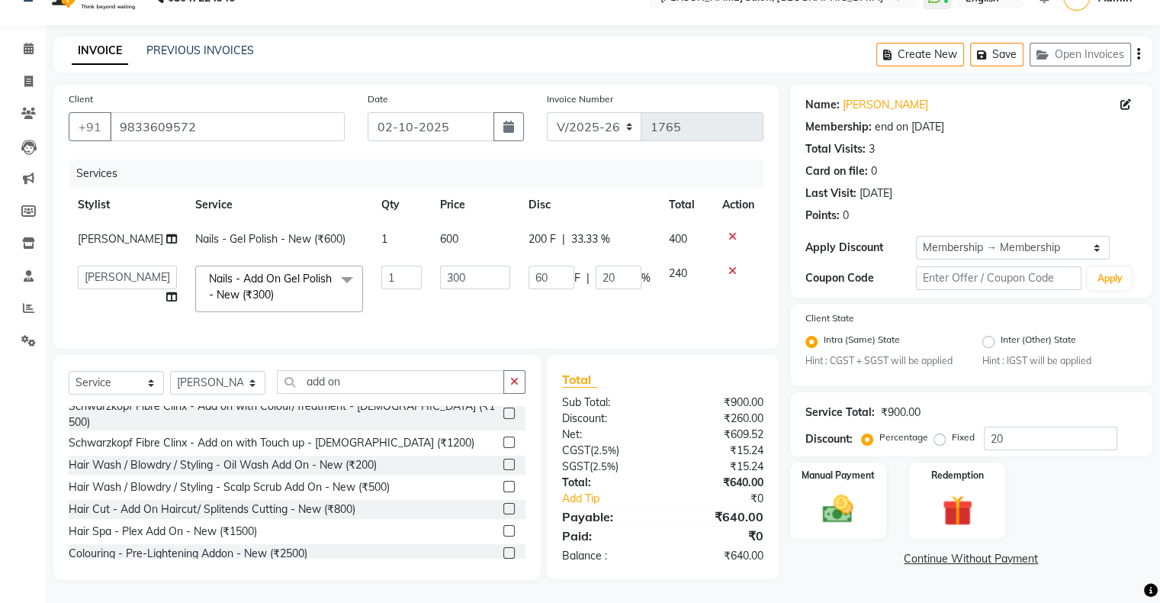
scroll to position [41, 0]
click at [549, 266] on input "60" at bounding box center [552, 278] width 46 height 24
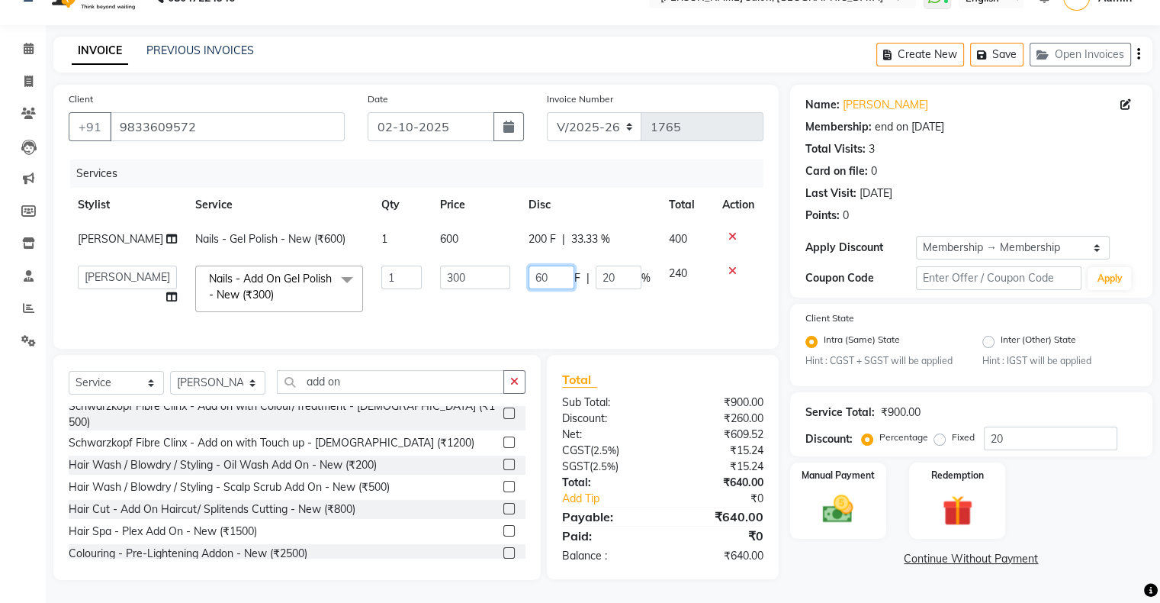
type input "6"
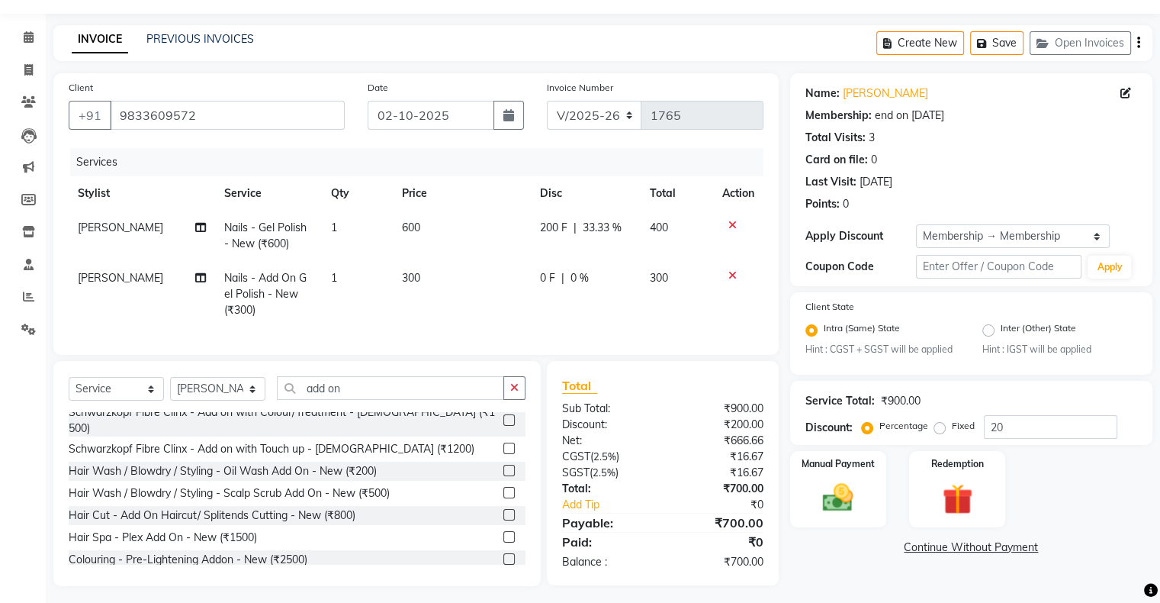
click at [551, 301] on td "0 F | 0 %" at bounding box center [586, 294] width 110 height 66
select select "87848"
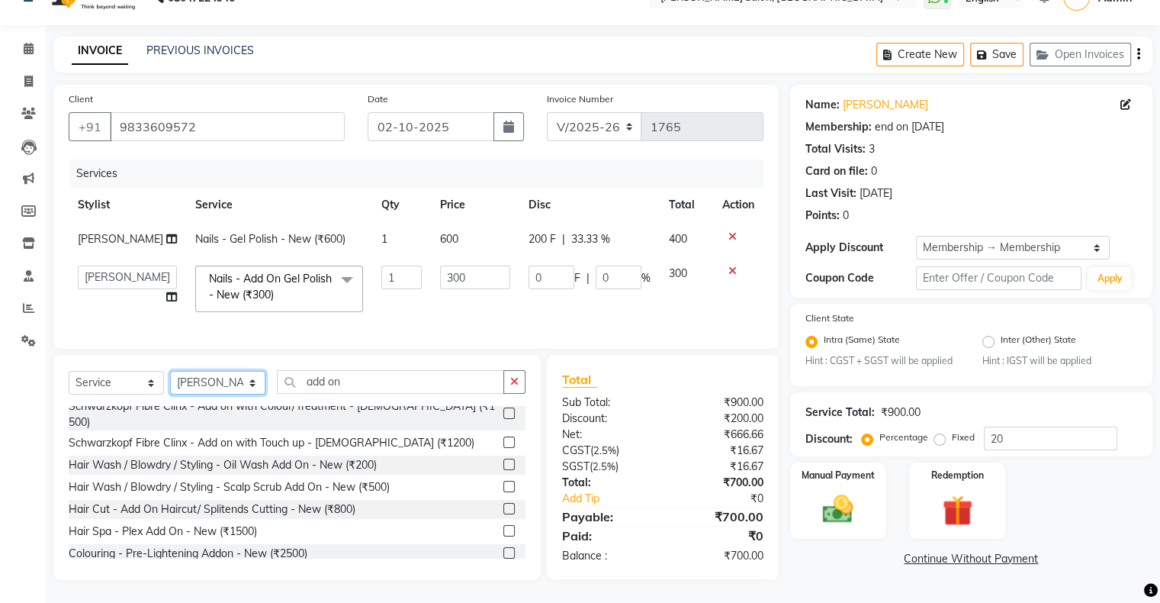
click at [218, 390] on select "Select Stylist Akshay [PERSON_NAME] Amrita [PERSON_NAME] Hair Head [PERSON_NAME…" at bounding box center [217, 383] width 95 height 24
select select "89637"
click at [170, 372] on select "Select Stylist Akshay [PERSON_NAME] Amrita [PERSON_NAME] Hair Head [PERSON_NAME…" at bounding box center [217, 383] width 95 height 24
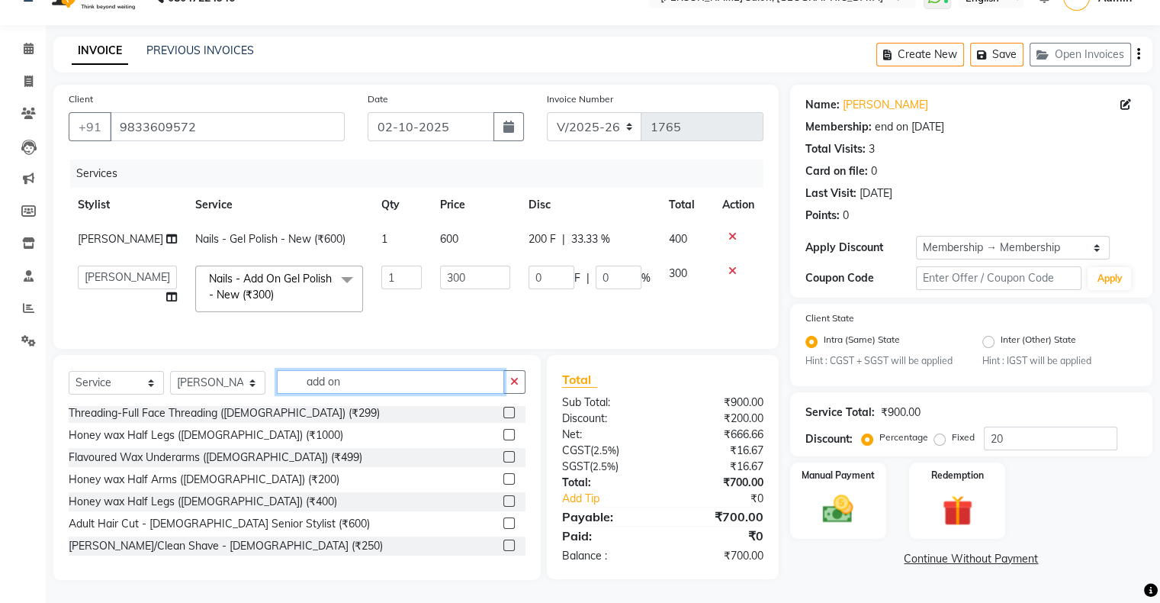
click at [338, 381] on input "add on" at bounding box center [390, 382] width 227 height 24
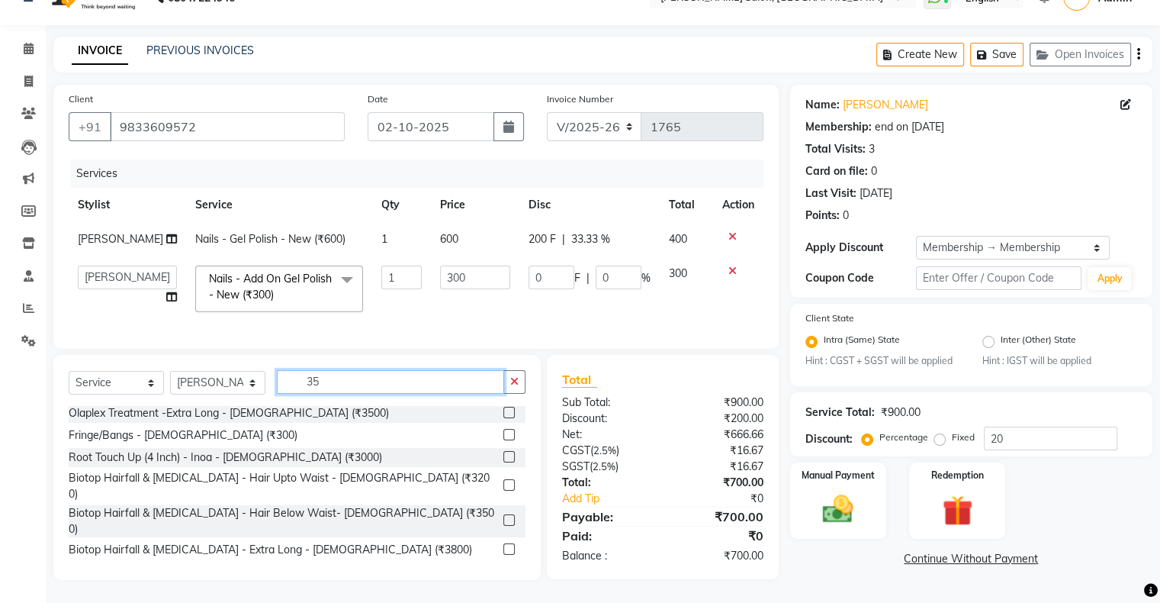
scroll to position [24, 0]
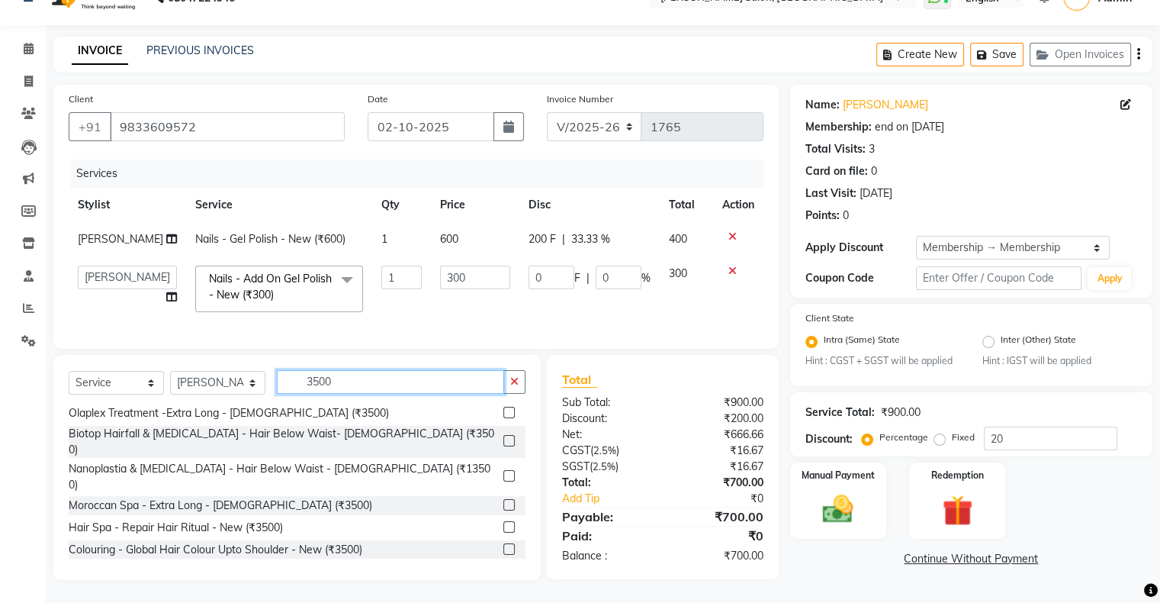
type input "3500"
click at [504, 521] on label at bounding box center [509, 526] width 11 height 11
click at [504, 523] on input "checkbox" at bounding box center [509, 528] width 10 height 10
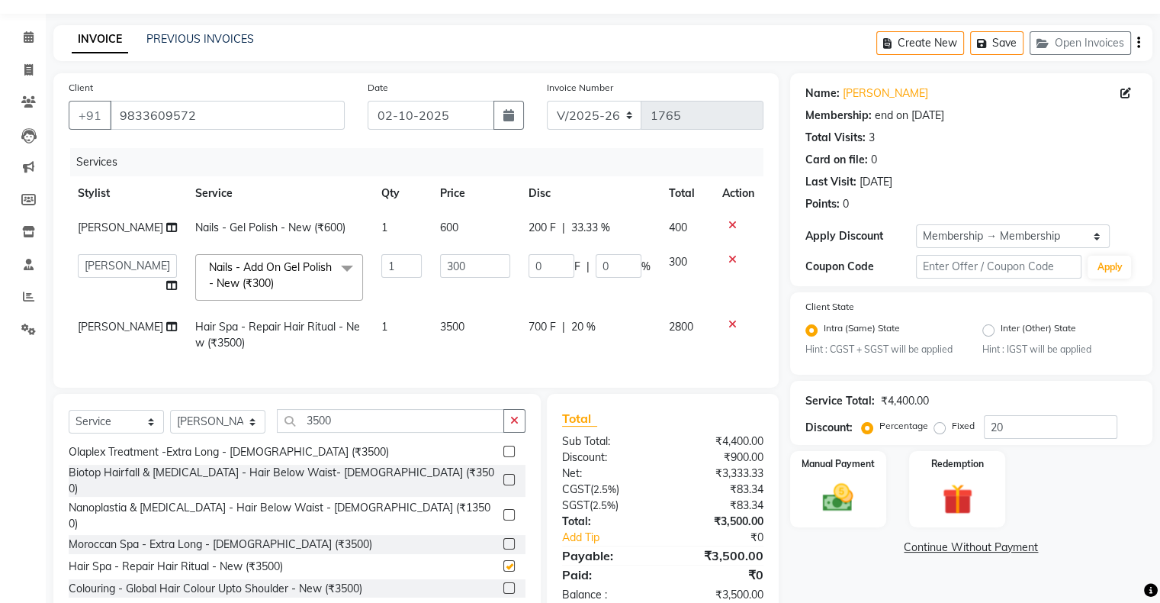
checkbox input "false"
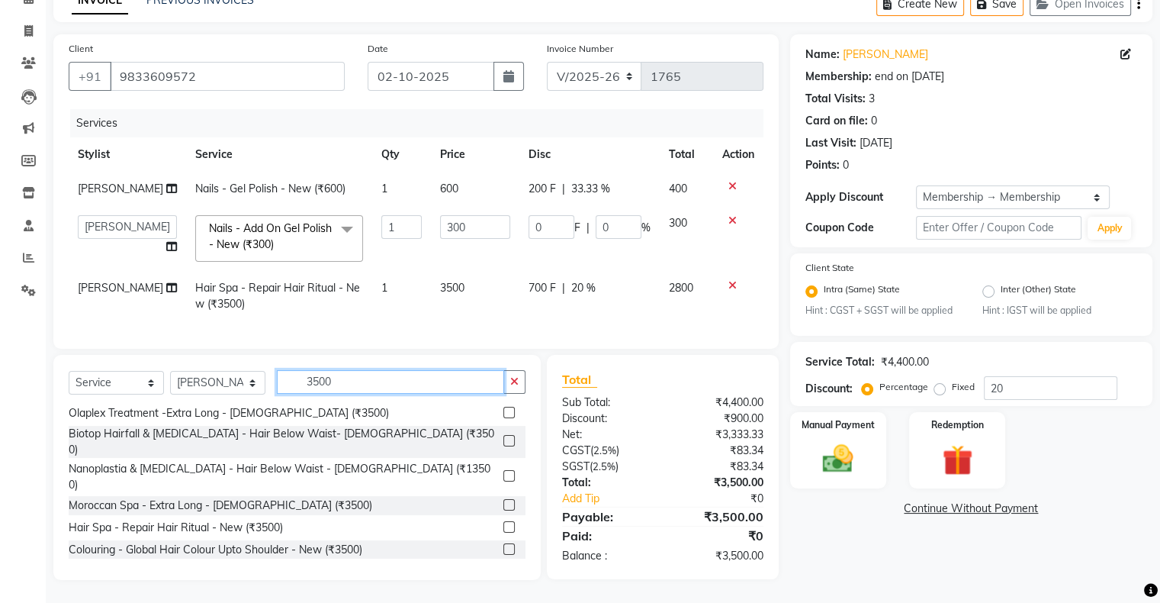
click at [323, 380] on input "3500" at bounding box center [390, 382] width 227 height 24
click at [323, 381] on input "3500" at bounding box center [390, 382] width 227 height 24
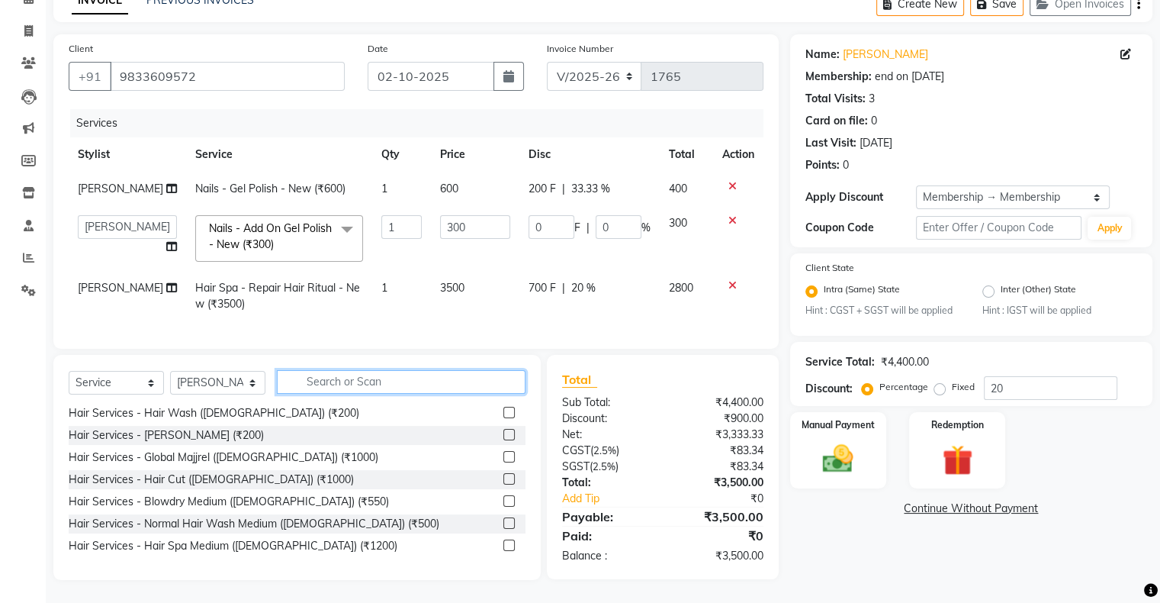
type input "a"
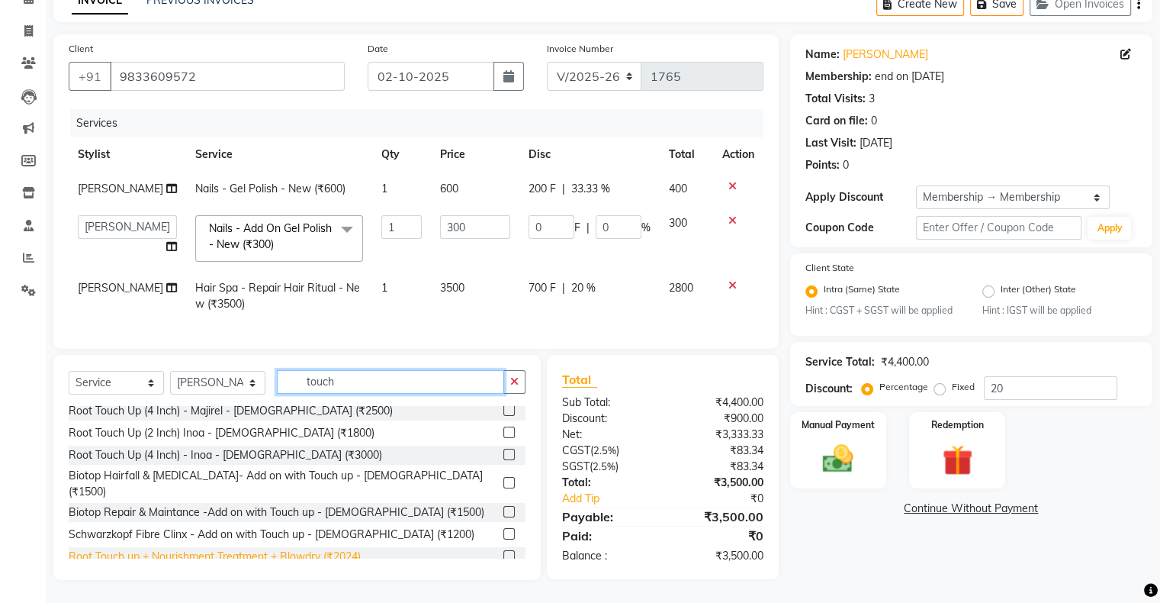
scroll to position [90, 0]
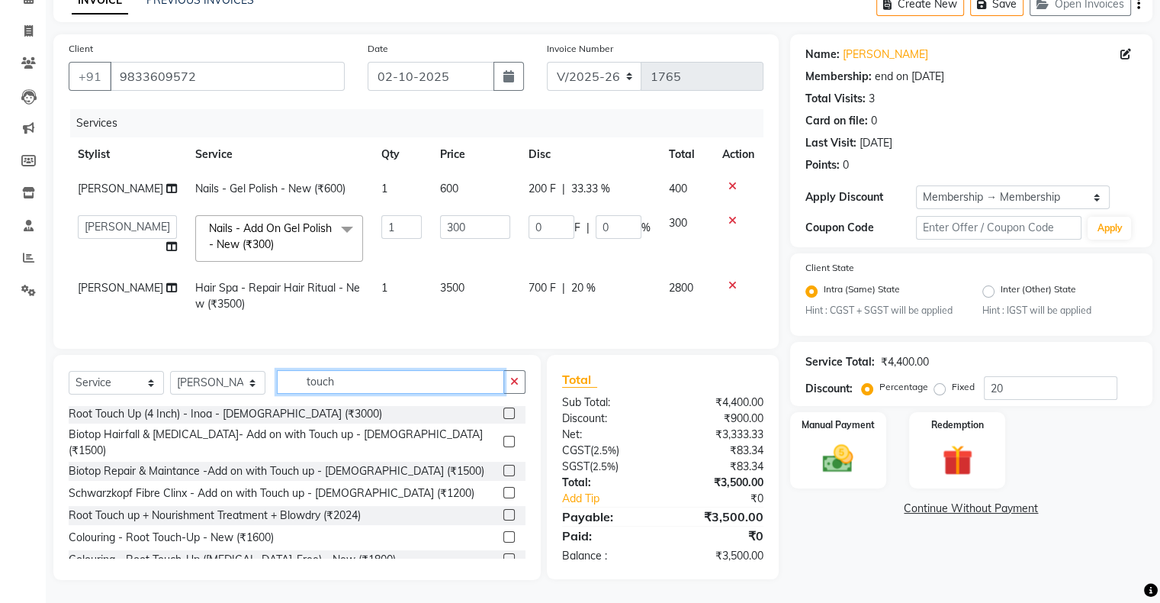
type input "touch"
click at [504, 531] on label at bounding box center [509, 536] width 11 height 11
click at [504, 533] on input "checkbox" at bounding box center [509, 538] width 10 height 10
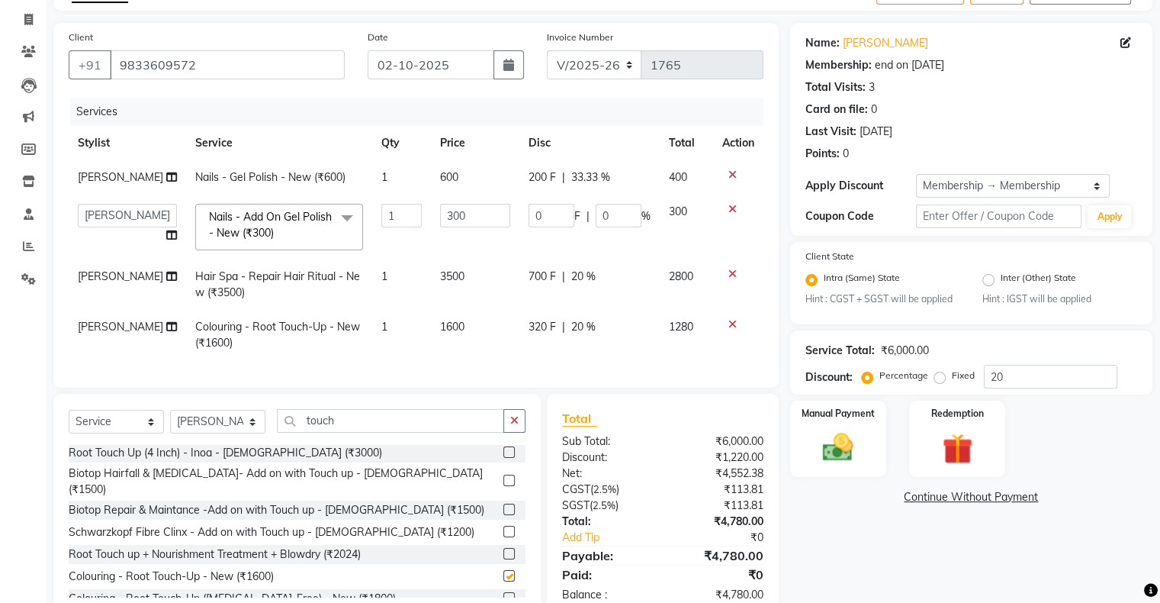
checkbox input "false"
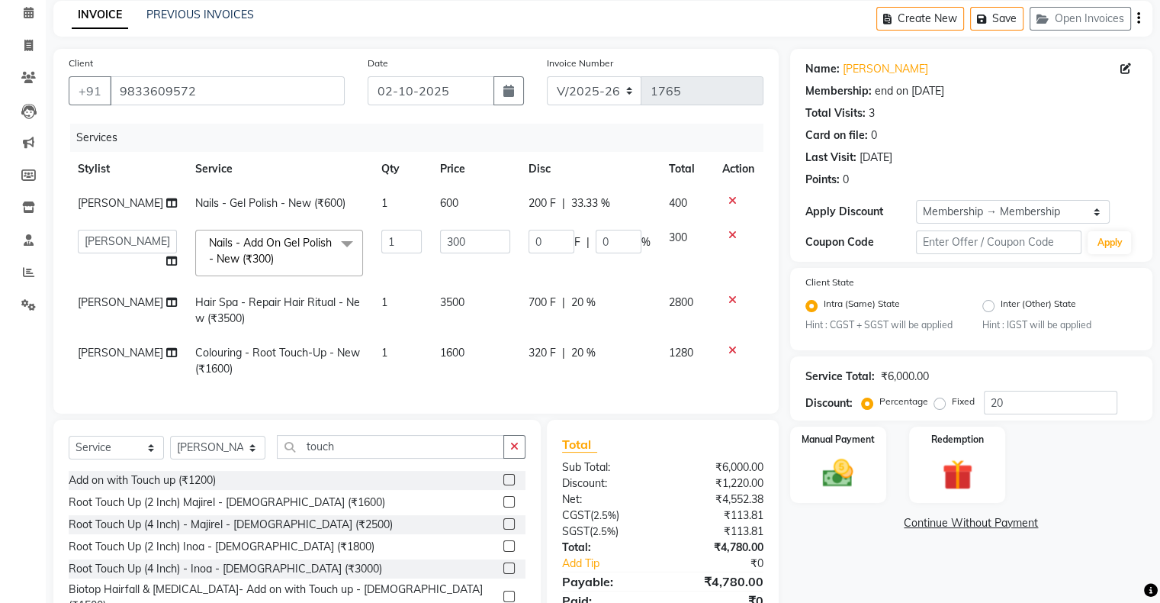
scroll to position [0, 0]
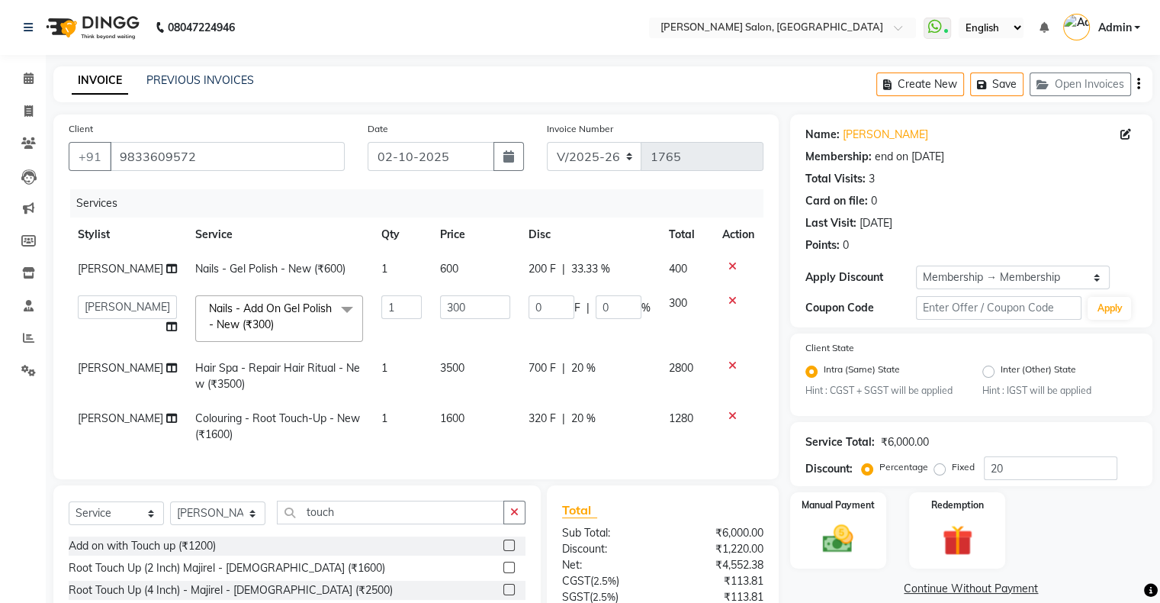
click at [108, 423] on td "[PERSON_NAME]" at bounding box center [127, 426] width 117 height 50
select select "89637"
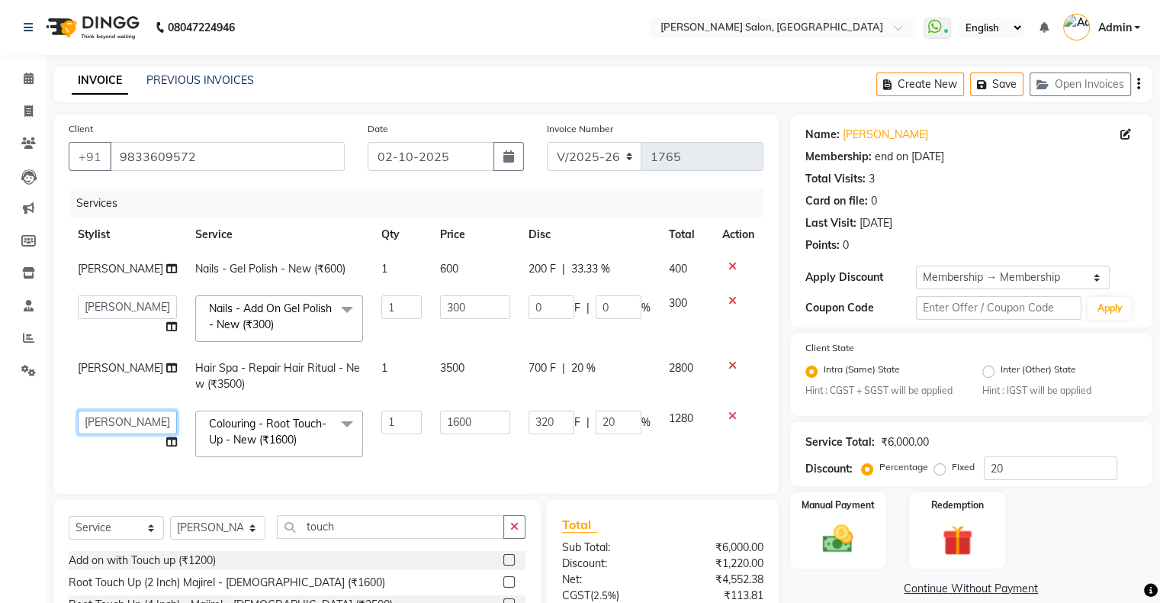
click at [108, 423] on select "Akshay [PERSON_NAME] [PERSON_NAME] Hair Head [PERSON_NAME] FD [PERSON_NAME] [PE…" at bounding box center [127, 422] width 99 height 24
select select "82272"
click at [133, 431] on select "Akshay [PERSON_NAME] [PERSON_NAME] Hair Head [PERSON_NAME] FD [PERSON_NAME] [PE…" at bounding box center [127, 422] width 99 height 24
select select "69724"
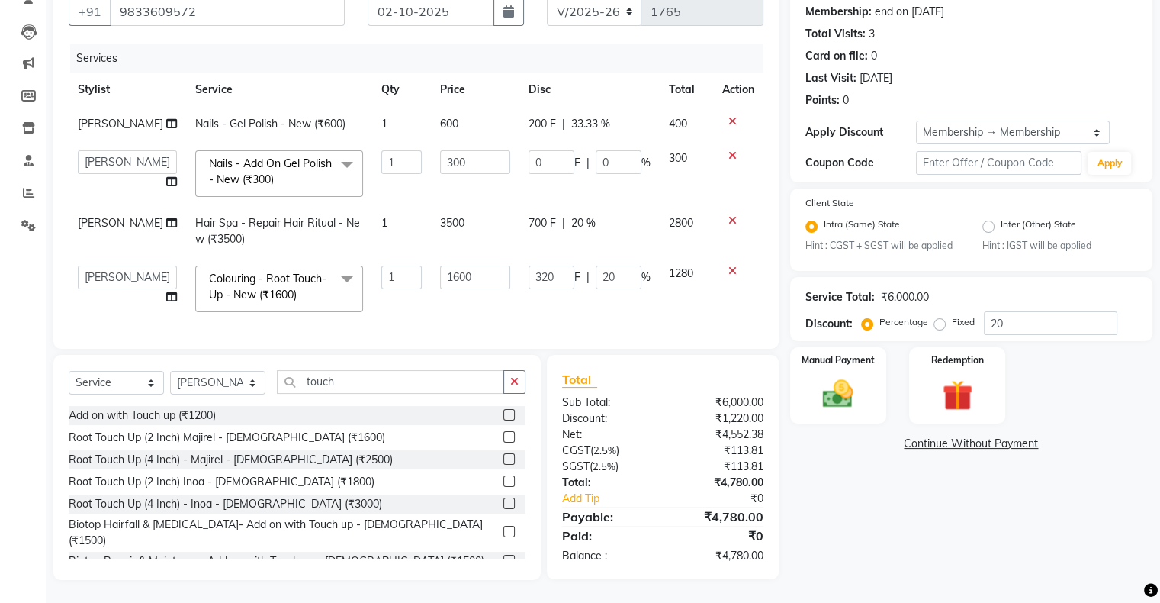
click at [726, 266] on div at bounding box center [739, 271] width 32 height 11
click at [729, 266] on icon at bounding box center [733, 271] width 8 height 11
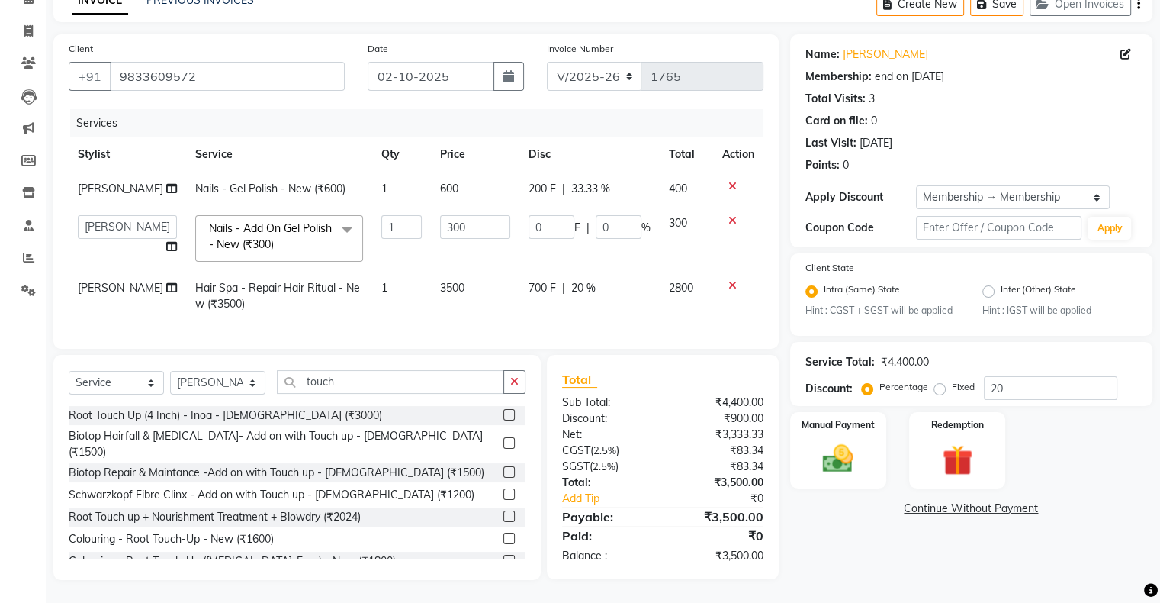
scroll to position [90, 0]
click at [504, 553] on label at bounding box center [509, 558] width 11 height 11
click at [504, 555] on input "checkbox" at bounding box center [509, 560] width 10 height 10
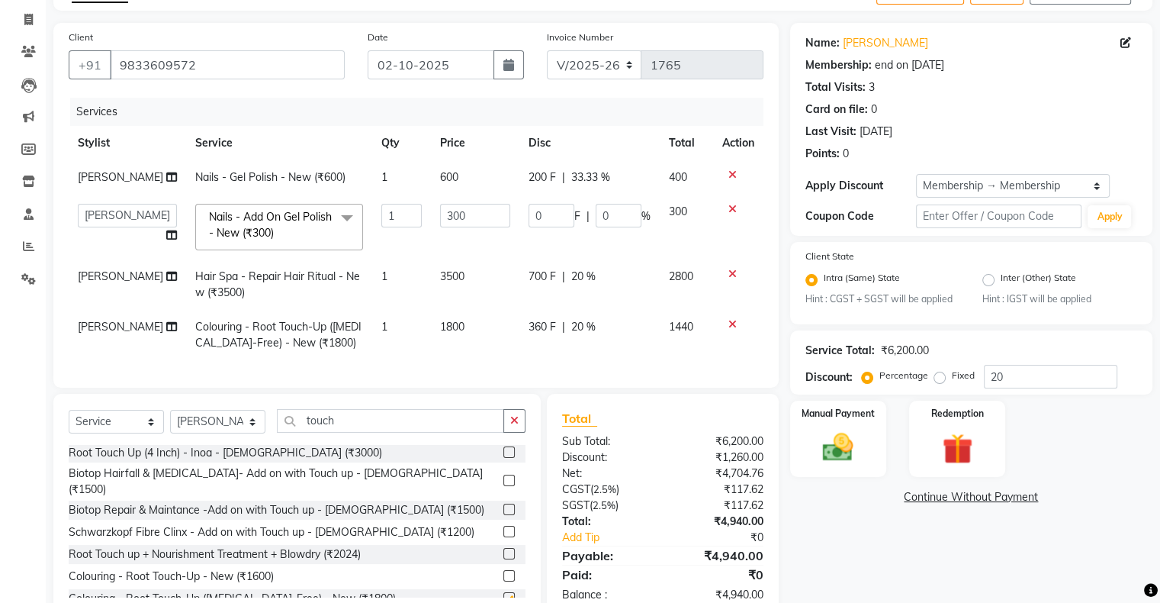
checkbox input "false"
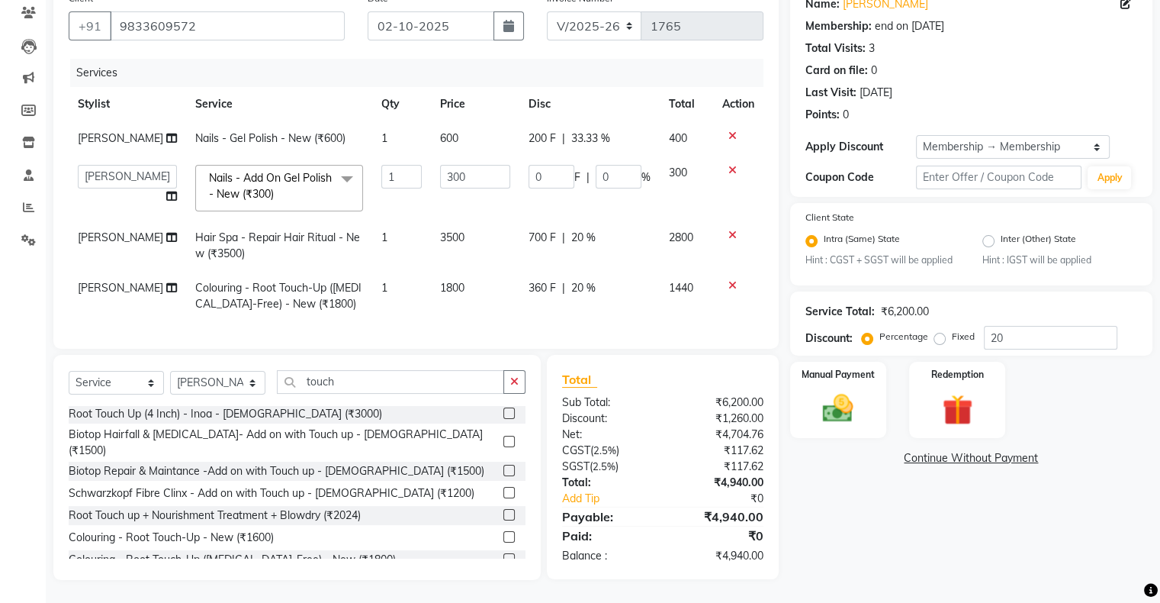
click at [706, 508] on div "₹4,940.00" at bounding box center [719, 516] width 112 height 18
click at [858, 391] on img at bounding box center [838, 409] width 51 height 37
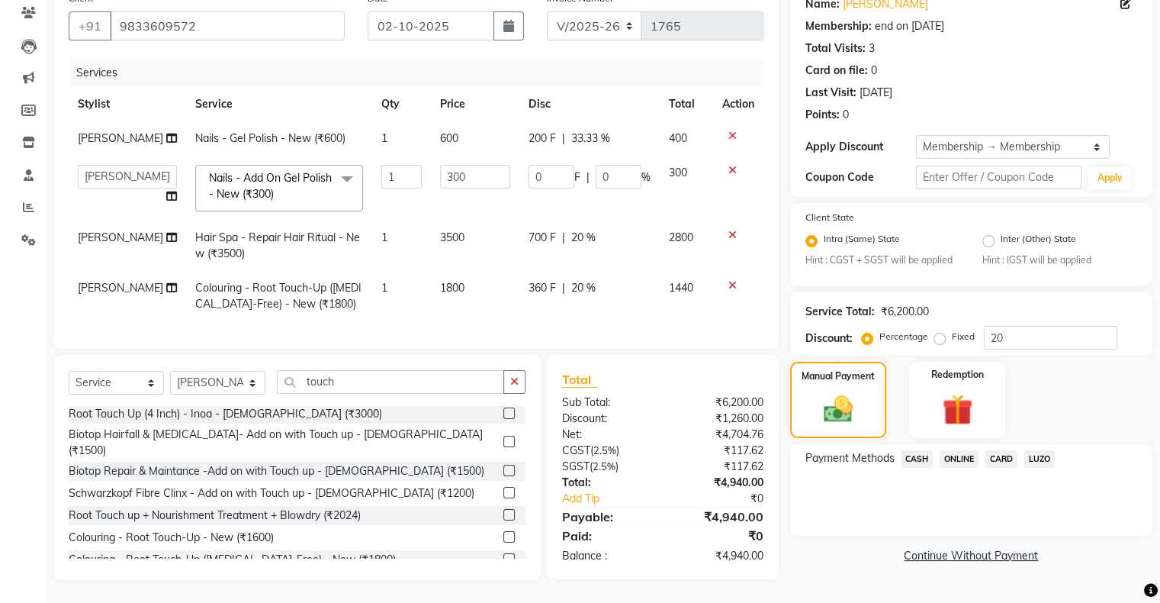
click at [967, 453] on span "ONLINE" at bounding box center [959, 459] width 40 height 18
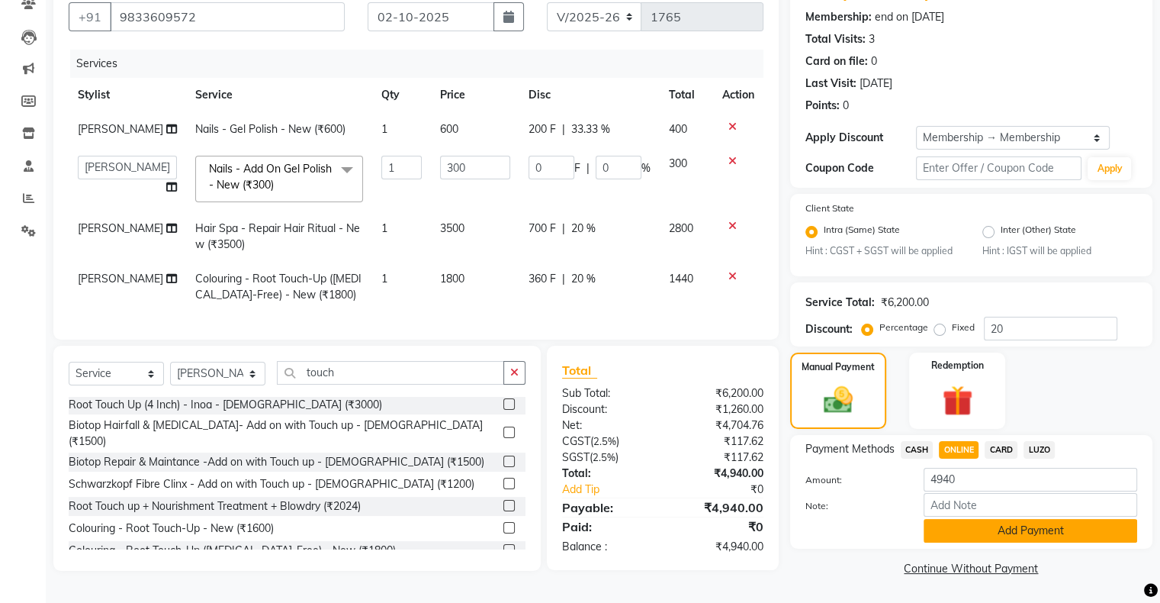
click at [971, 524] on button "Add Payment" at bounding box center [1031, 531] width 214 height 24
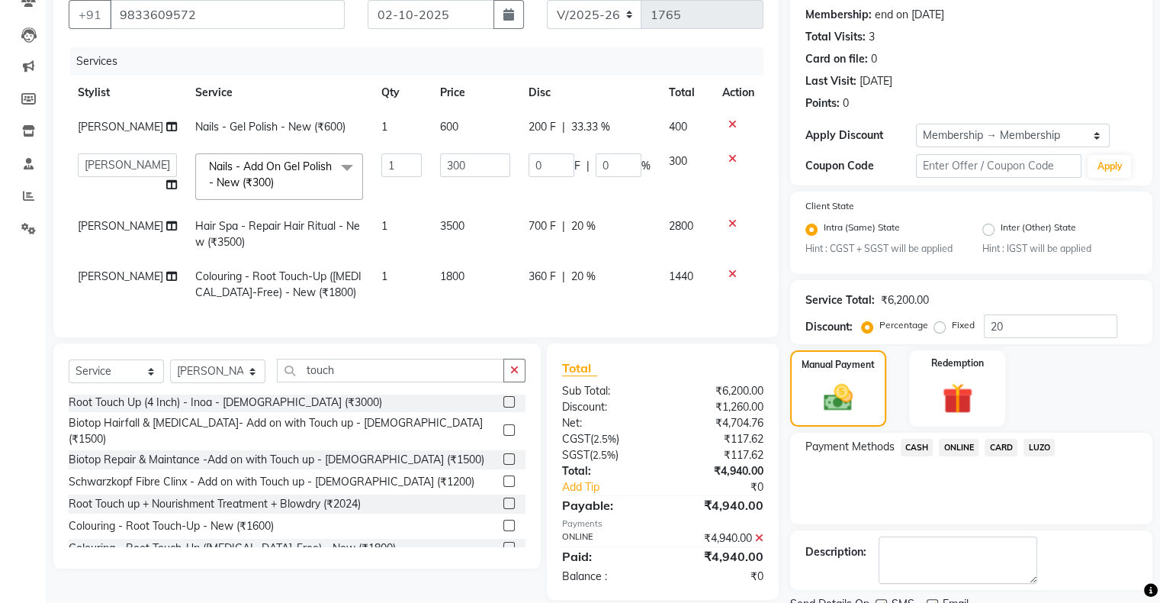
scroll to position [128, 0]
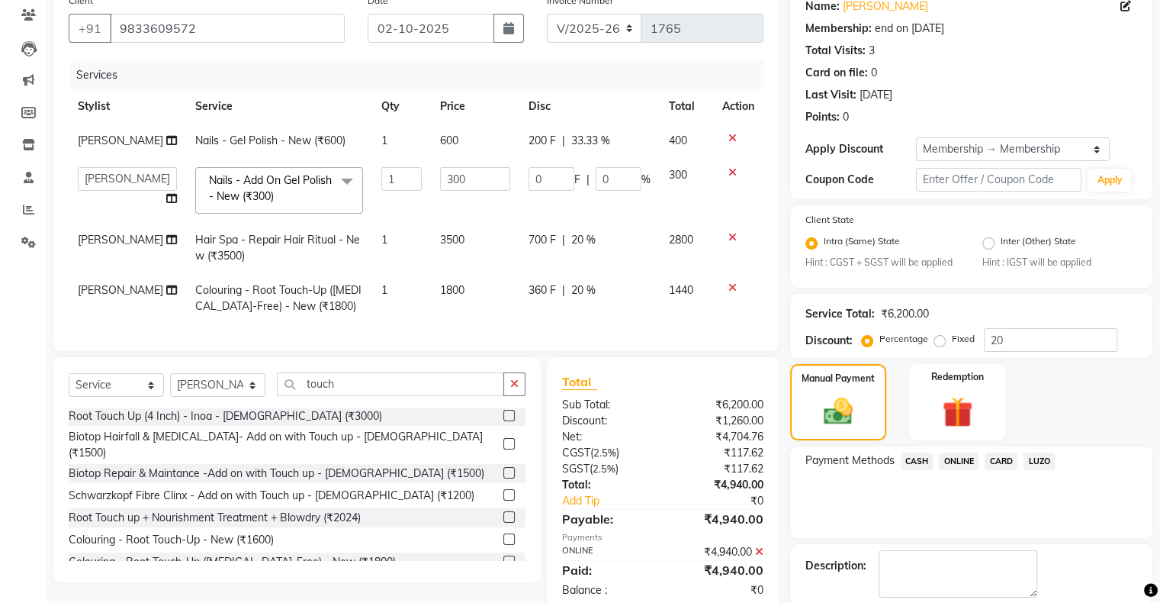
click at [79, 291] on span "[PERSON_NAME]" at bounding box center [120, 290] width 85 height 14
select select "89637"
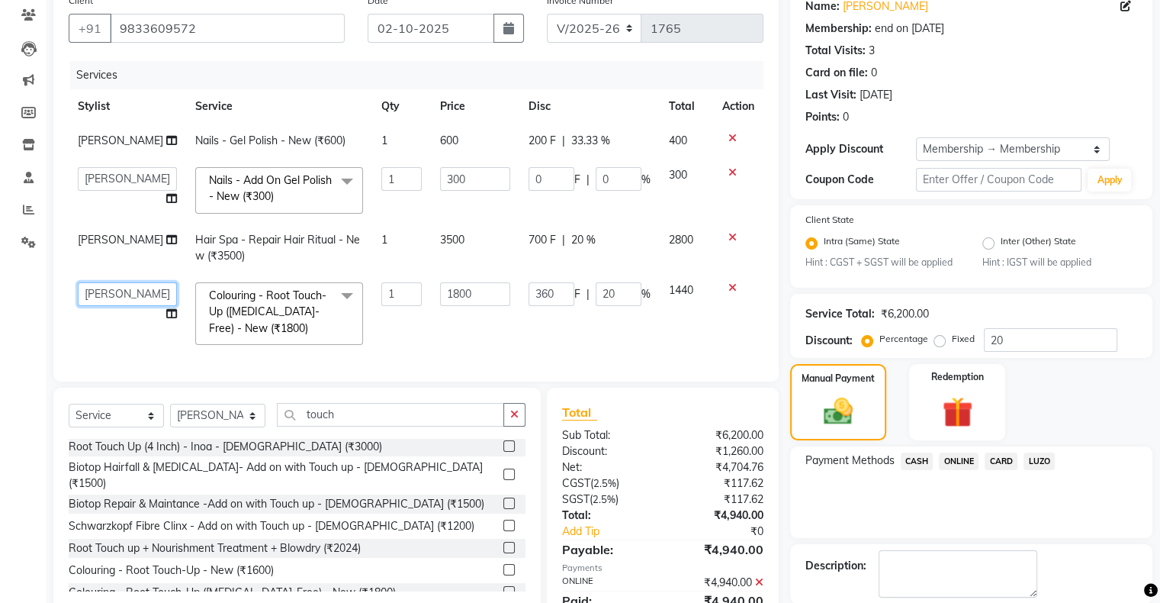
click at [79, 291] on select "Akshay [PERSON_NAME] [PERSON_NAME] Hair Head [PERSON_NAME] FD [PERSON_NAME] [PE…" at bounding box center [127, 294] width 99 height 24
select select "69724"
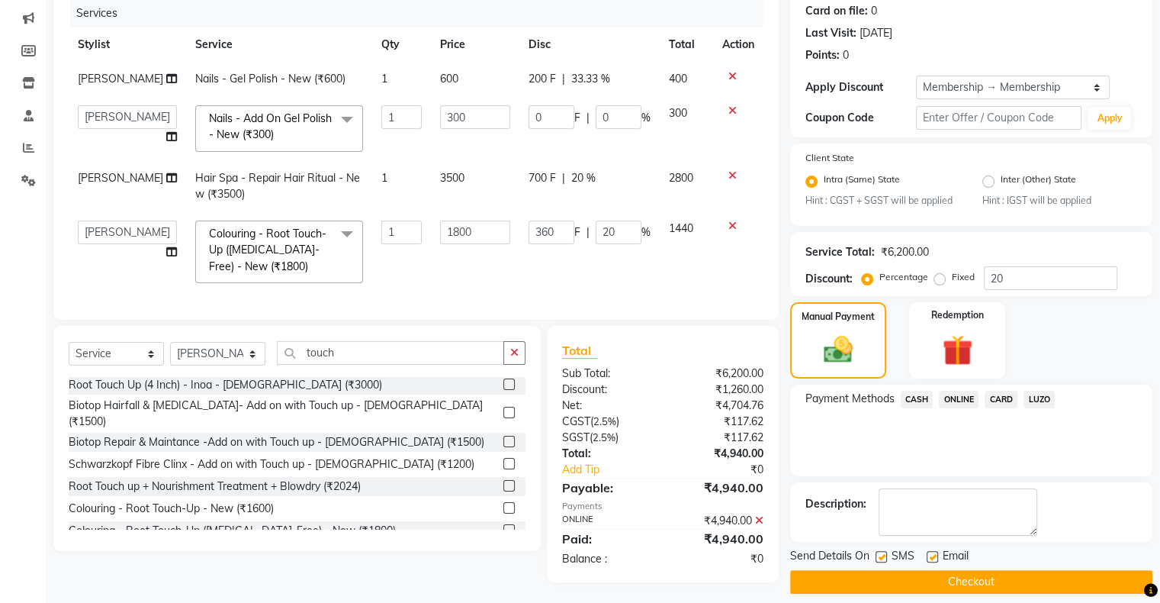
scroll to position [204, 0]
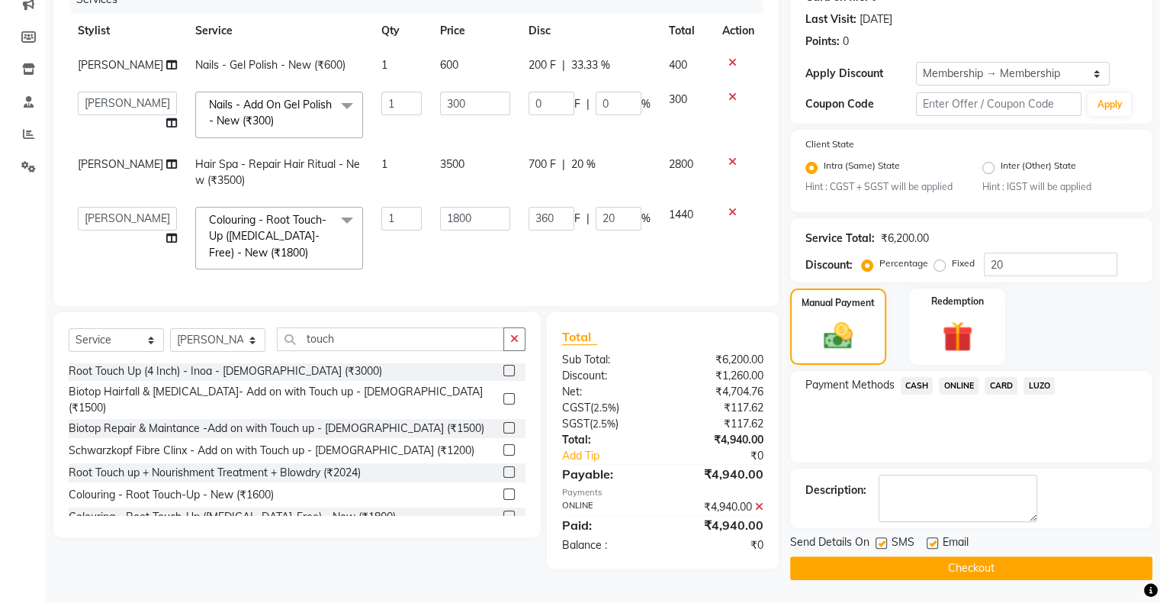
click at [887, 572] on button "Checkout" at bounding box center [971, 568] width 362 height 24
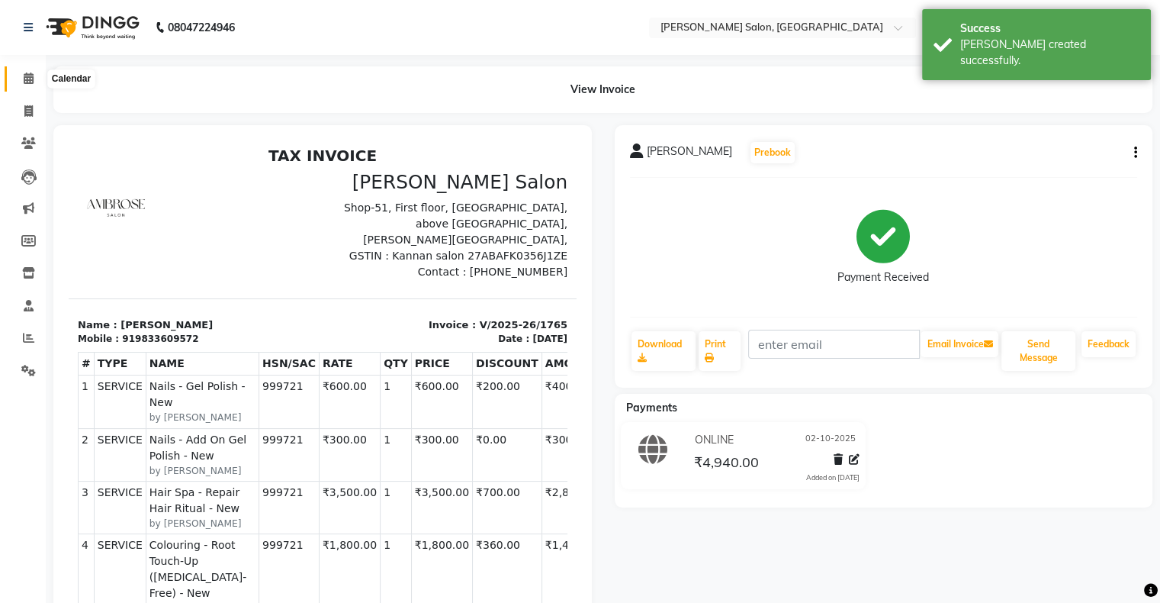
click at [17, 76] on span at bounding box center [28, 79] width 27 height 18
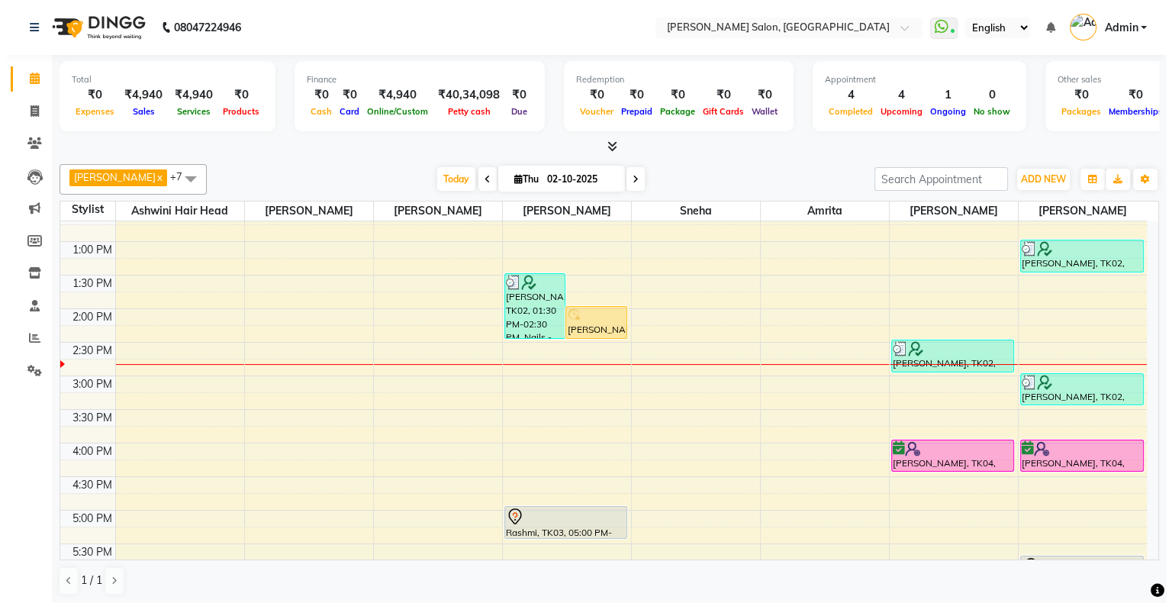
scroll to position [144, 0]
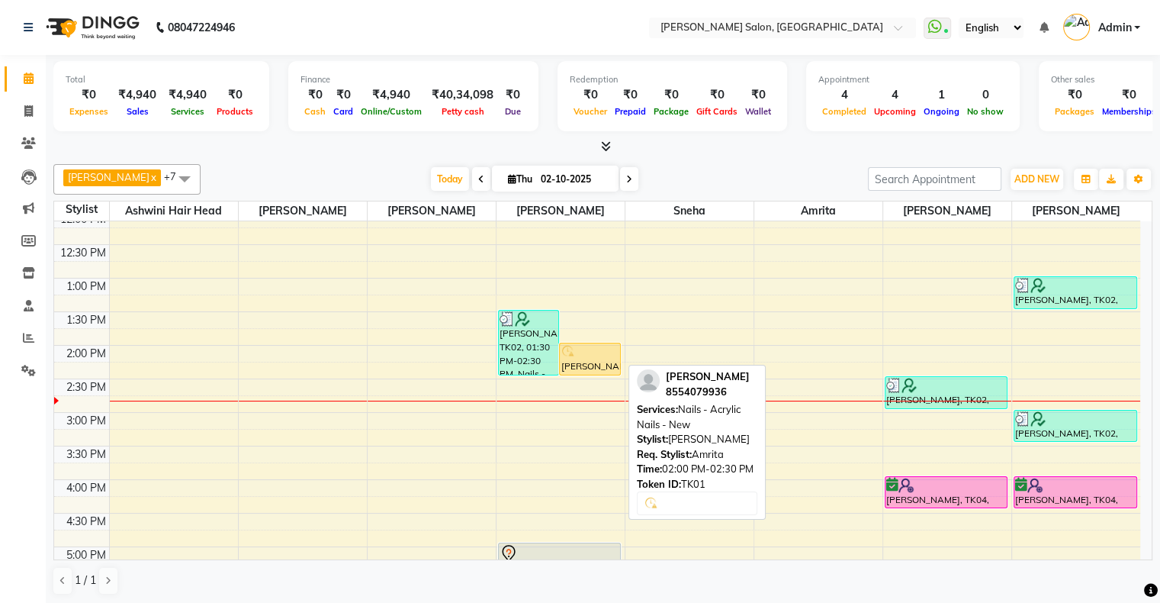
click at [592, 352] on div at bounding box center [590, 351] width 59 height 15
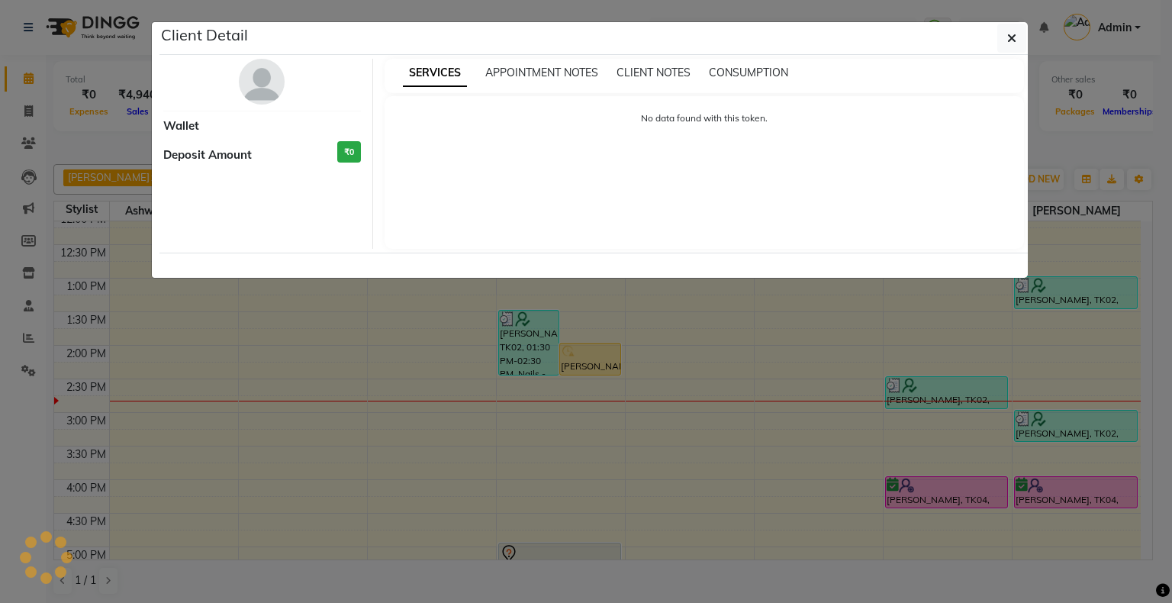
select select "1"
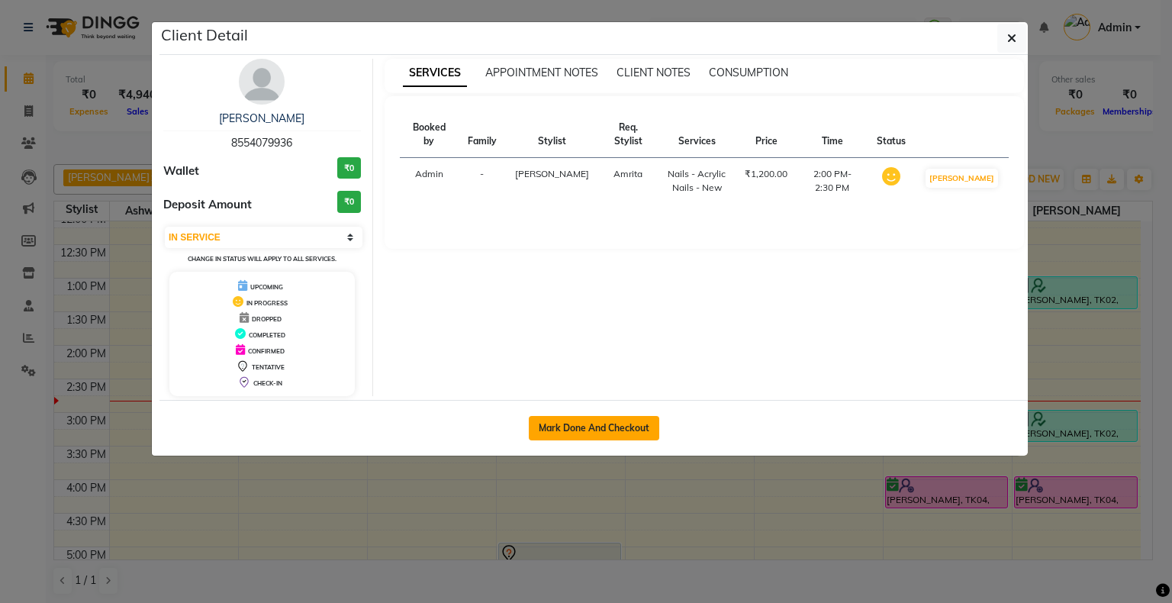
click at [606, 419] on button "Mark Done And Checkout" at bounding box center [594, 428] width 130 height 24
select select "4073"
select select "service"
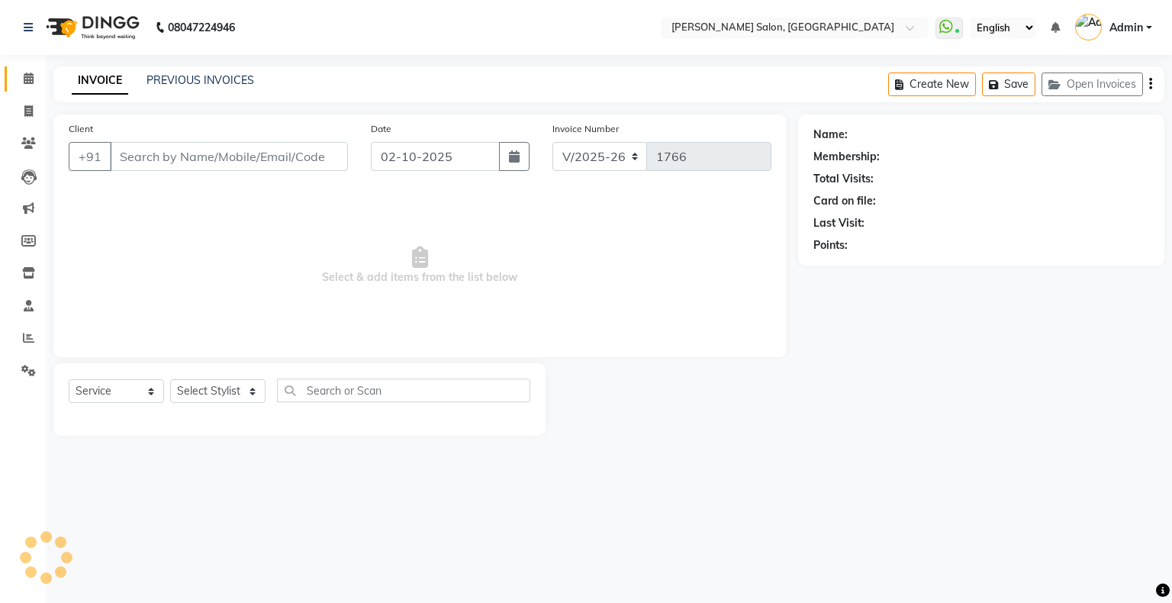
type input "8554079936"
select select "87848"
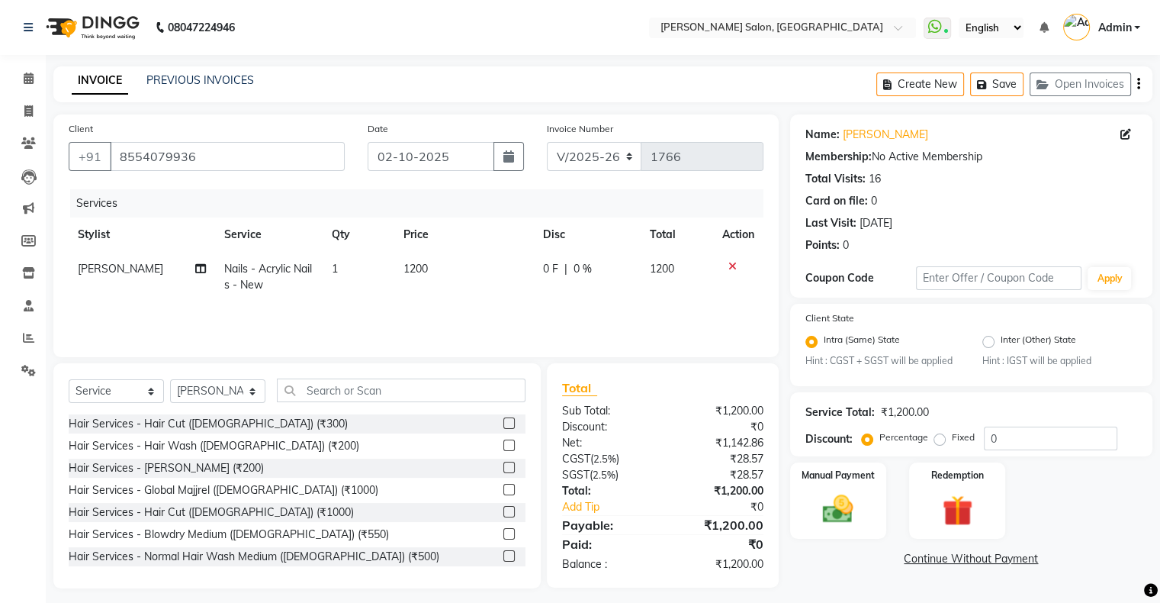
click at [729, 265] on icon at bounding box center [733, 266] width 8 height 11
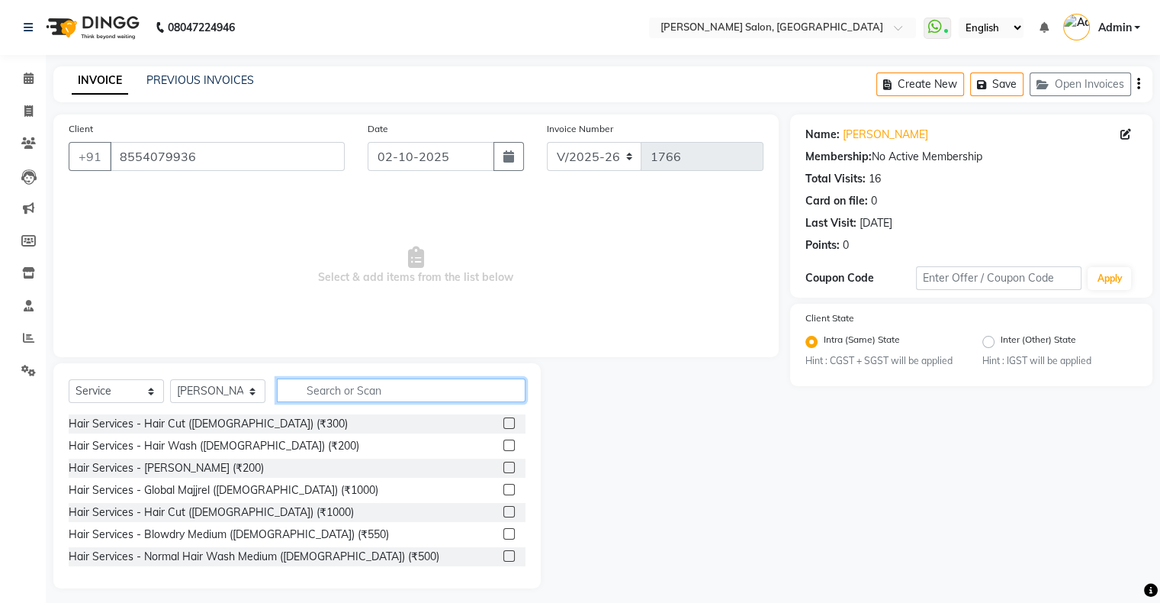
click at [341, 389] on input "text" at bounding box center [401, 390] width 249 height 24
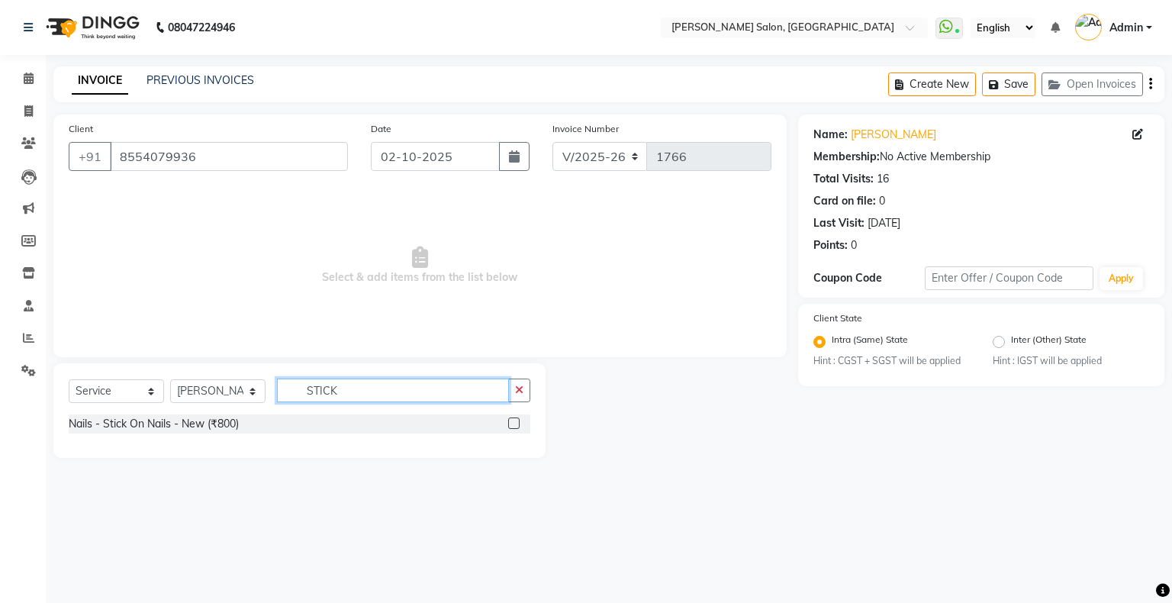
type input "STICK"
click at [519, 426] on label at bounding box center [513, 422] width 11 height 11
click at [518, 426] on input "checkbox" at bounding box center [513, 424] width 10 height 10
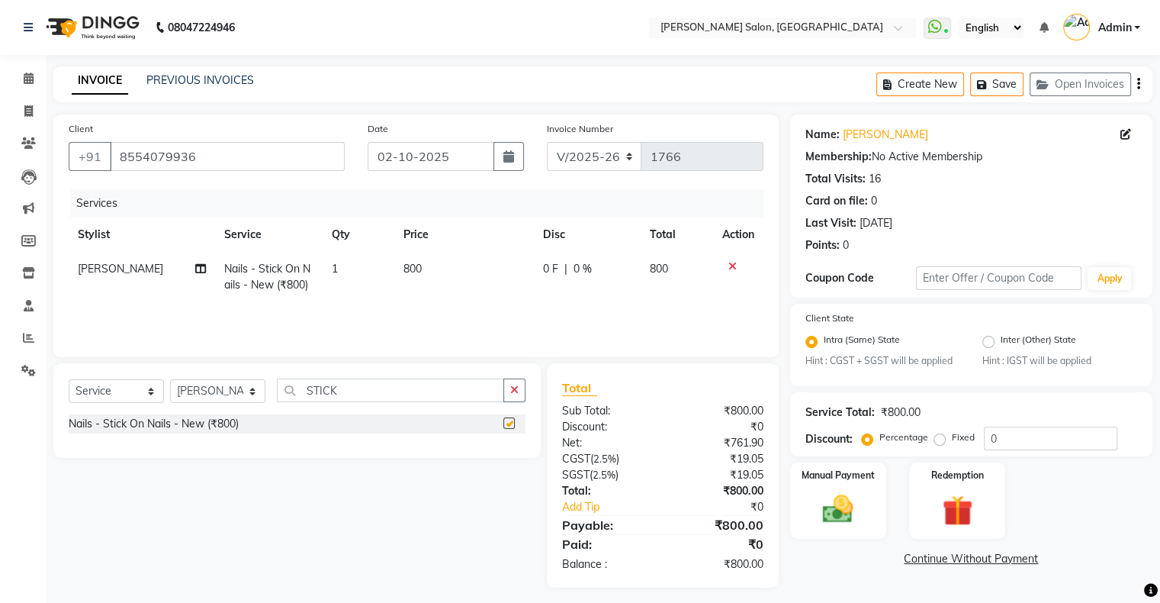
checkbox input "false"
click at [658, 270] on span "800" at bounding box center [659, 269] width 18 height 14
select select "87848"
click at [678, 270] on span "800" at bounding box center [673, 269] width 18 height 14
click at [668, 272] on span "800" at bounding box center [673, 269] width 18 height 14
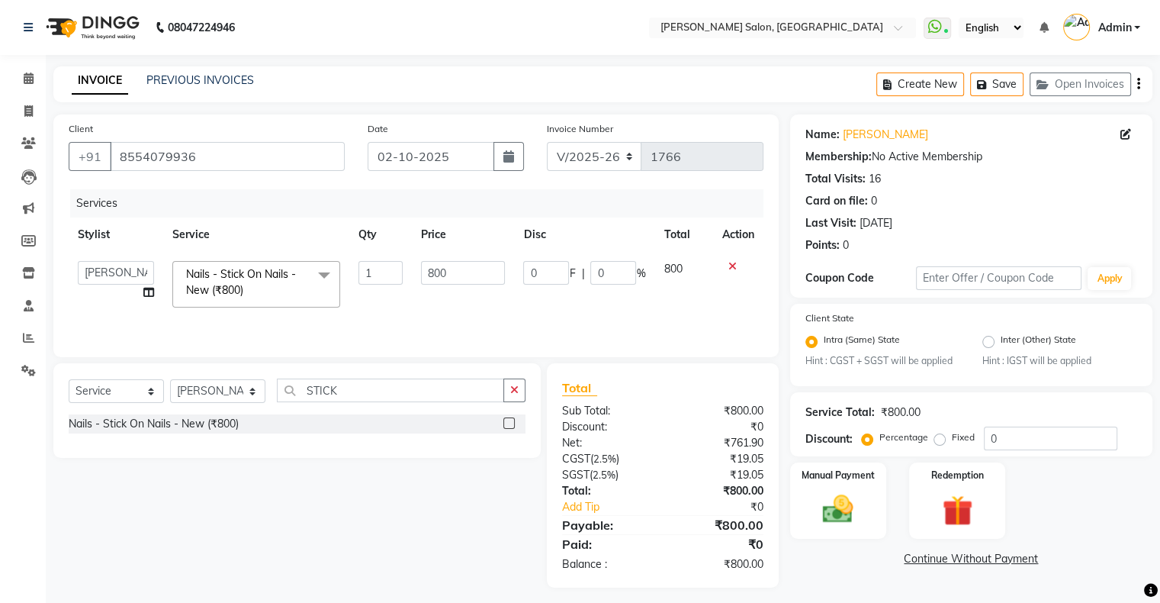
click at [678, 270] on span "800" at bounding box center [673, 269] width 18 height 14
click at [599, 270] on input "0" at bounding box center [614, 273] width 46 height 24
click at [545, 268] on span "0 F" at bounding box center [550, 269] width 15 height 16
select select "87848"
click at [544, 270] on input "0" at bounding box center [546, 273] width 46 height 24
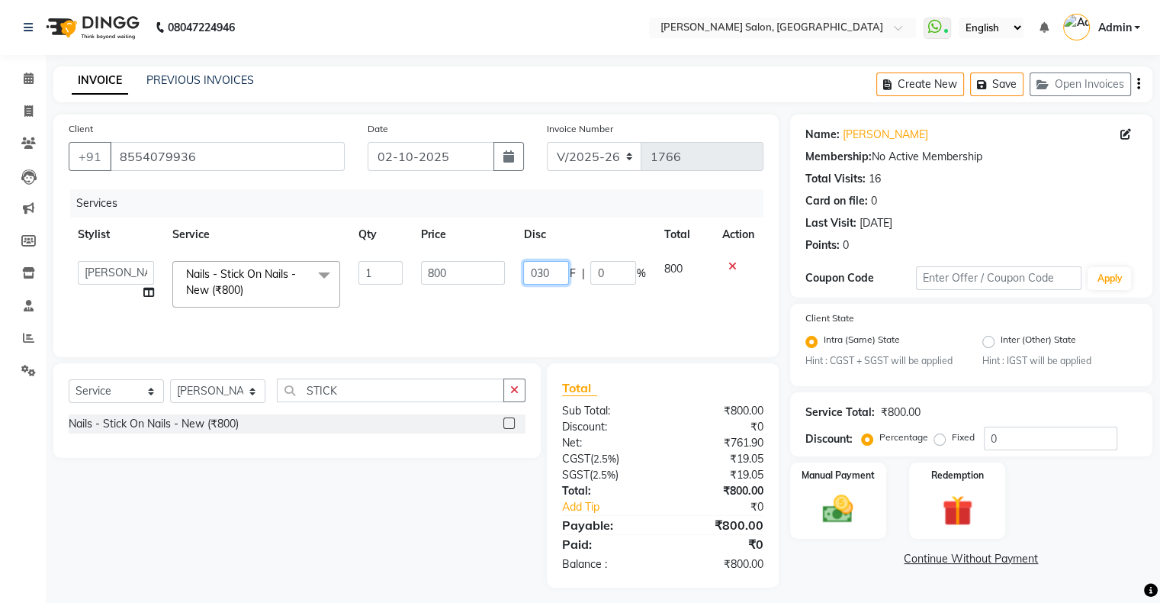
type input "0300"
click at [577, 304] on div "Services Stylist Service Qty Price Disc Total Action Akshay [PERSON_NAME] Amrit…" at bounding box center [416, 265] width 695 height 153
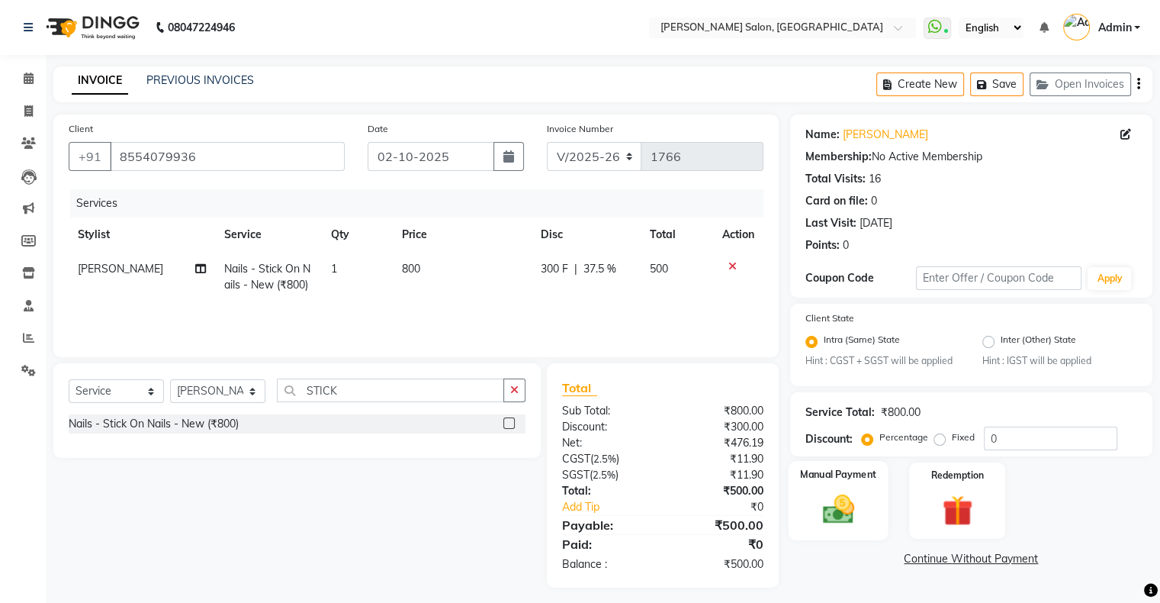
click at [838, 515] on img at bounding box center [838, 509] width 51 height 37
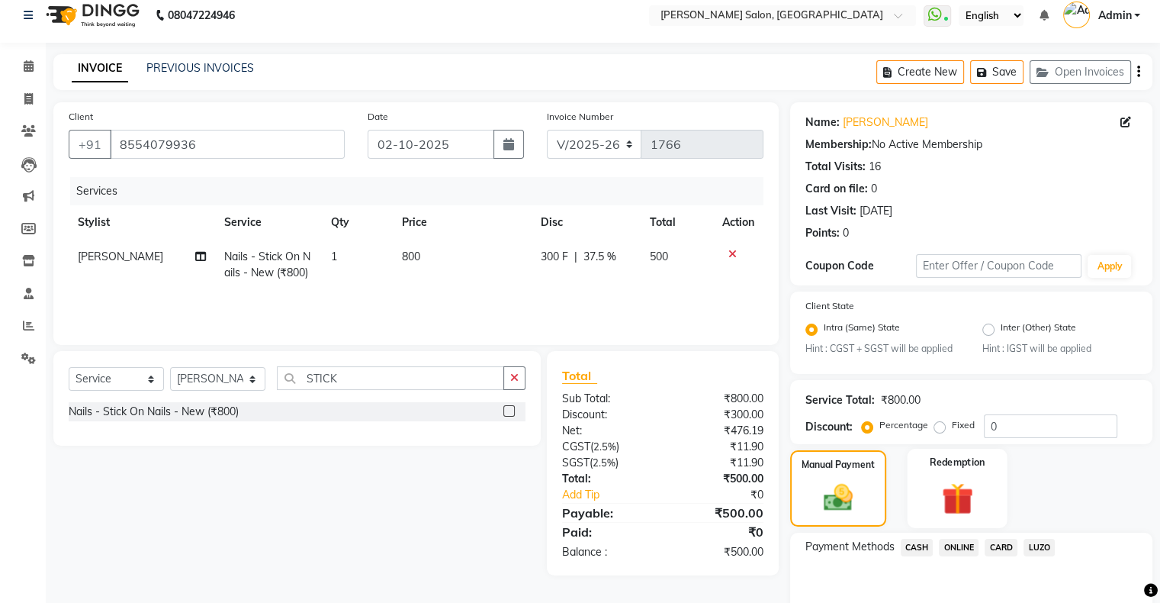
scroll to position [89, 0]
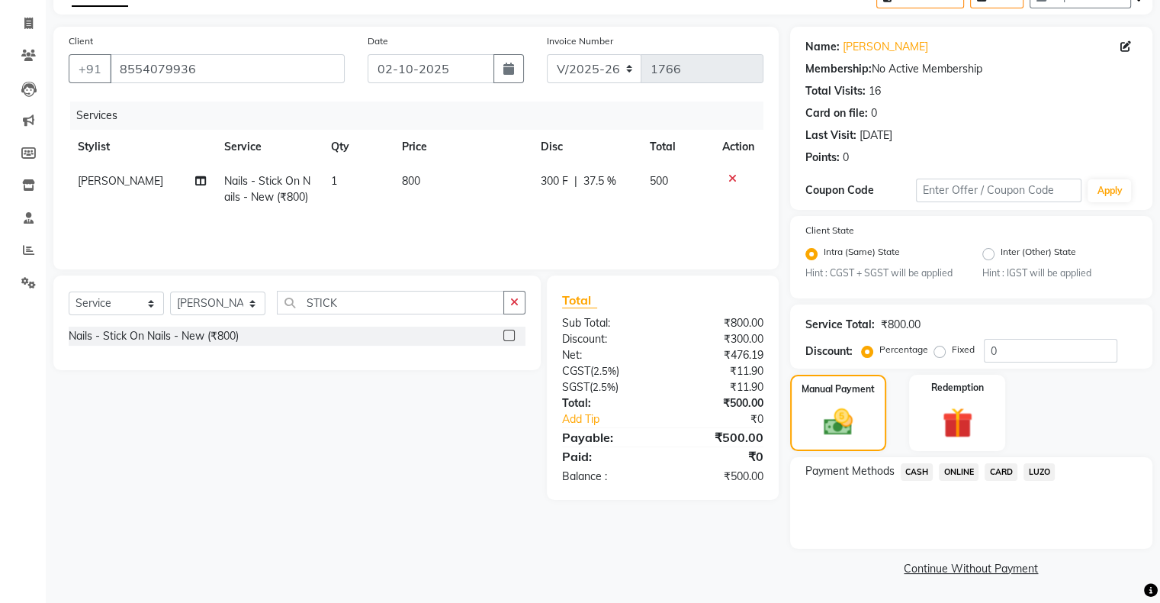
click at [951, 470] on span "ONLINE" at bounding box center [959, 472] width 40 height 18
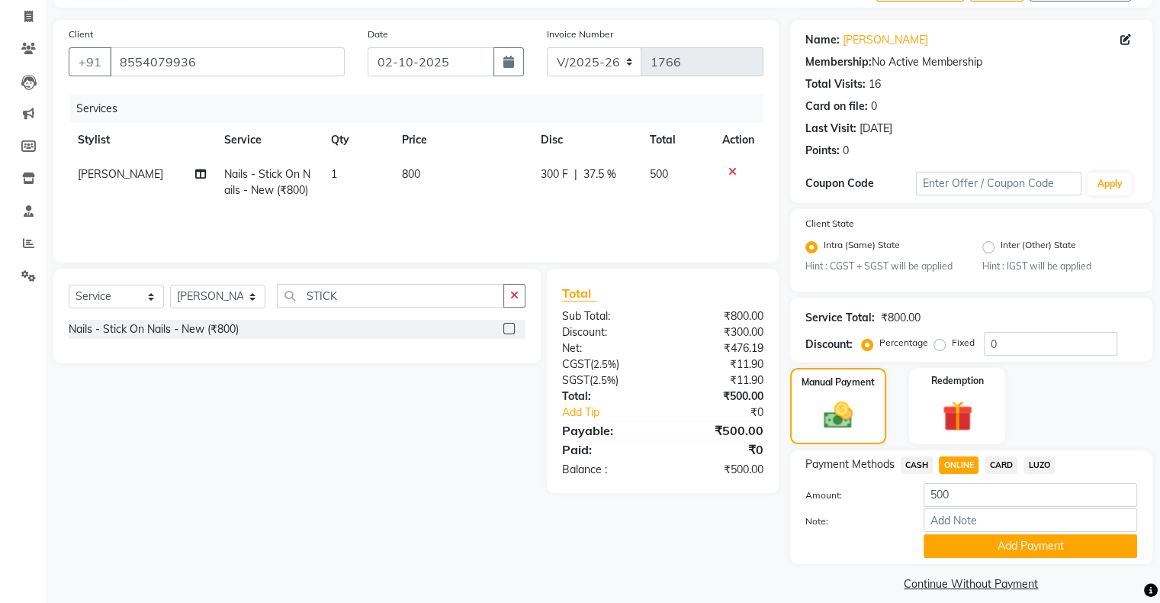
scroll to position [113, 0]
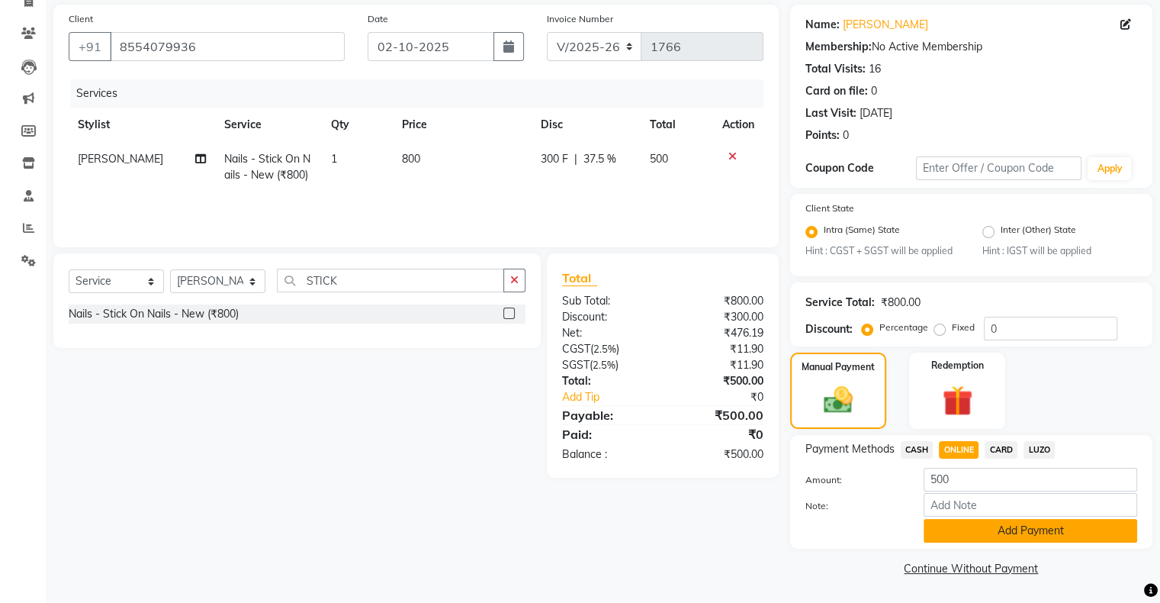
click at [1003, 536] on button "Add Payment" at bounding box center [1031, 531] width 214 height 24
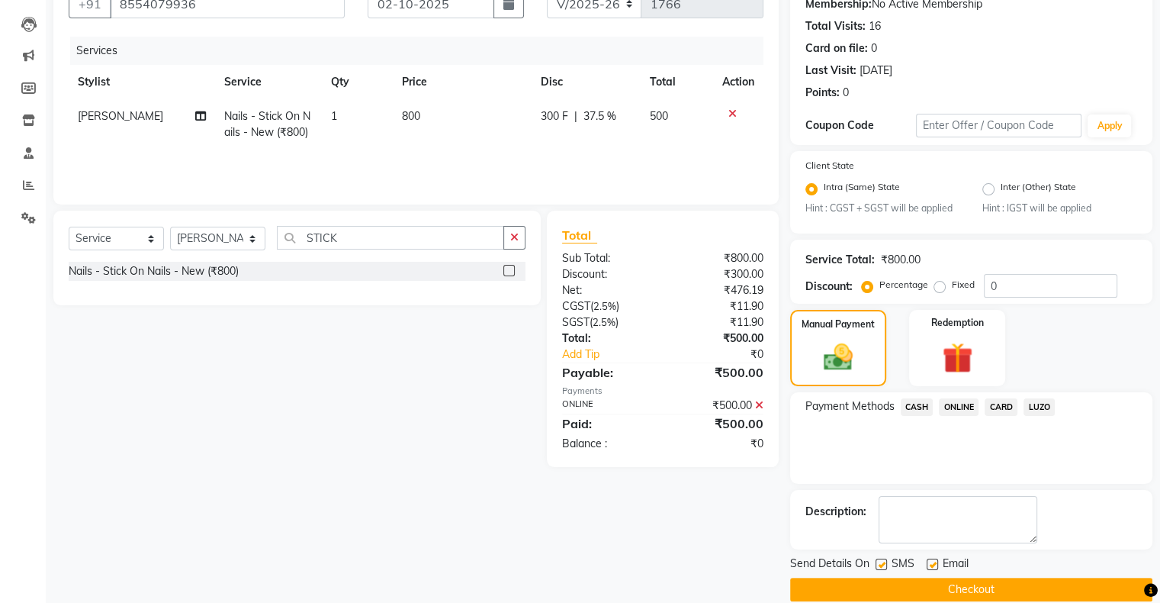
scroll to position [174, 0]
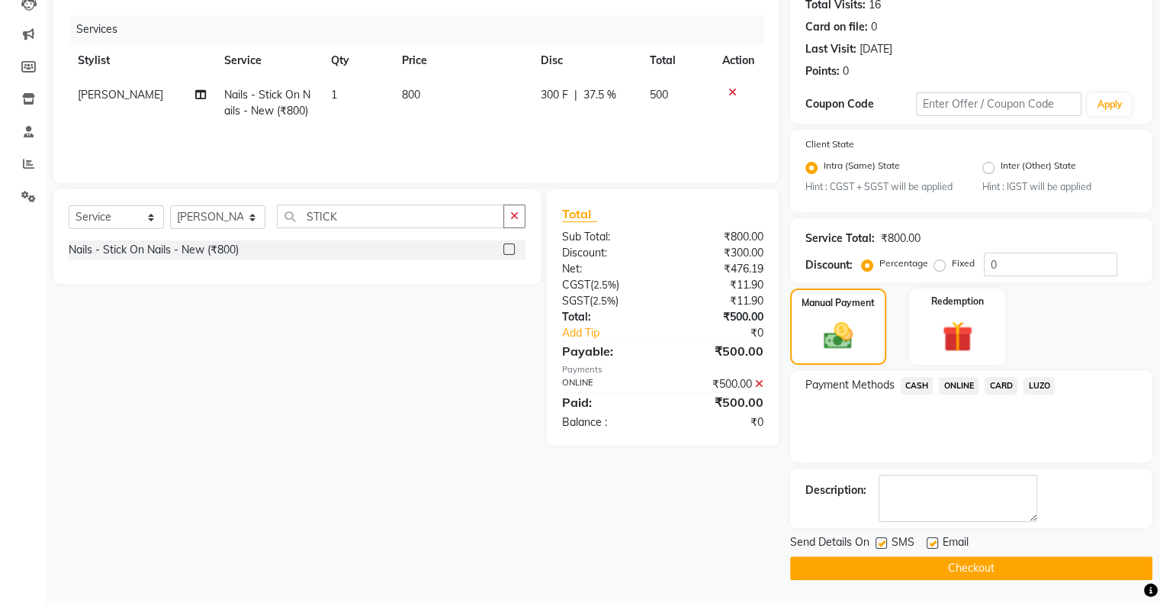
click at [961, 571] on button "Checkout" at bounding box center [971, 568] width 362 height 24
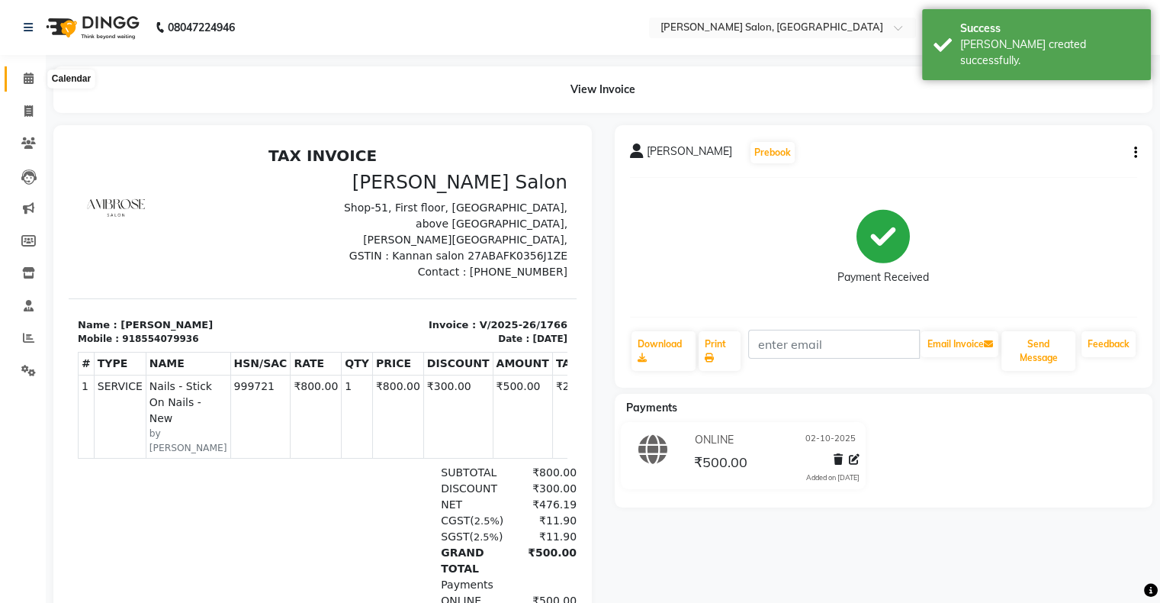
click at [31, 81] on icon at bounding box center [29, 77] width 10 height 11
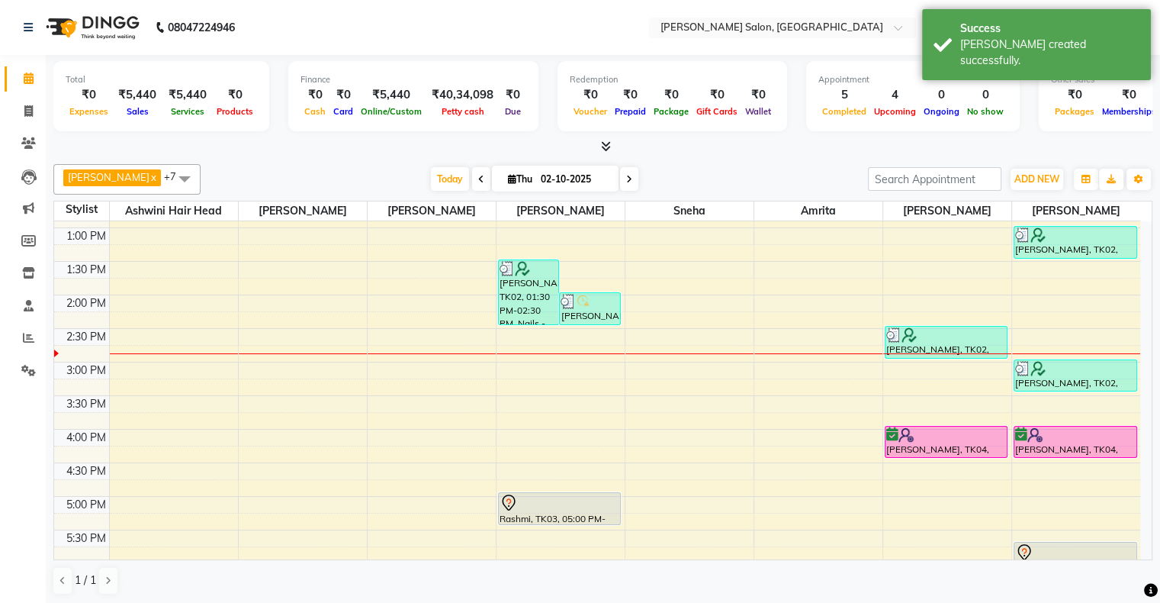
scroll to position [229, 0]
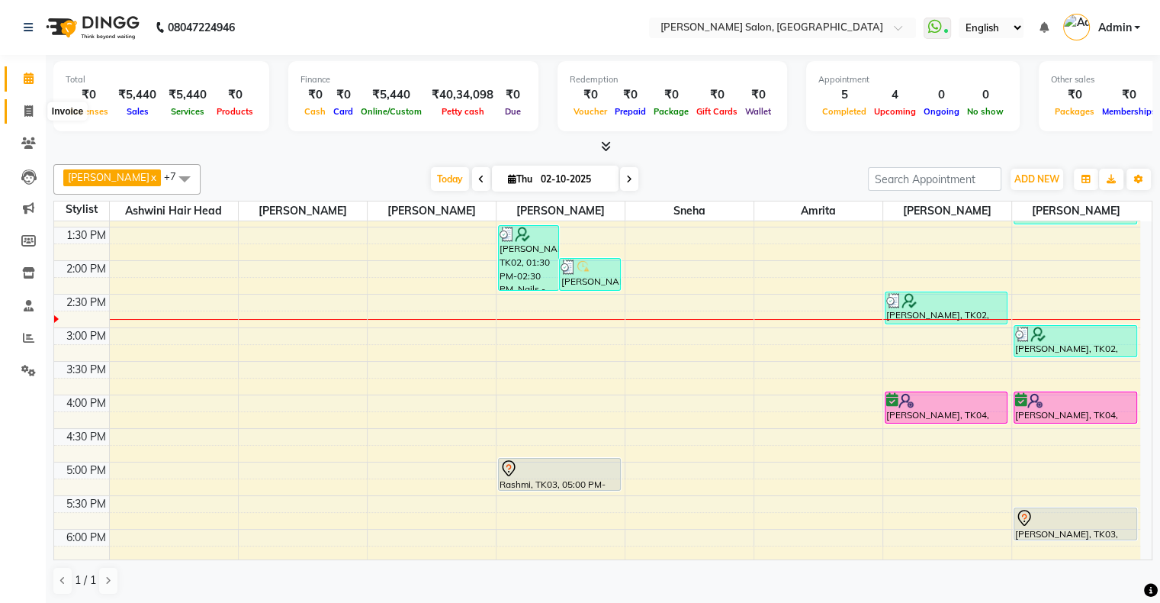
click at [25, 105] on icon at bounding box center [28, 110] width 8 height 11
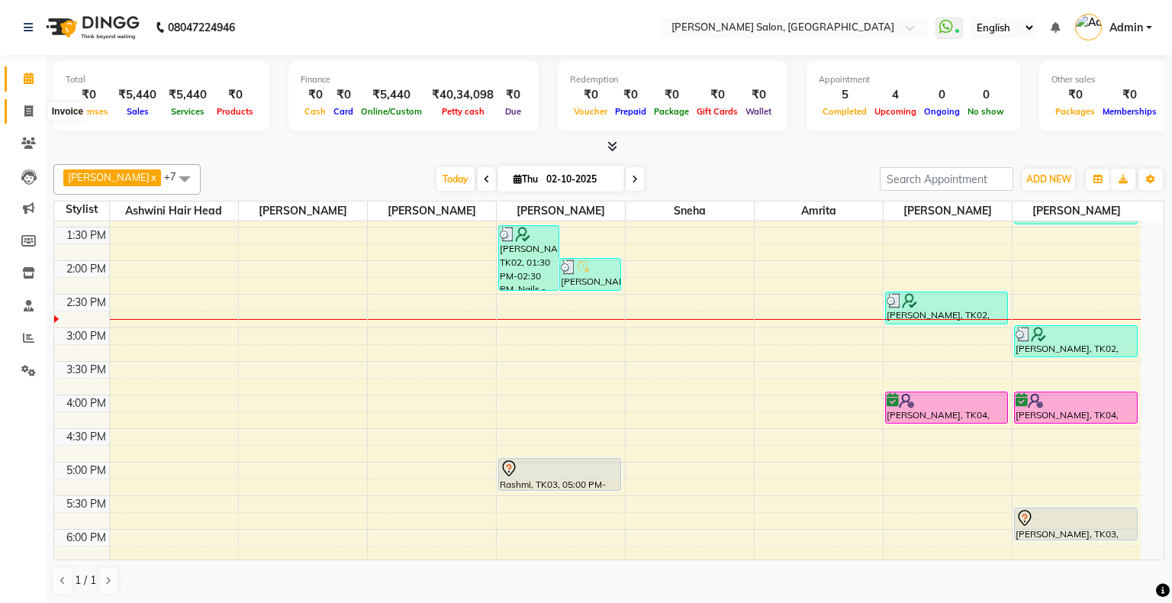
select select "4073"
select select "service"
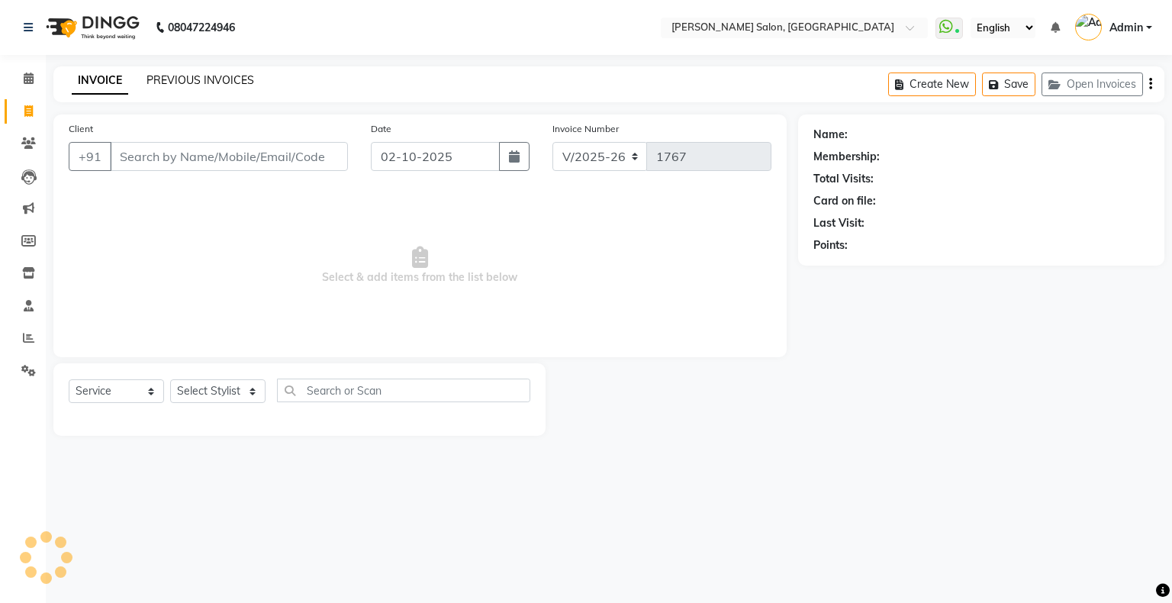
click at [182, 76] on link "PREVIOUS INVOICES" at bounding box center [200, 80] width 108 height 14
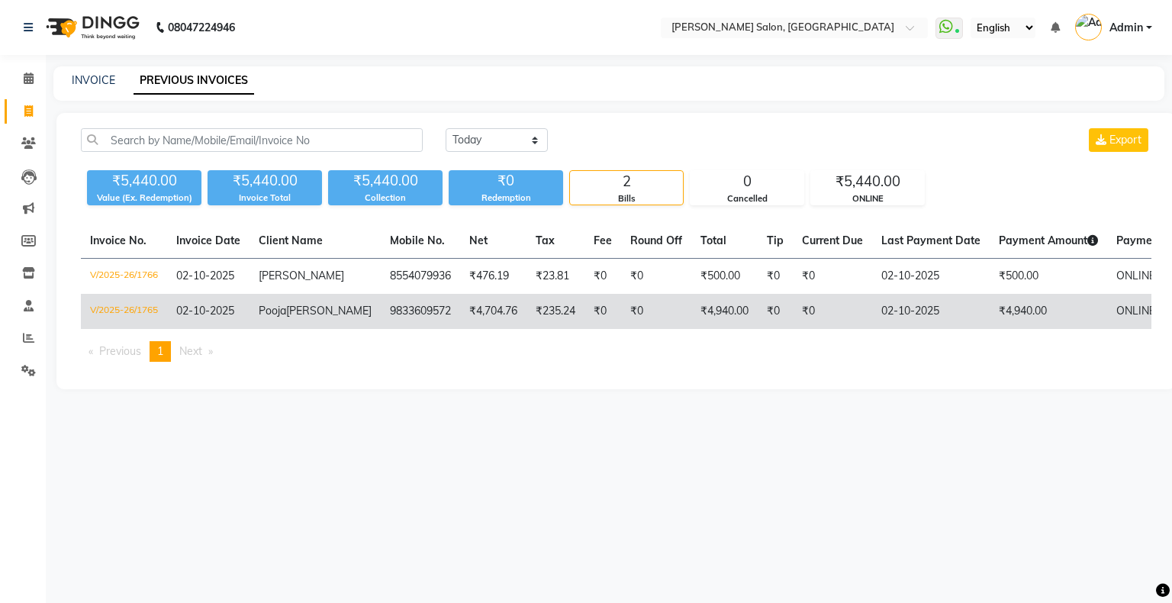
click at [143, 309] on td "V/2025-26/1765" at bounding box center [124, 311] width 86 height 35
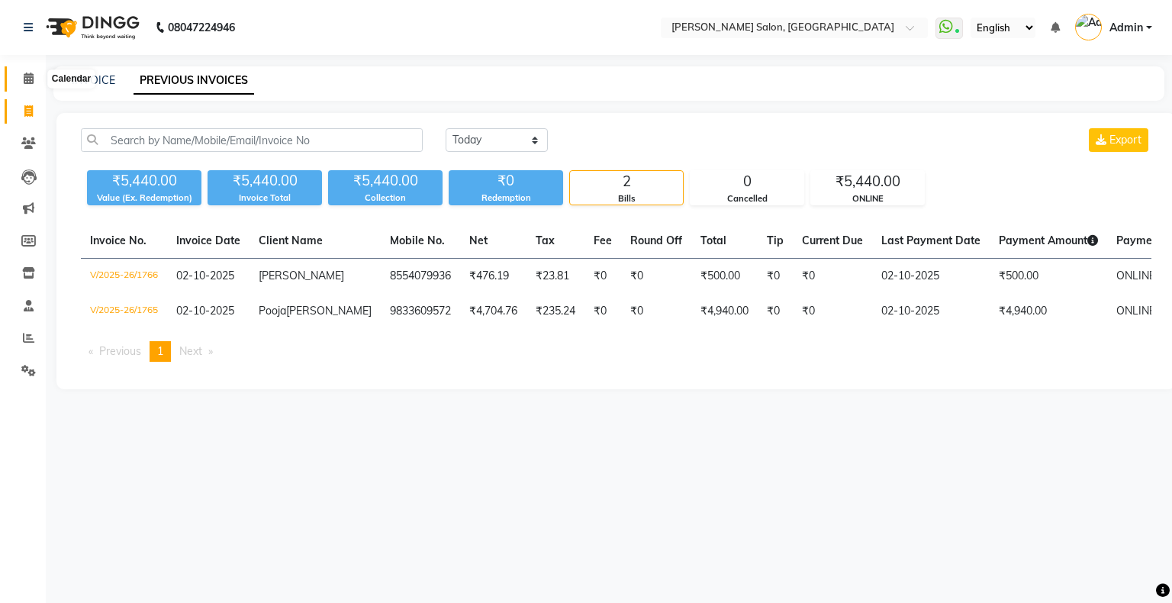
click at [26, 84] on icon at bounding box center [29, 77] width 10 height 11
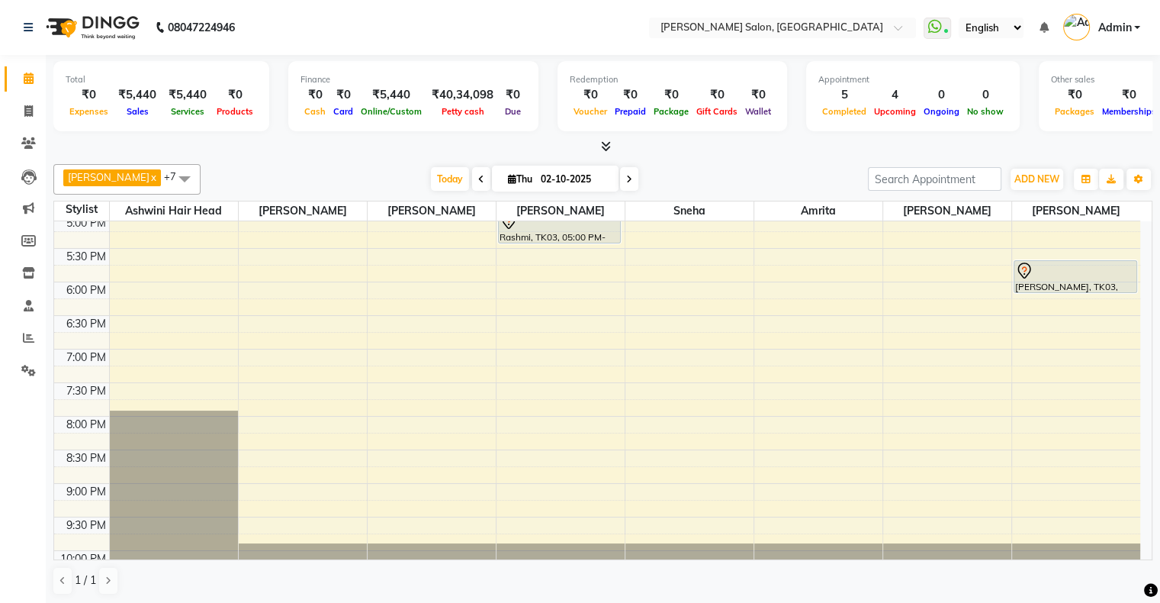
scroll to position [449, 0]
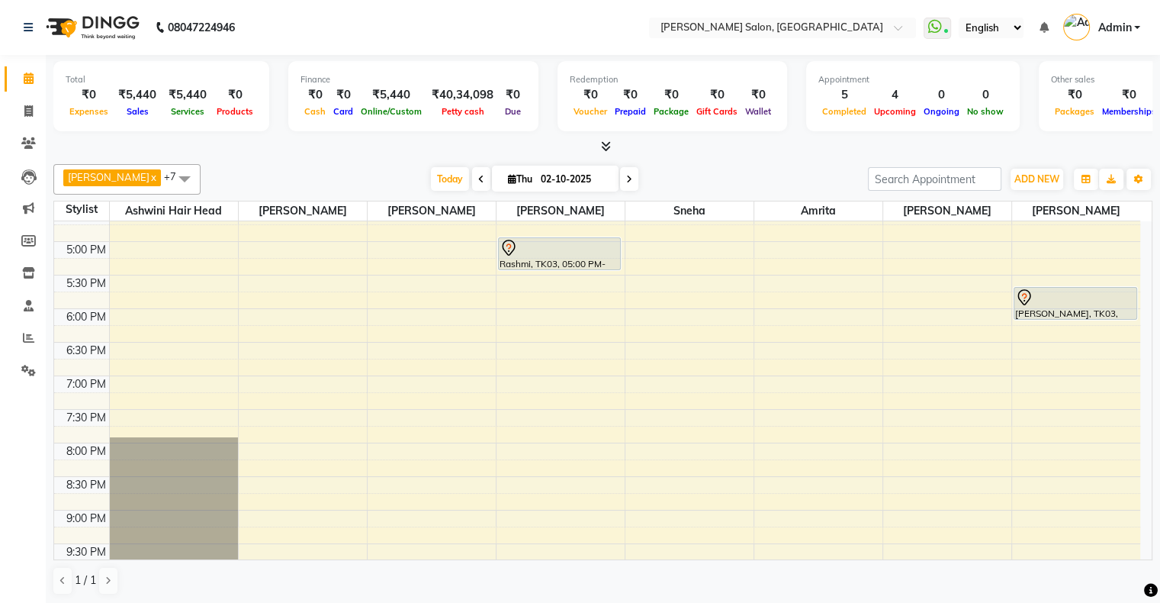
click at [516, 429] on div "10:00 AM 10:30 AM 11:00 AM 11:30 AM 12:00 PM 12:30 PM 1:00 PM 1:30 PM 2:00 PM 2…" at bounding box center [597, 208] width 1086 height 872
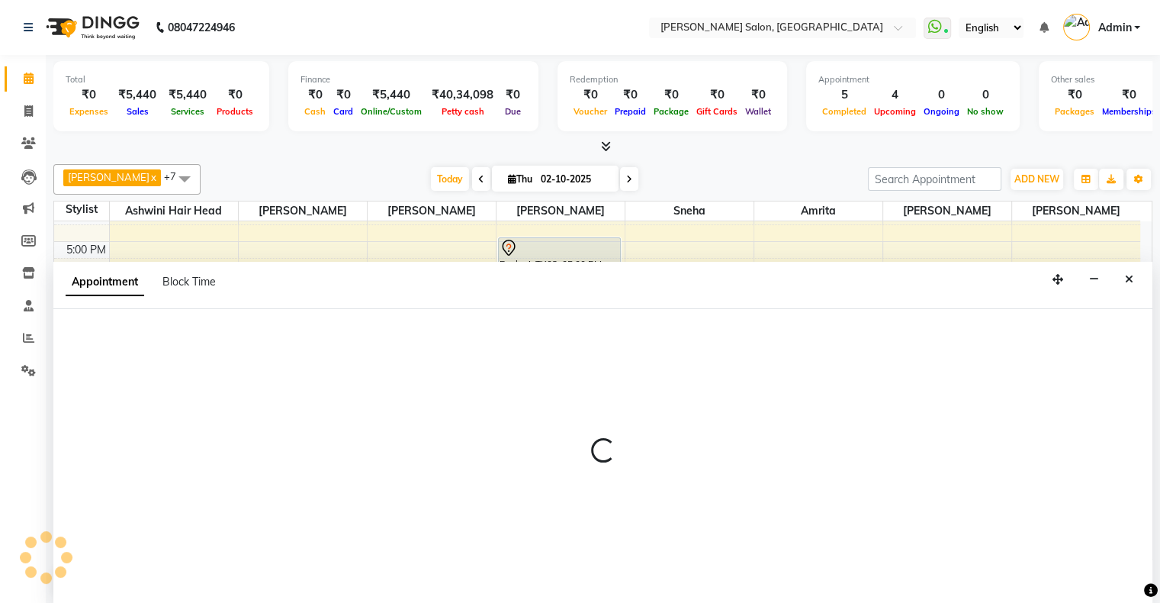
scroll to position [0, 0]
select select "87848"
select select "1185"
select select "tentative"
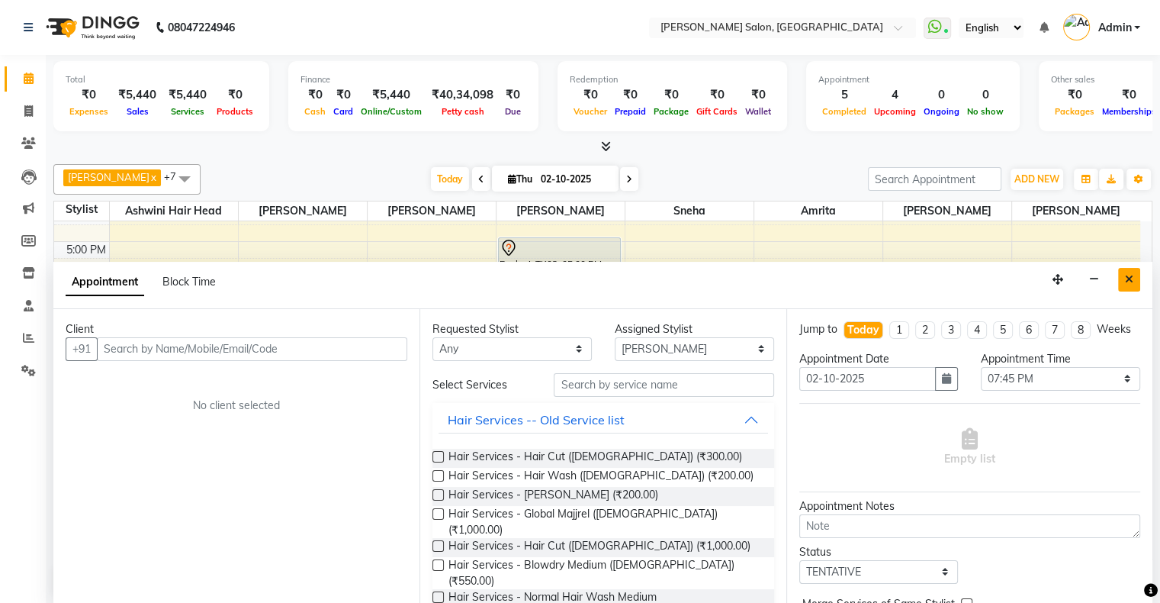
click at [1130, 275] on icon "Close" at bounding box center [1129, 279] width 8 height 11
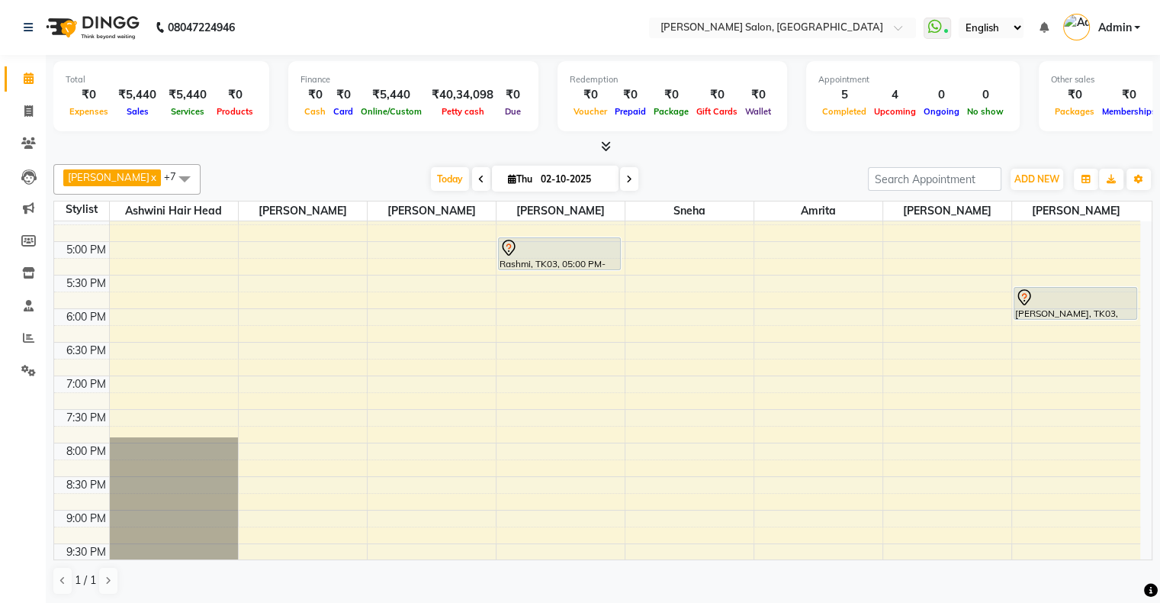
click at [508, 179] on icon at bounding box center [512, 179] width 8 height 10
select select "10"
select select "2025"
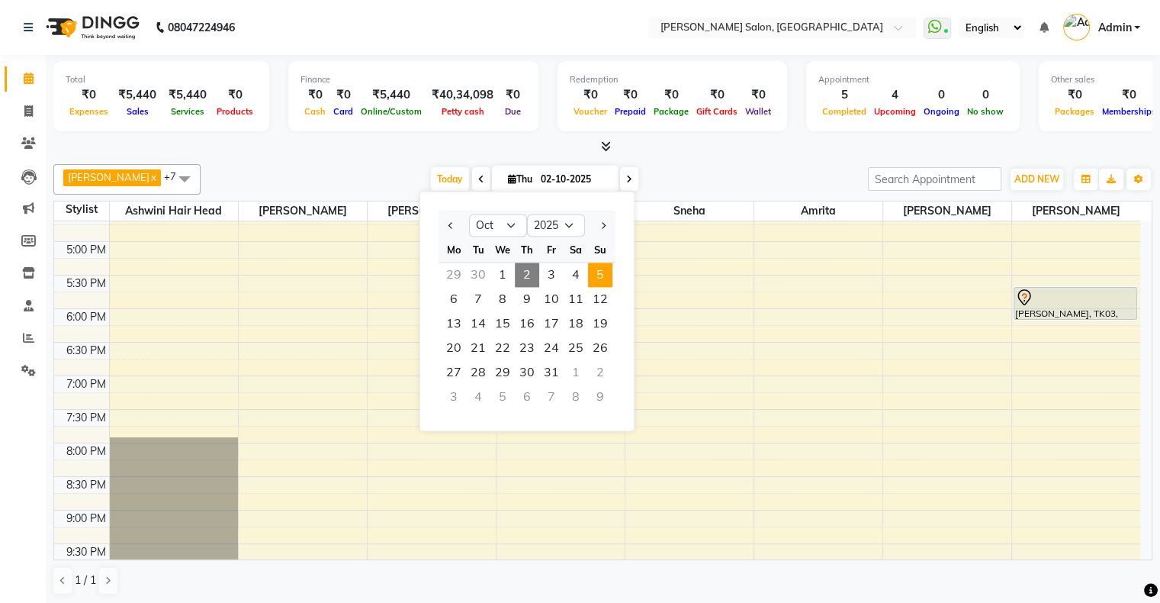
click at [602, 273] on span "5" at bounding box center [600, 274] width 24 height 24
type input "05-10-2025"
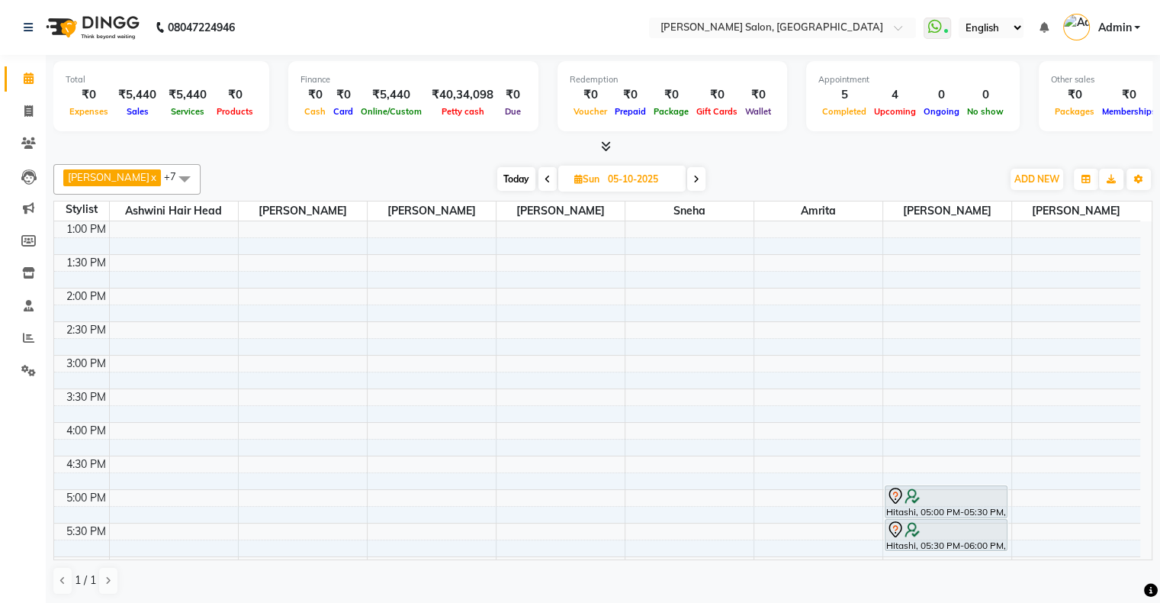
scroll to position [144, 0]
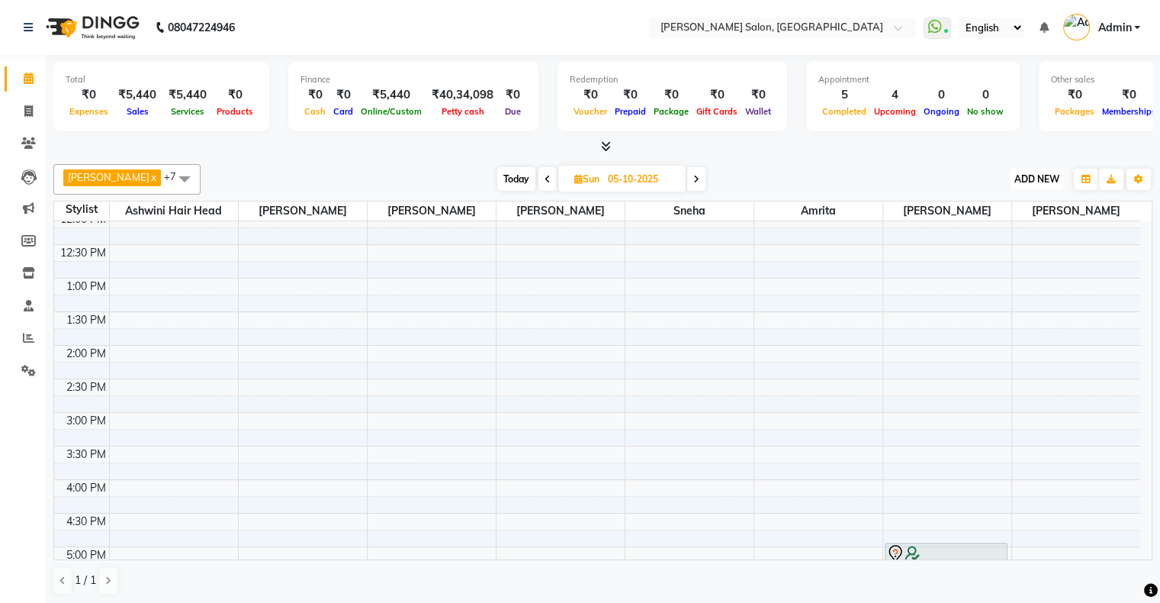
click at [1032, 186] on button "ADD NEW Toggle Dropdown" at bounding box center [1037, 179] width 53 height 21
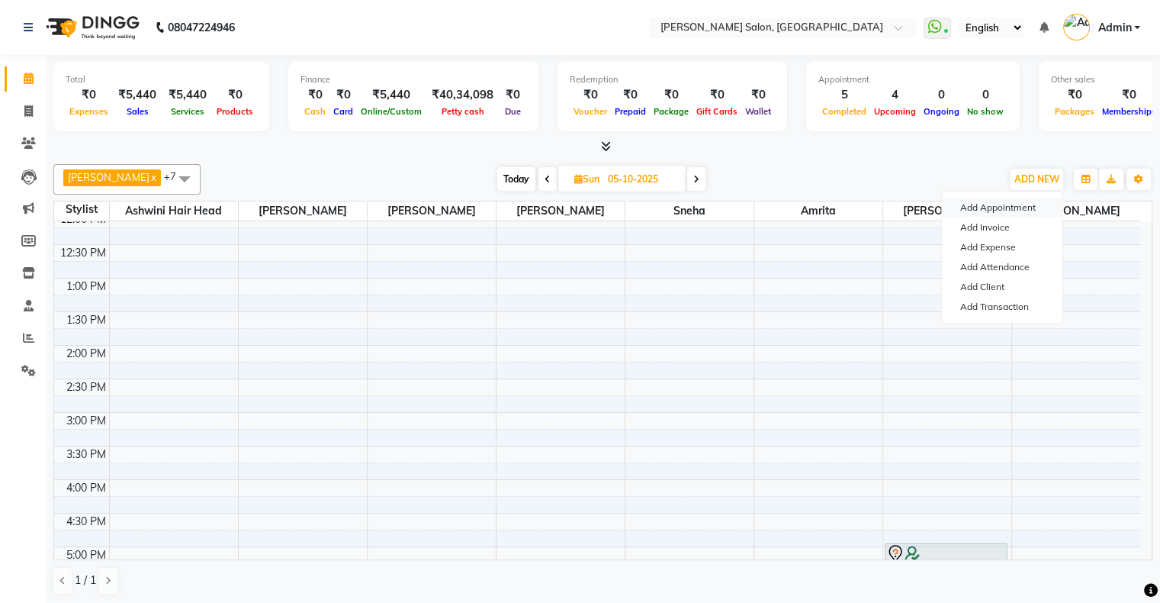
click at [1007, 207] on button "Add Appointment" at bounding box center [1002, 208] width 121 height 20
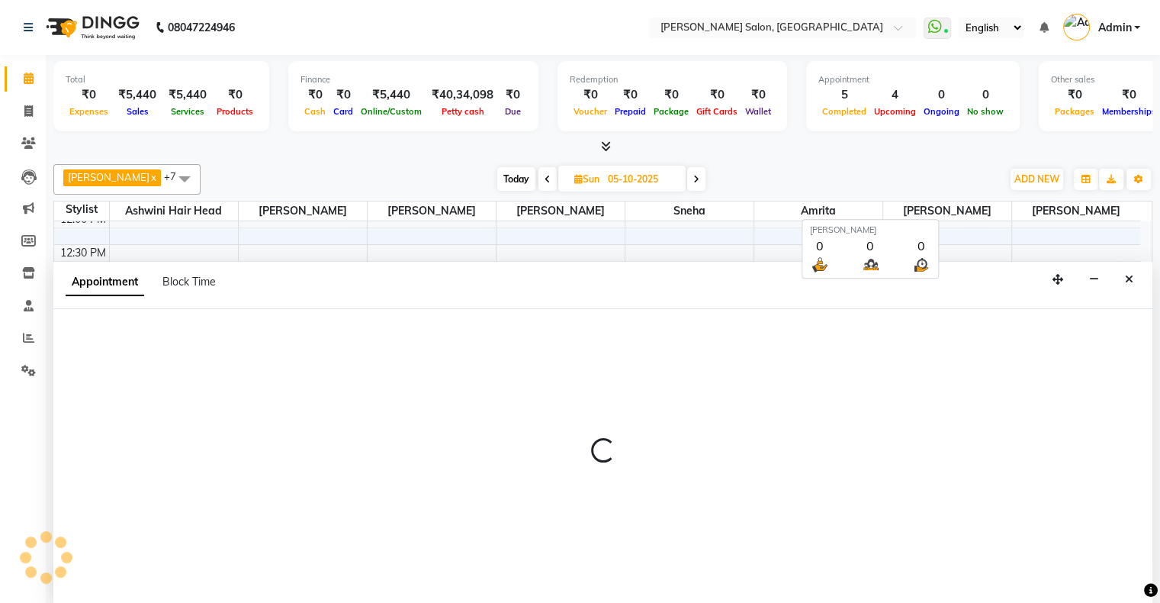
scroll to position [0, 0]
select select "660"
select select "tentative"
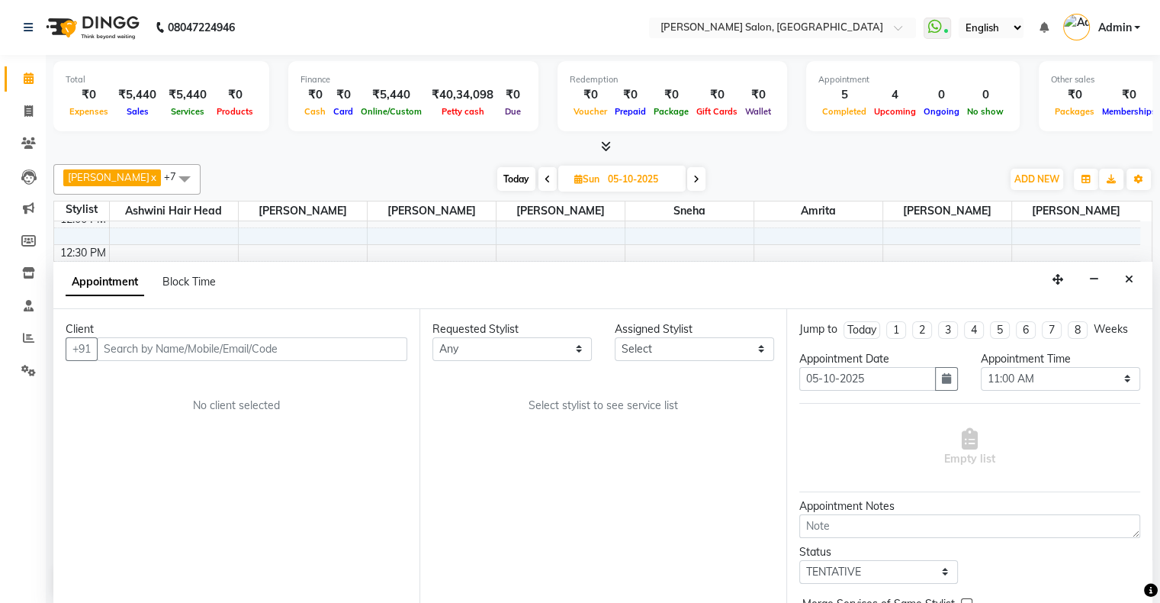
click at [298, 349] on input "text" at bounding box center [252, 349] width 311 height 24
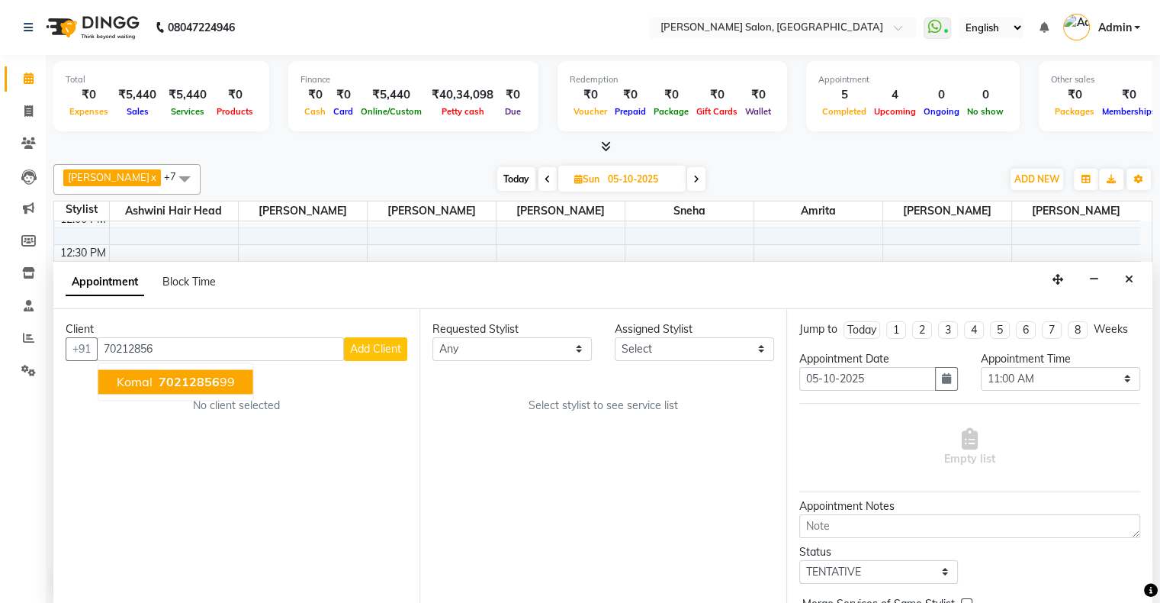
click at [192, 378] on span "70212856" at bounding box center [189, 381] width 61 height 15
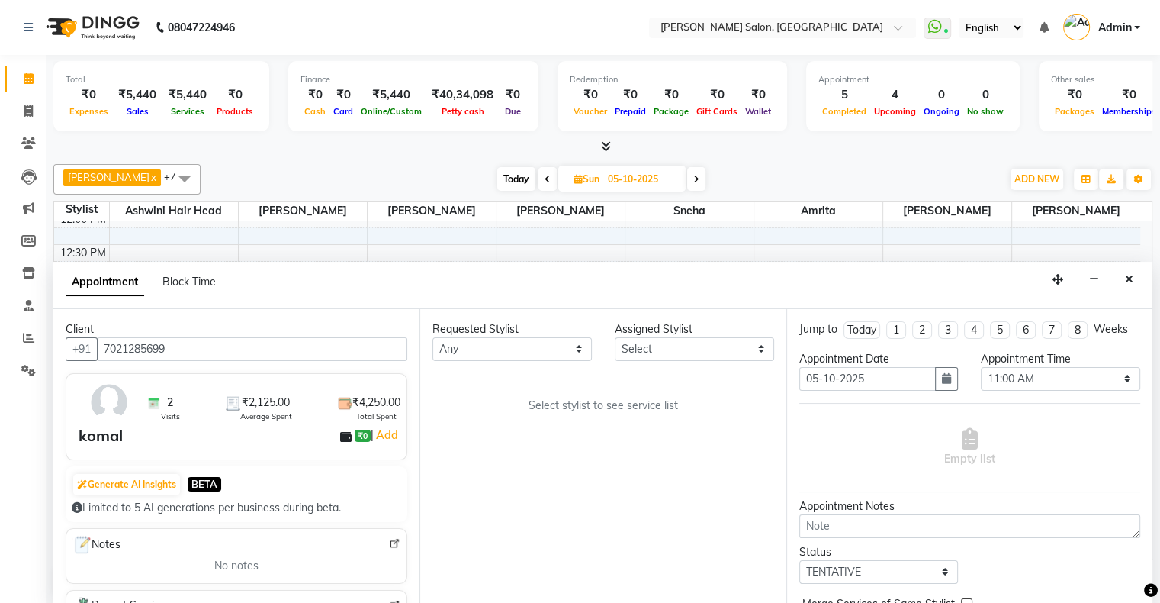
type input "7021285699"
click at [502, 345] on select "Any [PERSON_NAME] Hair Head [PERSON_NAME] FD [PERSON_NAME] [PERSON_NAME] [PERSO…" at bounding box center [512, 349] width 159 height 24
select select "89636"
click at [433, 337] on select "Any [PERSON_NAME] Hair Head [PERSON_NAME] FD [PERSON_NAME] [PERSON_NAME] [PERSO…" at bounding box center [512, 349] width 159 height 24
select select "89636"
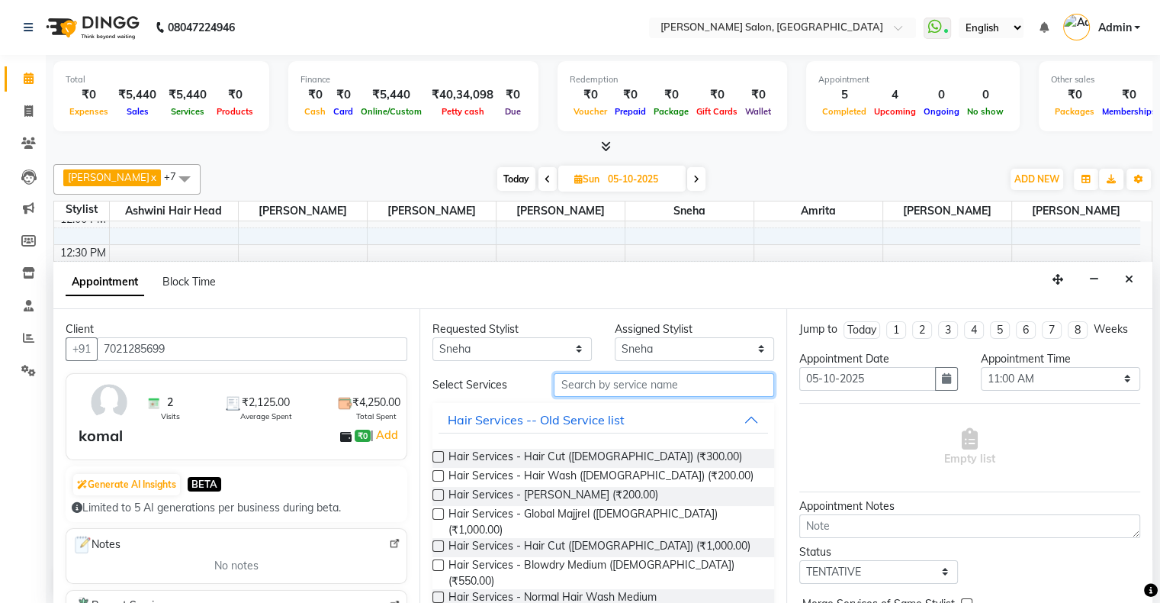
click at [636, 379] on input "text" at bounding box center [664, 385] width 220 height 24
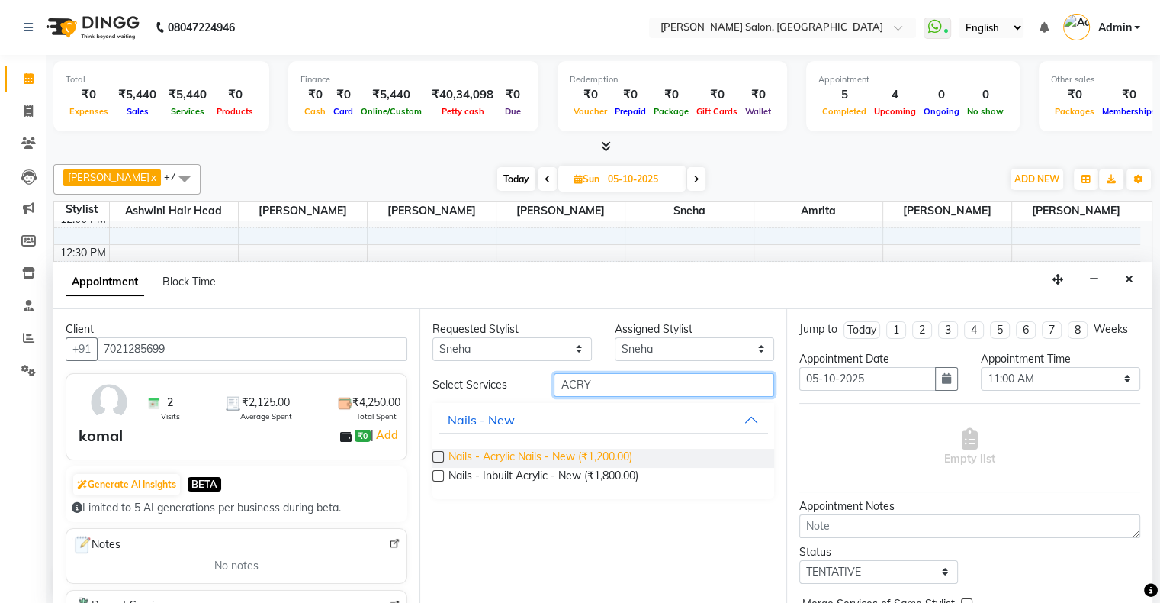
type input "ACRY"
click at [589, 452] on span "Nails - Acrylic Nails - New (₹1,200.00)" at bounding box center [541, 458] width 184 height 19
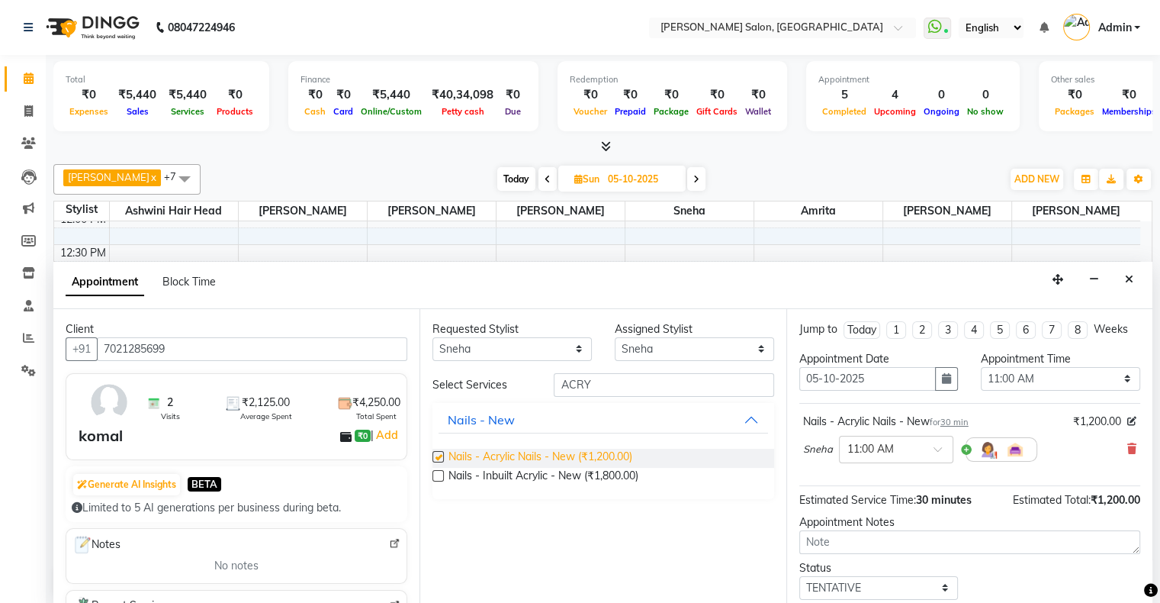
checkbox input "false"
click at [513, 343] on select "Any [PERSON_NAME] Hair Head [PERSON_NAME] FD [PERSON_NAME] [PERSON_NAME] [PERSO…" at bounding box center [512, 349] width 159 height 24
select select "87848"
click at [433, 337] on select "Any [PERSON_NAME] Hair Head [PERSON_NAME] FD [PERSON_NAME] [PERSON_NAME] [PERSO…" at bounding box center [512, 349] width 159 height 24
select select "87848"
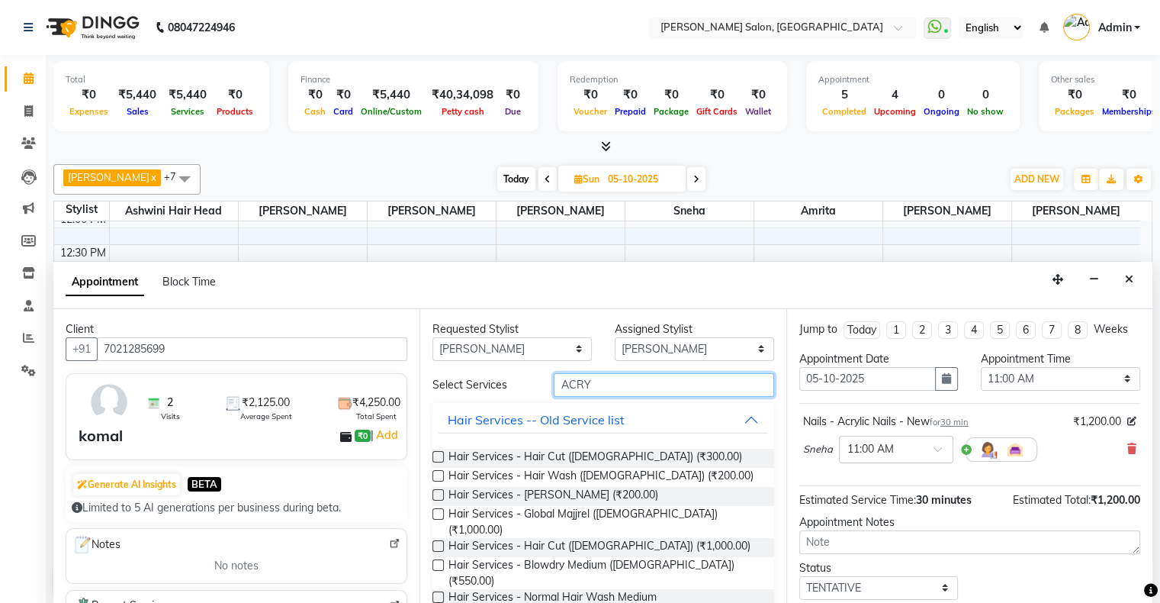
click at [609, 386] on input "ACRY" at bounding box center [664, 385] width 220 height 24
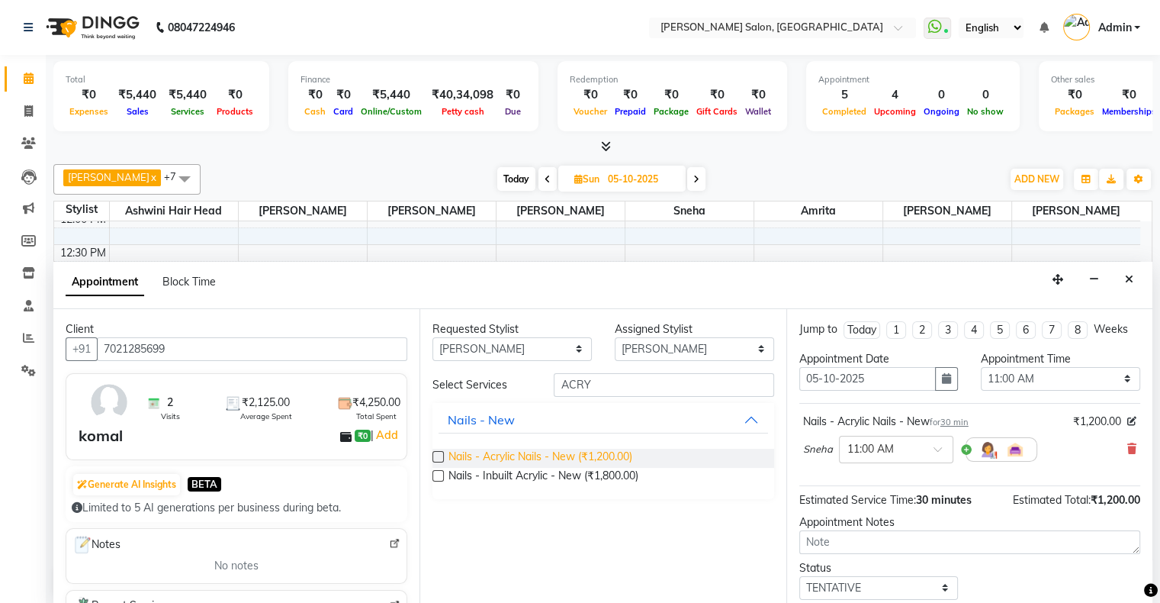
click at [603, 449] on span "Nails - Acrylic Nails - New (₹1,200.00)" at bounding box center [541, 458] width 184 height 19
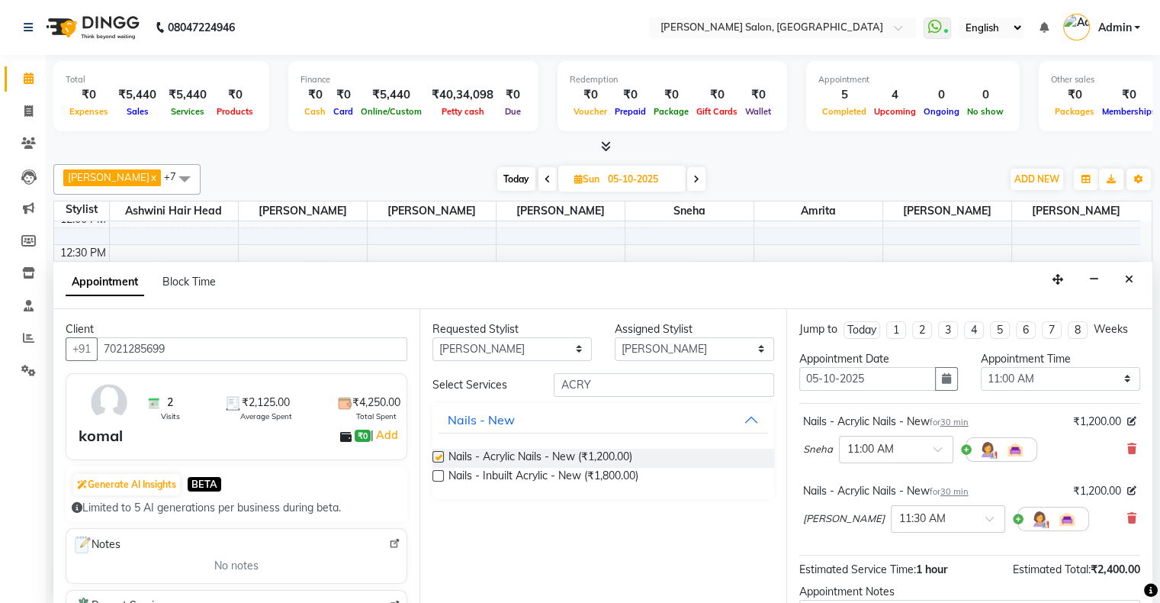
checkbox input "false"
click at [989, 367] on select "Select 11:00 AM 11:15 AM 11:30 AM 11:45 AM 12:00 PM 12:15 PM 12:30 PM 12:45 PM …" at bounding box center [1060, 379] width 159 height 24
select select "840"
click at [981, 367] on select "Select 11:00 AM 11:15 AM 11:30 AM 11:45 AM 12:00 PM 12:15 PM 12:30 PM 12:45 PM …" at bounding box center [1060, 379] width 159 height 24
click at [922, 510] on div at bounding box center [948, 518] width 113 height 16
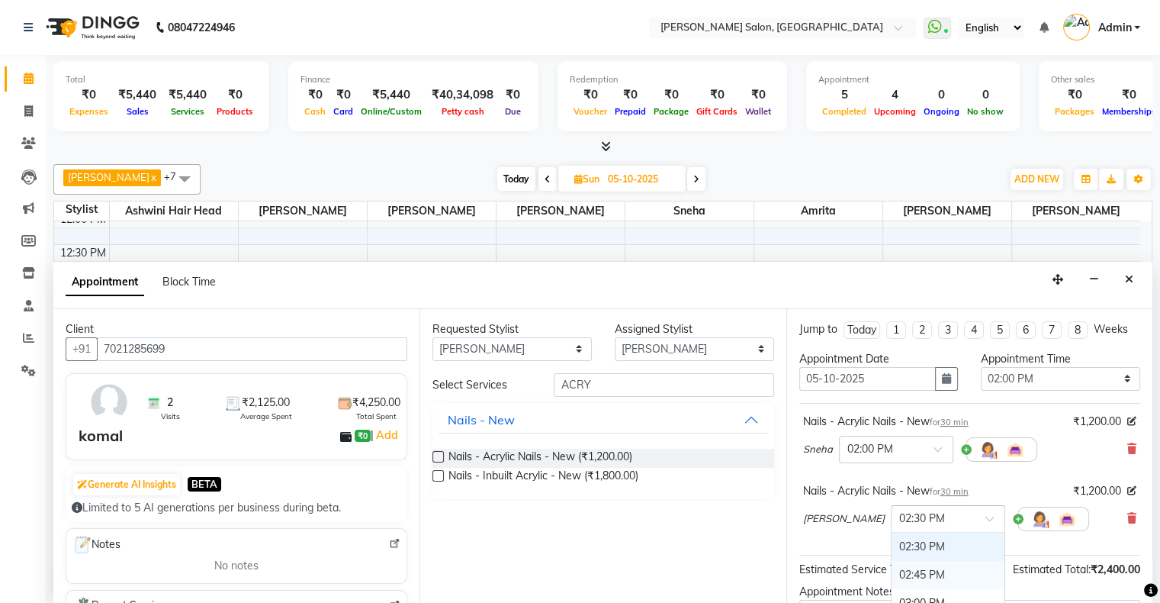
scroll to position [319, 0]
click at [895, 565] on div "02:00 PM" at bounding box center [948, 566] width 113 height 28
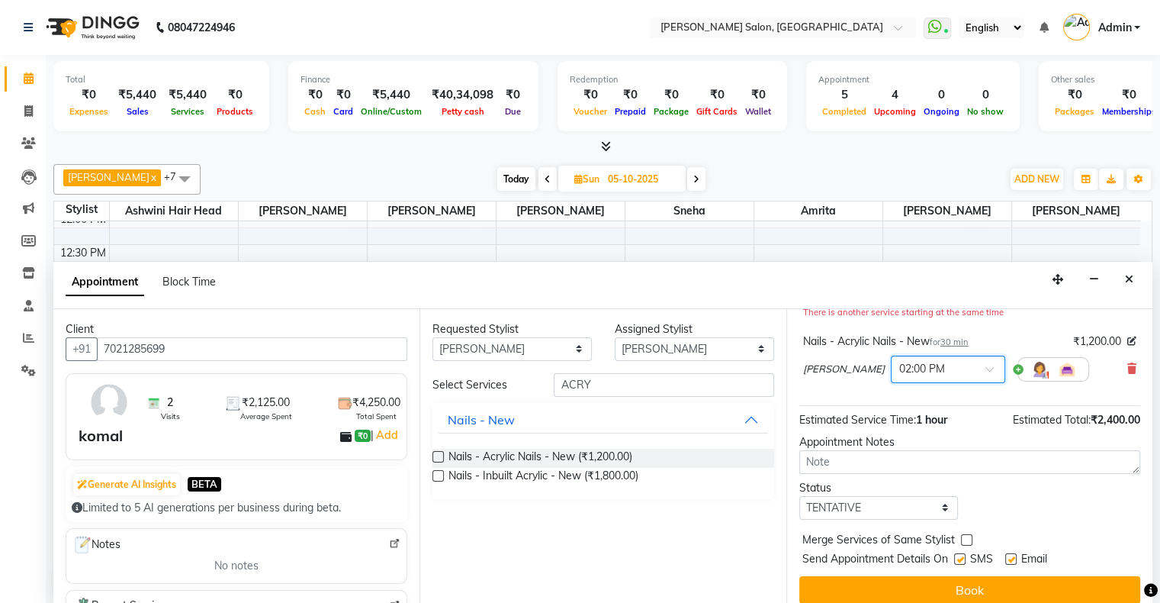
scroll to position [175, 0]
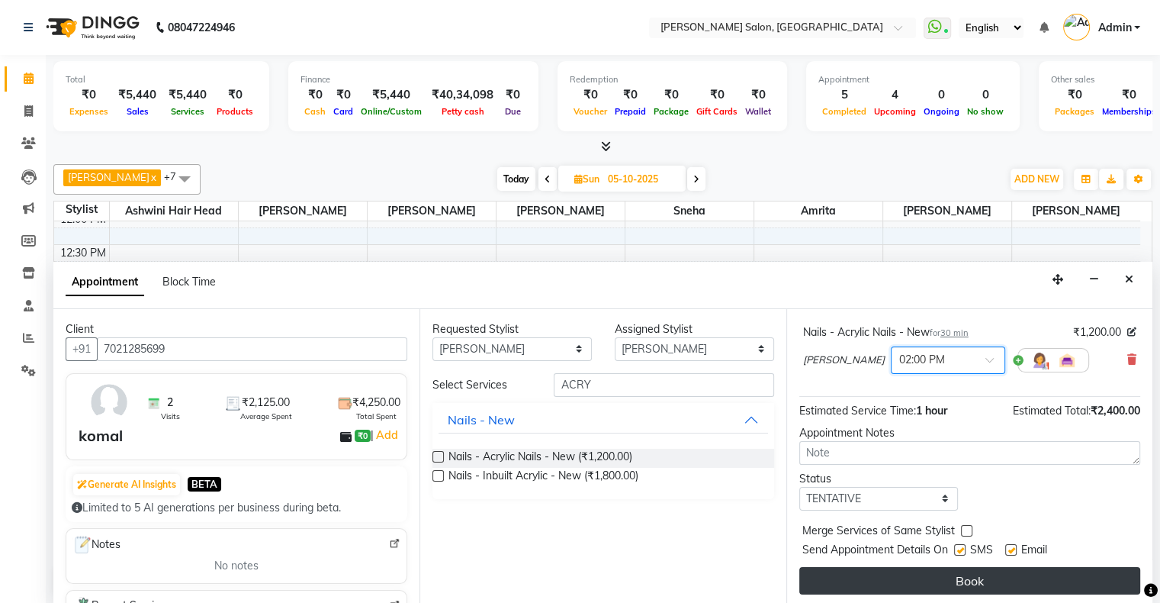
click at [949, 581] on button "Book" at bounding box center [970, 580] width 341 height 27
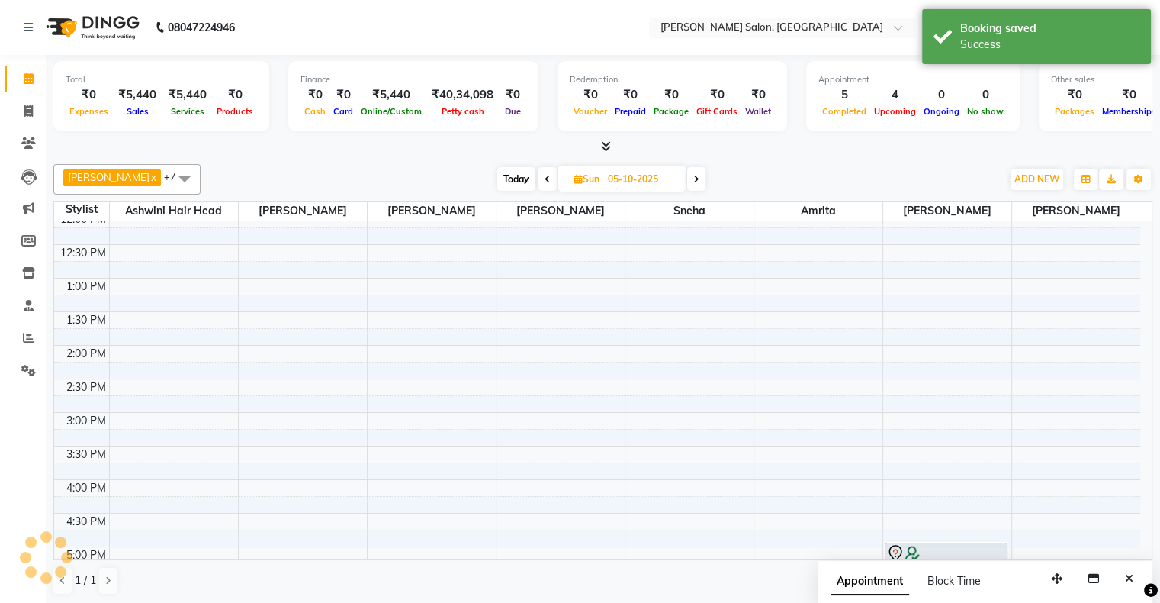
scroll to position [0, 0]
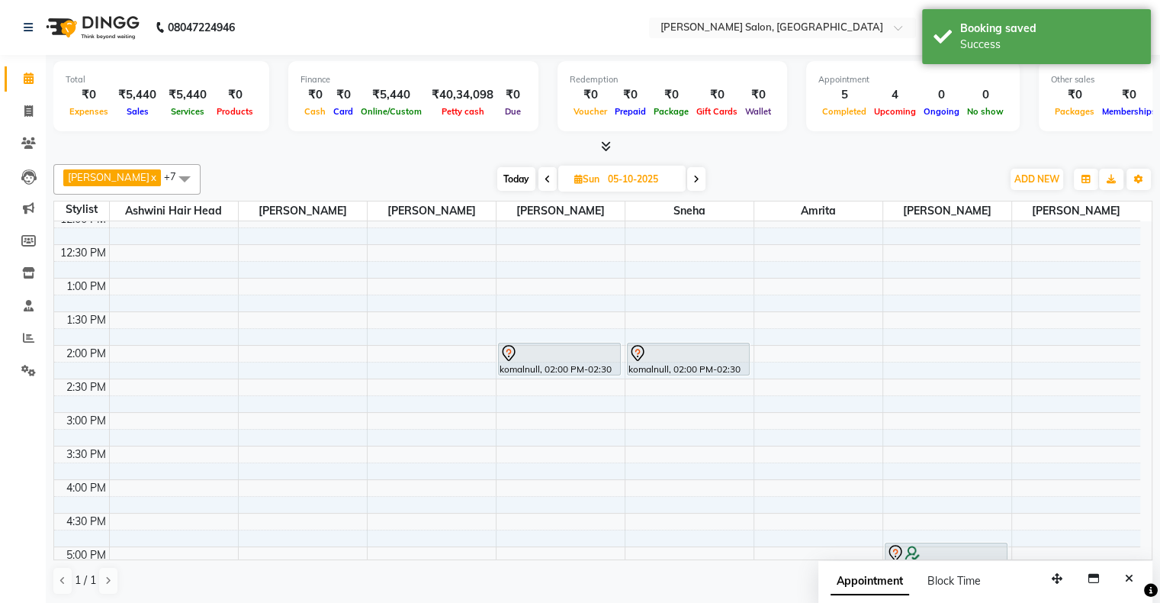
click at [503, 172] on span "Today" at bounding box center [516, 179] width 38 height 24
type input "02-10-2025"
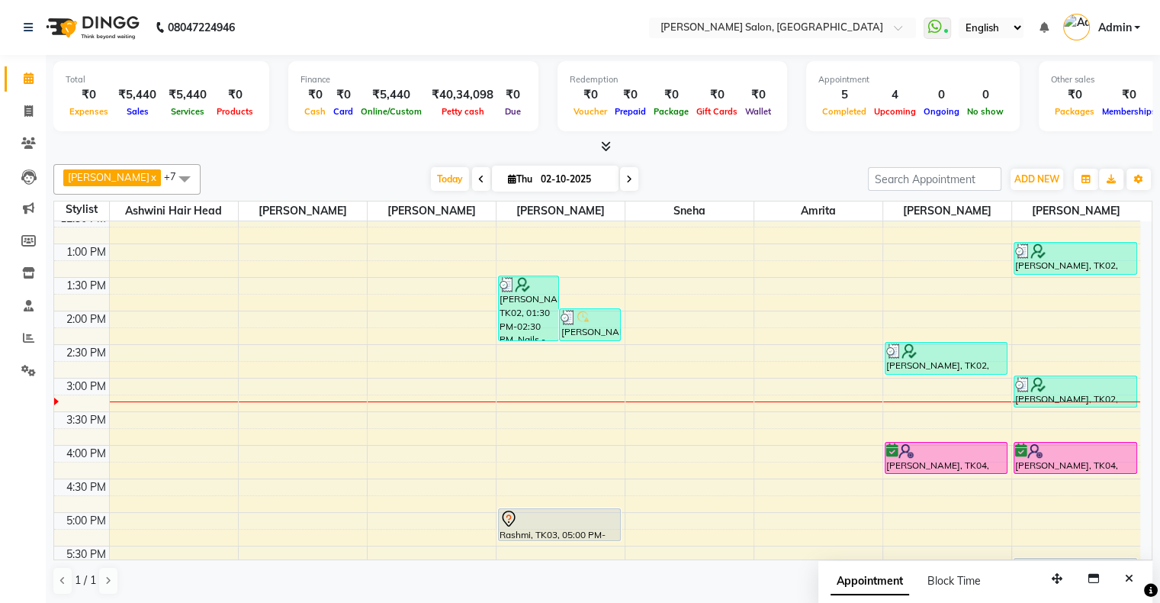
scroll to position [180, 0]
click at [431, 185] on span "Today" at bounding box center [450, 179] width 38 height 24
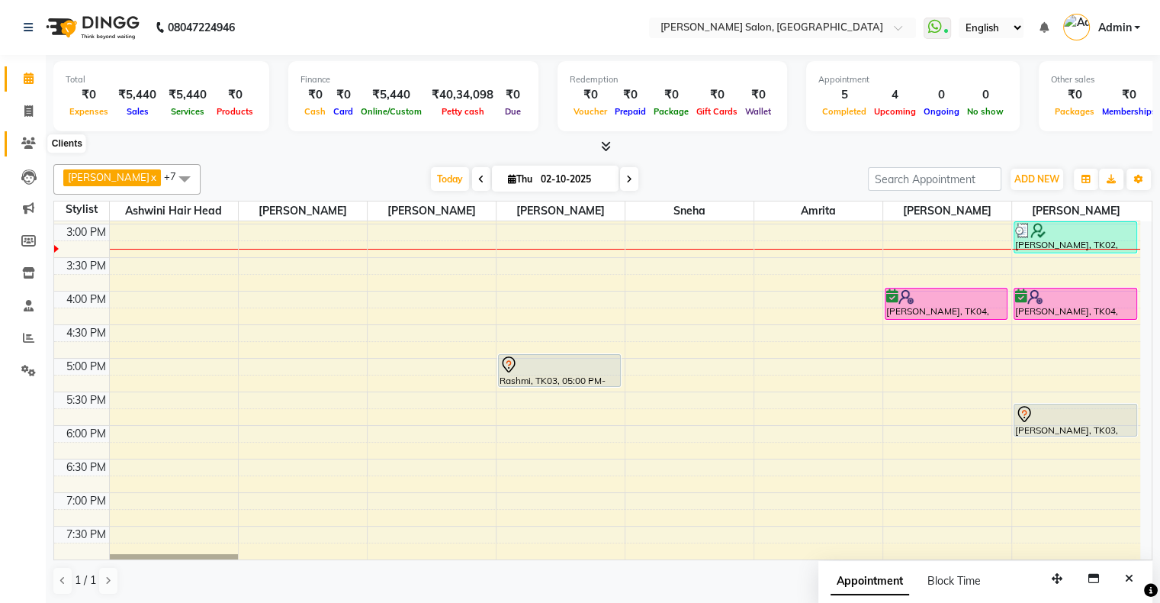
click at [26, 143] on icon at bounding box center [28, 142] width 14 height 11
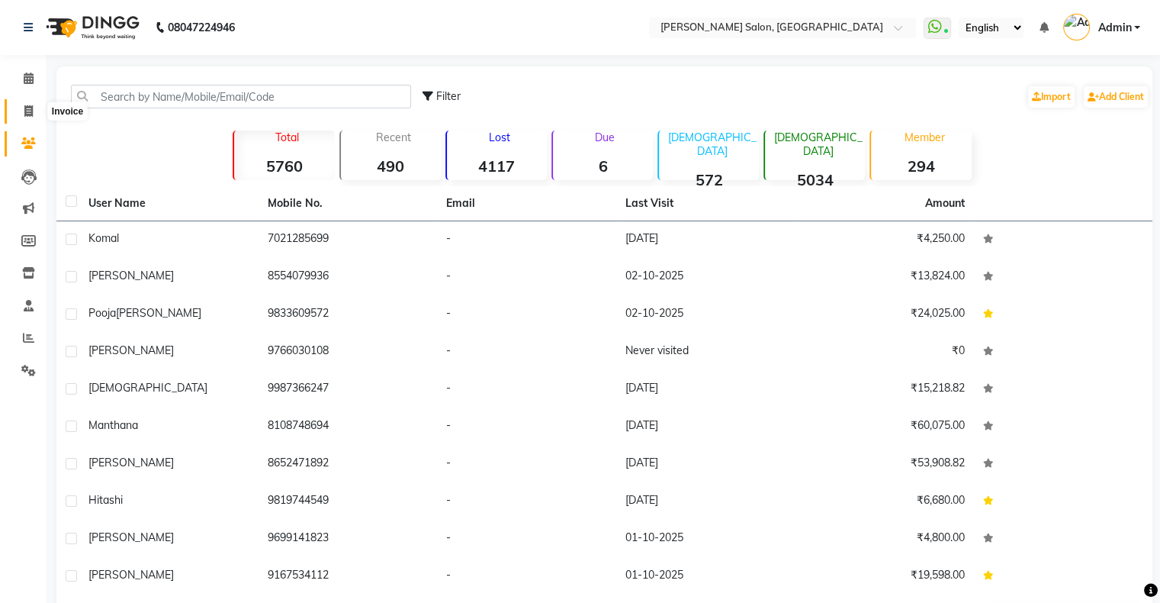
click at [31, 114] on icon at bounding box center [28, 110] width 8 height 11
select select "service"
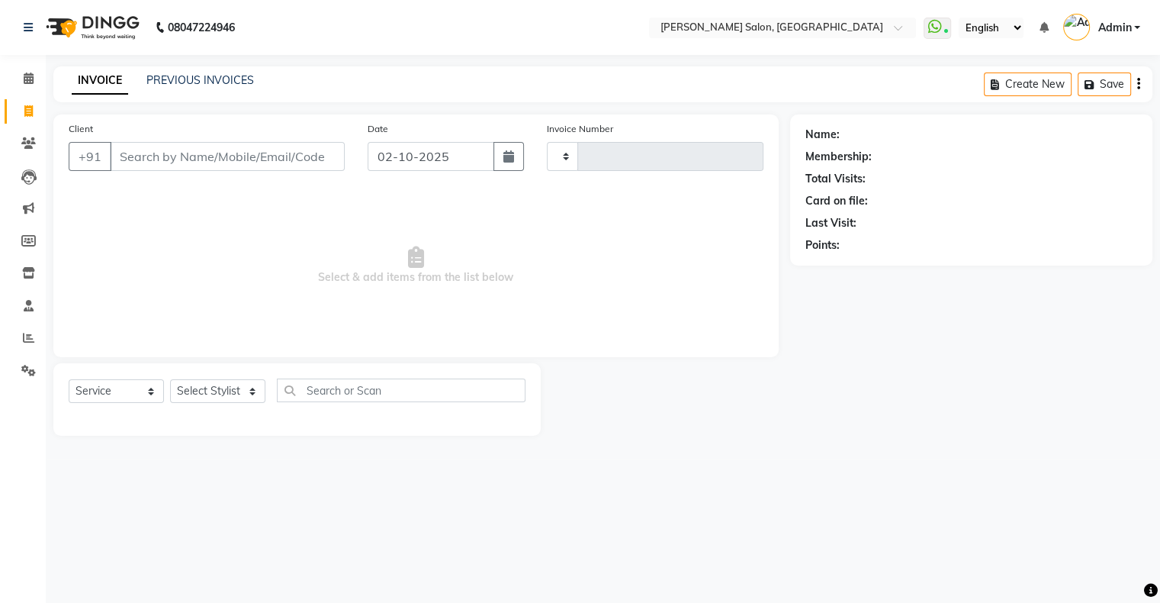
type input "1767"
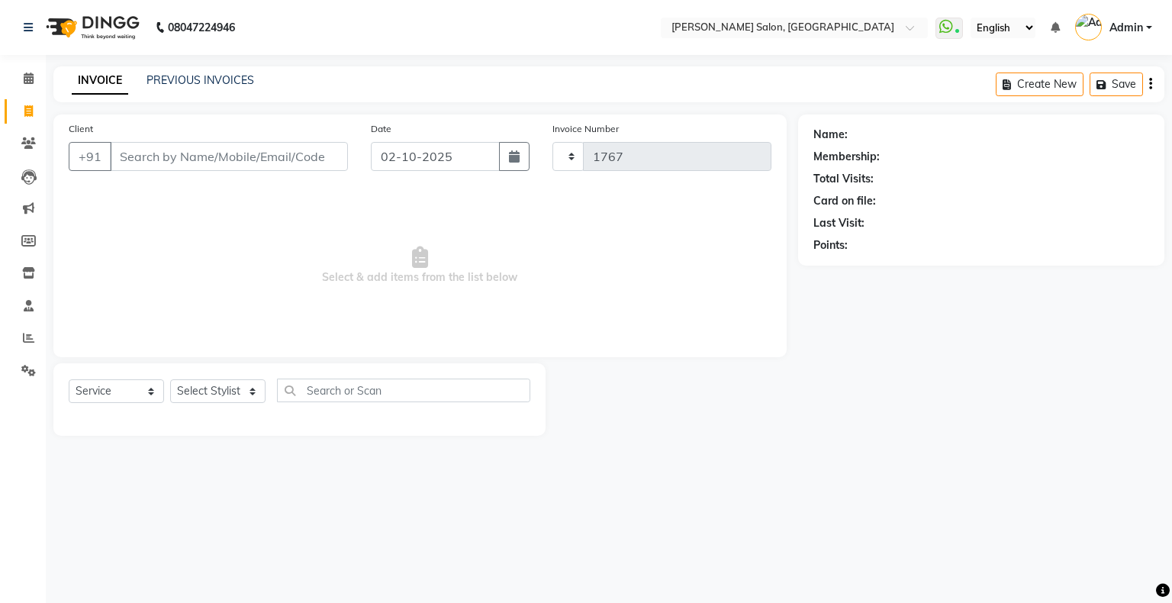
select select "4073"
click at [200, 87] on div "PREVIOUS INVOICES" at bounding box center [200, 80] width 108 height 16
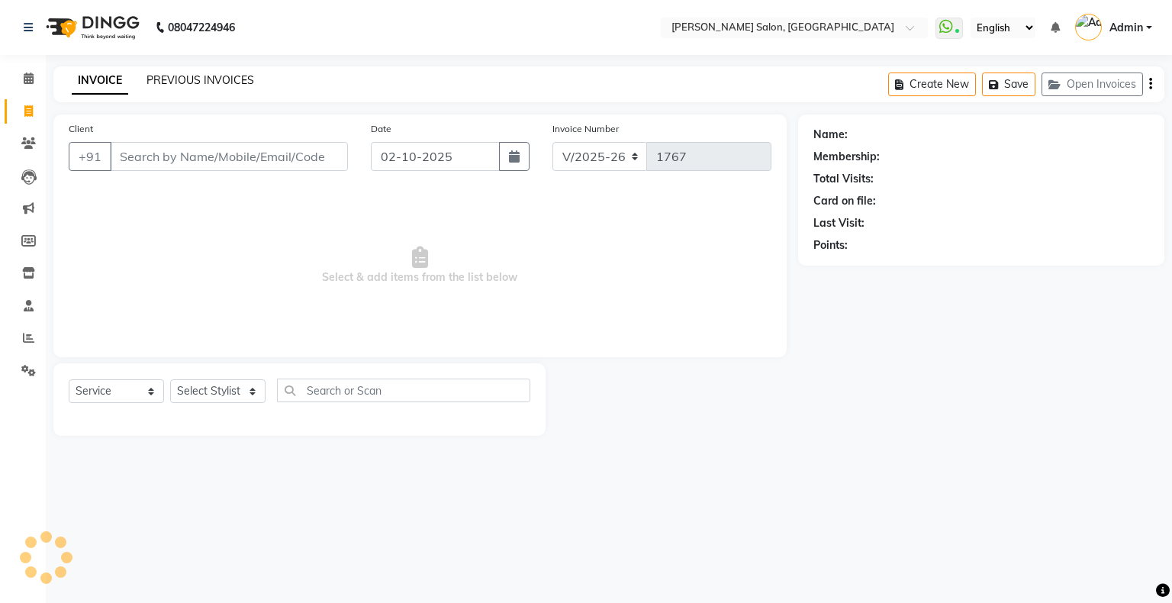
click at [207, 80] on link "PREVIOUS INVOICES" at bounding box center [200, 80] width 108 height 14
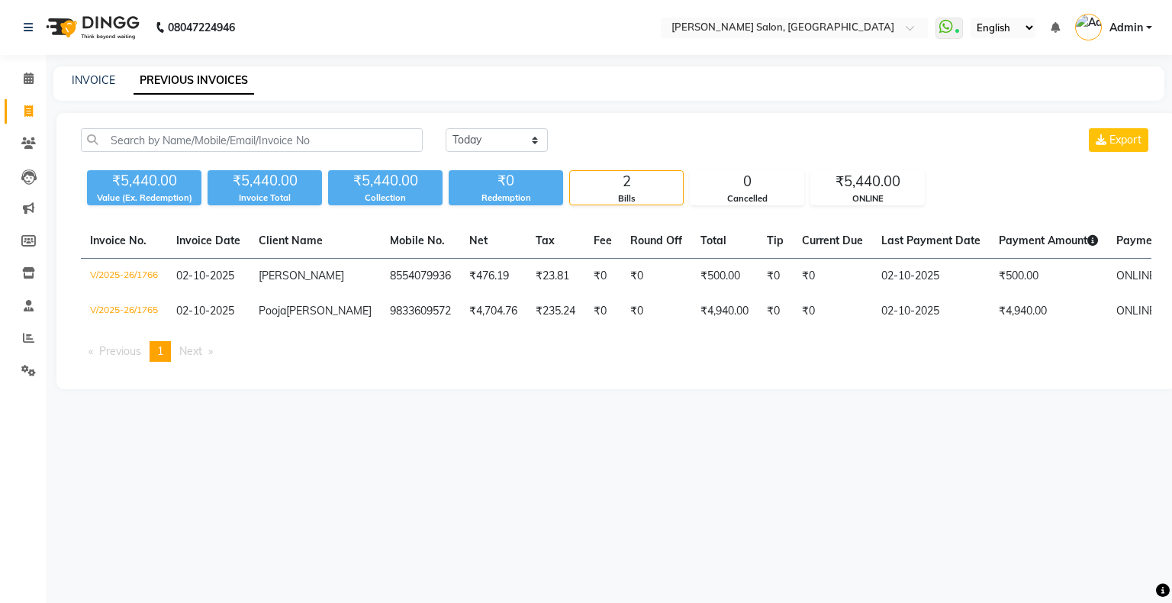
click at [491, 156] on div "[DATE] [DATE] Custom Range Export" at bounding box center [798, 146] width 729 height 36
click at [487, 141] on select "[DATE] [DATE] Custom Range" at bounding box center [497, 140] width 102 height 24
select select "[DATE]"
click at [446, 128] on select "[DATE] [DATE] Custom Range" at bounding box center [497, 140] width 102 height 24
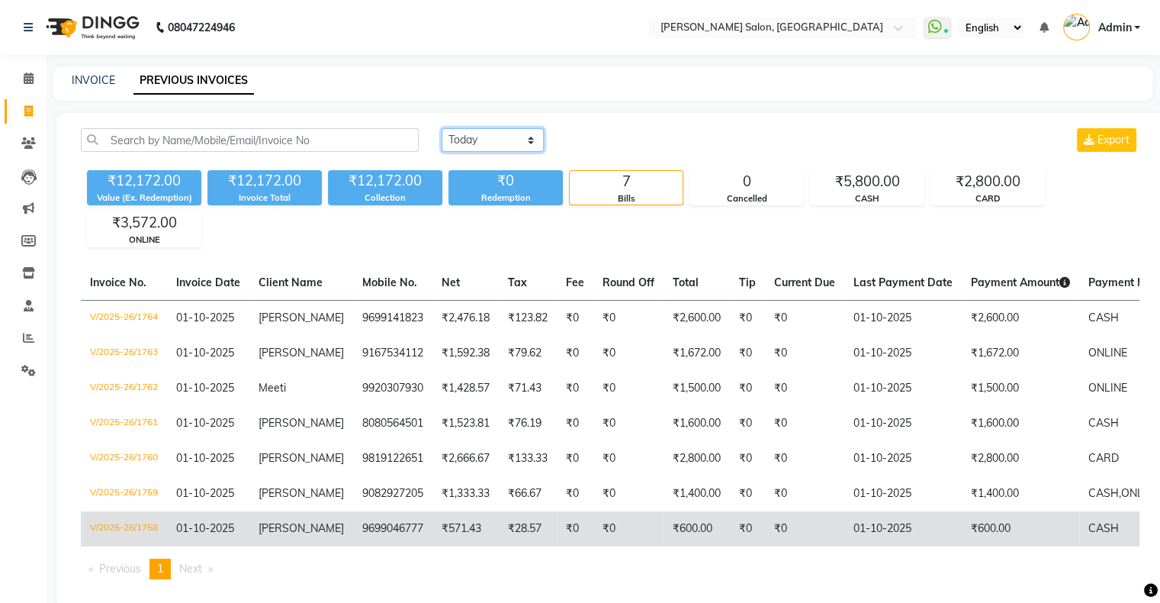
scroll to position [38, 0]
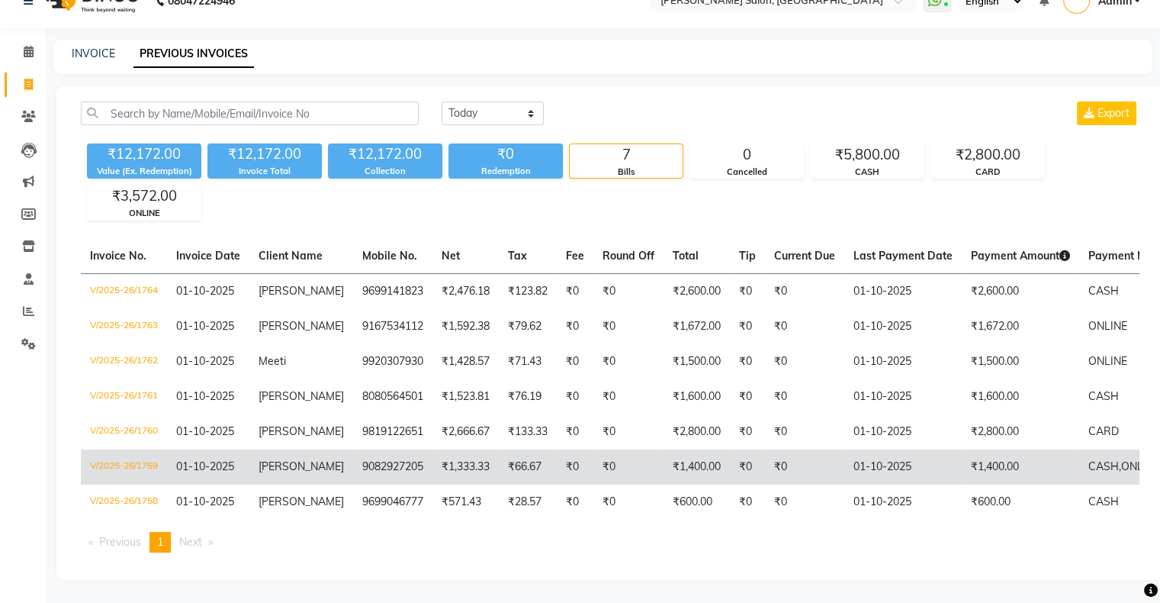
click at [988, 462] on td "₹1,400.00" at bounding box center [1020, 466] width 117 height 35
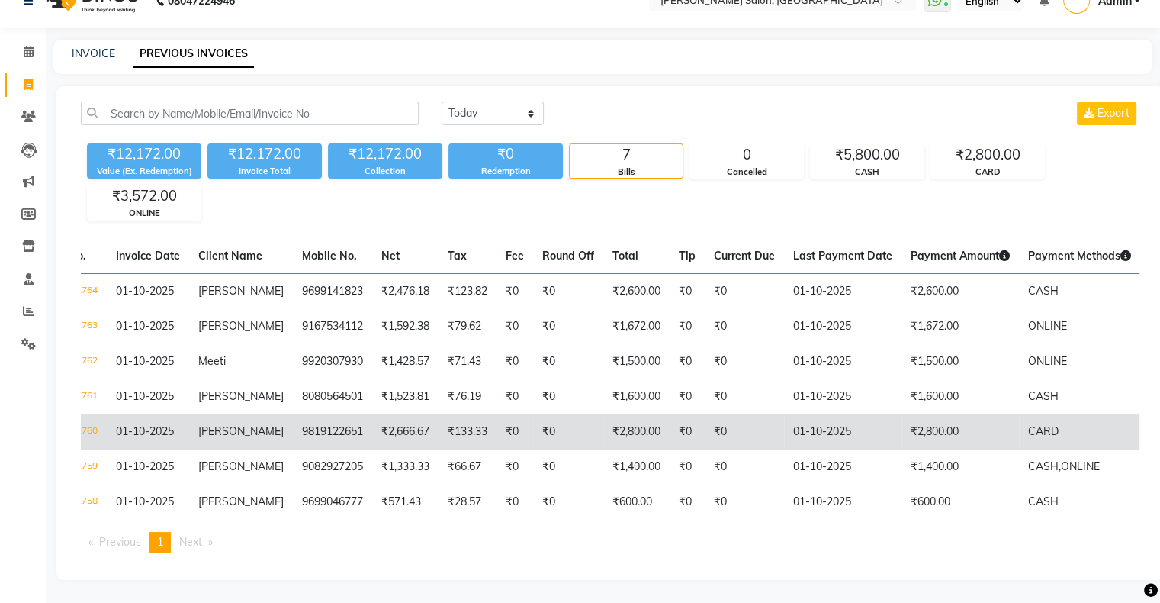
scroll to position [0, 61]
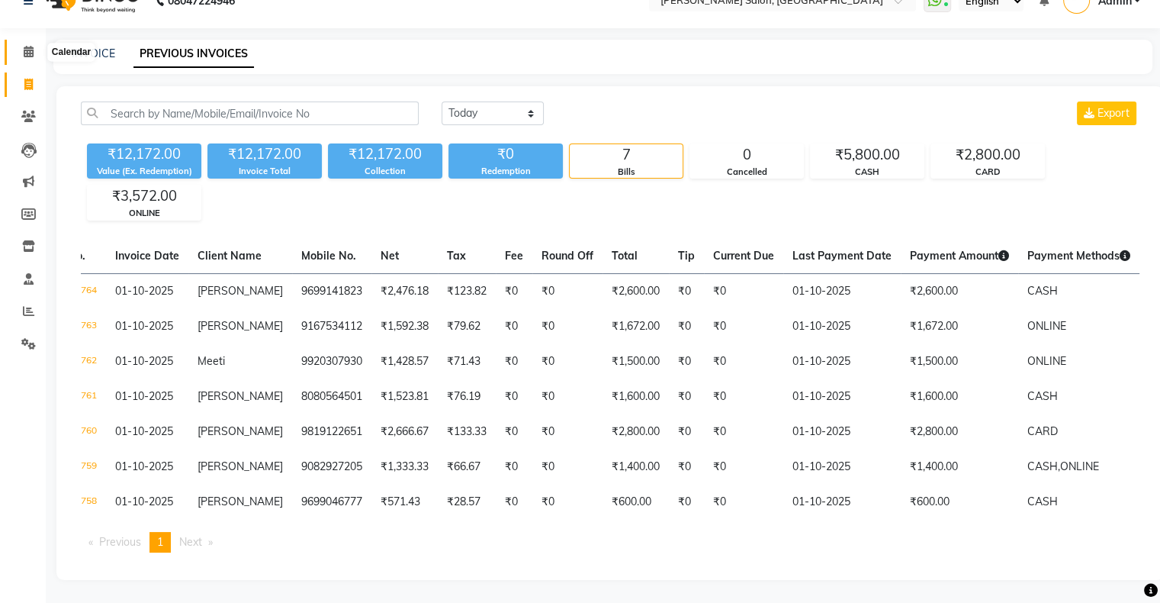
click at [15, 43] on span at bounding box center [28, 52] width 27 height 18
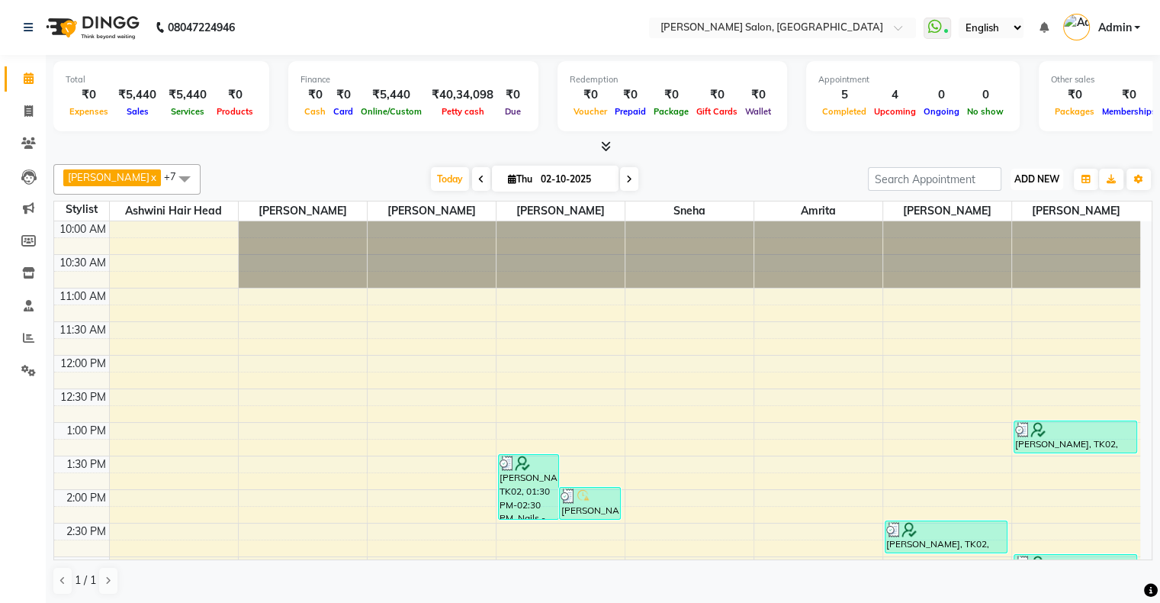
click at [1038, 184] on button "ADD NEW Toggle Dropdown" at bounding box center [1037, 179] width 53 height 21
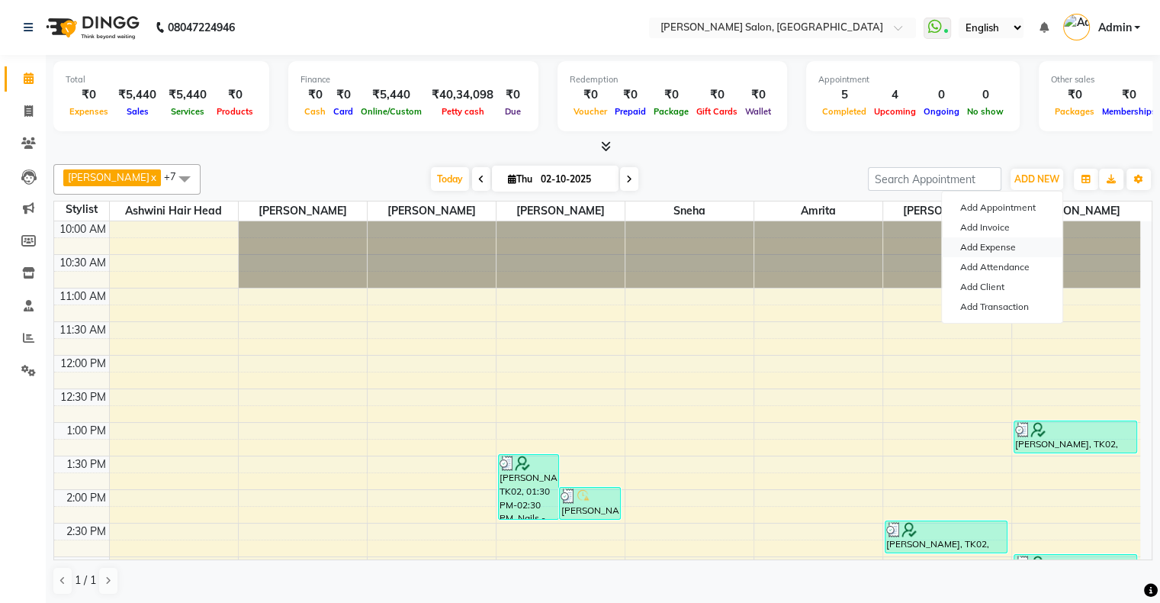
click at [1016, 242] on link "Add Expense" at bounding box center [1002, 247] width 121 height 20
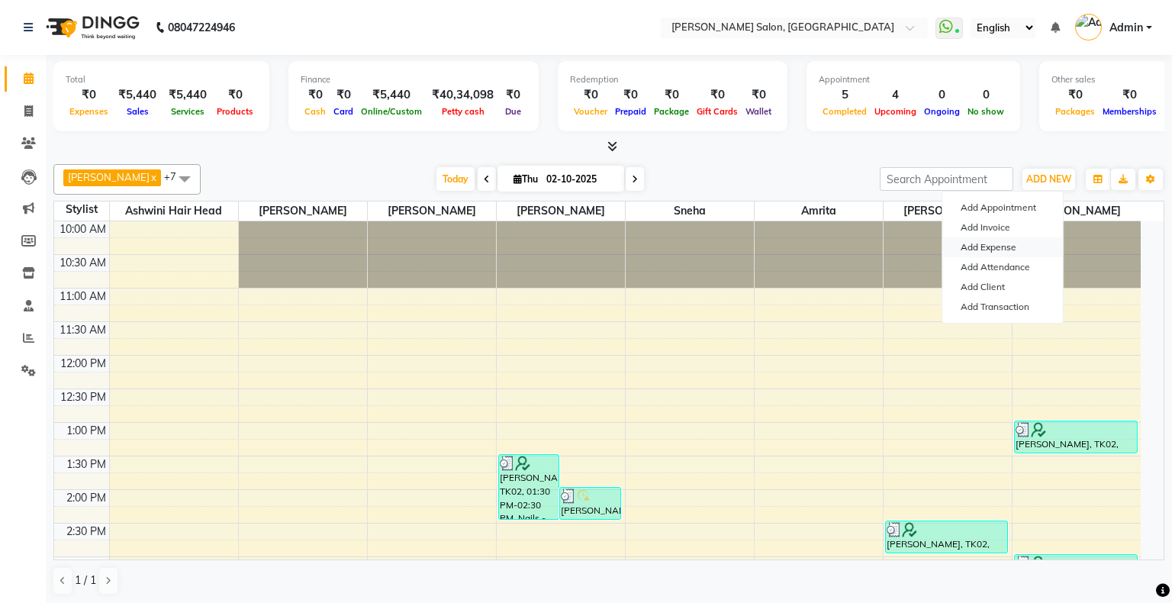
select select "1"
select select "2890"
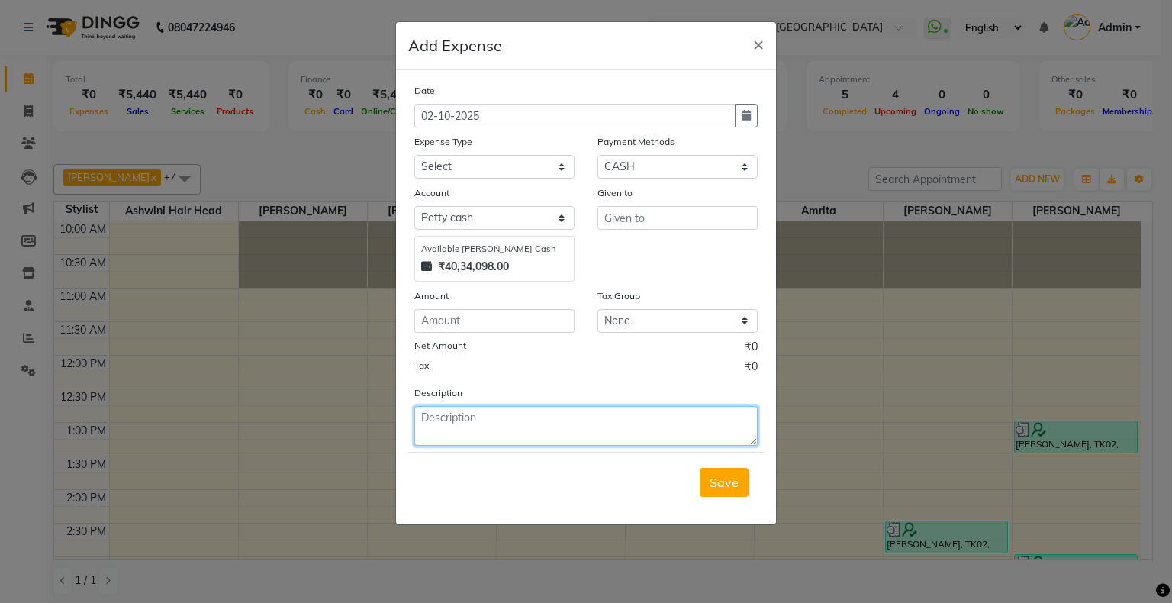
click at [555, 420] on textarea at bounding box center [585, 426] width 343 height 40
paste textarea "[PERSON_NAME] welness"
type textarea "[PERSON_NAME] welness"
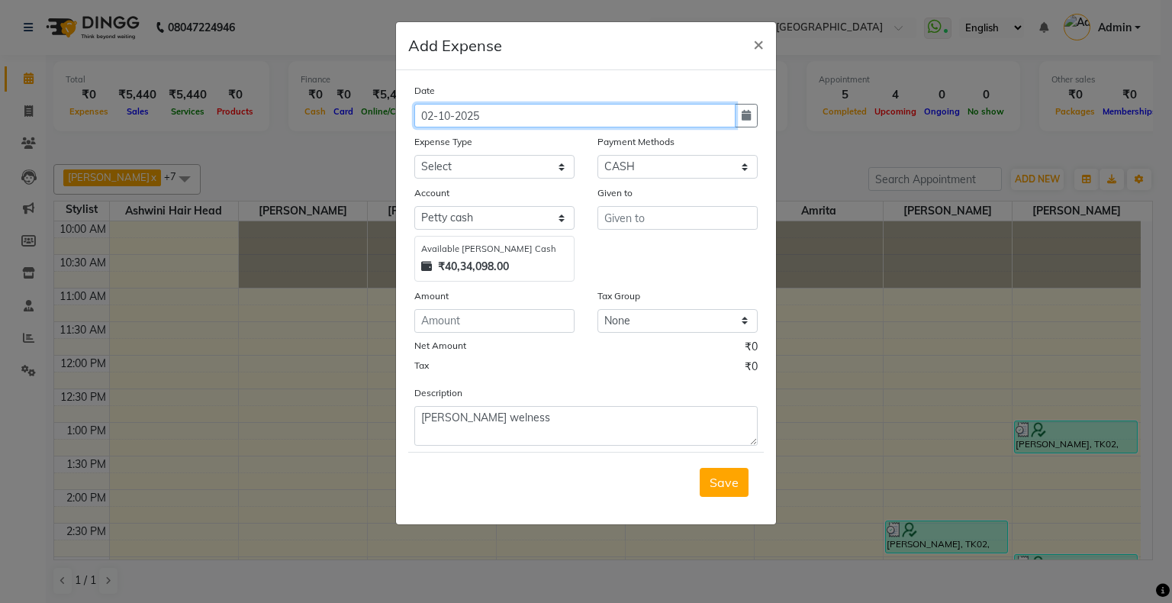
click at [436, 114] on input "02-10-2025" at bounding box center [574, 116] width 321 height 24
click at [431, 114] on input "02-10-2025" at bounding box center [574, 116] width 321 height 24
type input "01-10-2025"
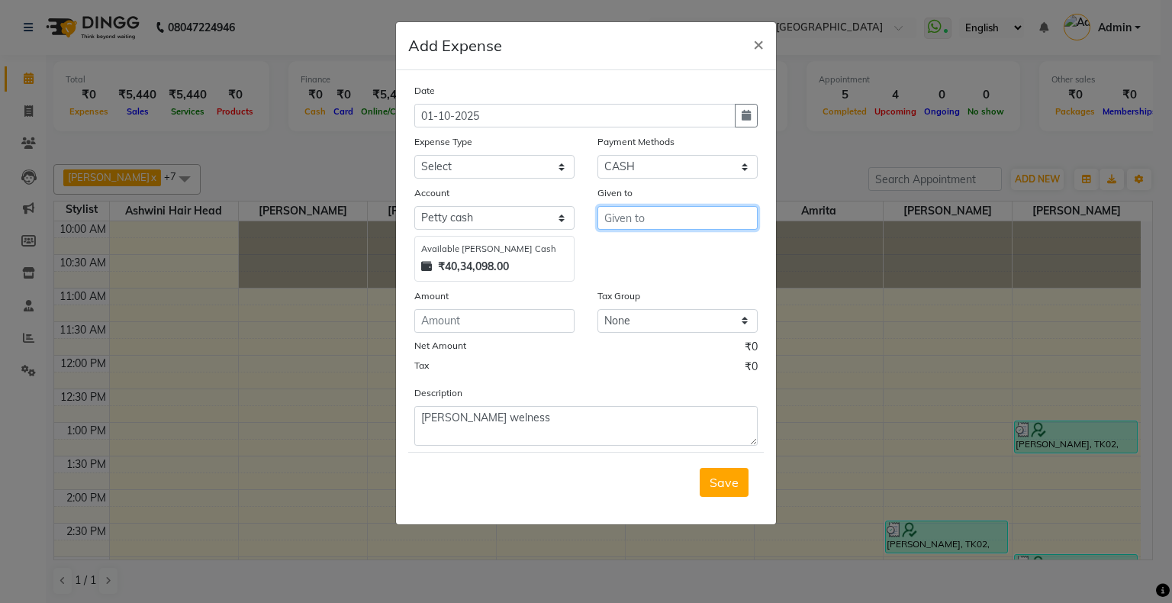
click at [638, 218] on input "text" at bounding box center [677, 218] width 160 height 24
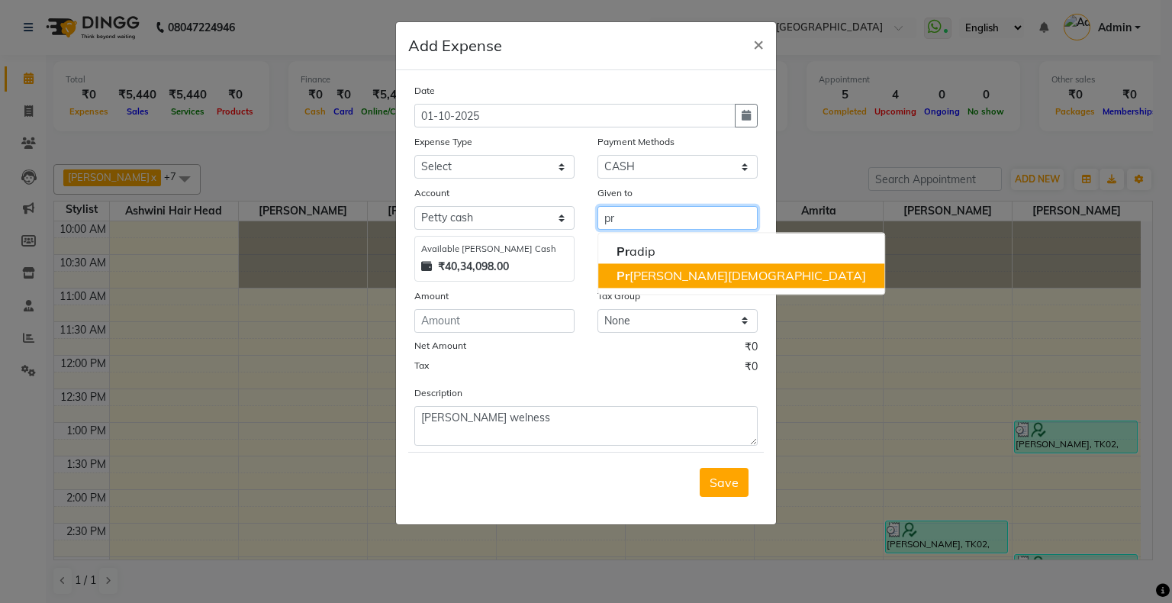
click at [659, 273] on ngb-highlight "Pr [PERSON_NAME][DEMOGRAPHIC_DATA]" at bounding box center [740, 275] width 249 height 15
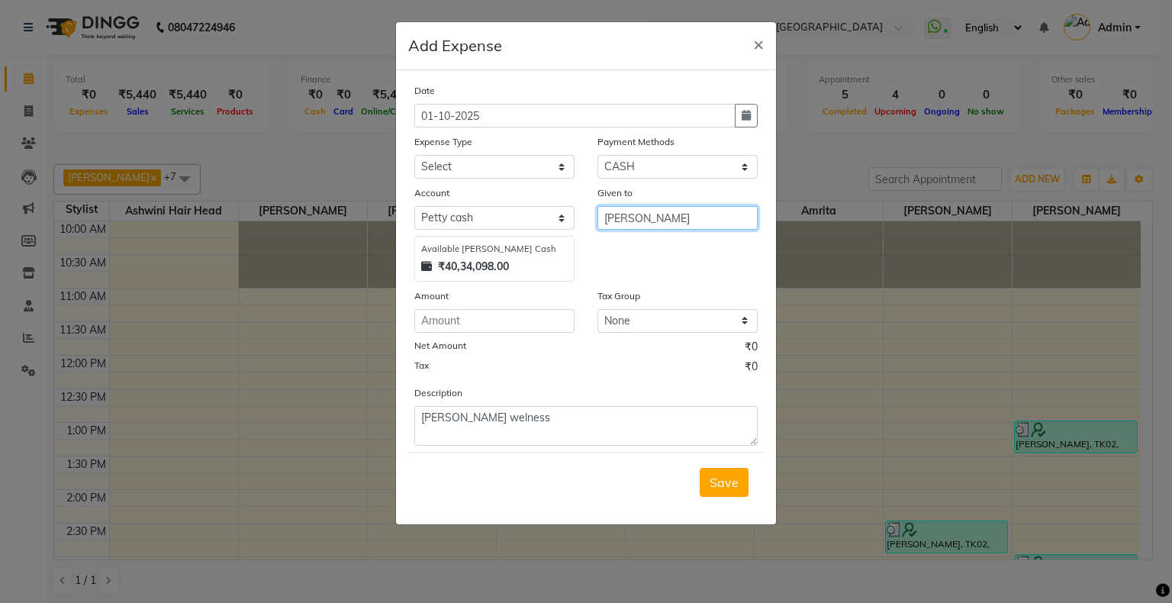
type input "[PERSON_NAME]"
click at [477, 327] on input "number" at bounding box center [494, 321] width 160 height 24
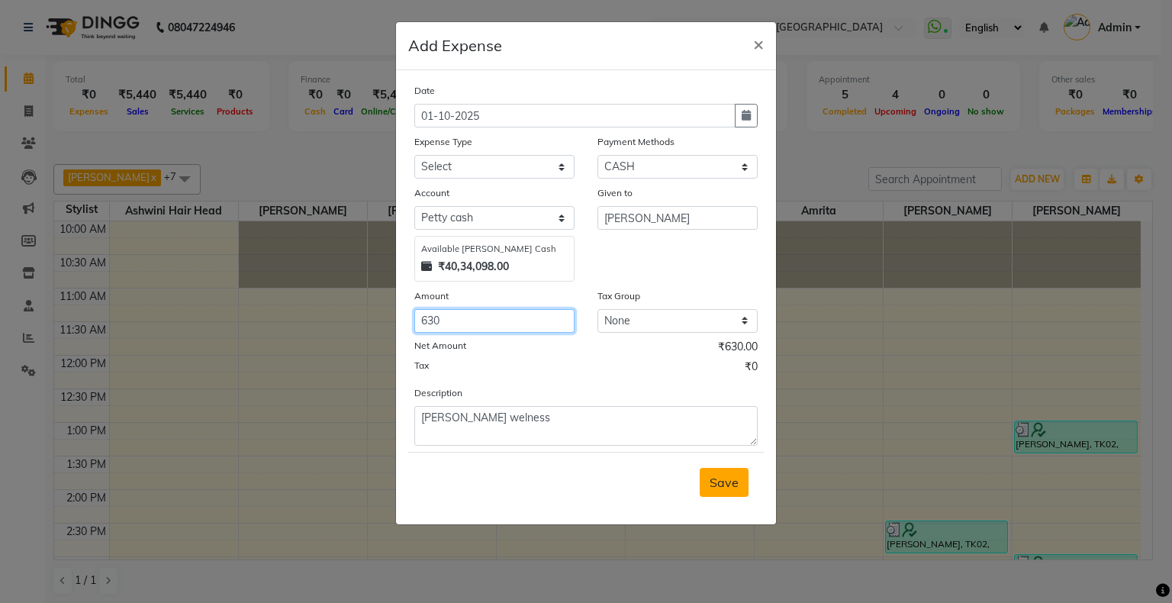
type input "630"
click at [729, 496] on button "Save" at bounding box center [724, 482] width 49 height 29
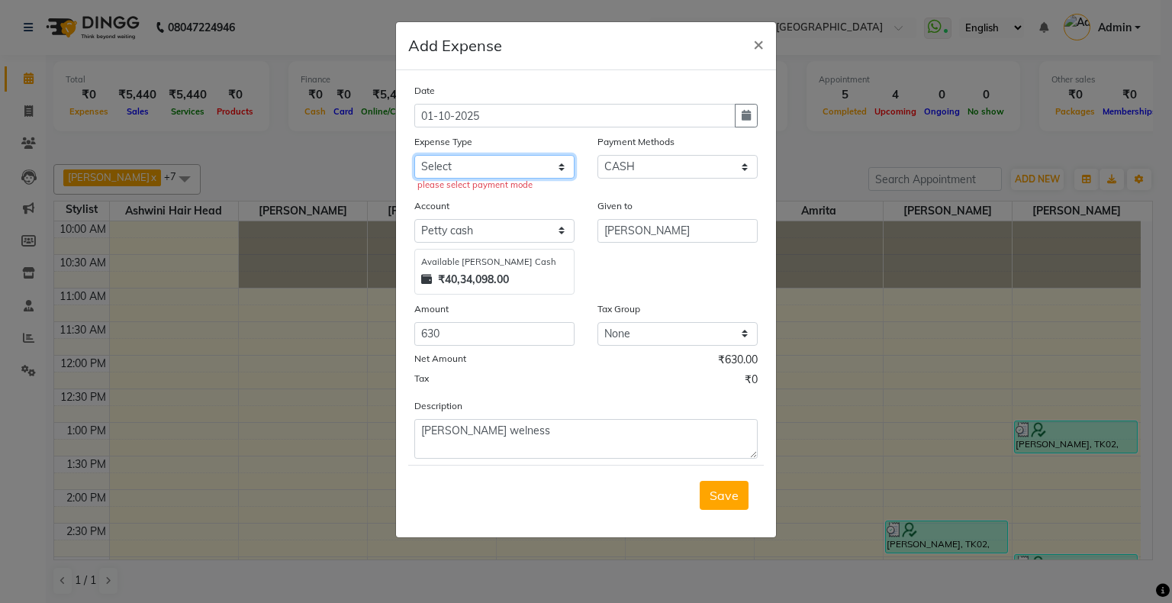
click at [455, 174] on select "Select Advance Salary Bank charges Cash transfer to bank Cash transfer to hub C…" at bounding box center [494, 167] width 160 height 24
select select "4557"
click at [414, 156] on select "Select Advance Salary Bank charges Cash transfer to bank Cash transfer to hub C…" at bounding box center [494, 167] width 160 height 24
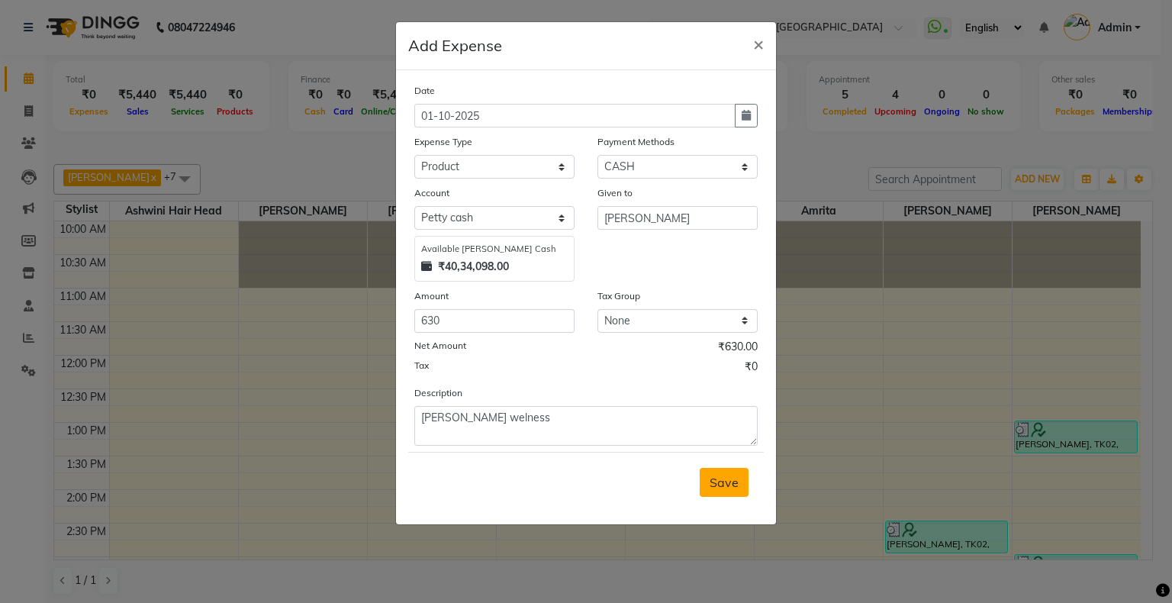
click at [720, 494] on button "Save" at bounding box center [724, 482] width 49 height 29
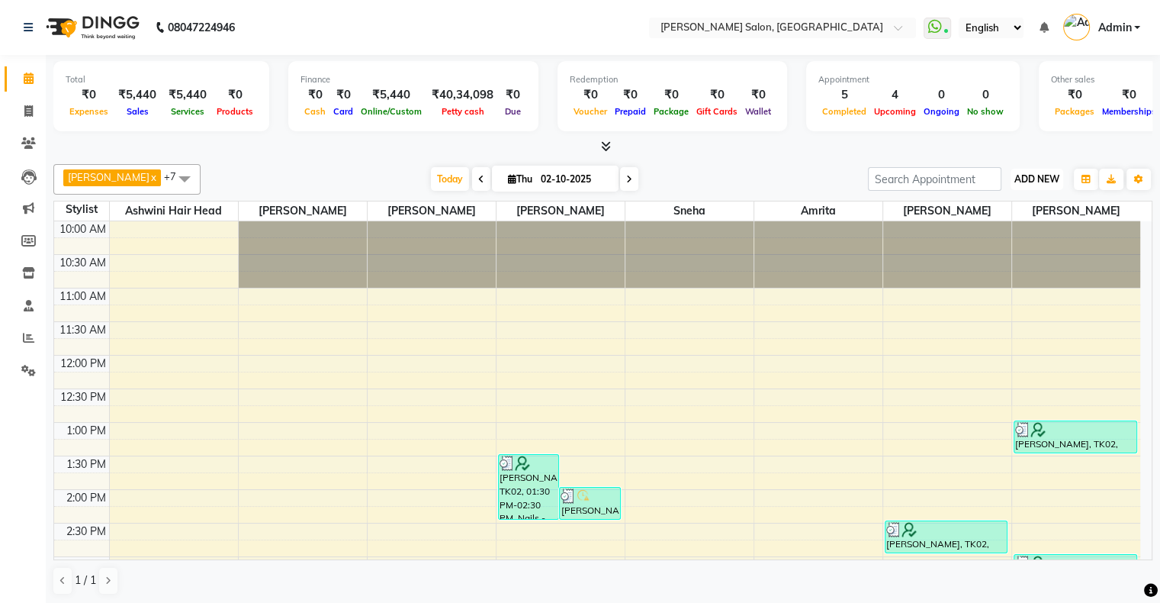
click at [1030, 169] on button "ADD NEW Toggle Dropdown" at bounding box center [1037, 179] width 53 height 21
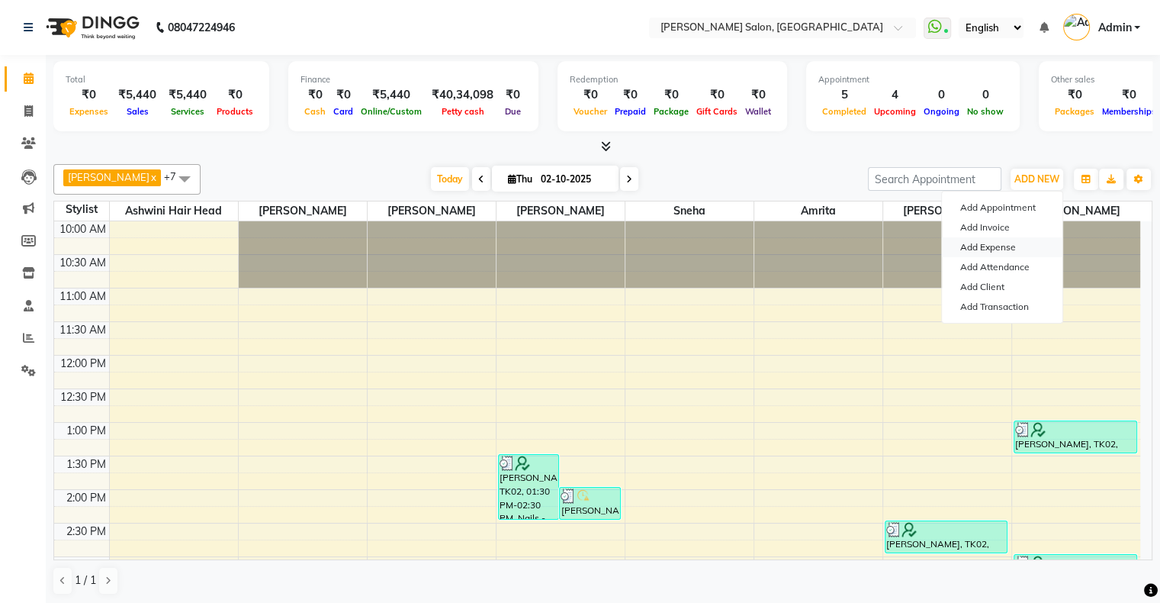
click at [1006, 251] on link "Add Expense" at bounding box center [1002, 247] width 121 height 20
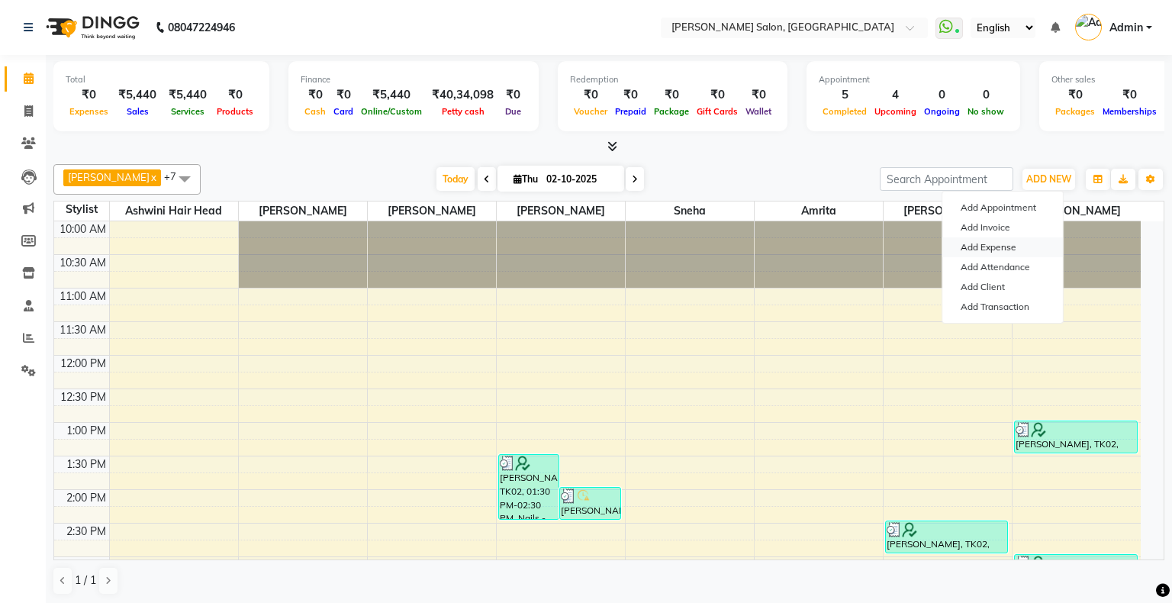
select select "1"
select select "2890"
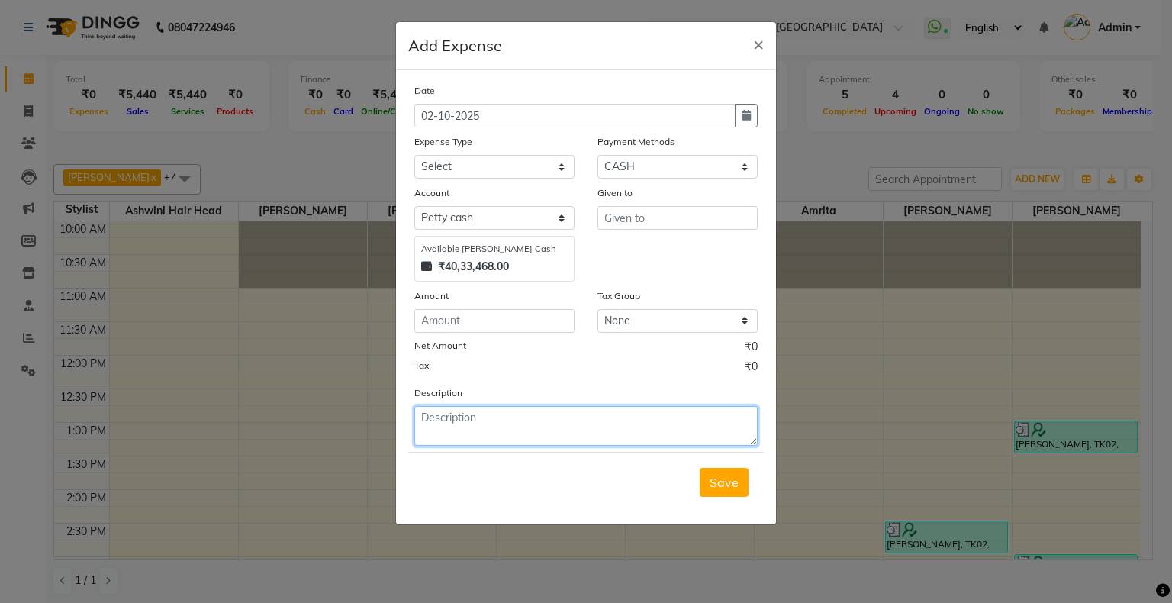
click at [662, 432] on textarea at bounding box center [585, 426] width 343 height 40
paste textarea "[PERSON_NAME] advance salary"
type textarea "[PERSON_NAME] advance salary"
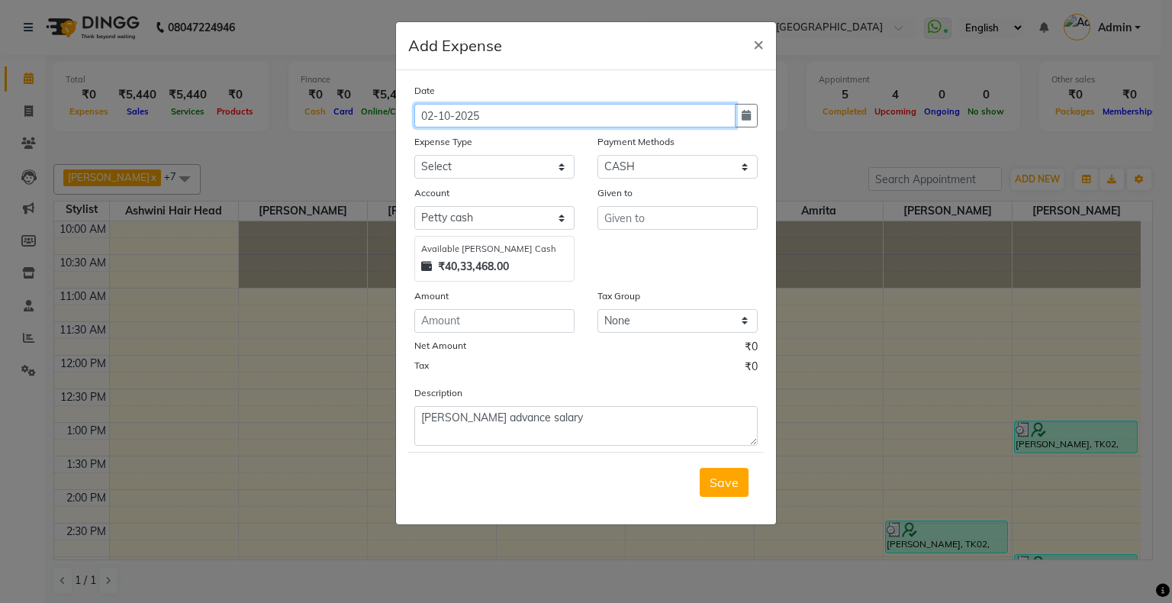
click at [435, 108] on input "02-10-2025" at bounding box center [574, 116] width 321 height 24
type input "01-10-2025"
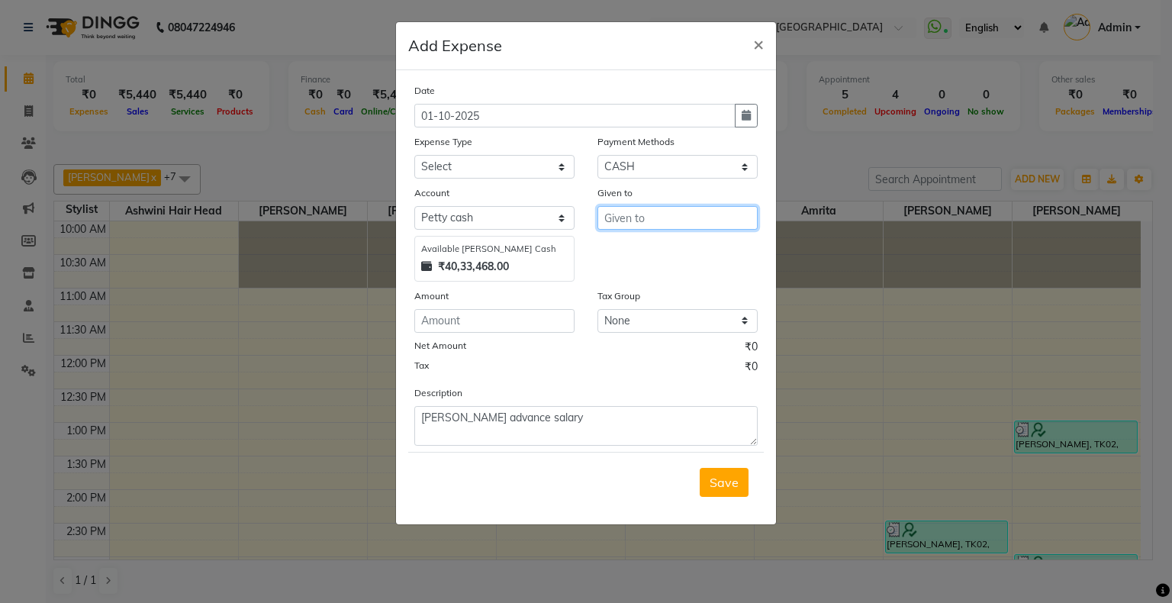
click at [643, 223] on input "text" at bounding box center [677, 218] width 160 height 24
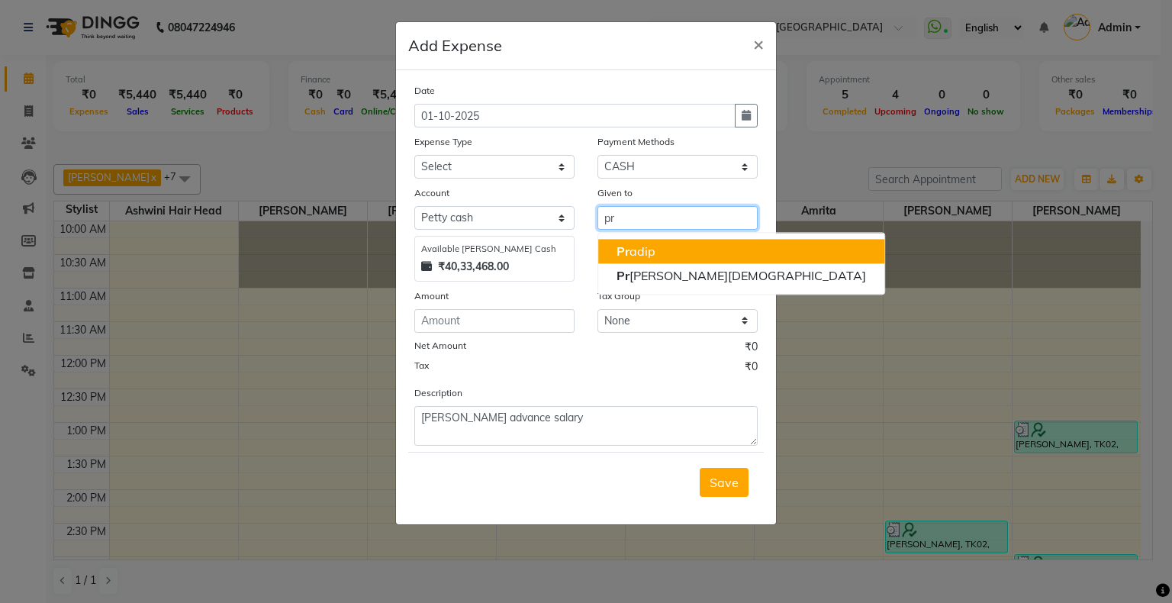
type input "p"
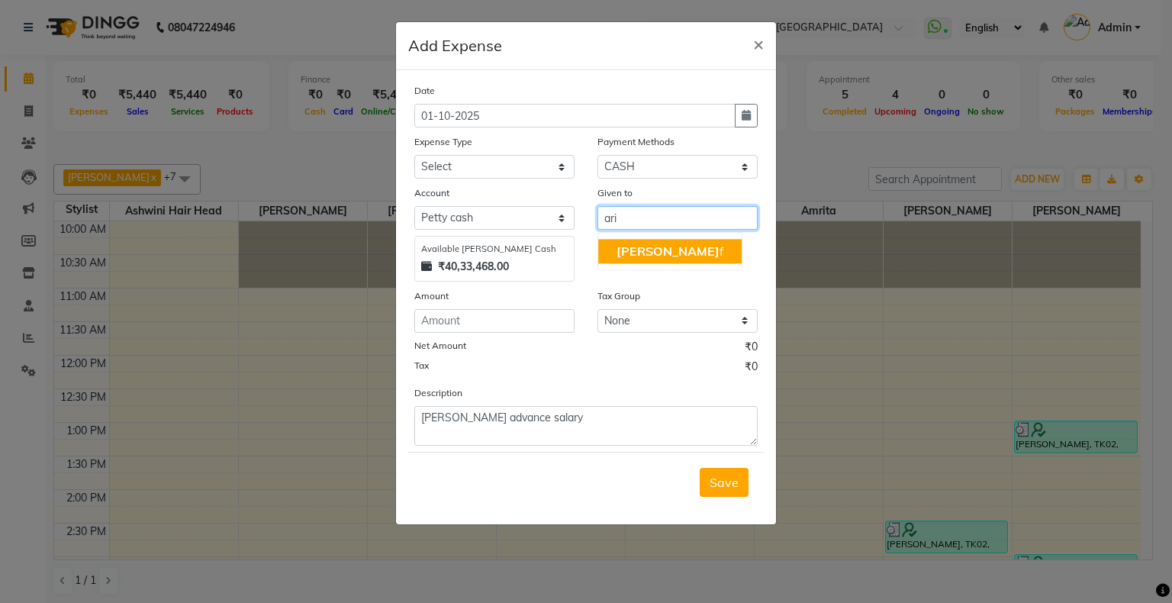
click at [647, 251] on button "Ari f" at bounding box center [669, 251] width 143 height 24
type input "[PERSON_NAME]"
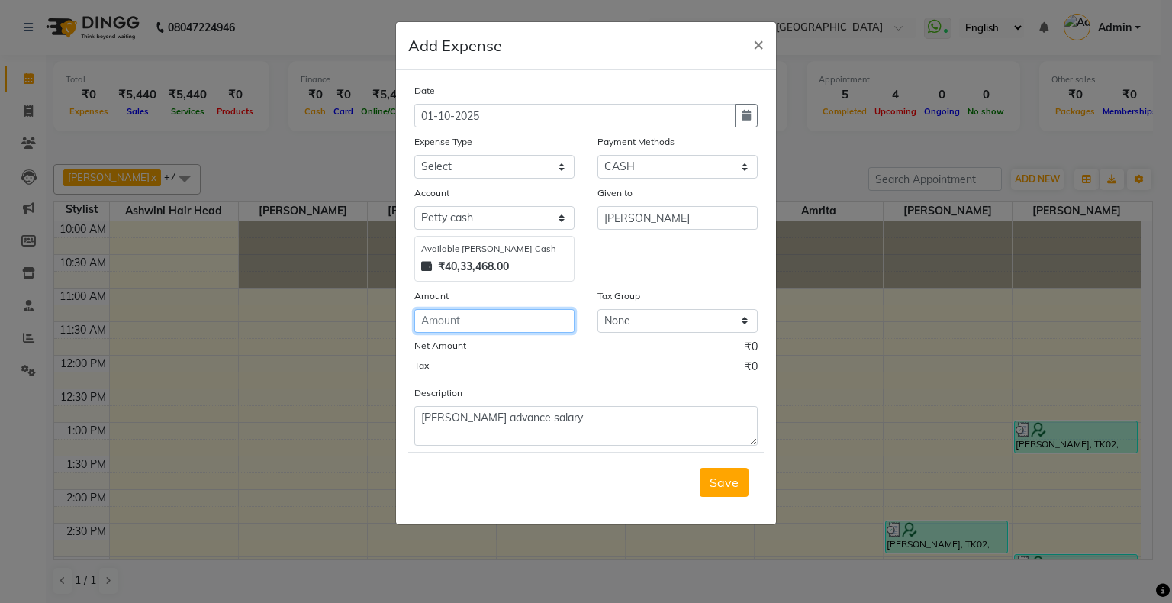
click at [455, 331] on input "number" at bounding box center [494, 321] width 160 height 24
type input "1500"
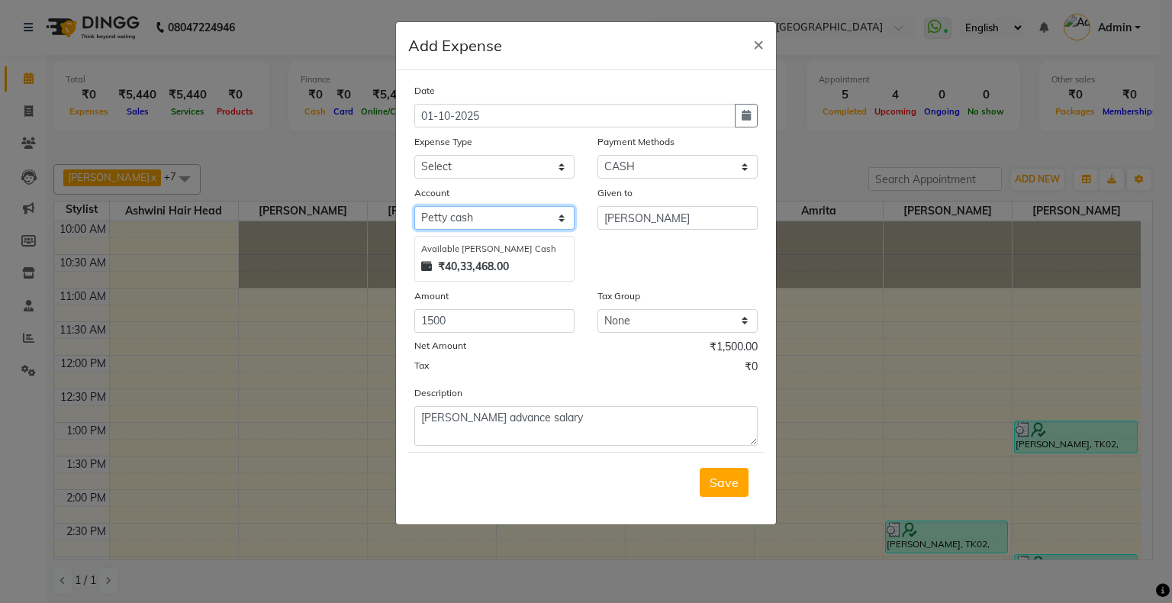
click at [508, 214] on select "Select [PERSON_NAME] cash Kotak Bank Account" at bounding box center [494, 218] width 160 height 24
click at [630, 295] on label "Tax Group" at bounding box center [618, 296] width 43 height 14
click at [442, 171] on select "Select Advance Salary Bank charges Cash transfer to bank Cash transfer to hub C…" at bounding box center [494, 167] width 160 height 24
select select "4565"
click at [414, 156] on select "Select Advance Salary Bank charges Cash transfer to bank Cash transfer to hub C…" at bounding box center [494, 167] width 160 height 24
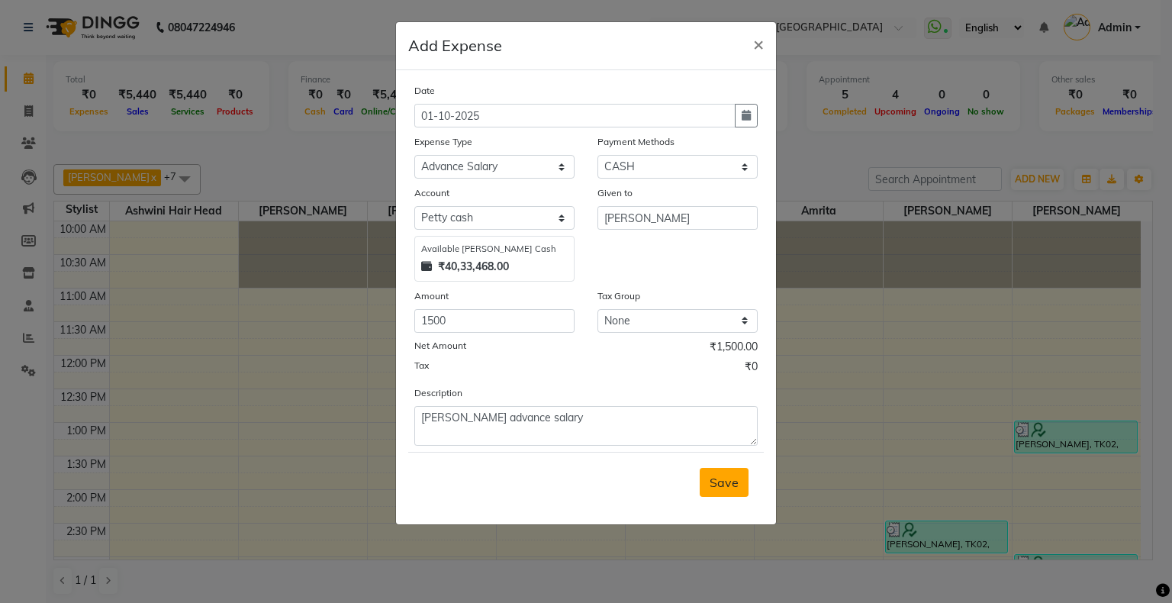
click at [721, 475] on button "Save" at bounding box center [724, 482] width 49 height 29
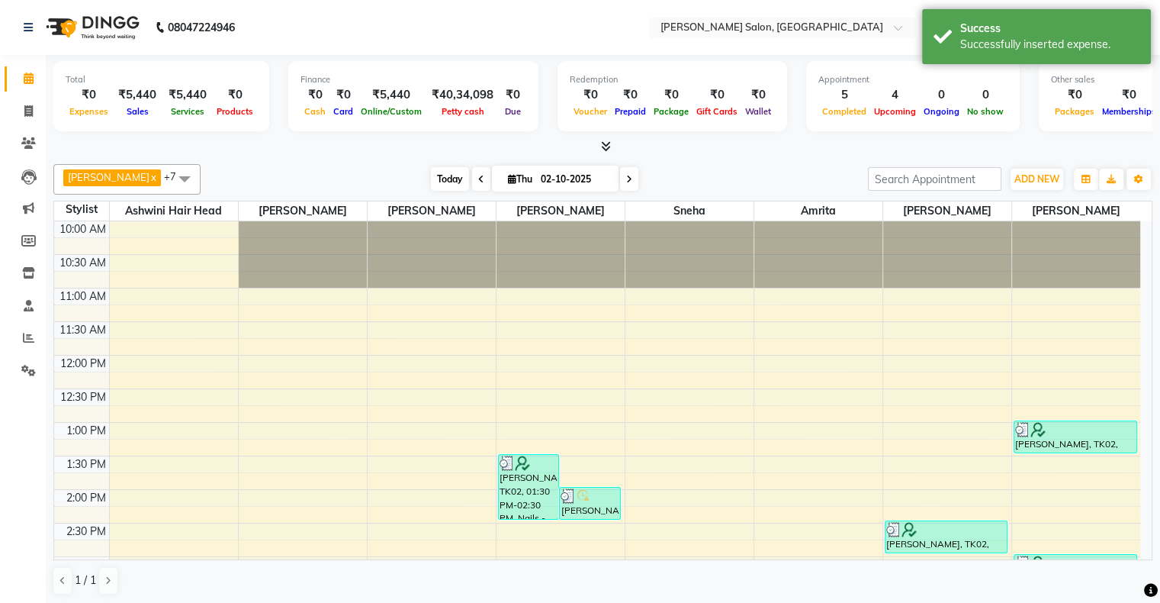
click at [447, 178] on span "Today" at bounding box center [450, 179] width 38 height 24
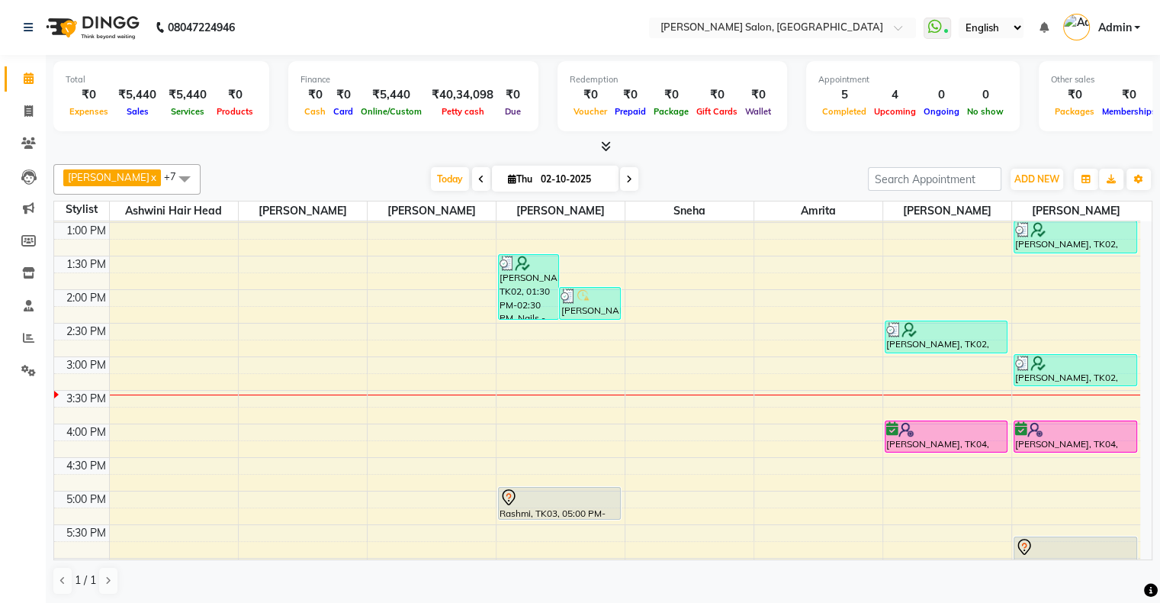
scroll to position [144, 0]
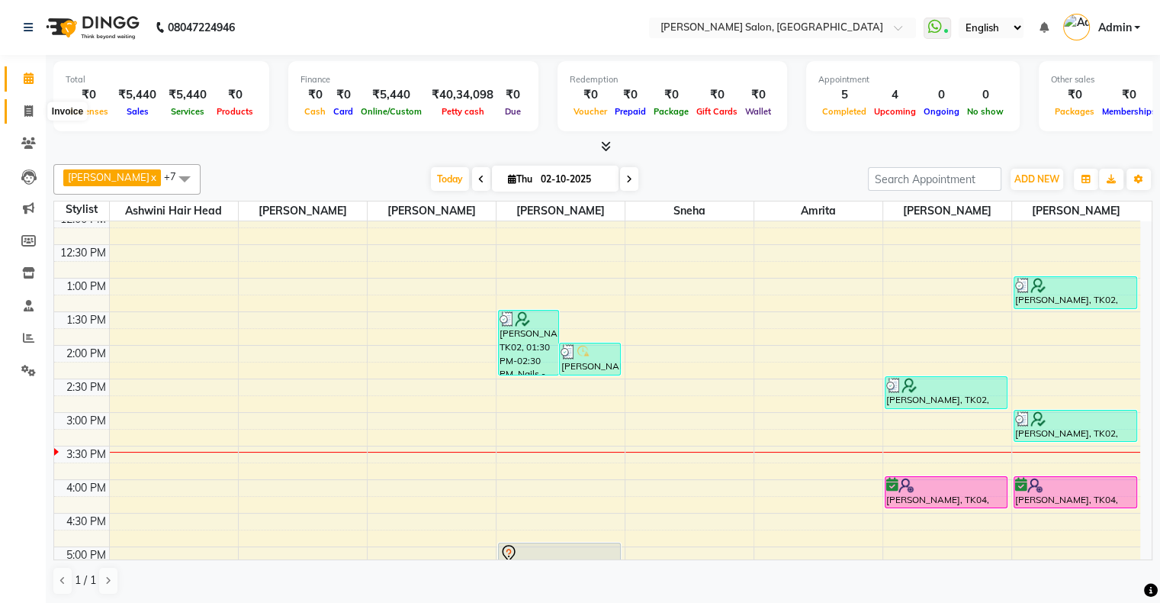
click at [40, 111] on span at bounding box center [28, 112] width 27 height 18
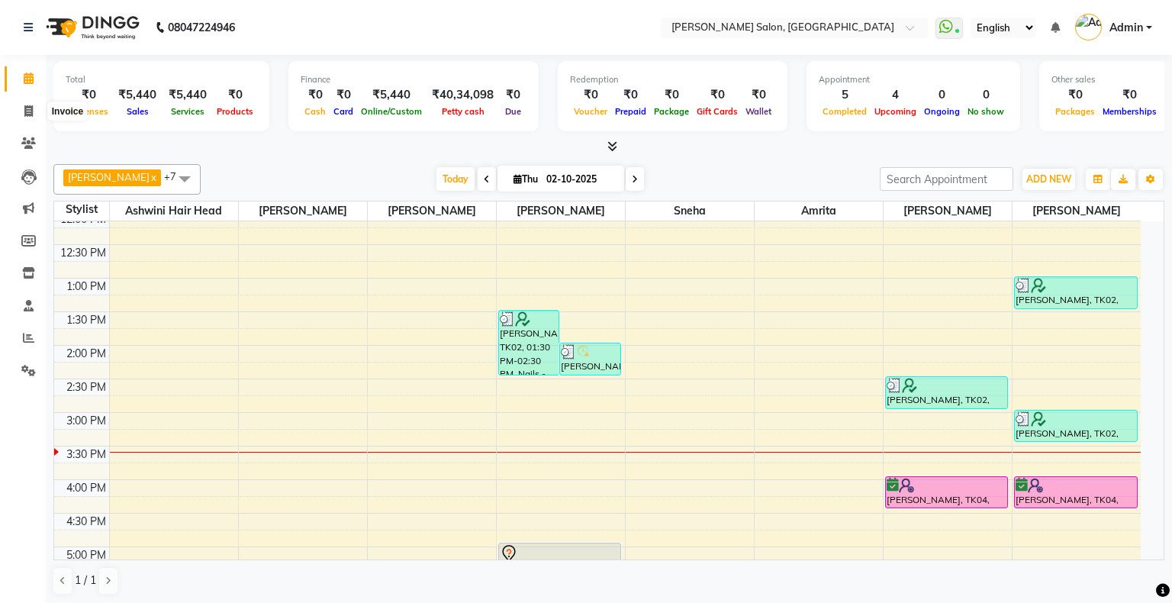
select select "4073"
select select "service"
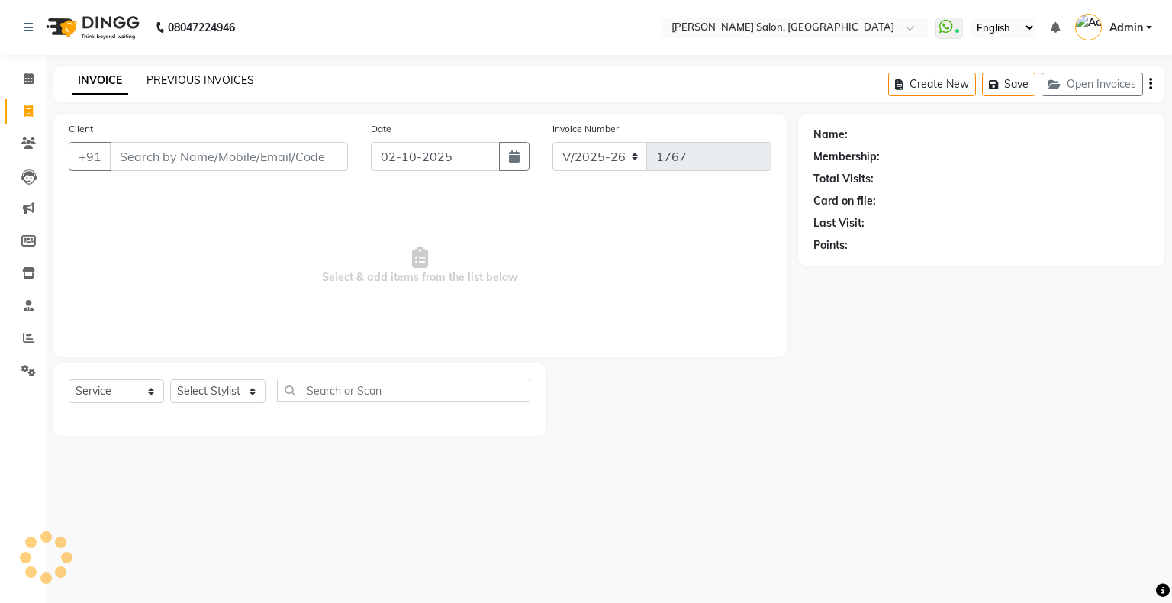
click at [204, 82] on link "PREVIOUS INVOICES" at bounding box center [200, 80] width 108 height 14
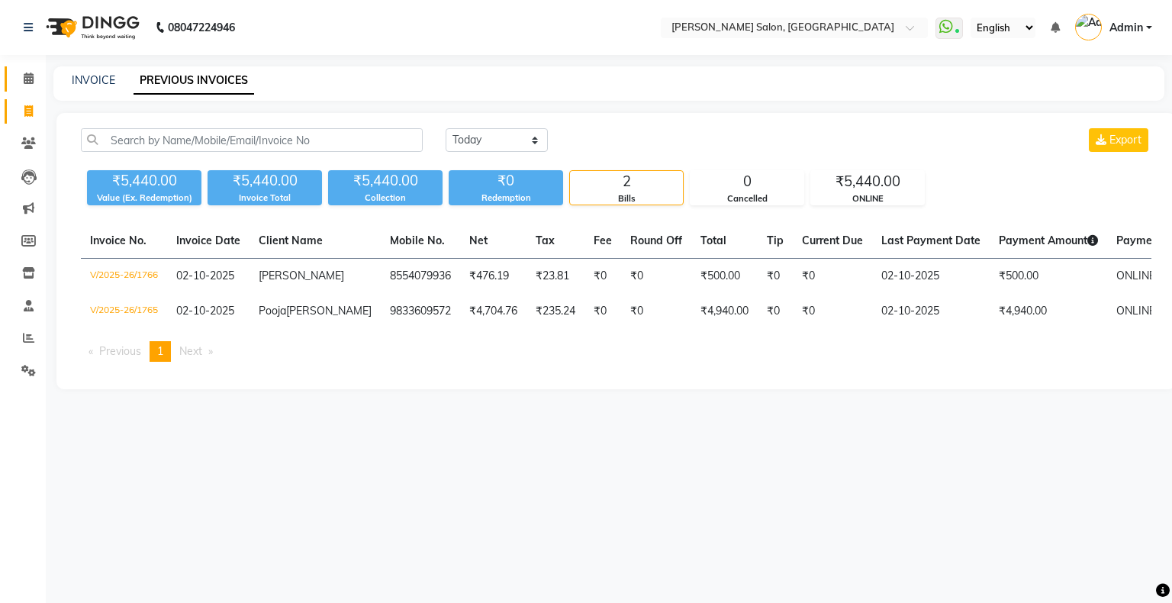
click at [18, 74] on span at bounding box center [28, 79] width 27 height 18
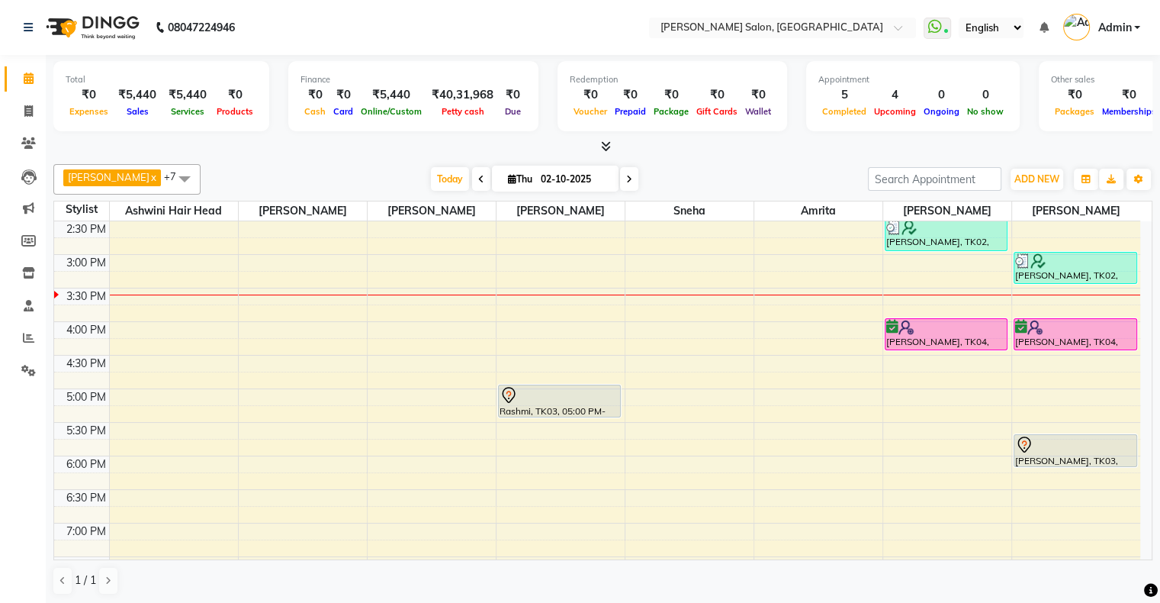
scroll to position [305, 0]
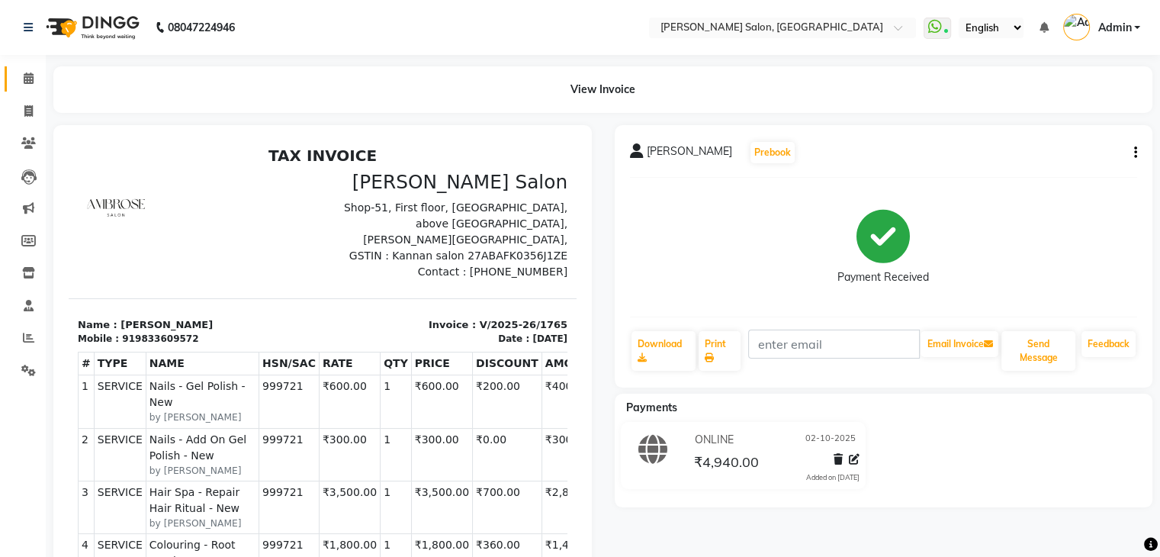
click at [31, 88] on link "Calendar" at bounding box center [23, 78] width 37 height 25
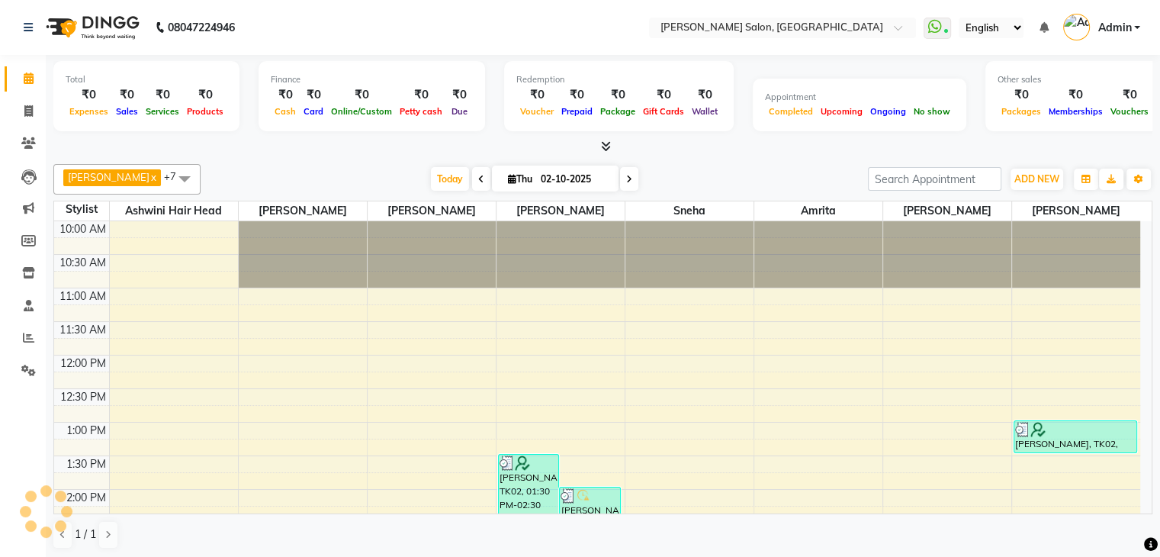
scroll to position [267, 0]
